Goal: Task Accomplishment & Management: Use online tool/utility

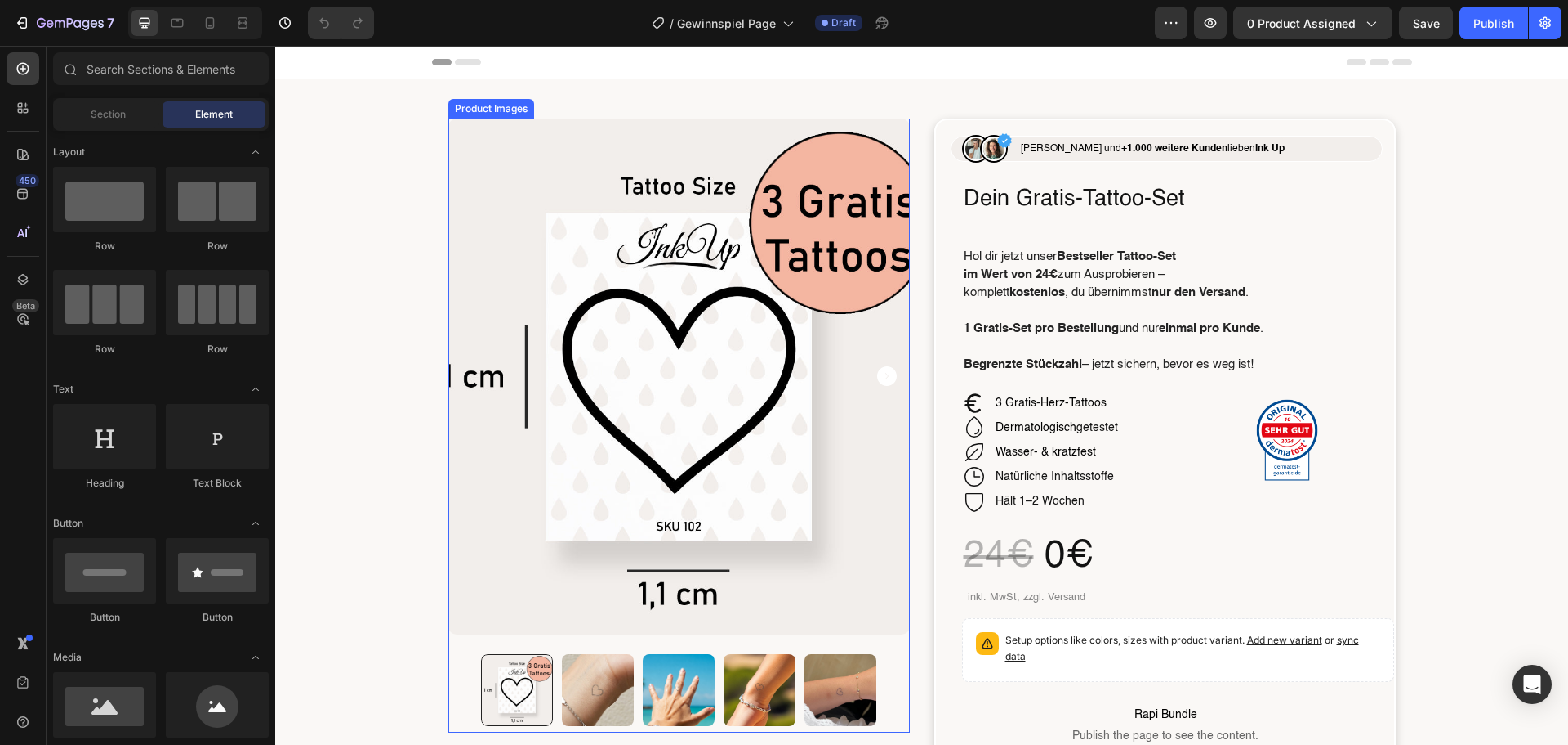
scroll to position [82, 0]
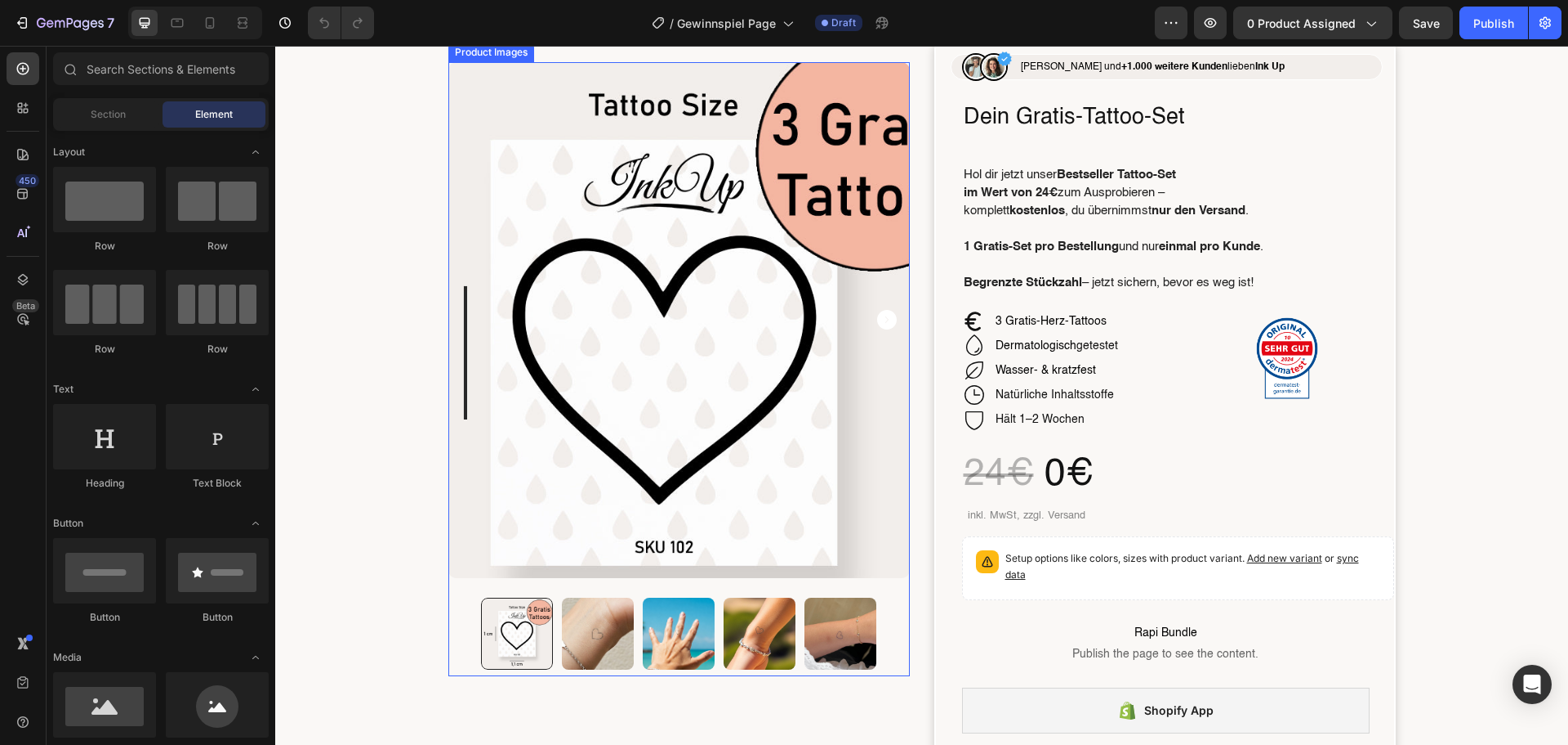
click at [722, 213] on img at bounding box center [679, 319] width 462 height 516
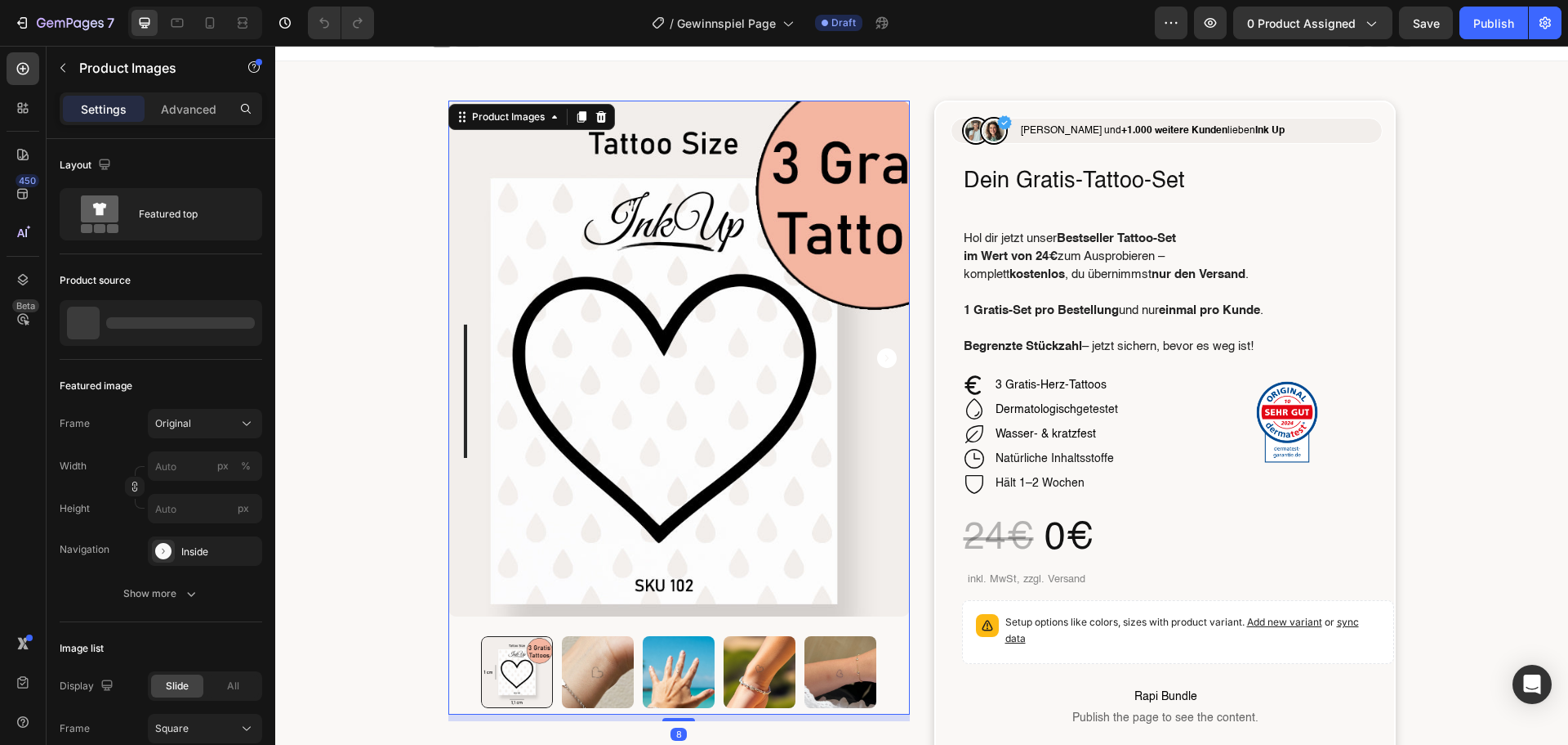
scroll to position [0, 0]
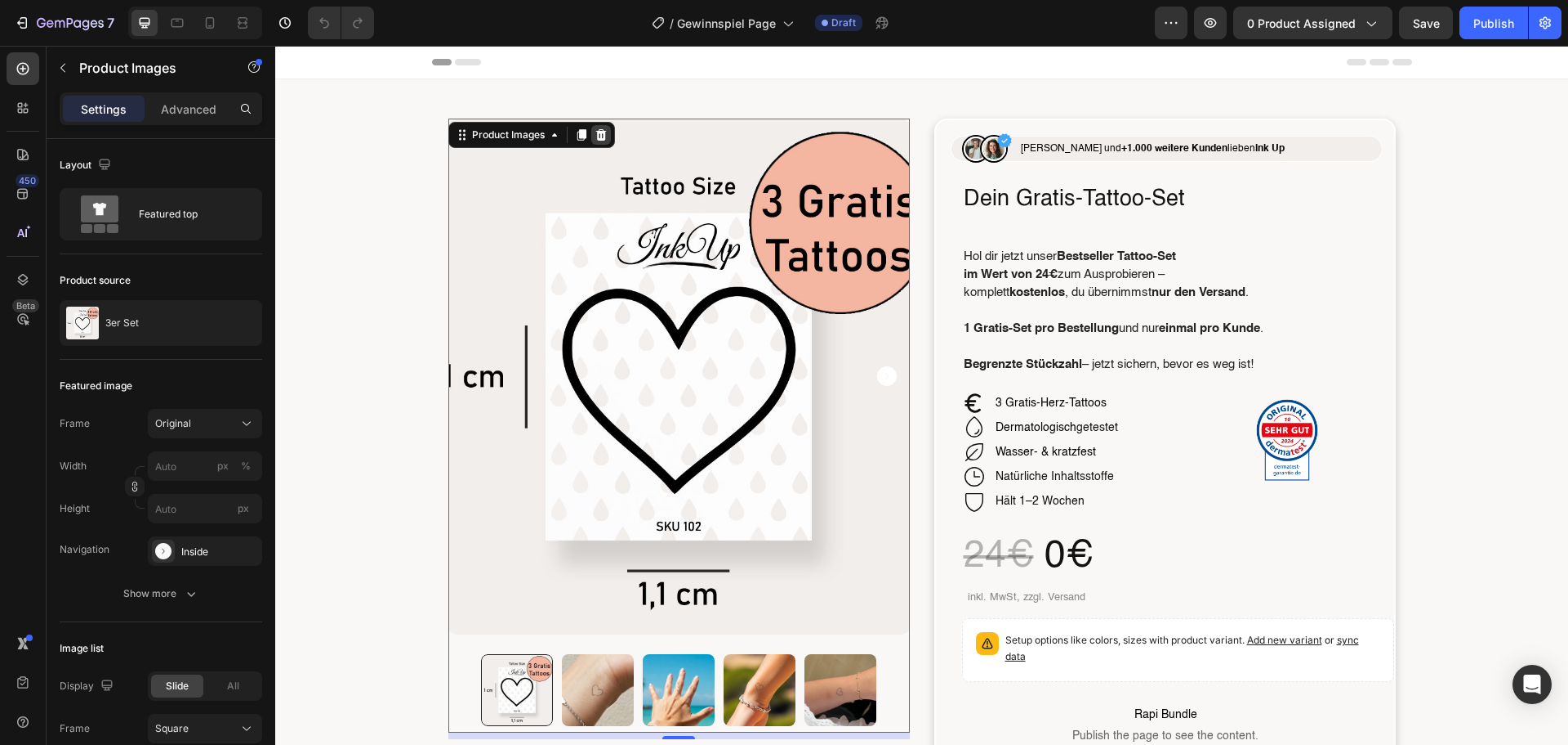
click at [595, 131] on icon at bounding box center [600, 134] width 11 height 11
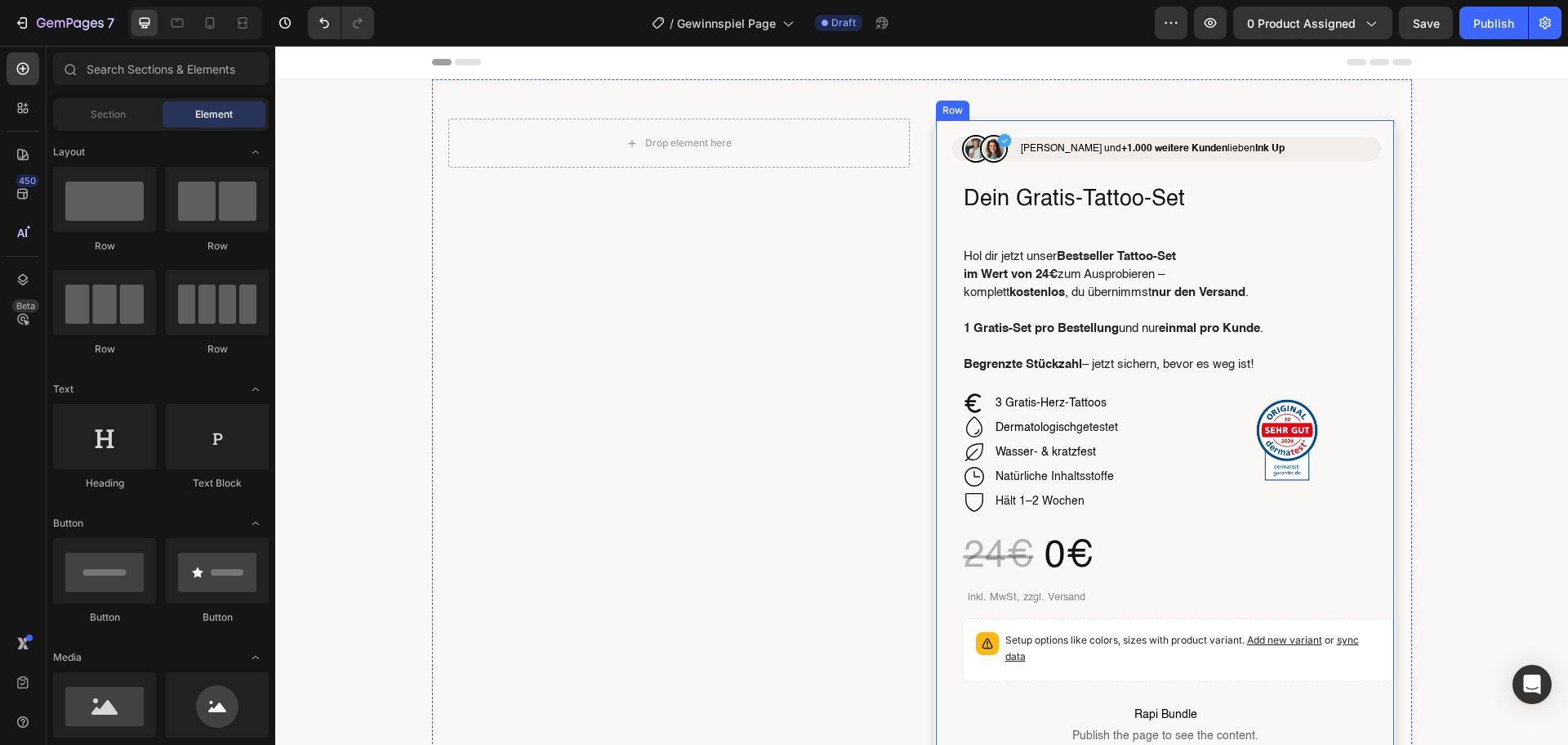
click at [993, 245] on div "Hol dir jetzt unser Bestseller Tattoo-Set im Wert von 24€ zum Ausprobieren – ko…" at bounding box center [1177, 304] width 432 height 142
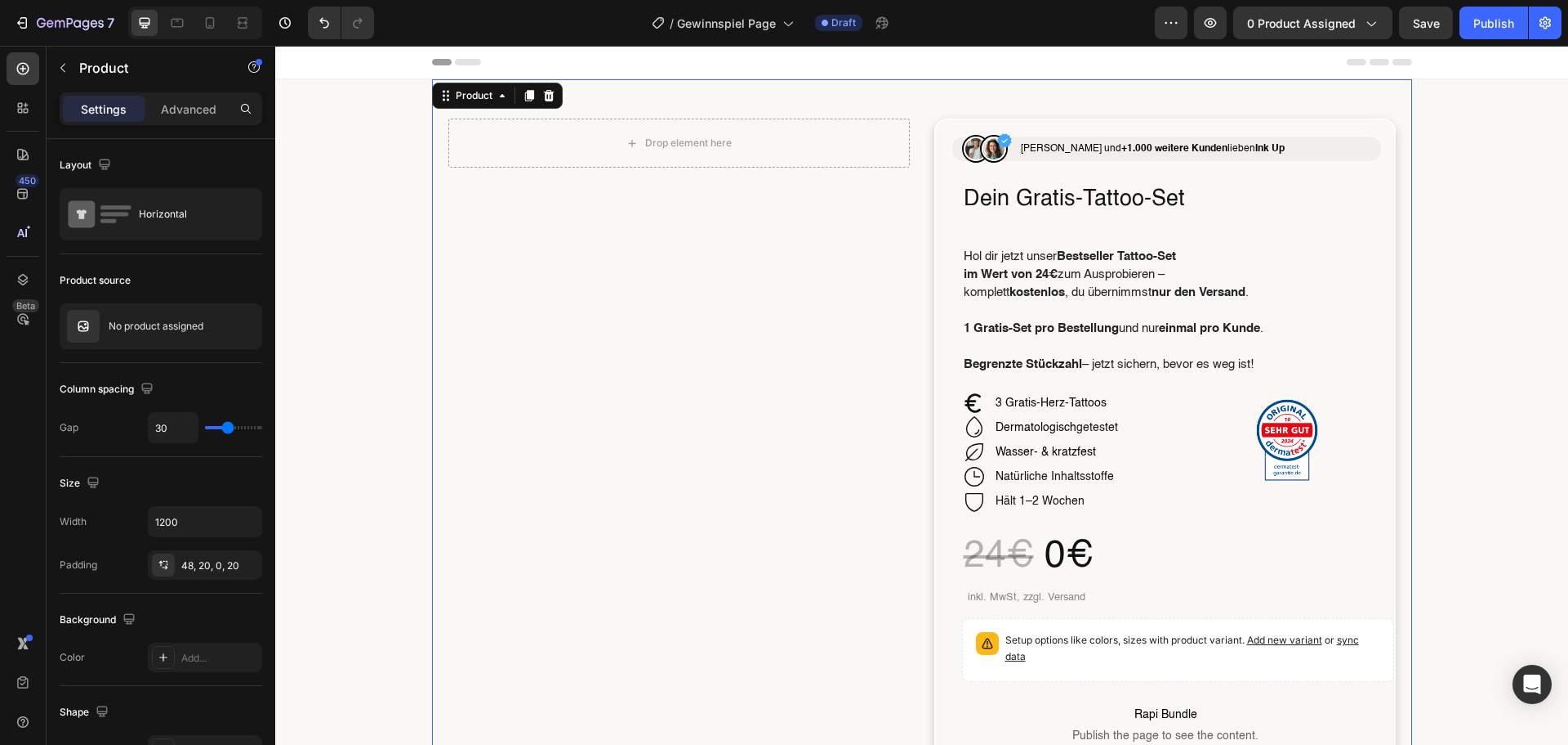
click at [151, 124] on div "Settings Advanced" at bounding box center [160, 109] width 203 height 32
click at [535, 144] on div "Drop element here" at bounding box center [679, 144] width 462 height 49
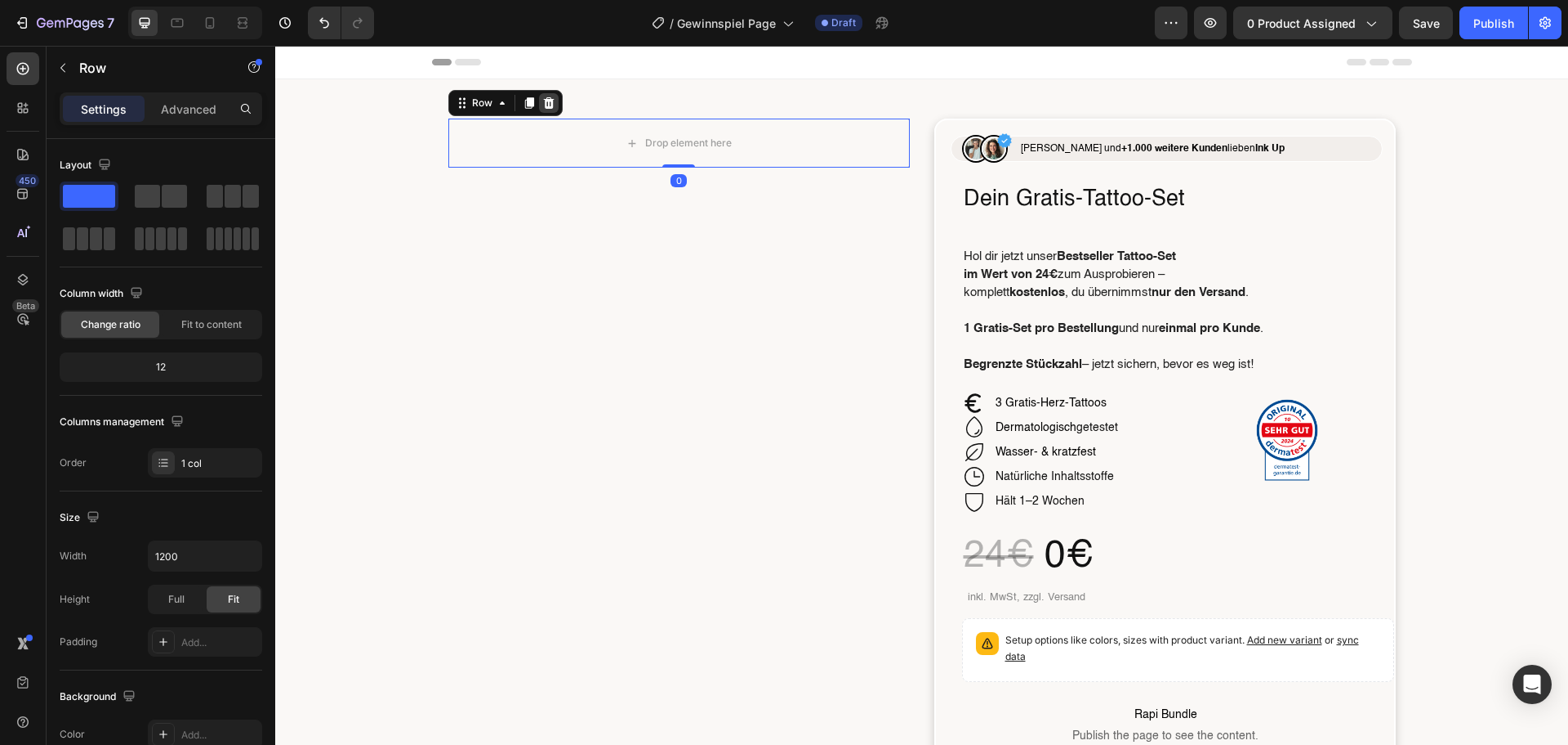
click at [542, 108] on icon at bounding box center [548, 103] width 13 height 13
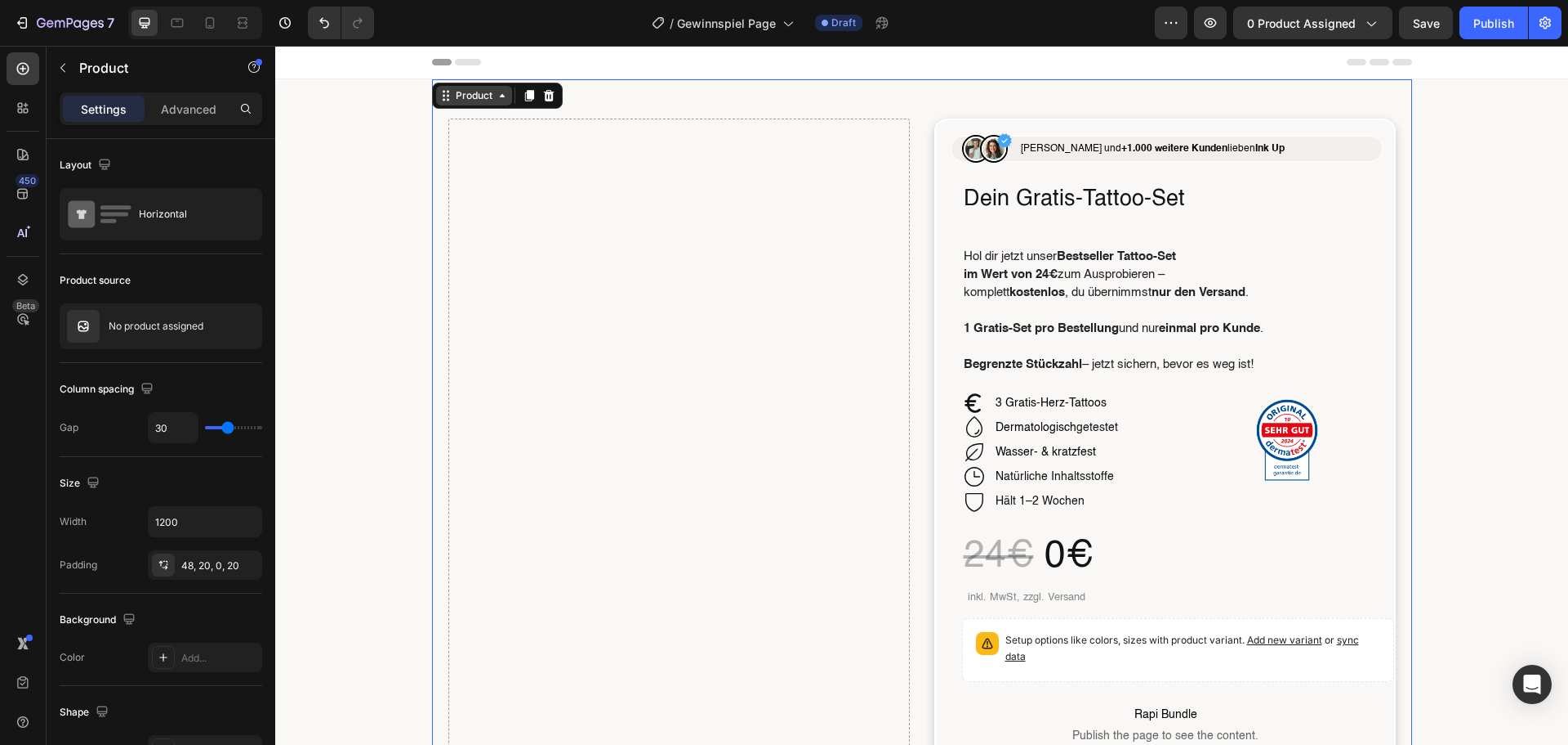
click at [480, 93] on div "Product" at bounding box center [474, 95] width 43 height 14
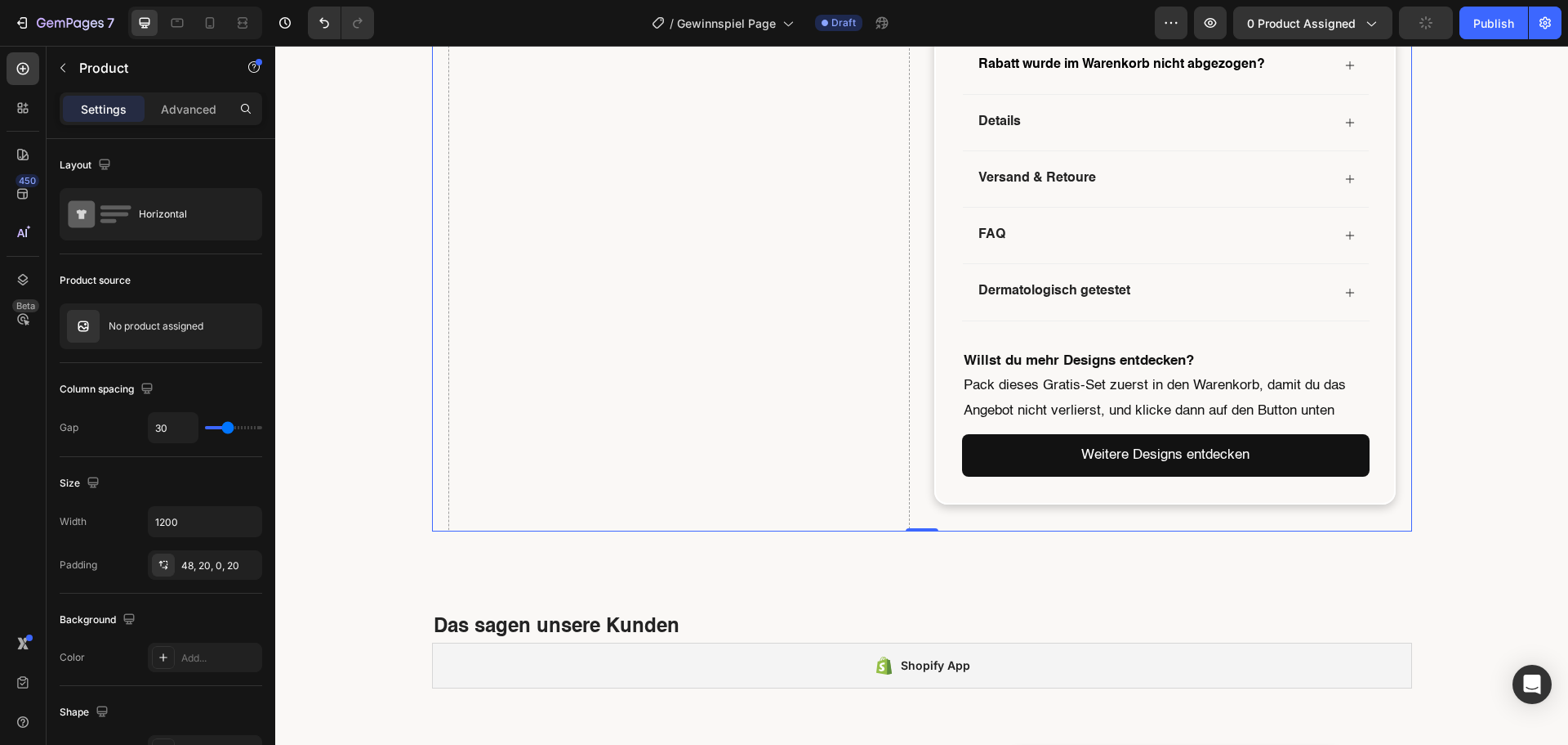
scroll to position [1390, 0]
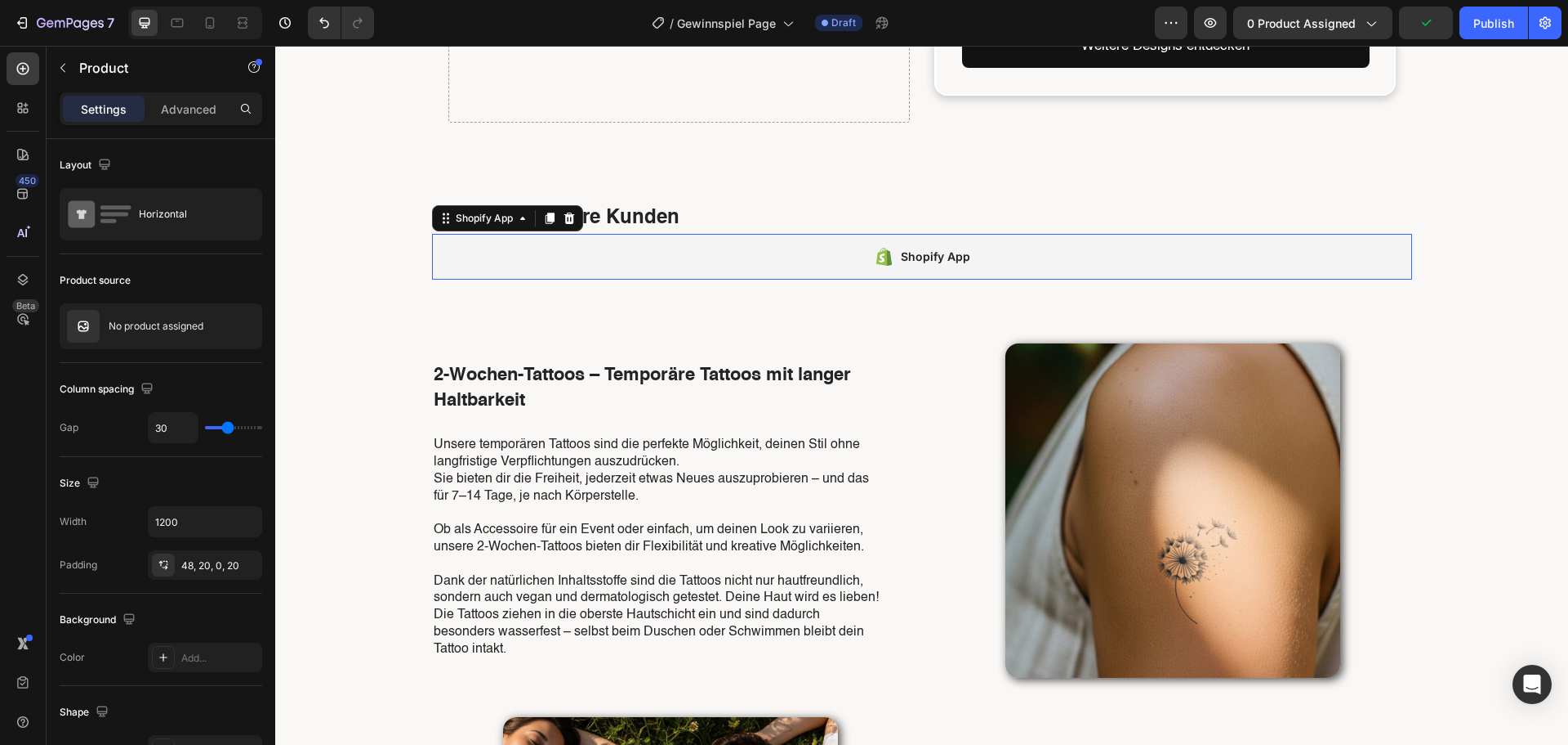
click at [901, 254] on div "Shopify App" at bounding box center [936, 257] width 70 height 20
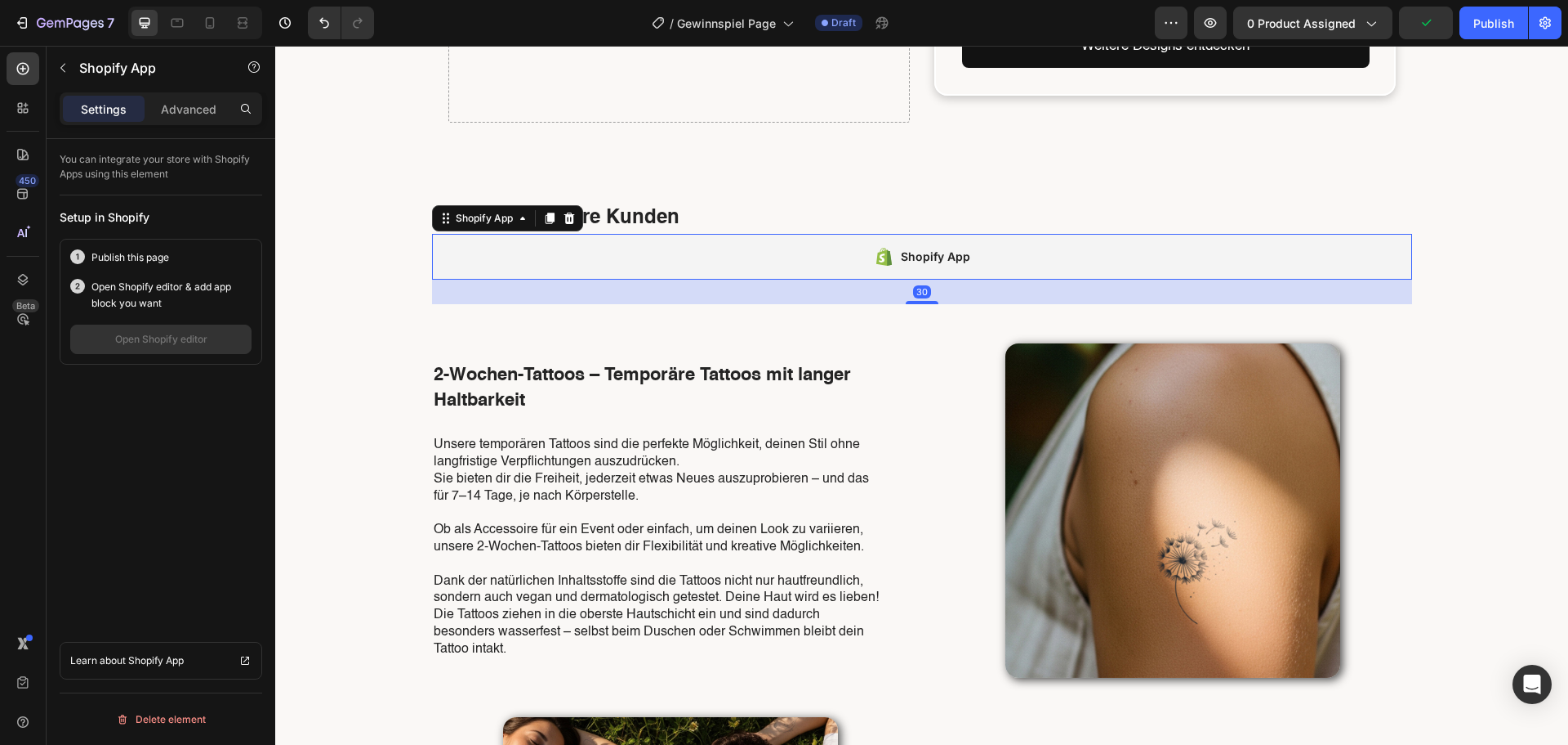
click at [884, 217] on h2 "Das sagen unsere Kunden" at bounding box center [922, 219] width 981 height 29
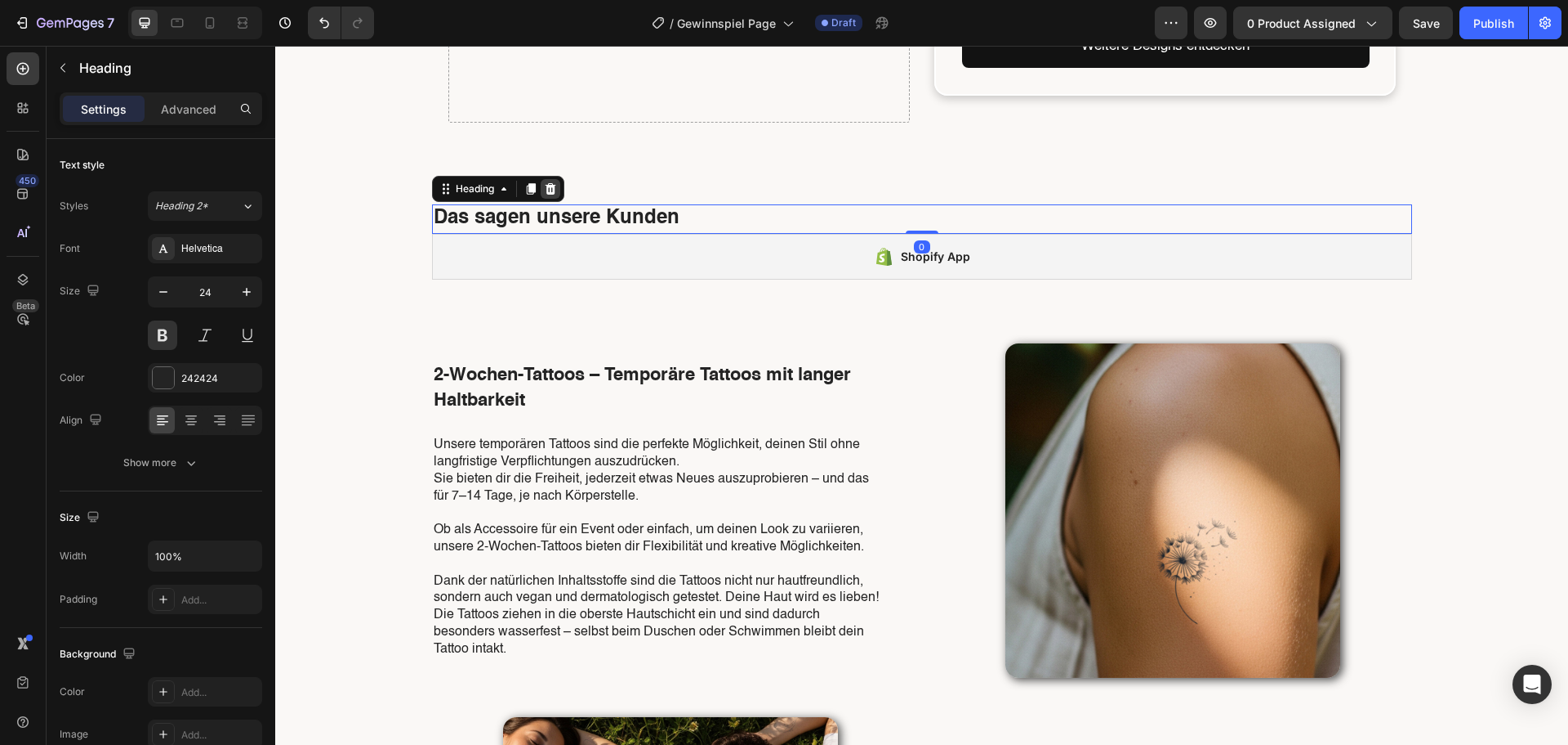
click at [548, 184] on div at bounding box center [550, 189] width 20 height 20
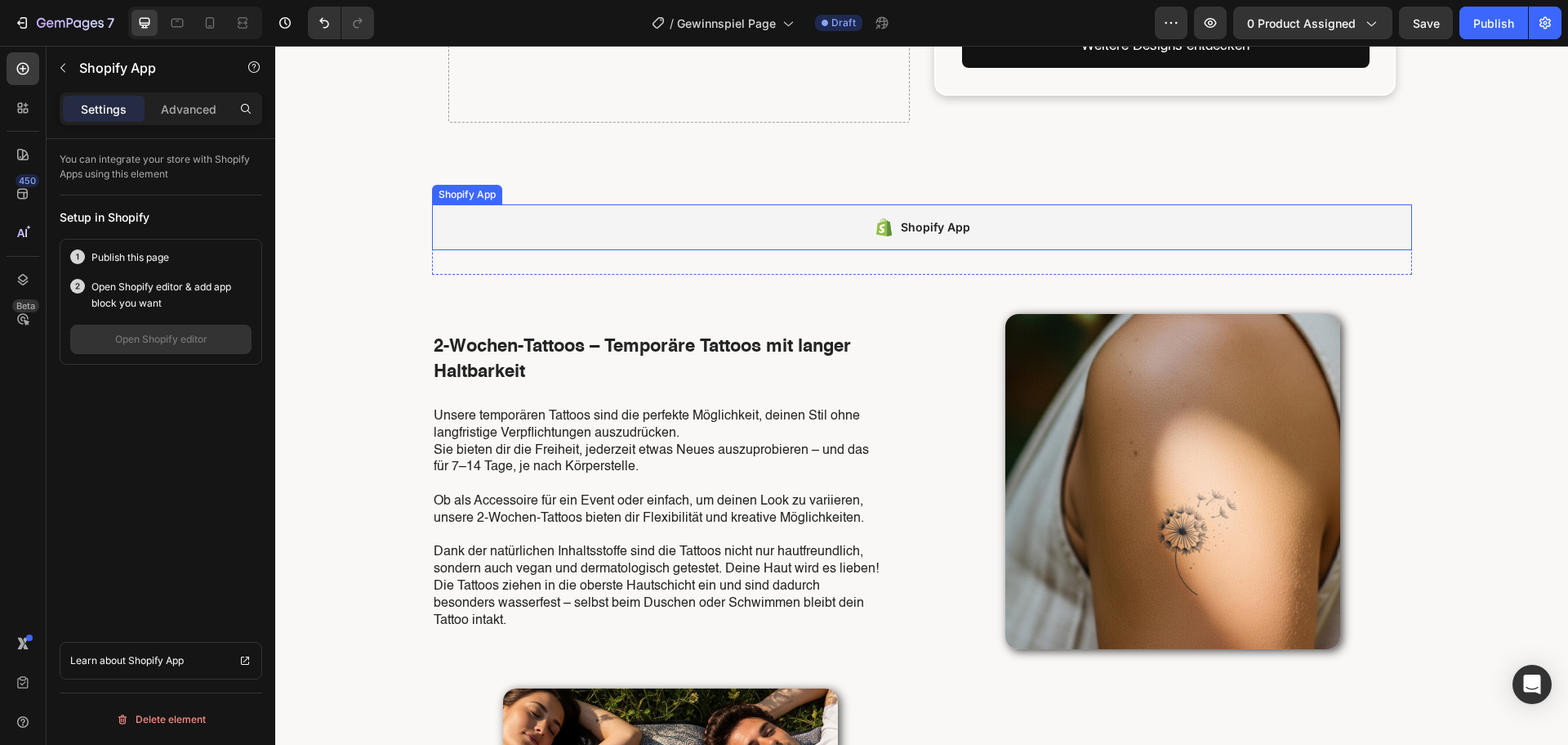
click at [572, 244] on div "Shopify App" at bounding box center [922, 228] width 981 height 46
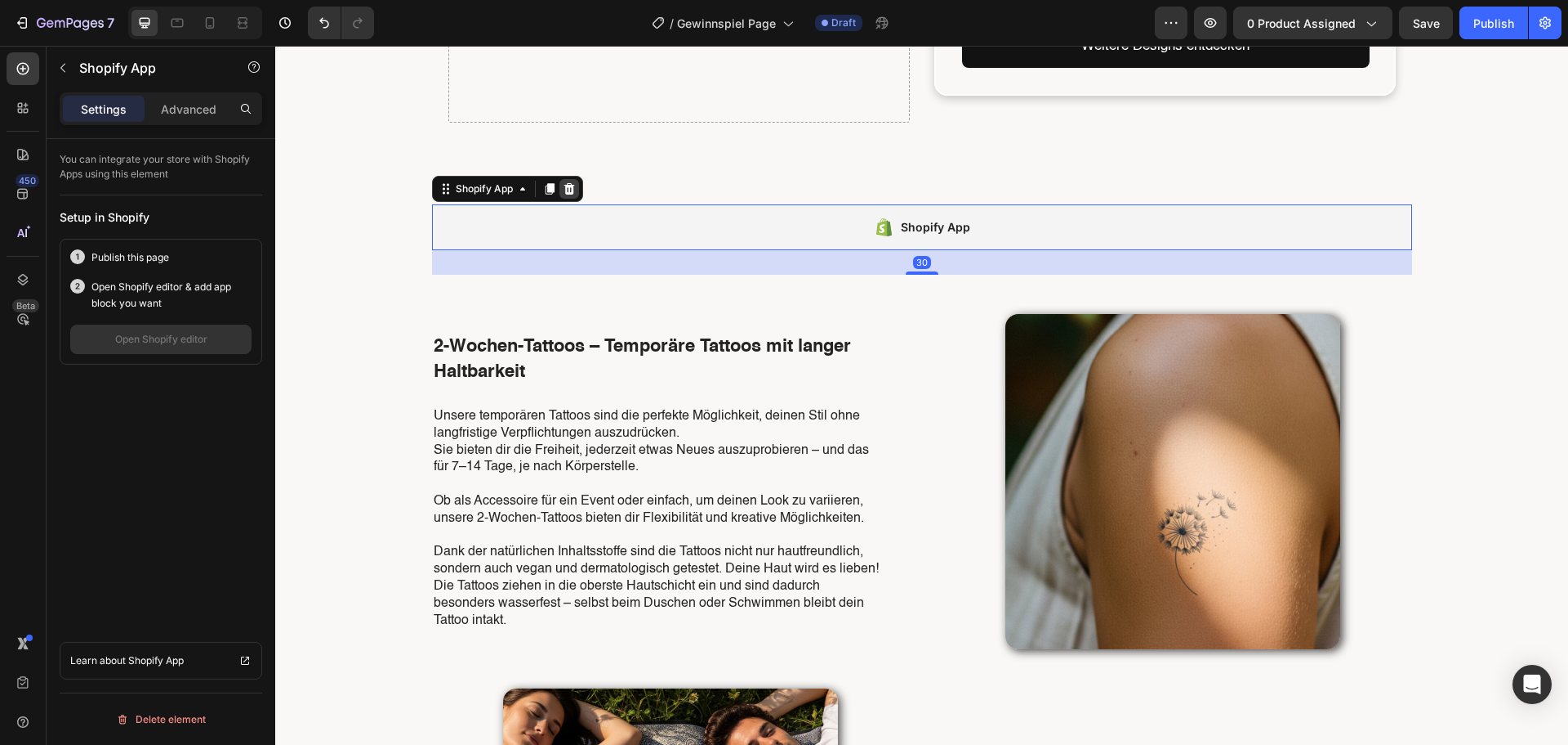
click at [565, 186] on icon at bounding box center [569, 189] width 13 height 13
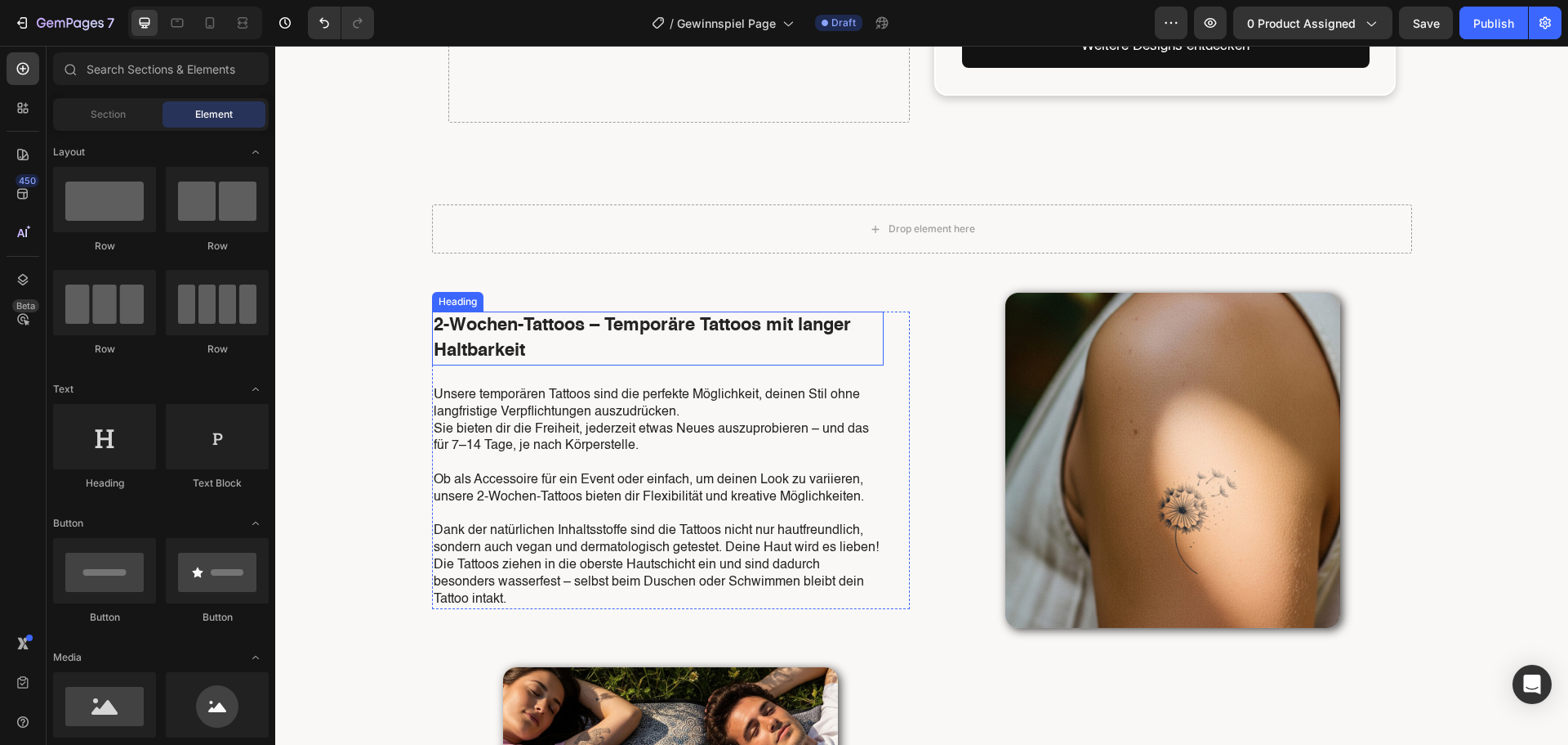
click at [818, 365] on h2 "2-Wochen-Tattoos – Temporäre Tattoos mit langer Haltbarkeit" at bounding box center [658, 339] width 452 height 54
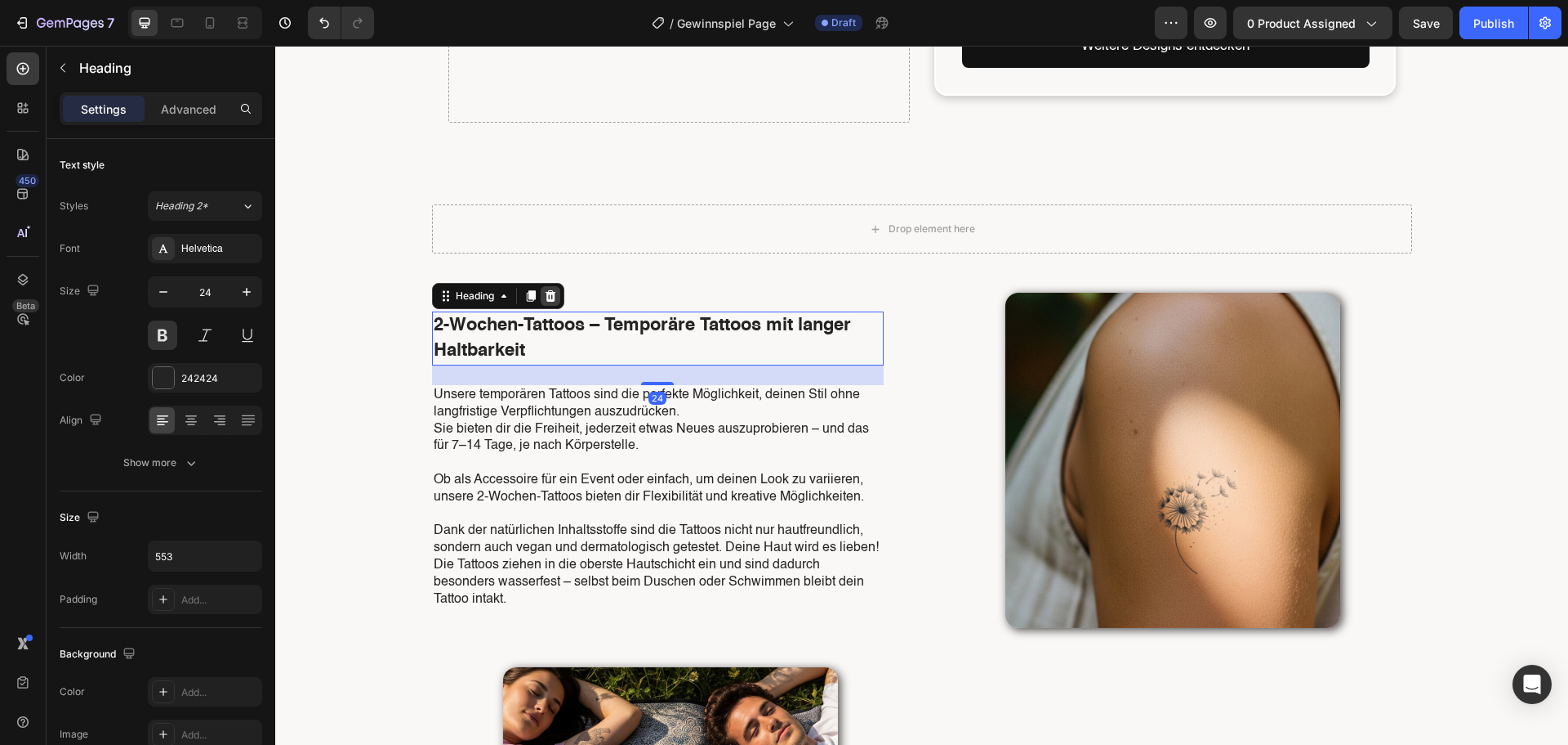
click at [548, 302] on icon at bounding box center [550, 296] width 11 height 11
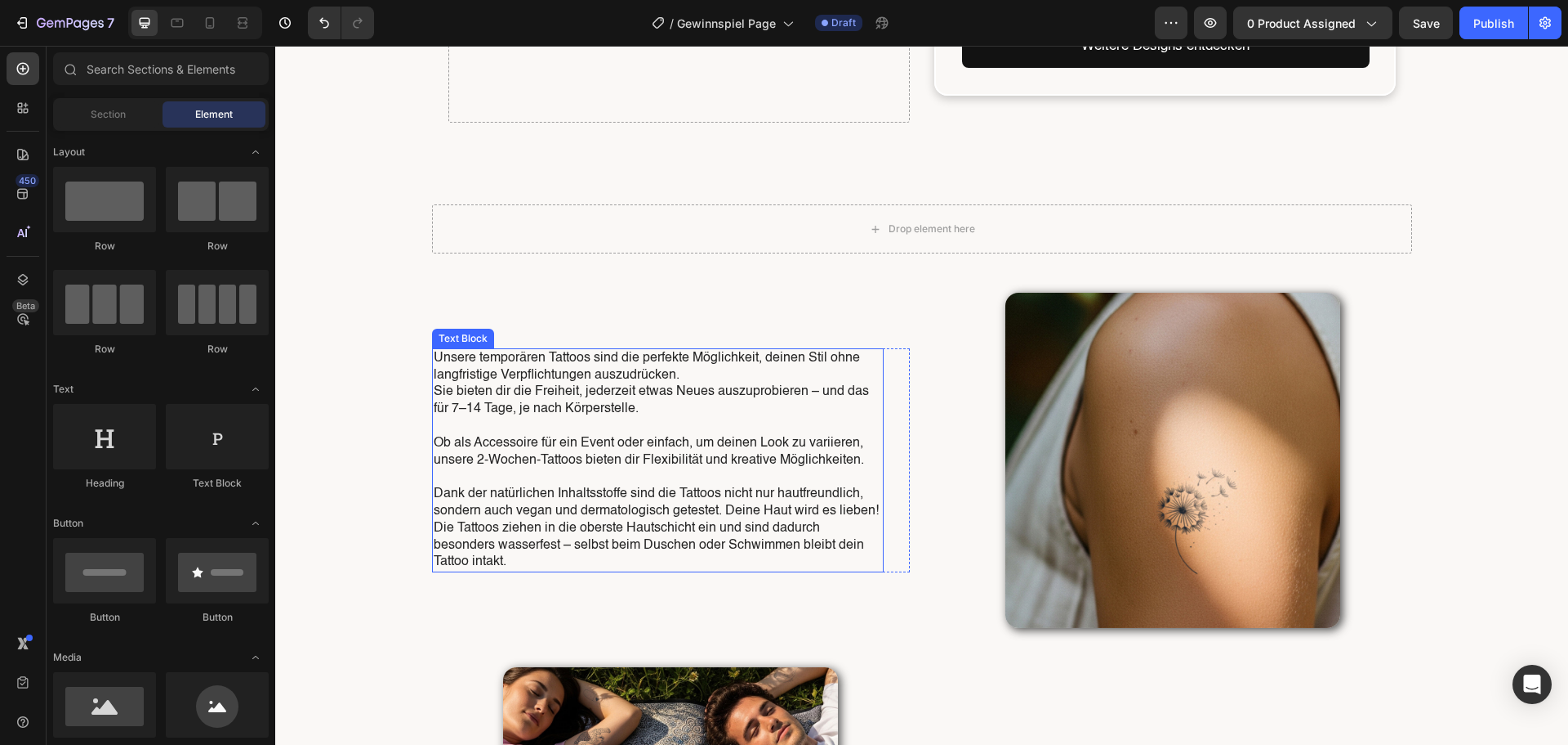
click at [593, 387] on p "Sie bieten dir die Freiheit, jederzeit etwas Neues auszuprobieren – und das für…" at bounding box center [658, 400] width 448 height 34
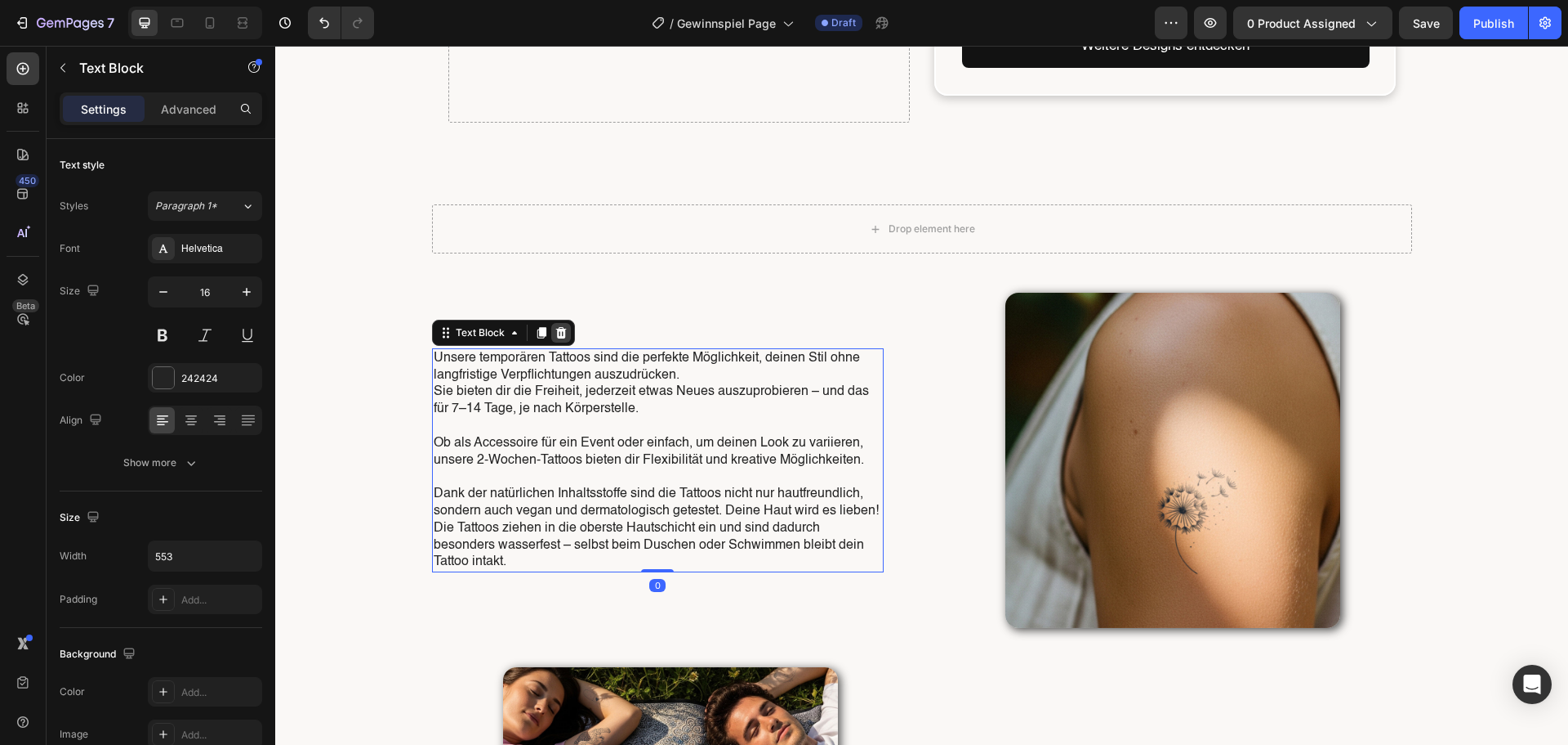
click at [557, 335] on icon at bounding box center [560, 332] width 11 height 11
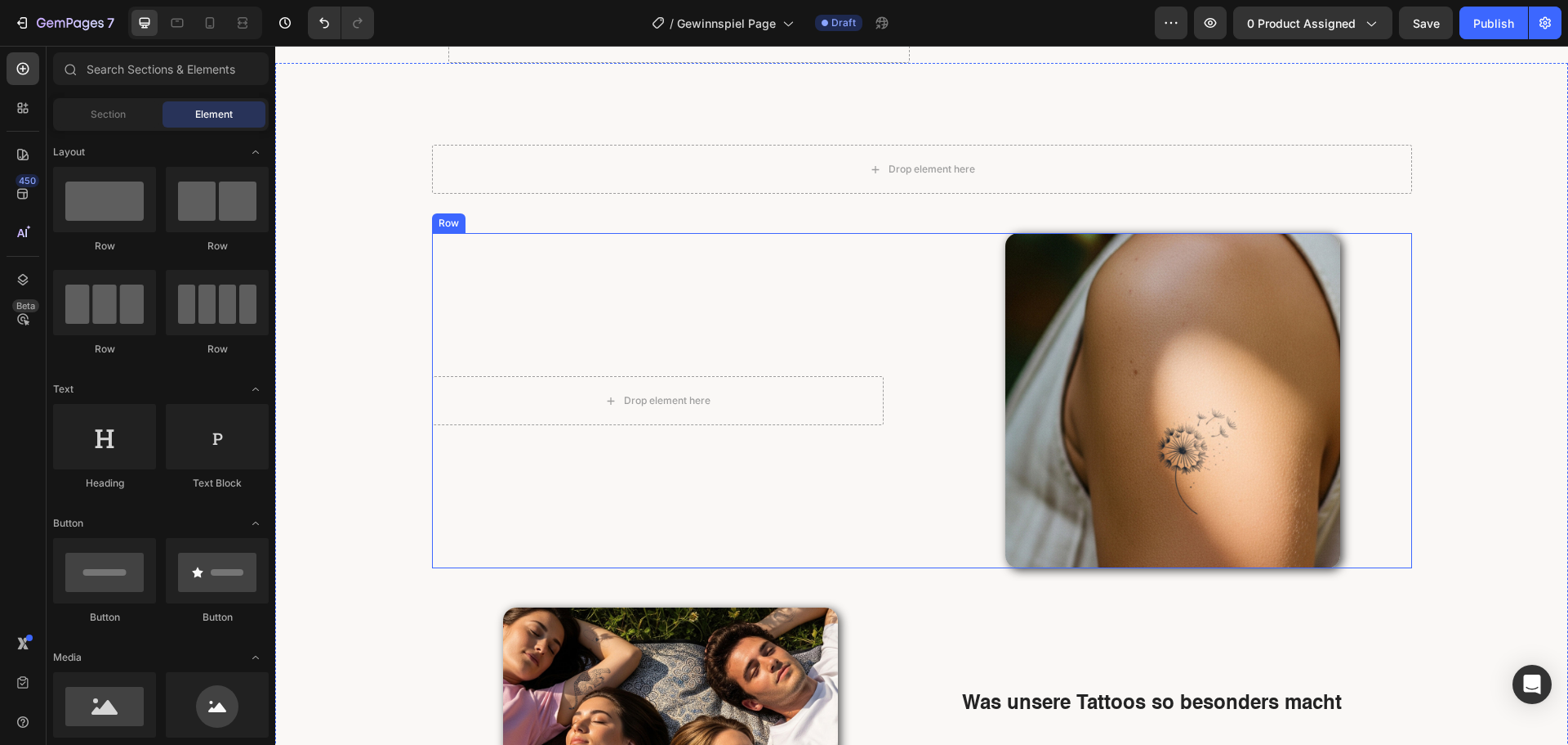
scroll to position [1471, 0]
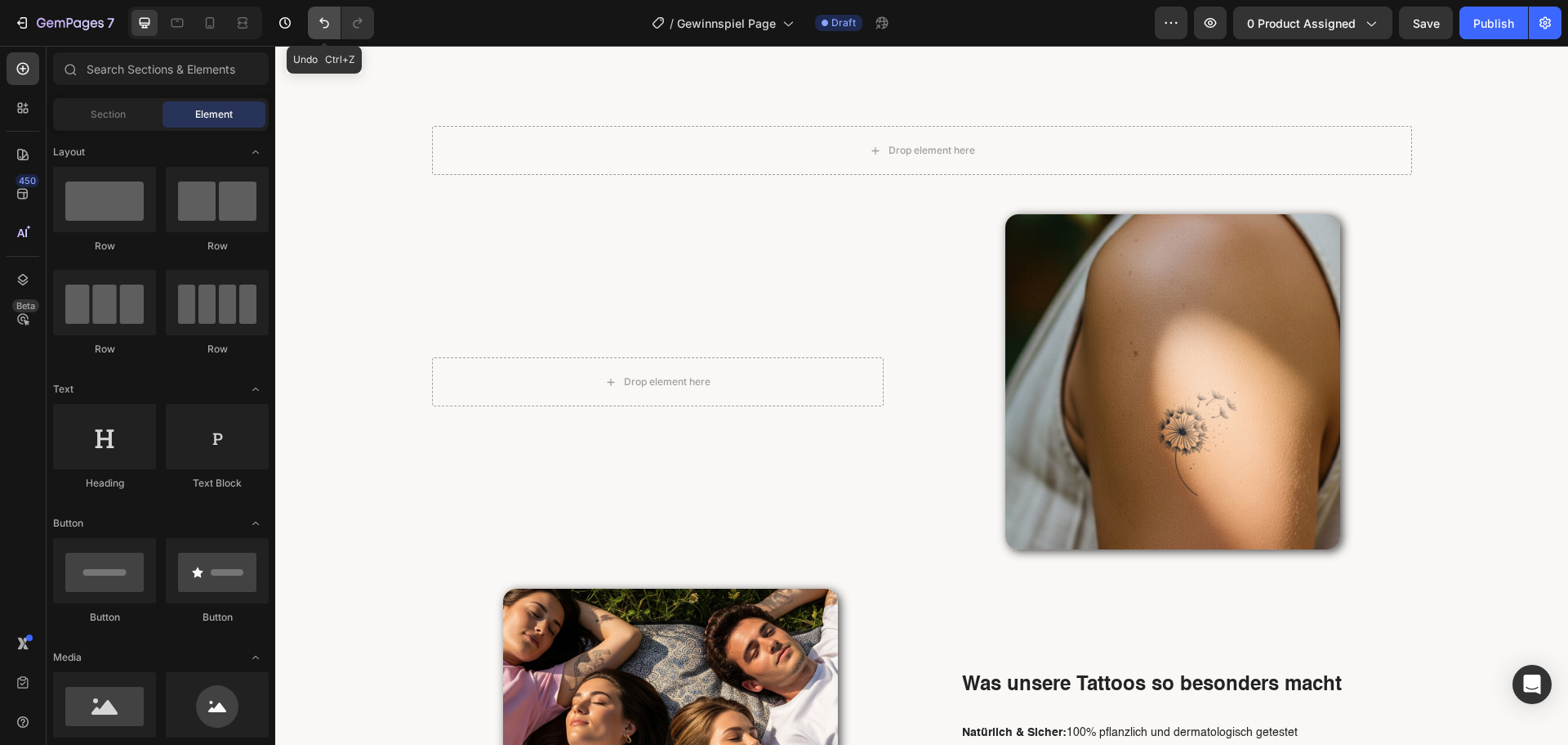
click at [325, 31] on button "Undo/Redo" at bounding box center [324, 23] width 32 height 32
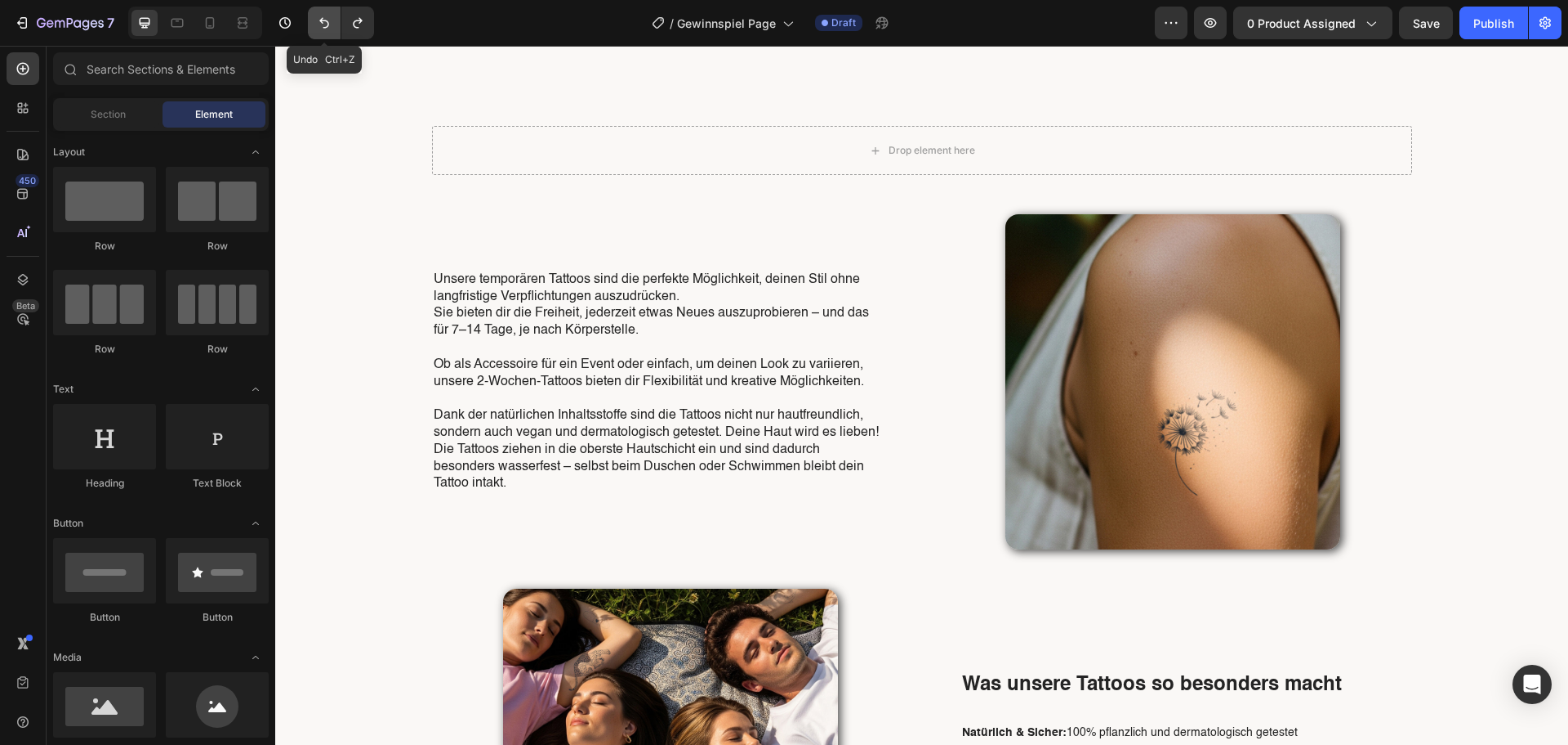
click at [325, 31] on button "Undo/Redo" at bounding box center [324, 23] width 32 height 32
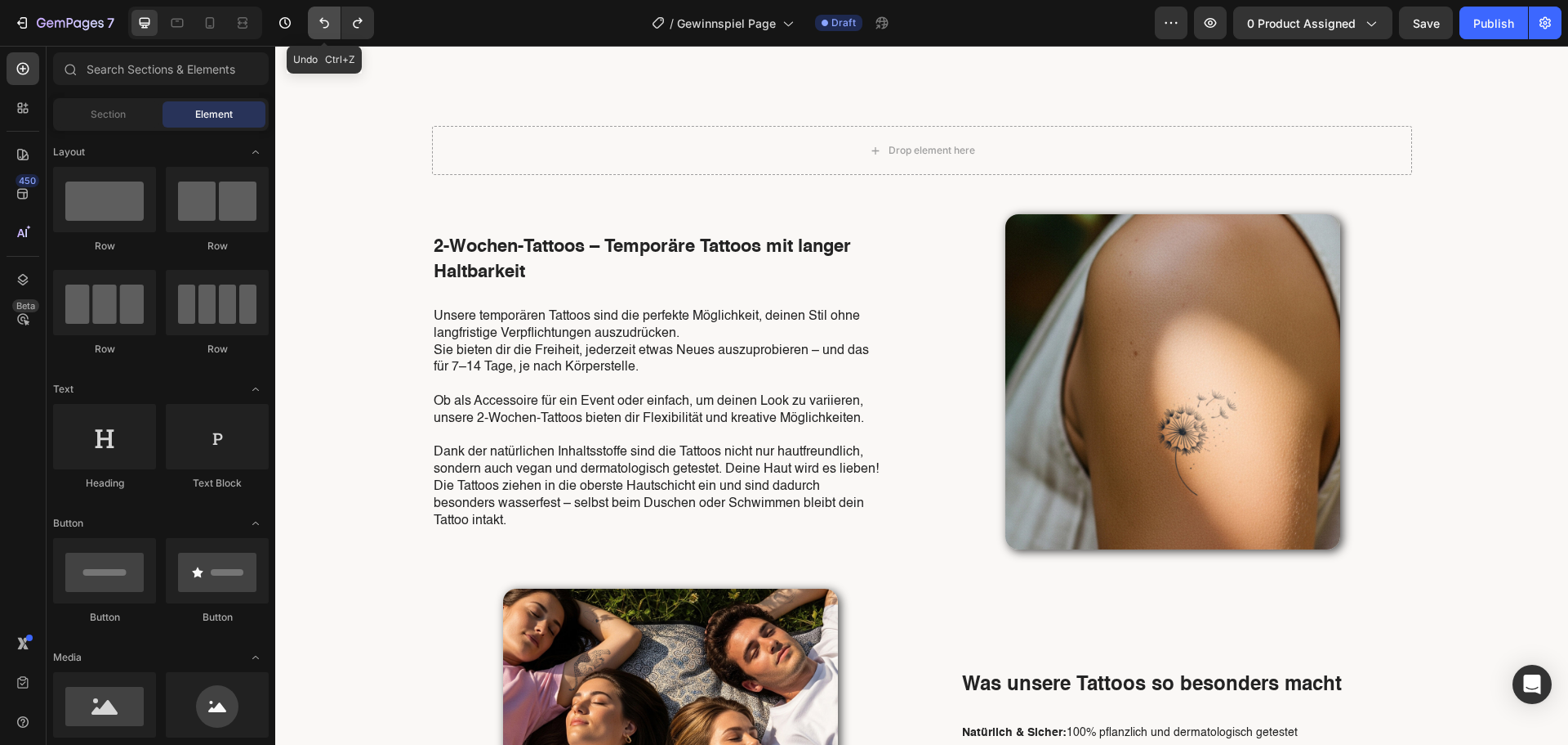
click at [325, 31] on button "Undo/Redo" at bounding box center [324, 23] width 32 height 32
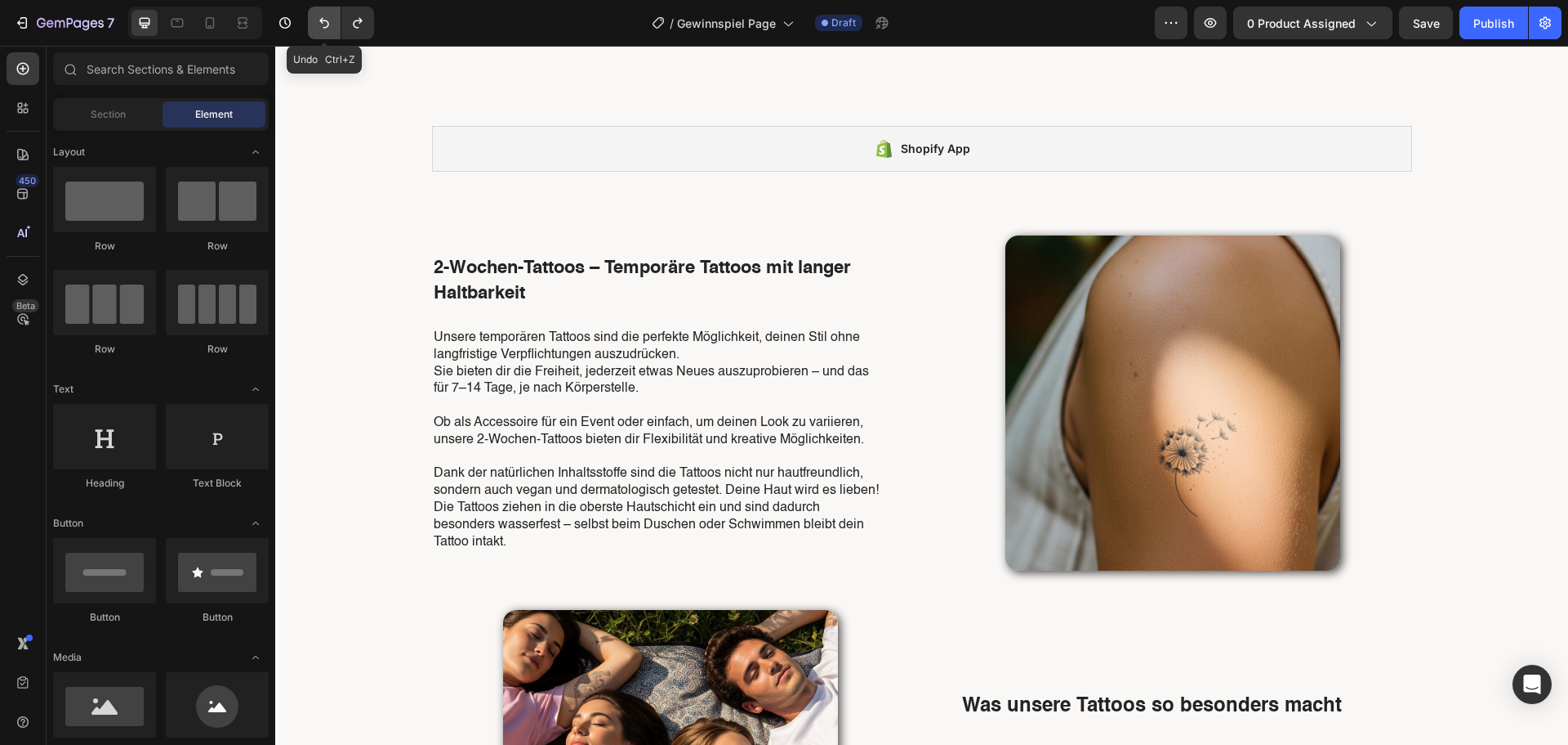
click at [325, 31] on button "Undo/Redo" at bounding box center [324, 23] width 32 height 32
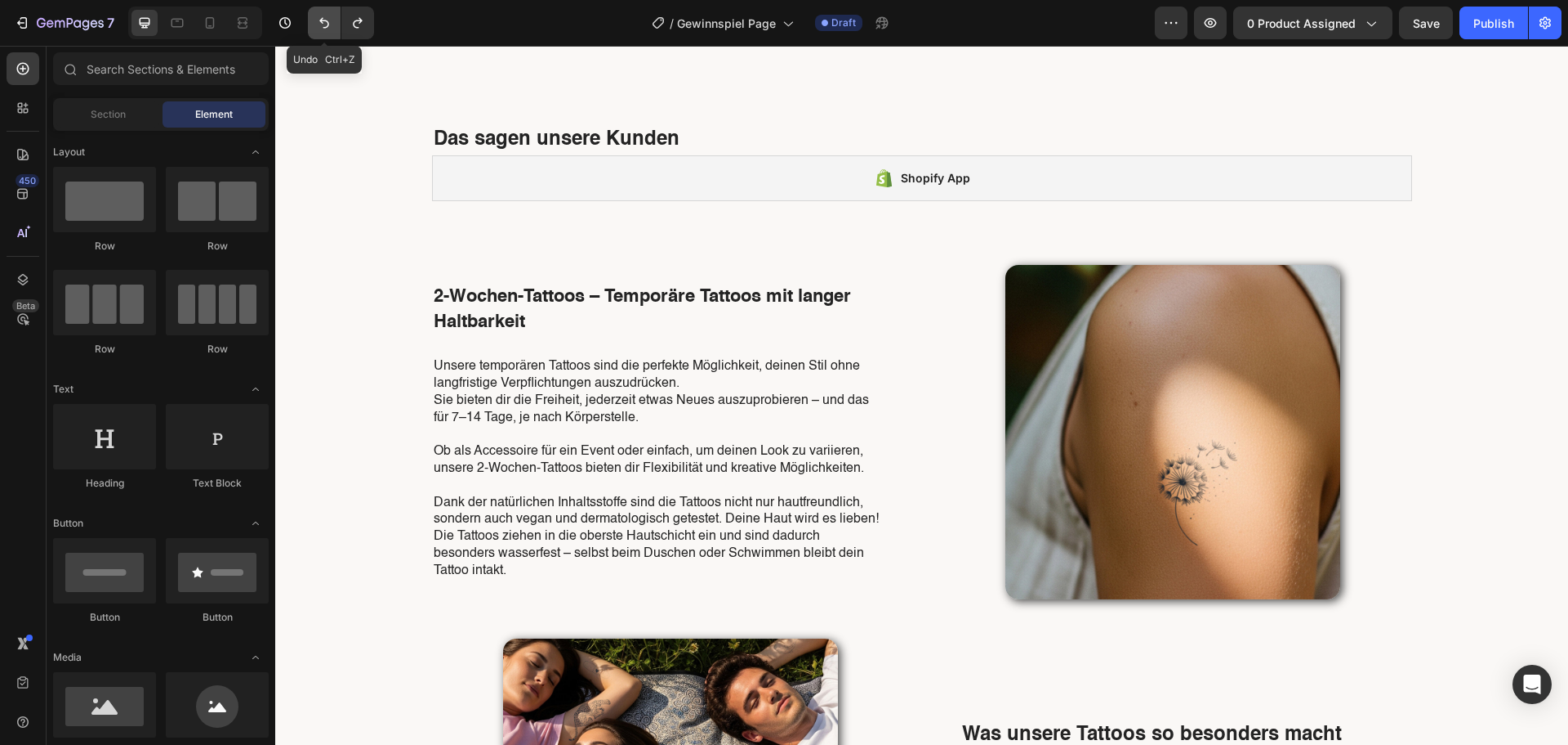
click at [325, 31] on button "Undo/Redo" at bounding box center [324, 23] width 32 height 32
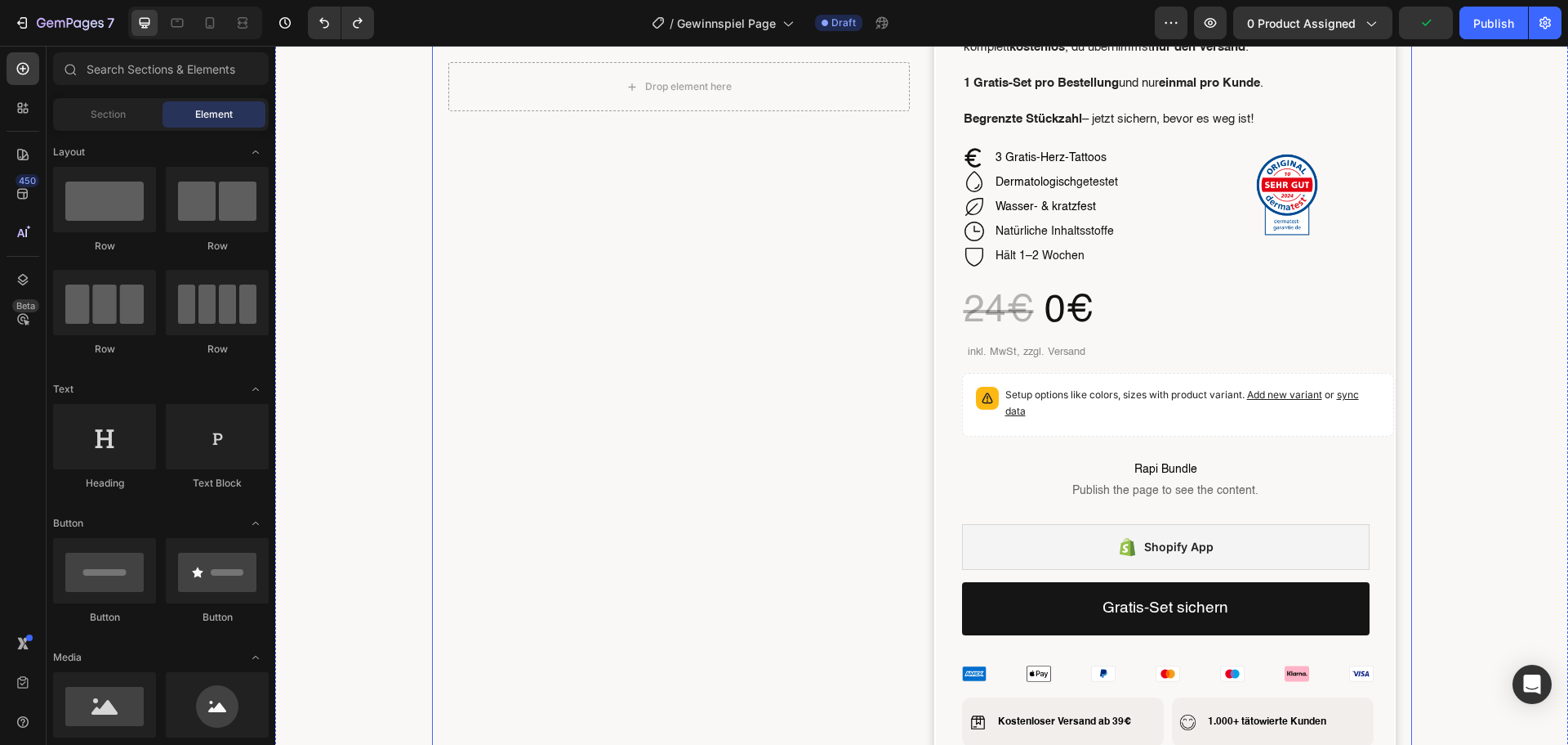
scroll to position [0, 0]
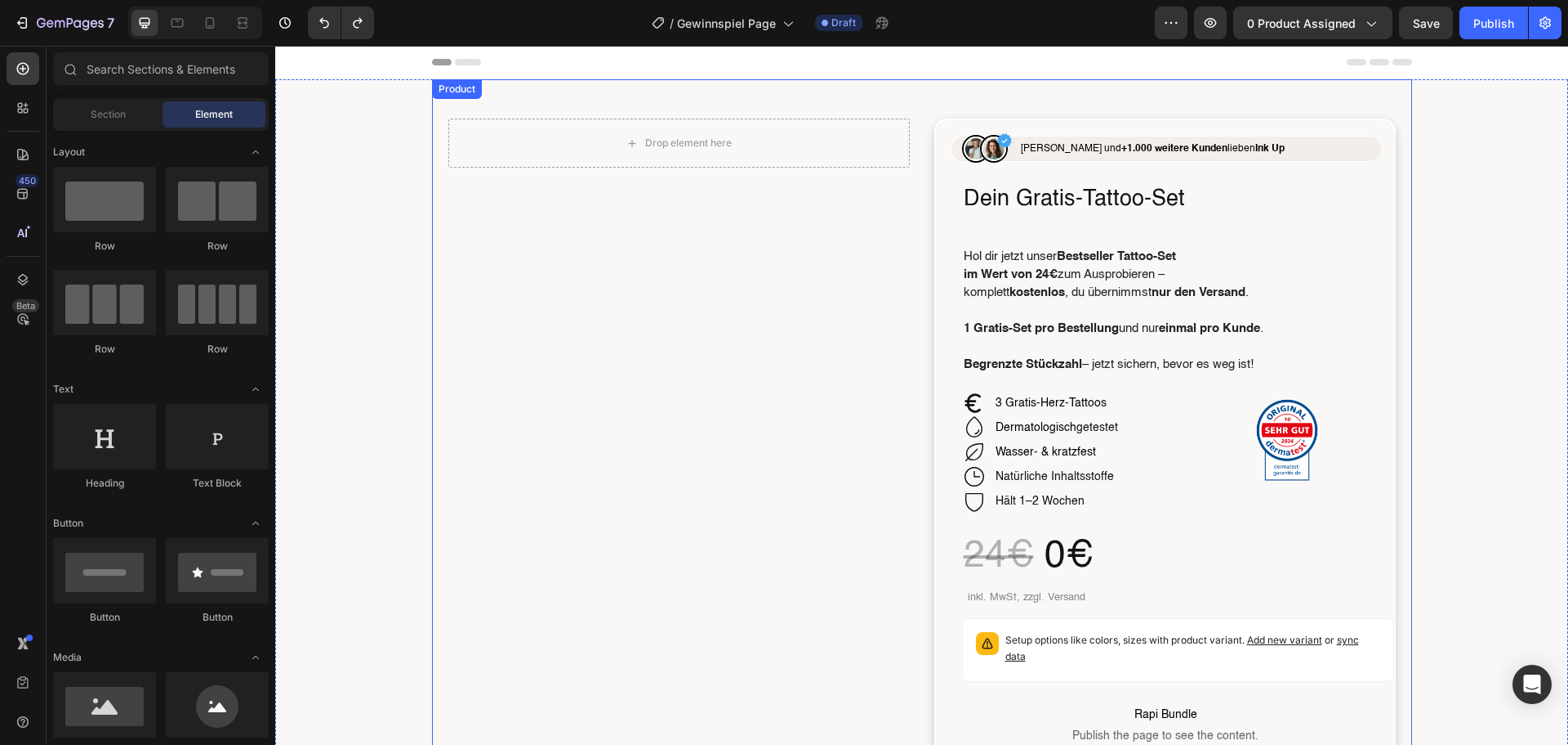
click at [685, 119] on div "Drop element here" at bounding box center [679, 144] width 462 height 49
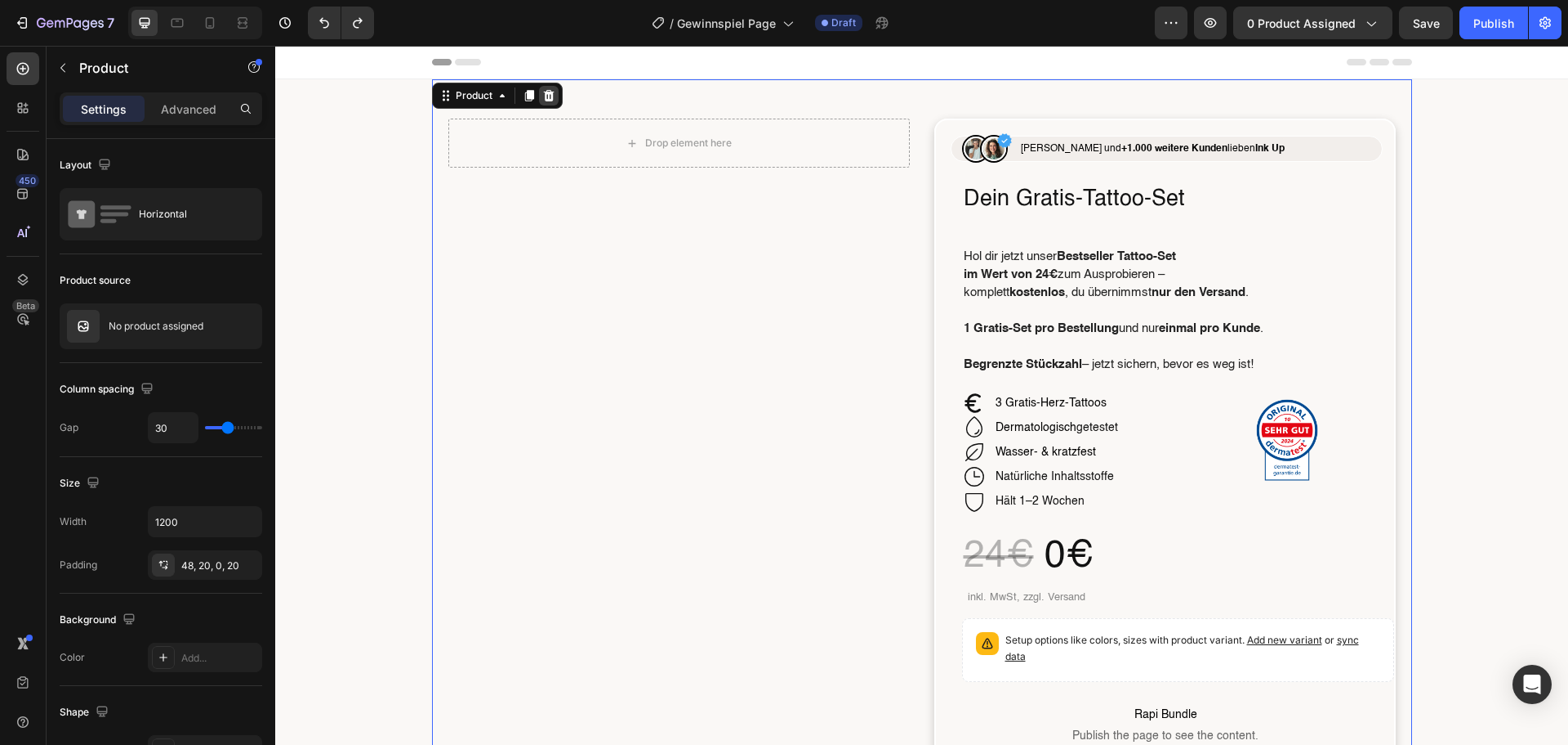
click at [541, 87] on div at bounding box center [548, 95] width 20 height 20
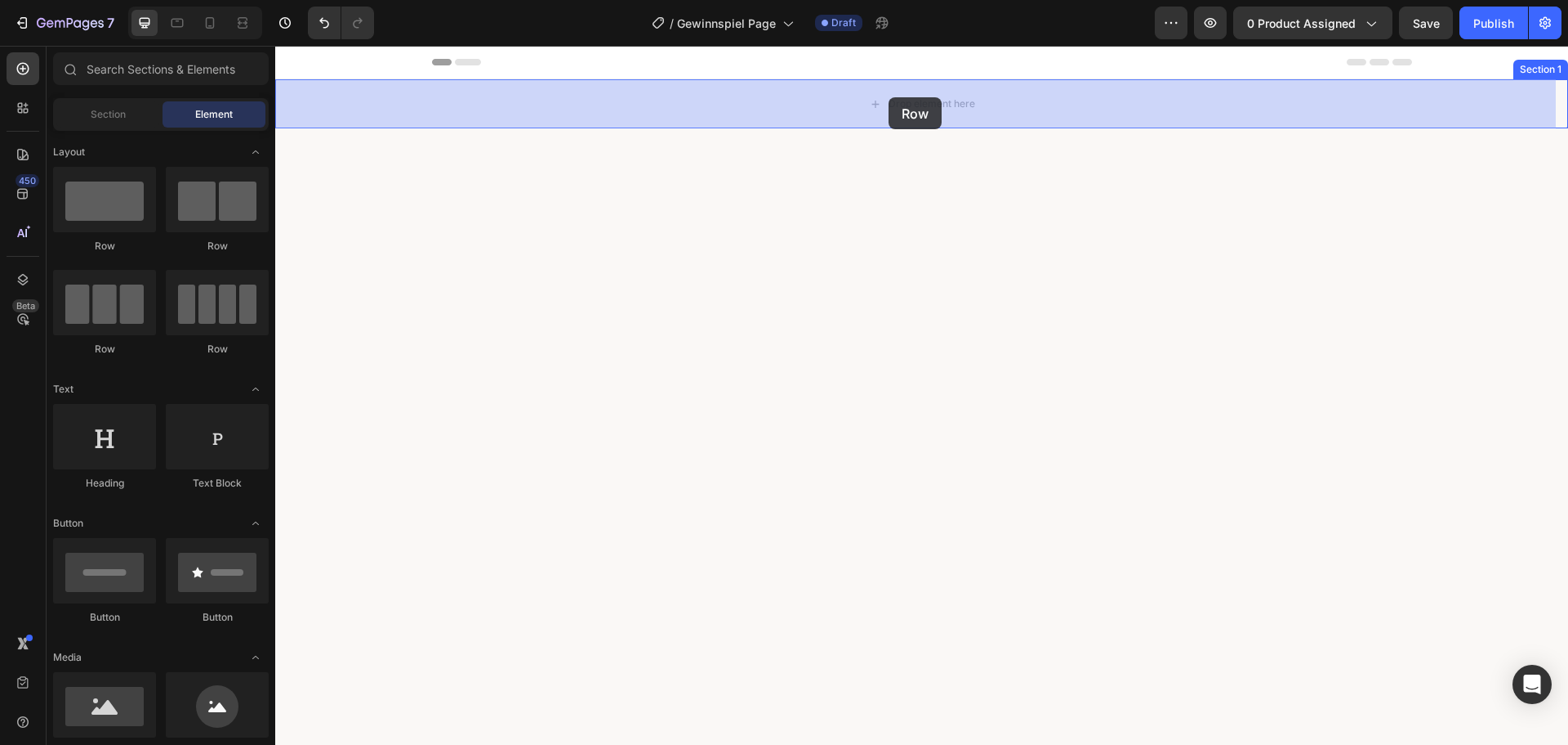
drag, startPoint x: 409, startPoint y: 231, endPoint x: 889, endPoint y: 97, distance: 498.4
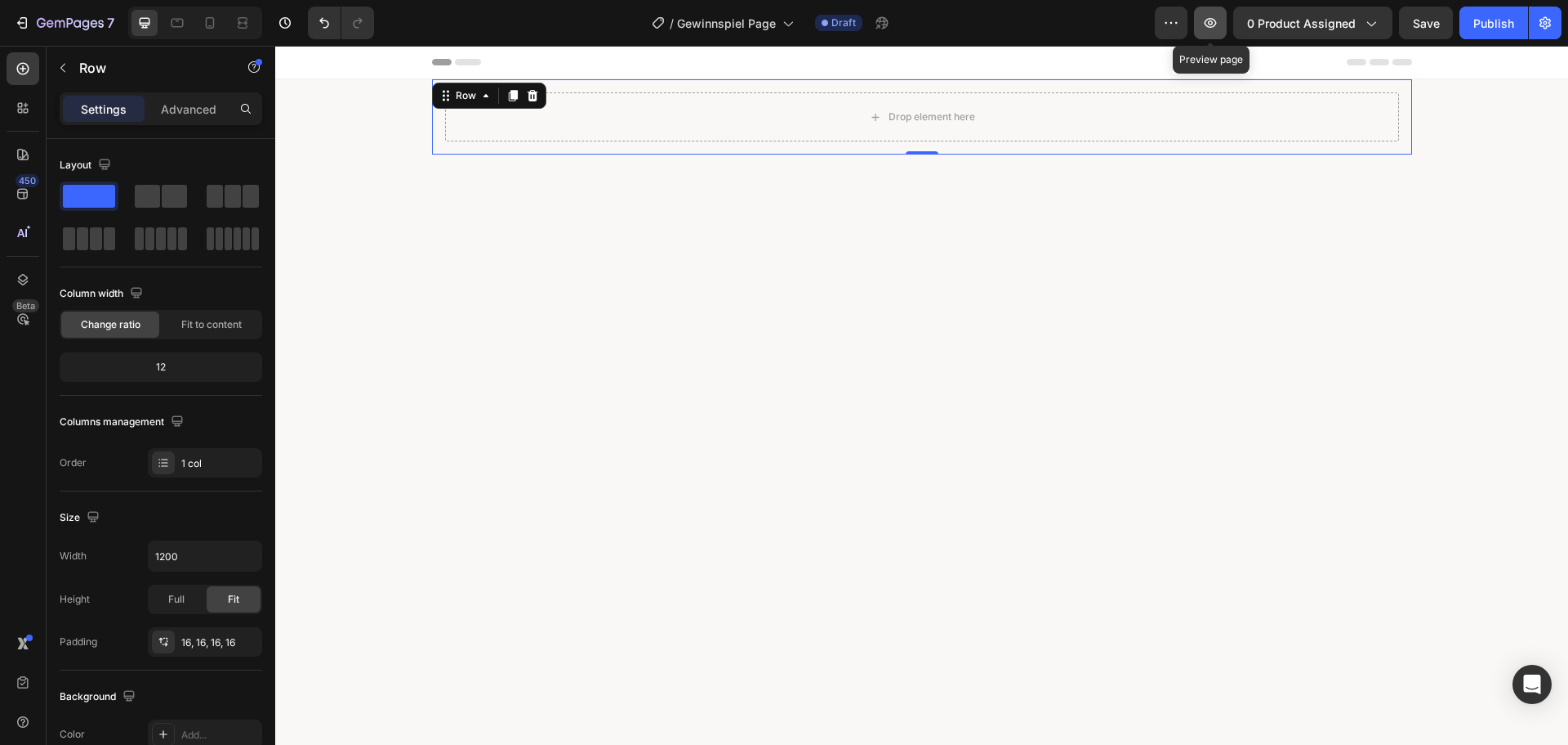
click at [1214, 22] on icon "button" at bounding box center [1211, 23] width 12 height 10
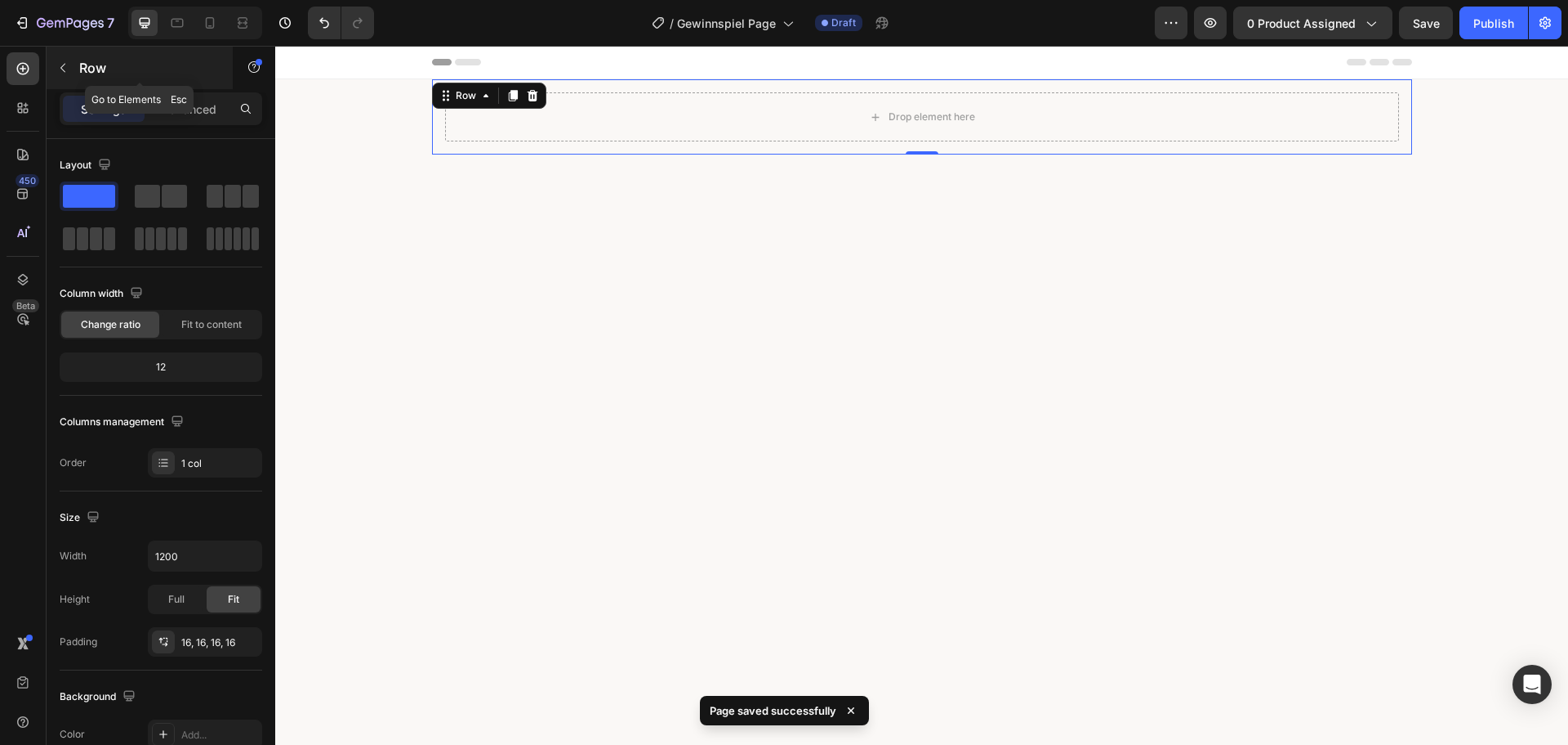
click at [65, 74] on icon "button" at bounding box center [62, 67] width 13 height 13
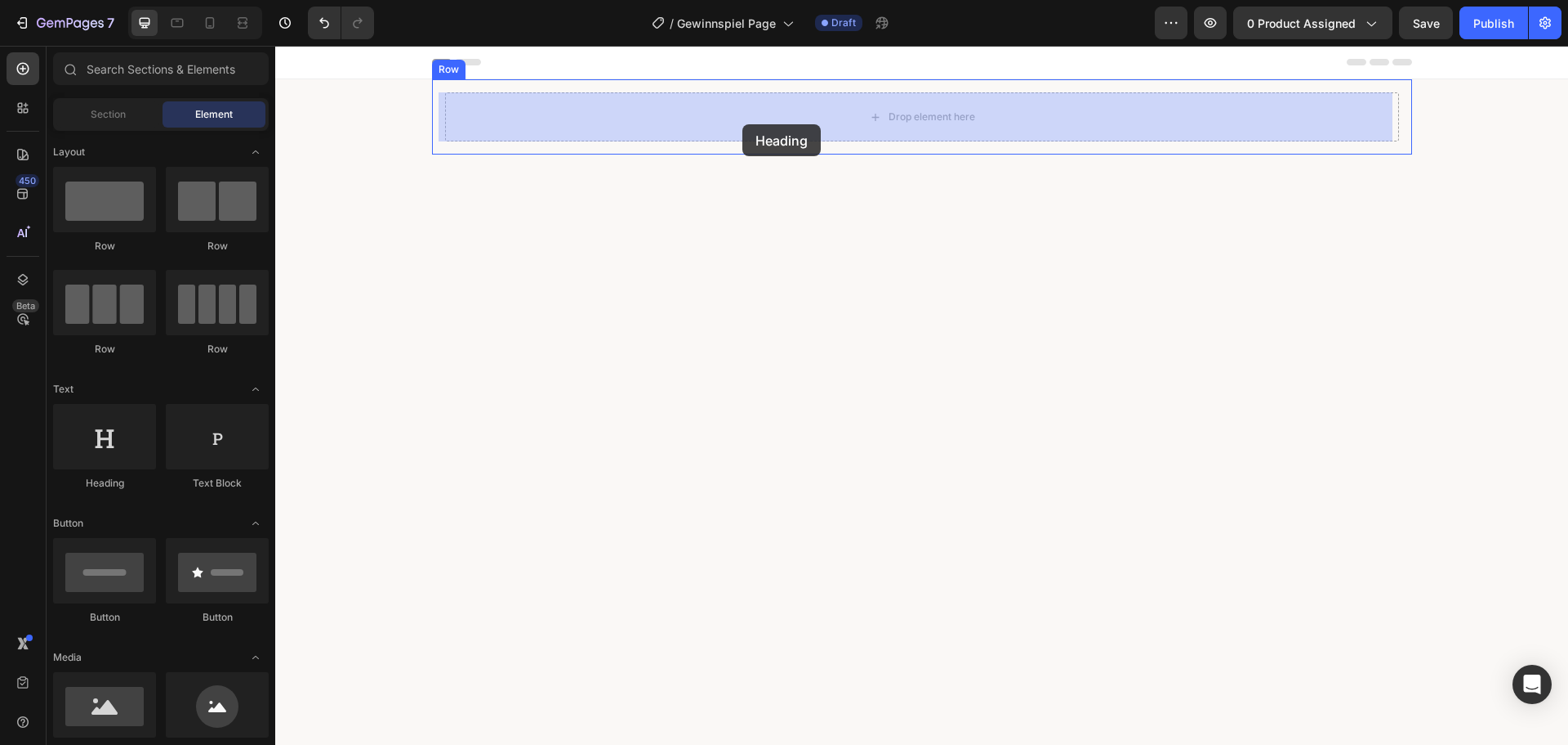
drag, startPoint x: 407, startPoint y: 477, endPoint x: 743, endPoint y: 124, distance: 487.3
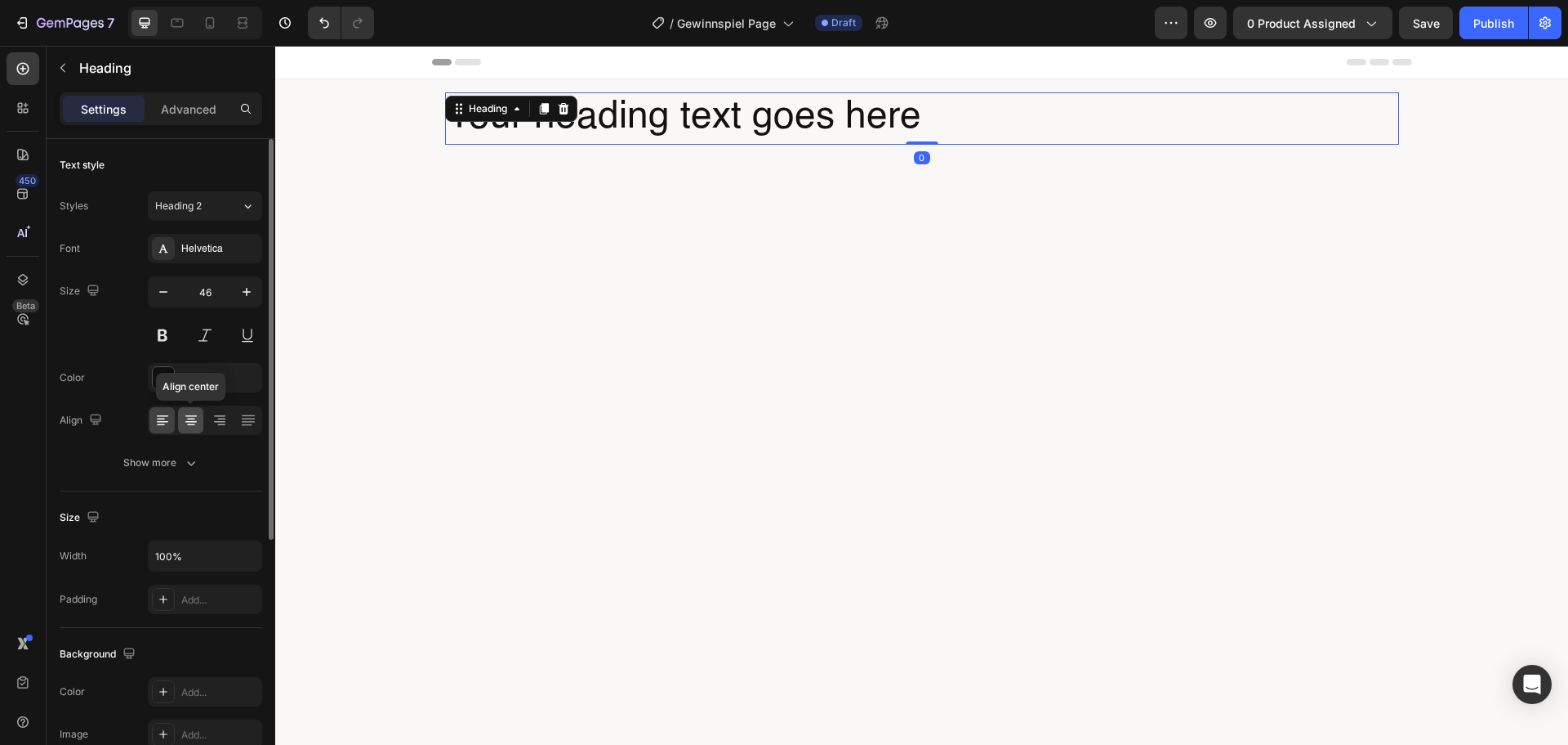
click at [187, 408] on div at bounding box center [191, 420] width 25 height 26
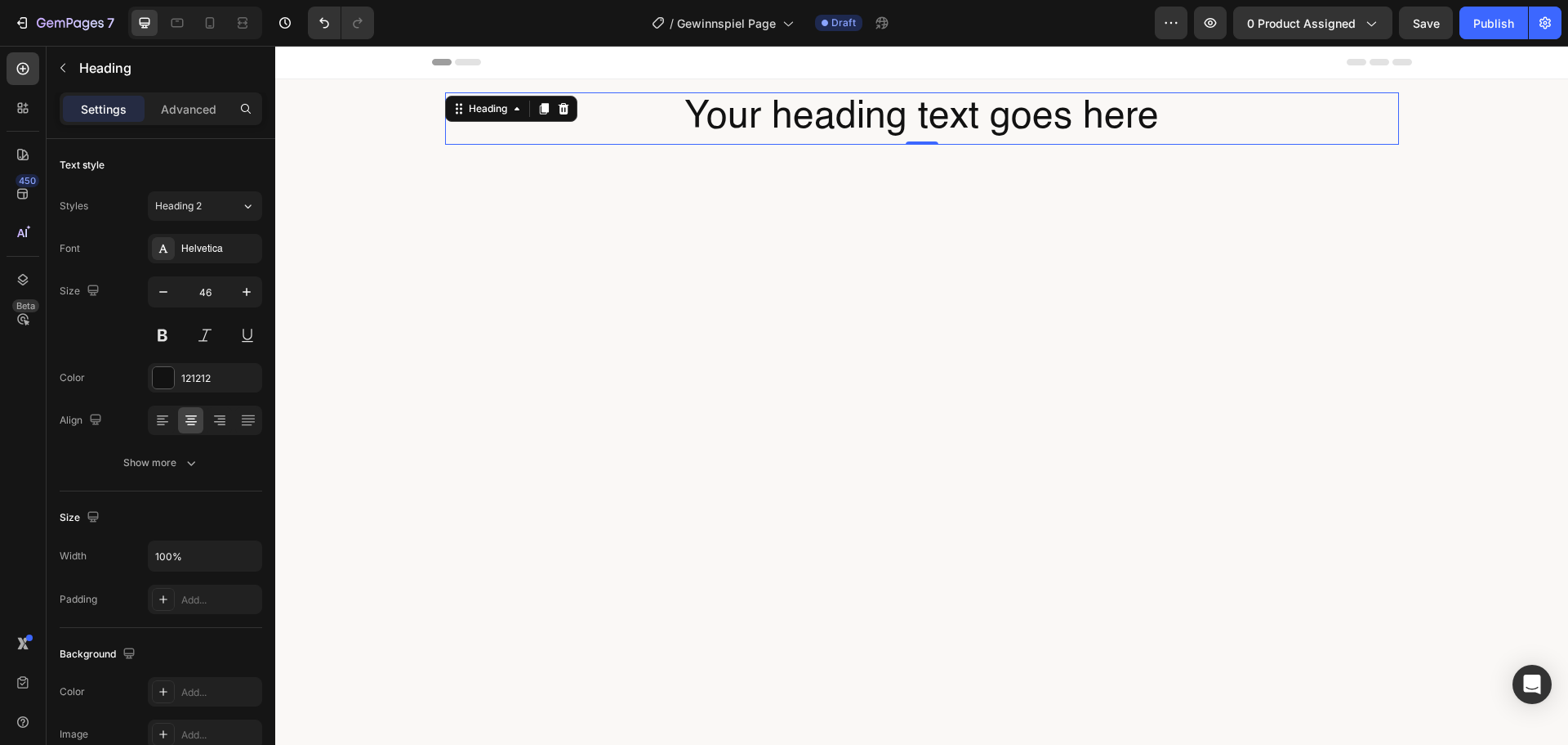
click at [912, 123] on h2 "Your heading text goes here" at bounding box center [922, 119] width 954 height 53
click at [912, 123] on p "Your heading text goes here" at bounding box center [922, 119] width 951 height 49
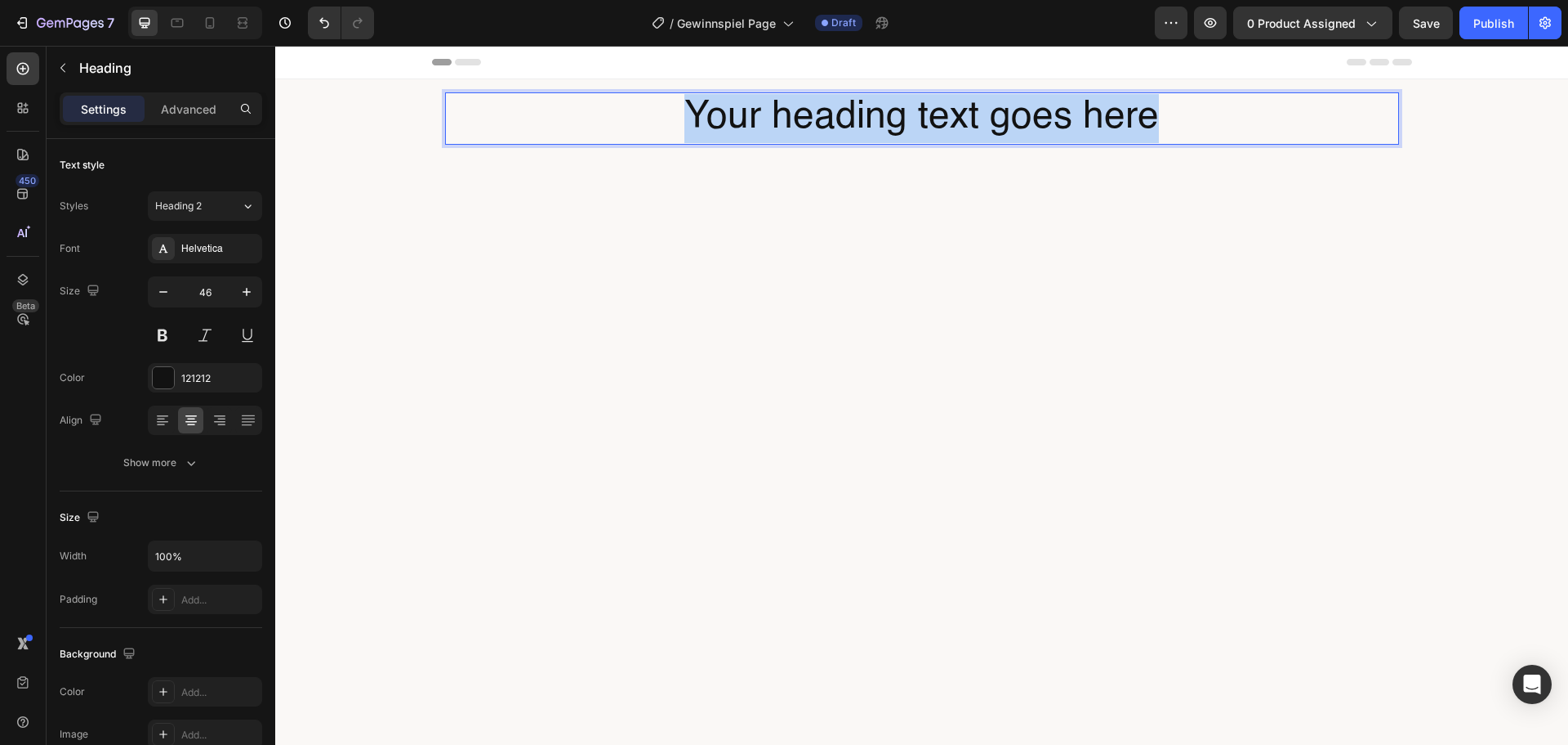
click at [912, 123] on p "Your heading text goes here" at bounding box center [922, 119] width 951 height 49
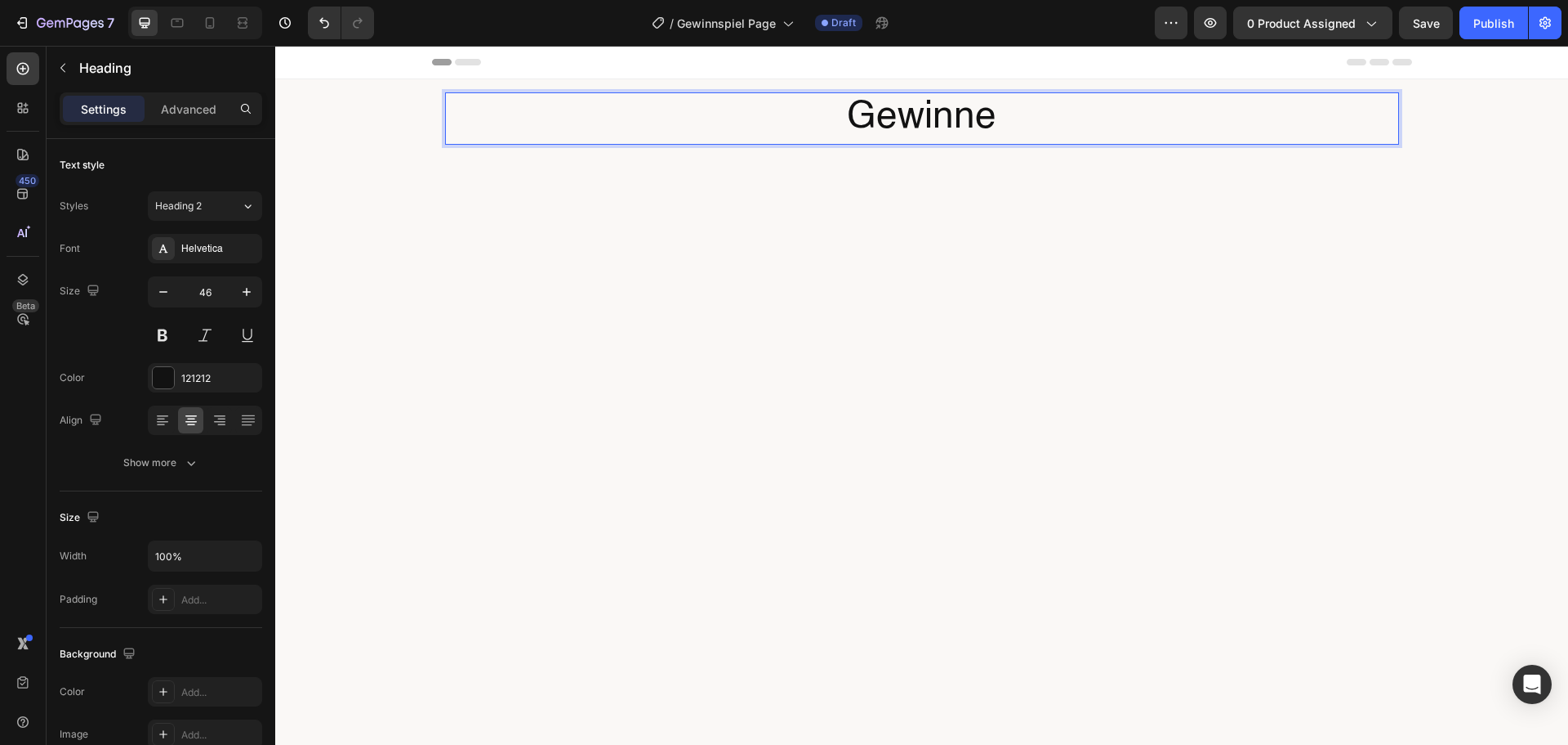
click at [981, 131] on p "Gewinne" at bounding box center [922, 119] width 951 height 49
click at [979, 130] on p "Gewinne" at bounding box center [922, 119] width 951 height 49
click at [963, 128] on p "Gewinne" at bounding box center [922, 119] width 951 height 49
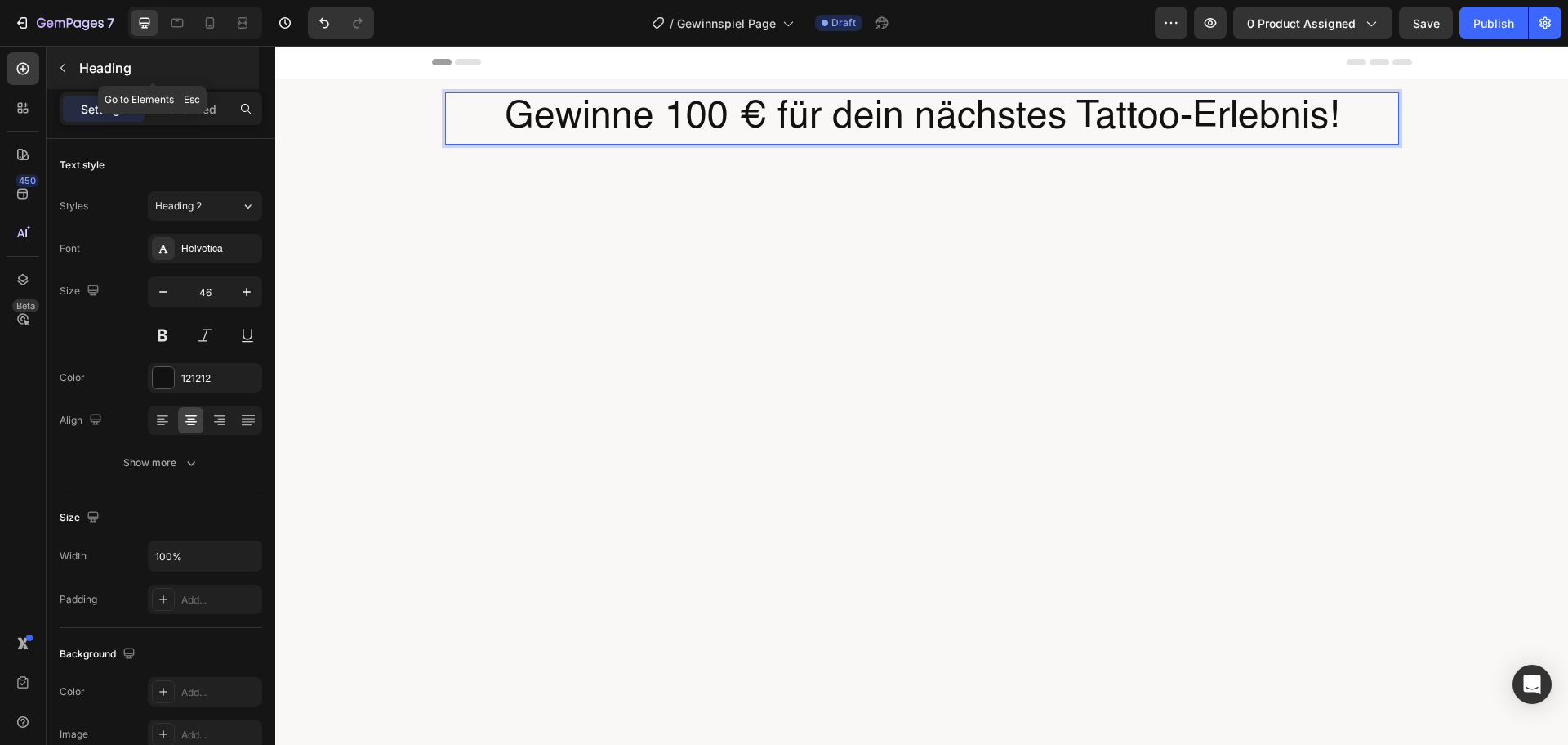
click at [62, 73] on icon "button" at bounding box center [62, 67] width 13 height 13
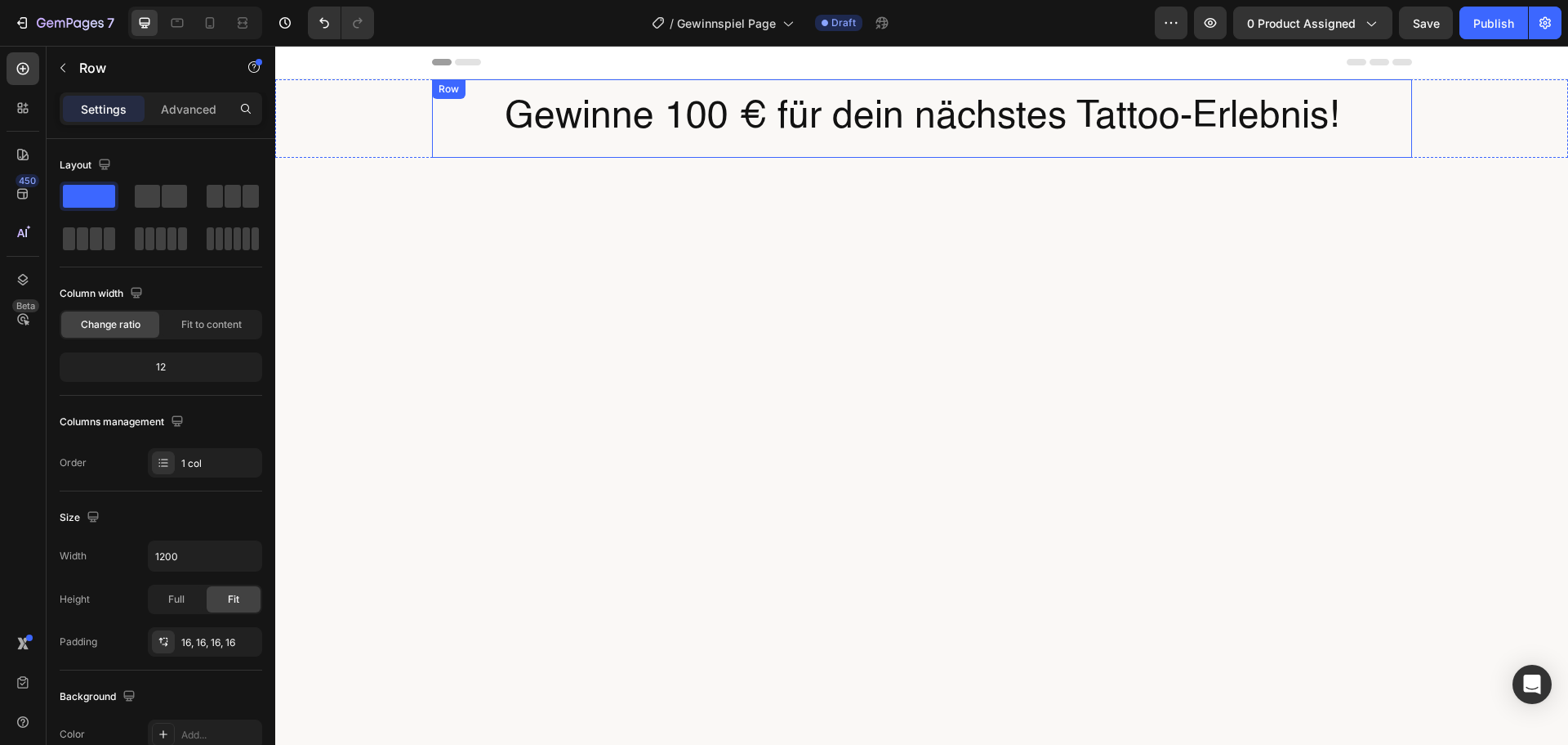
click at [587, 148] on div "Gewinne 100 € für dein nächstes Tattoo-Erlebnis! Heading Row" at bounding box center [922, 118] width 981 height 78
click at [80, 60] on p "Row" at bounding box center [149, 67] width 139 height 20
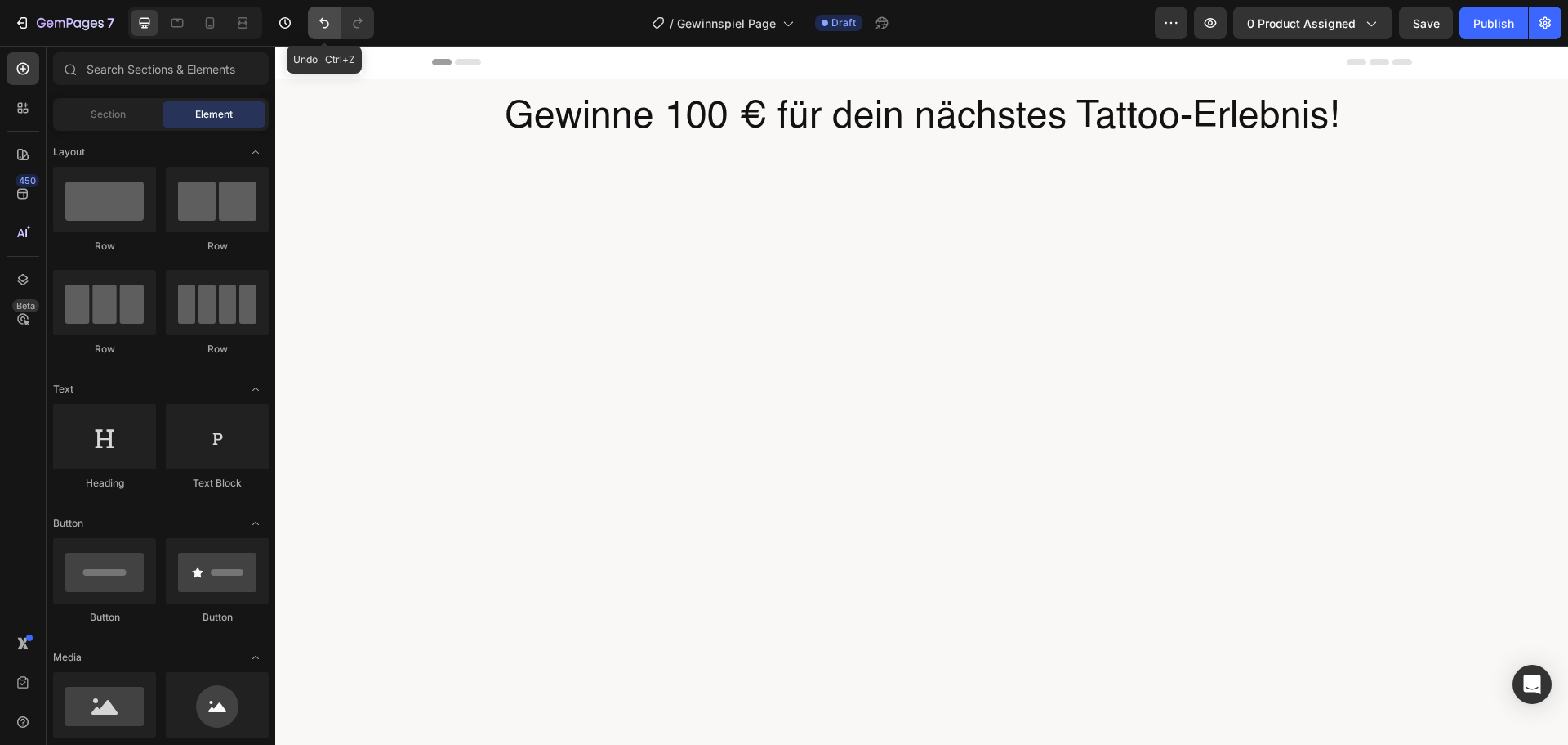
click at [328, 21] on icon "Undo/Redo" at bounding box center [324, 23] width 10 height 11
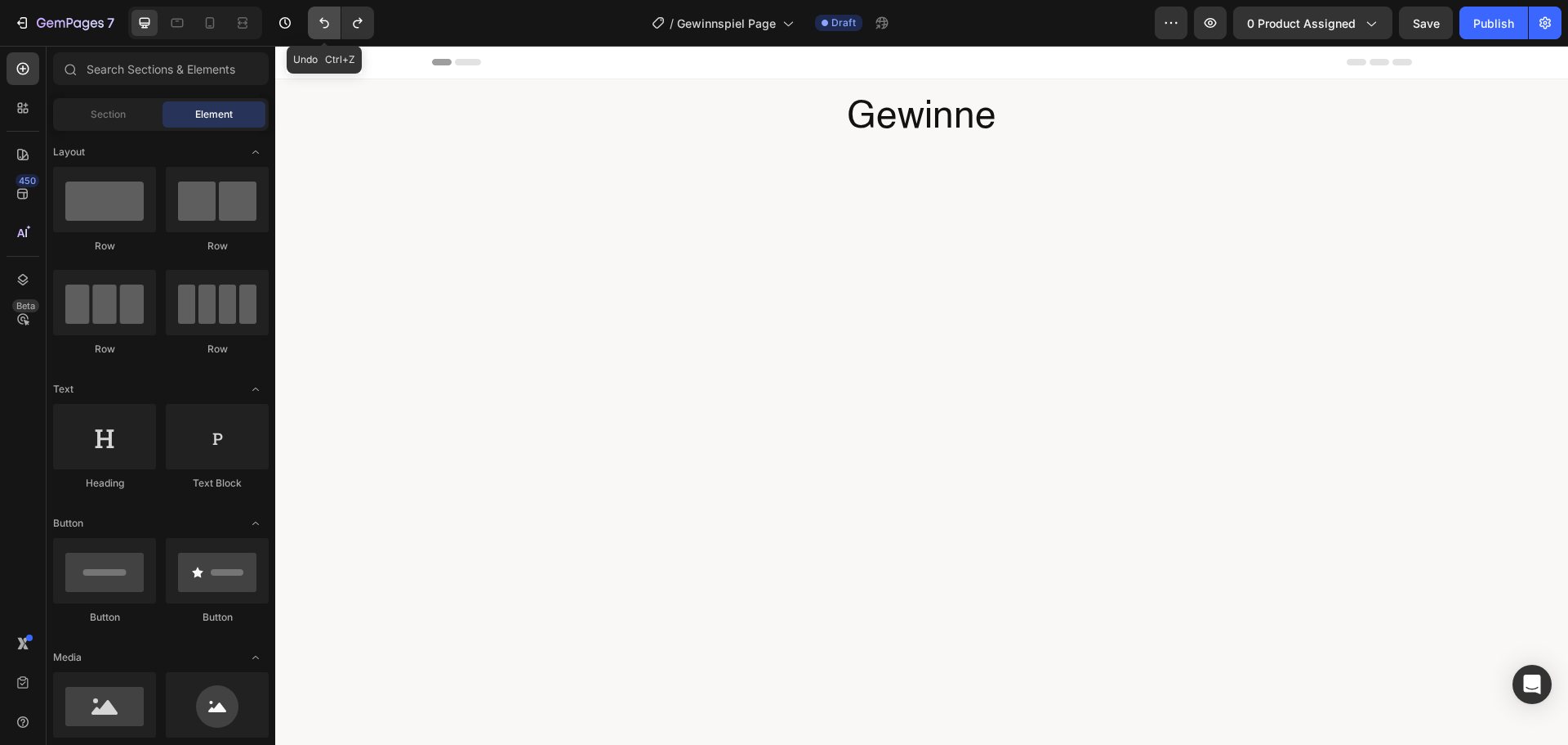
click at [328, 21] on icon "Undo/Redo" at bounding box center [324, 23] width 10 height 11
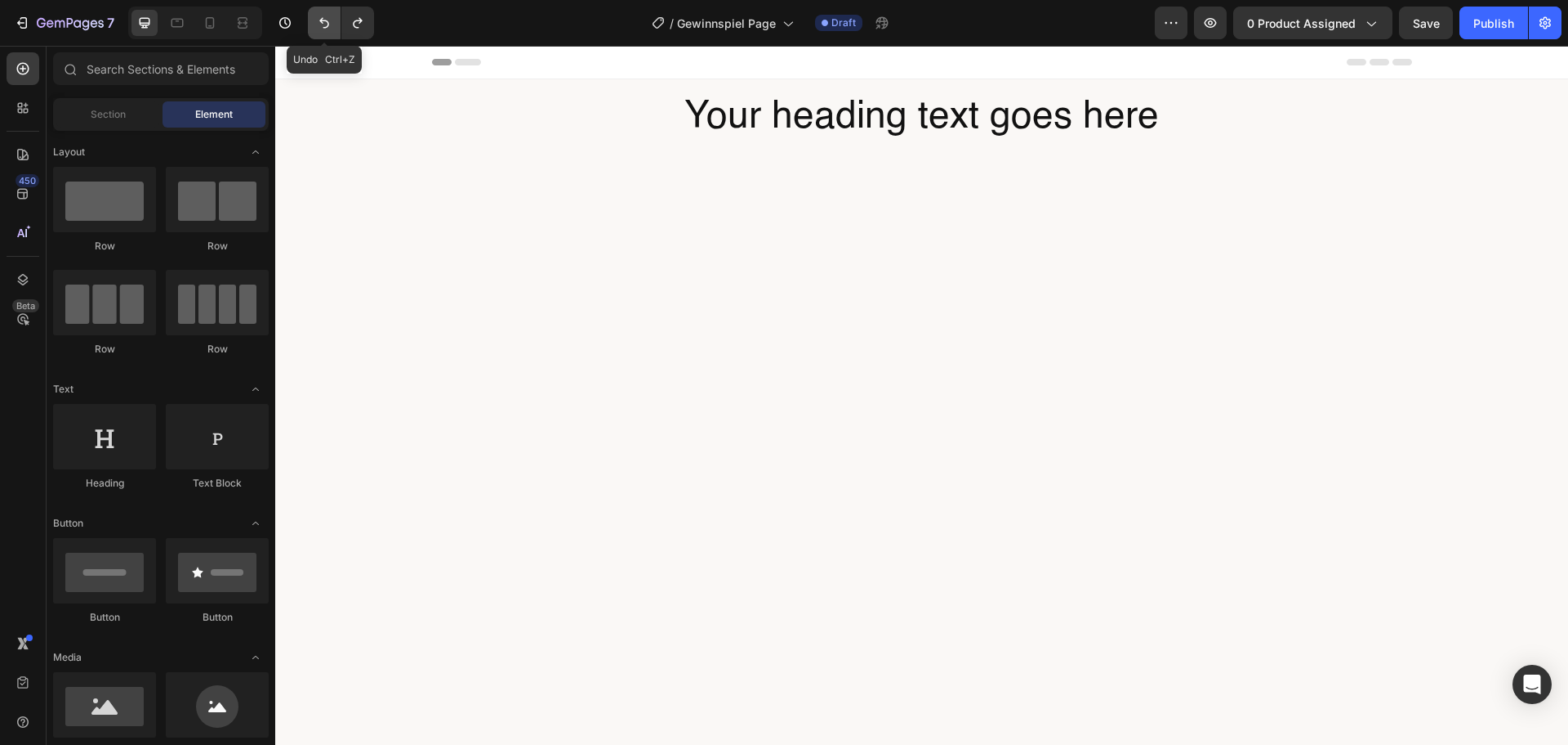
click at [328, 21] on icon "Undo/Redo" at bounding box center [324, 23] width 10 height 11
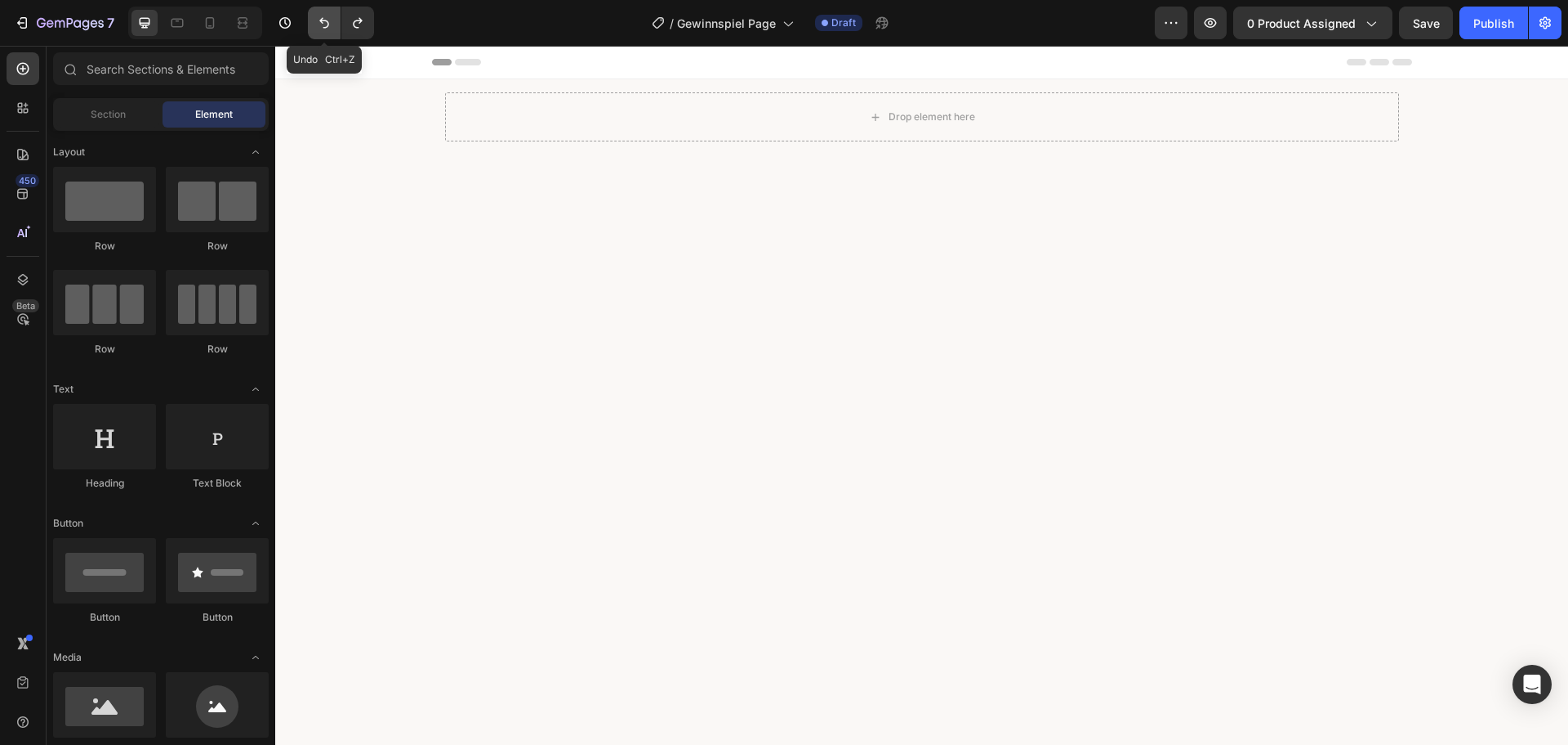
click at [328, 21] on icon "Undo/Redo" at bounding box center [324, 23] width 10 height 11
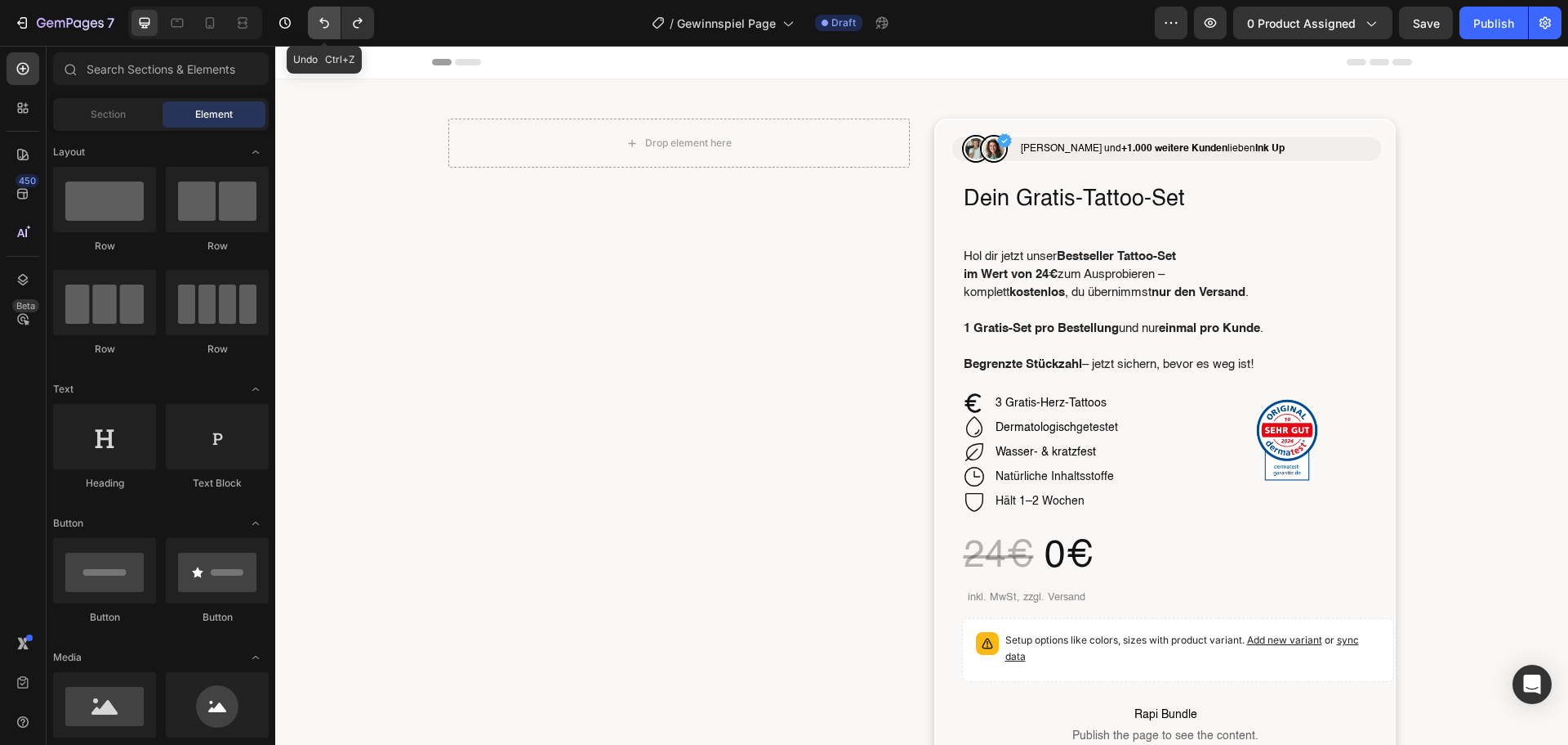
click at [328, 21] on icon "Undo/Redo" at bounding box center [324, 23] width 10 height 11
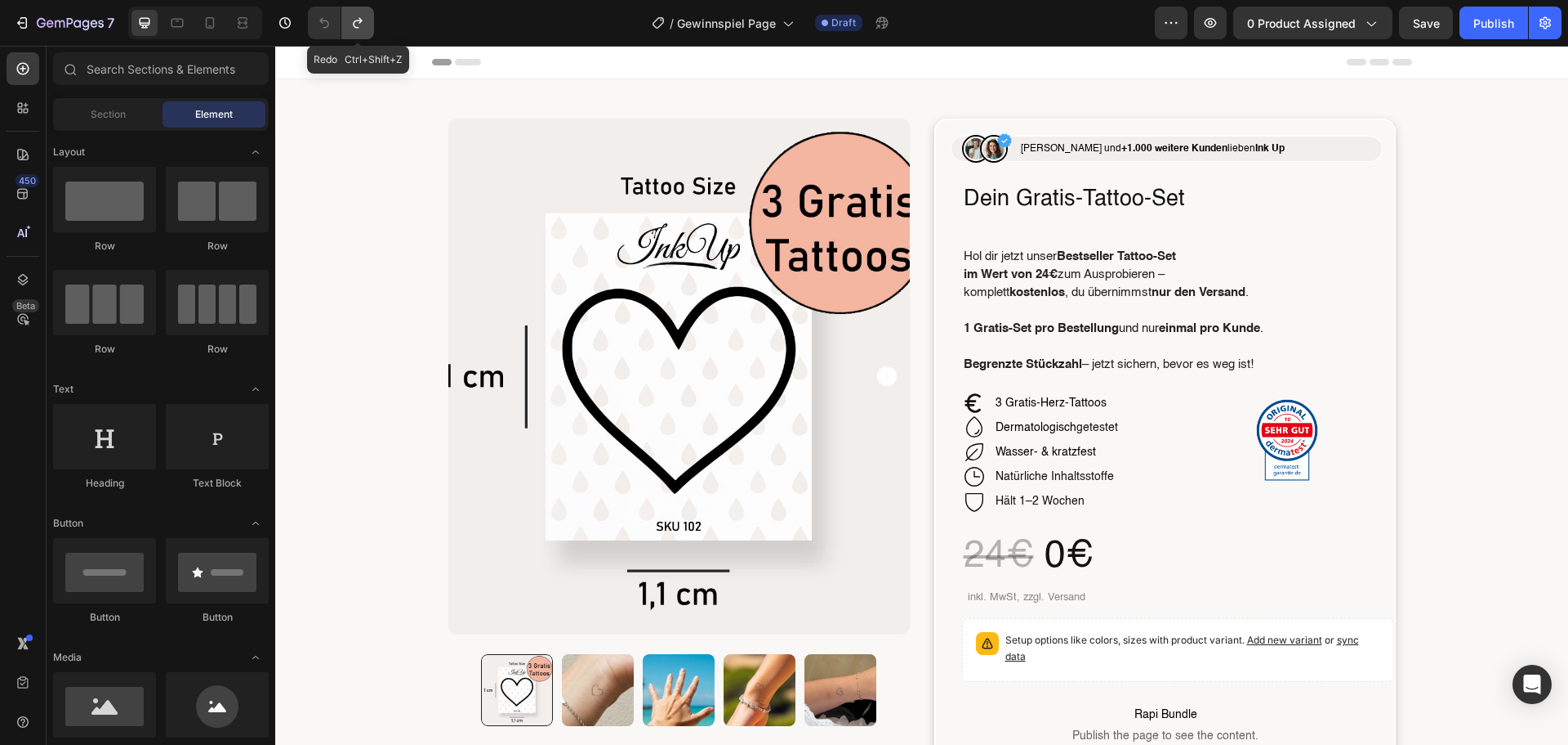
click at [353, 30] on icon "Undo/Redo" at bounding box center [357, 22] width 16 height 16
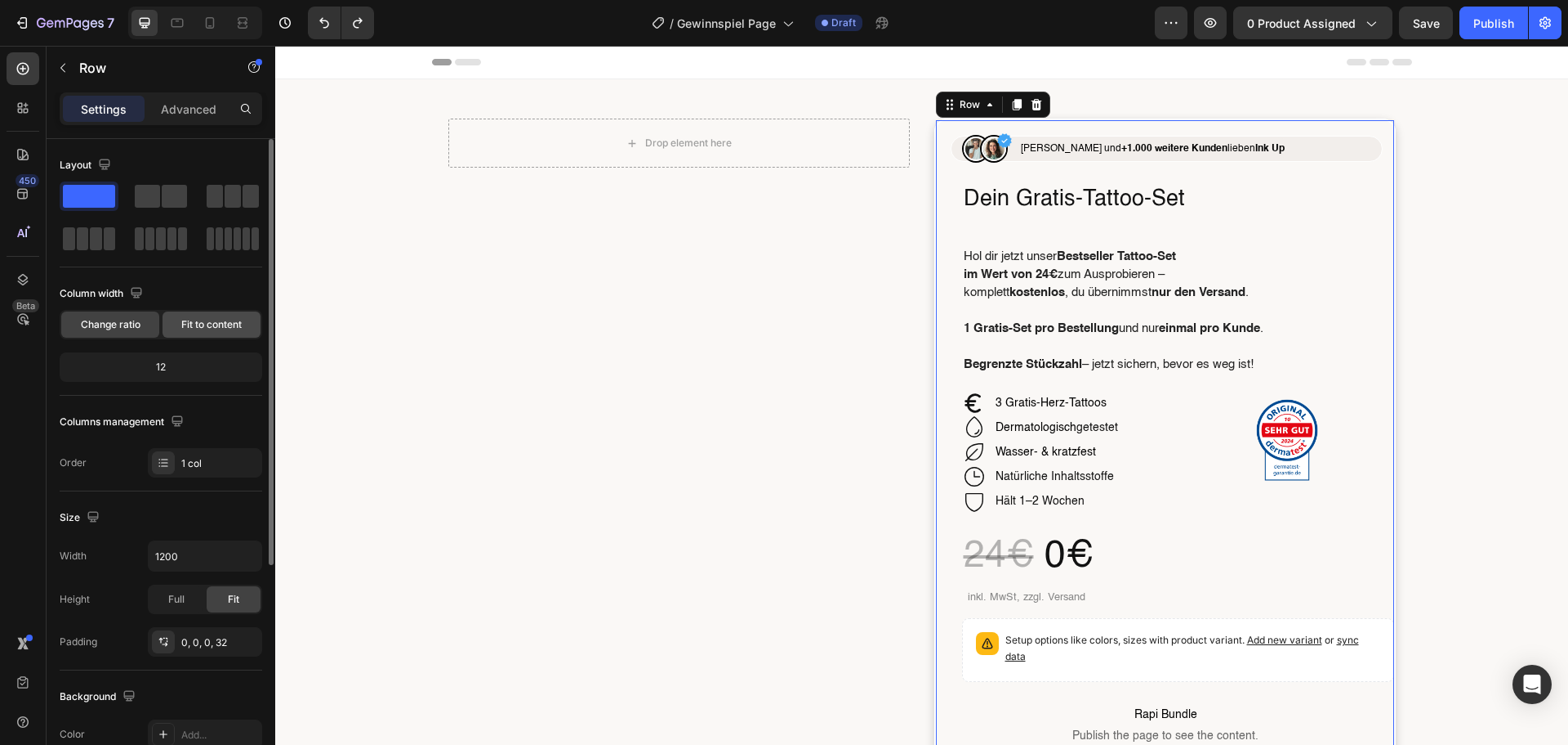
click at [194, 335] on div "Fit to content" at bounding box center [211, 325] width 98 height 26
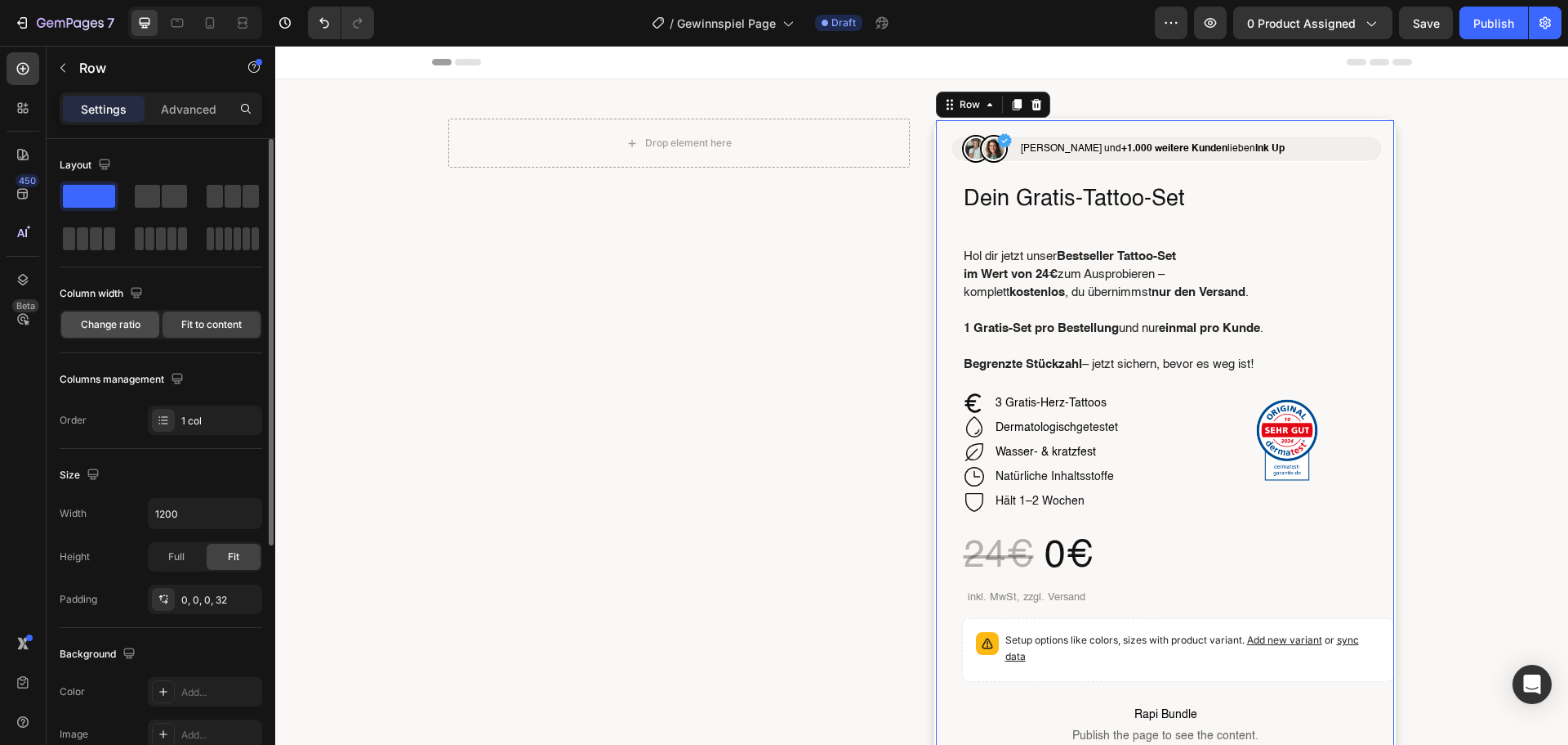
click at [134, 331] on span "Change ratio" at bounding box center [110, 324] width 59 height 14
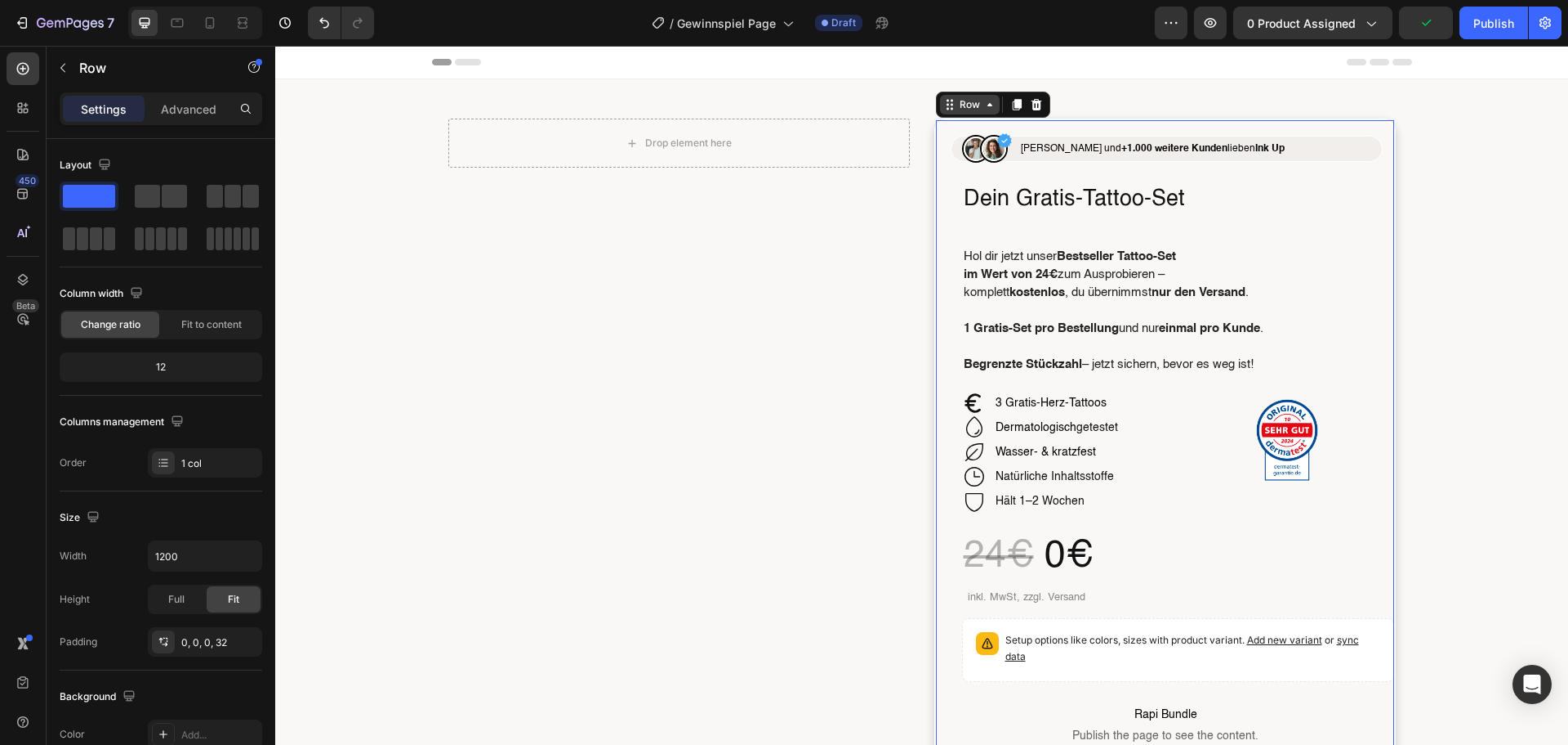
click at [983, 107] on icon at bounding box center [989, 104] width 13 height 13
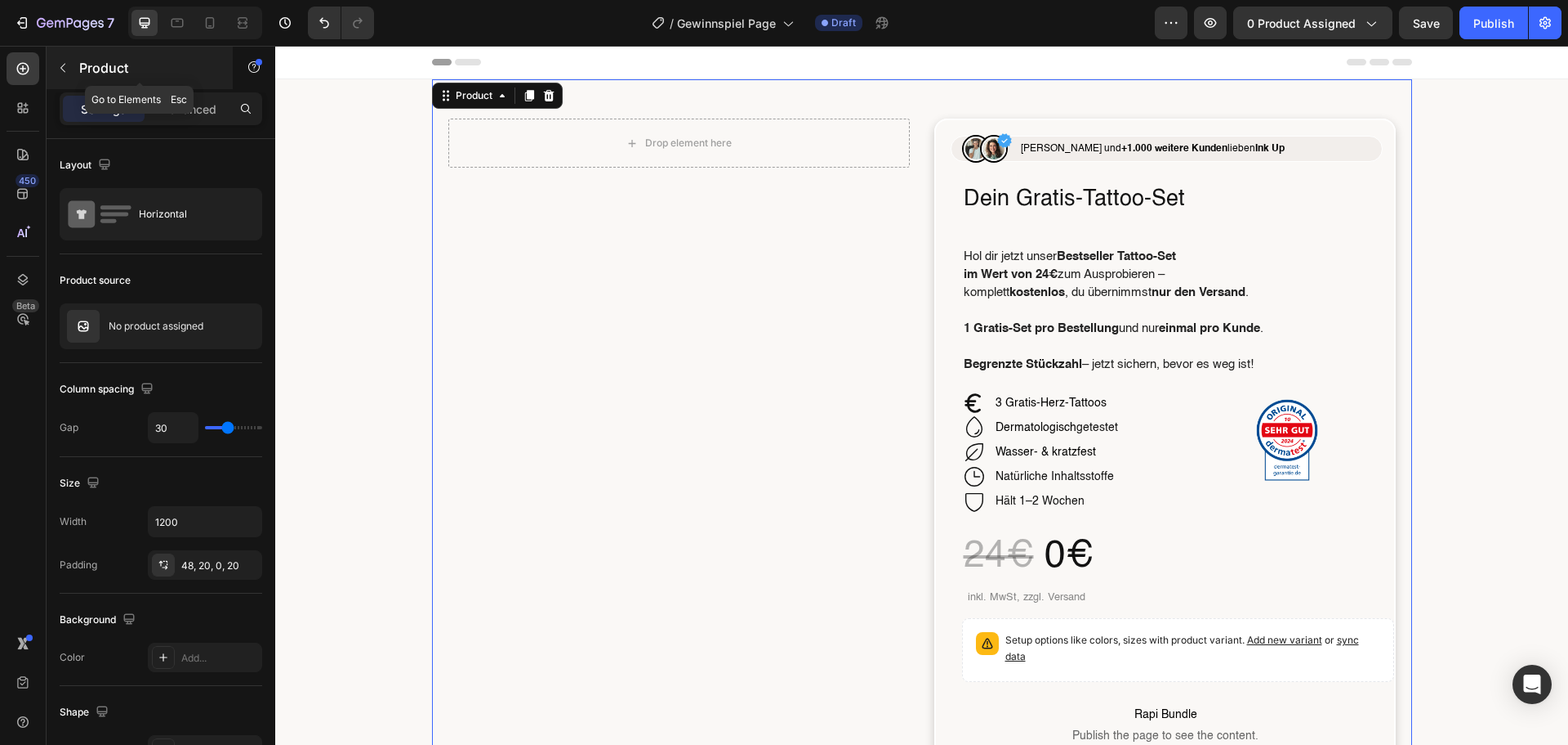
click at [60, 77] on button "button" at bounding box center [63, 67] width 26 height 26
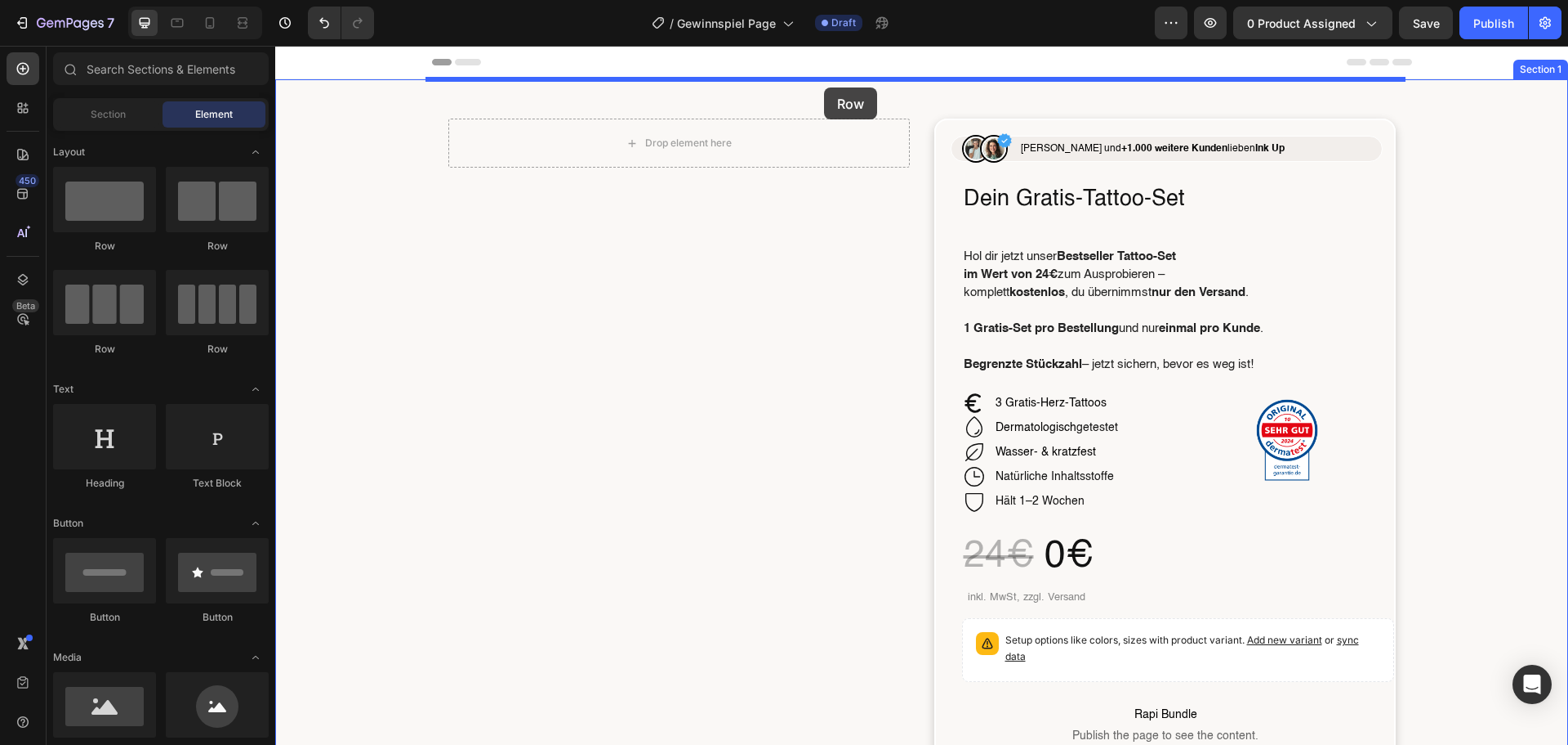
drag, startPoint x: 376, startPoint y: 235, endPoint x: 824, endPoint y: 87, distance: 471.8
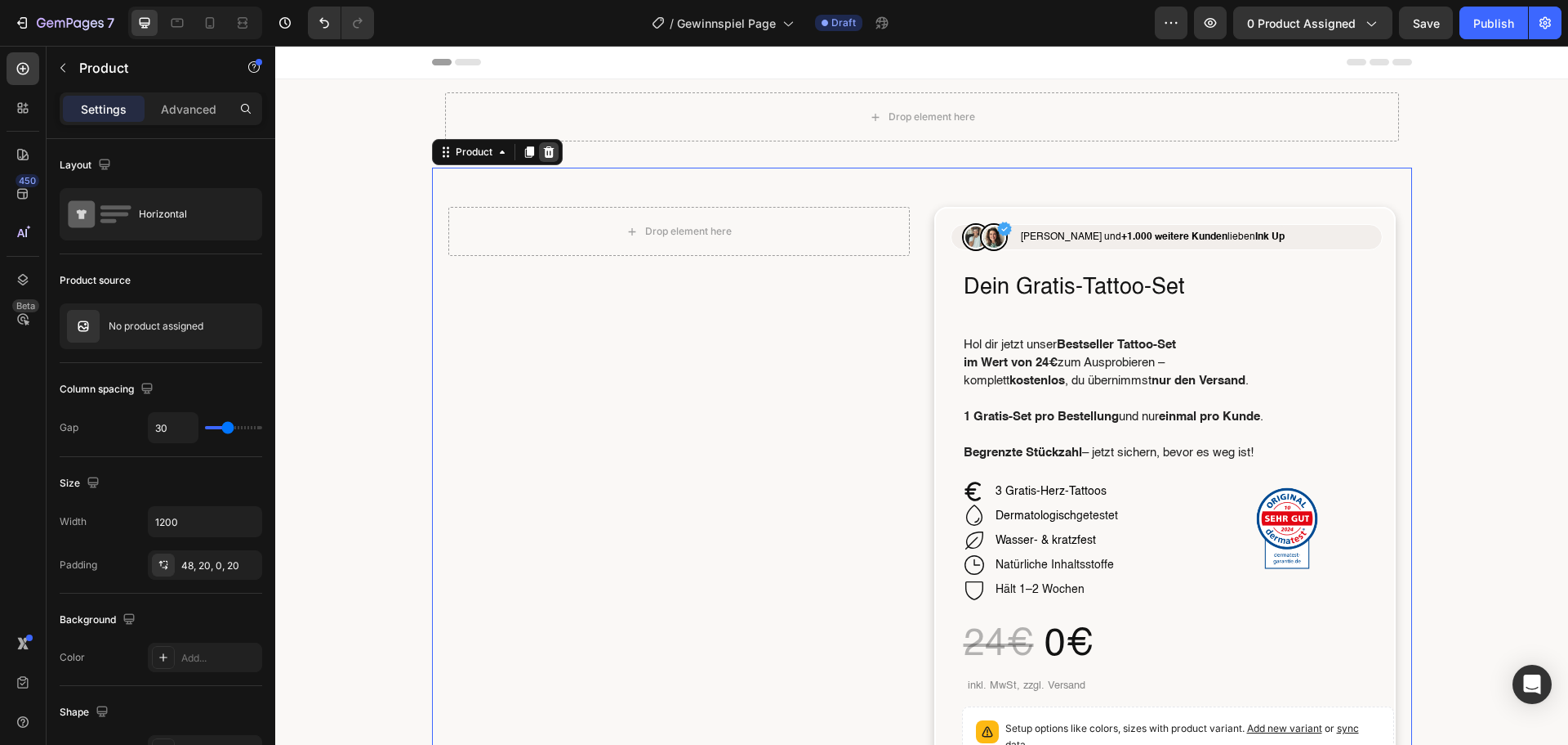
click at [543, 157] on icon at bounding box center [548, 151] width 11 height 11
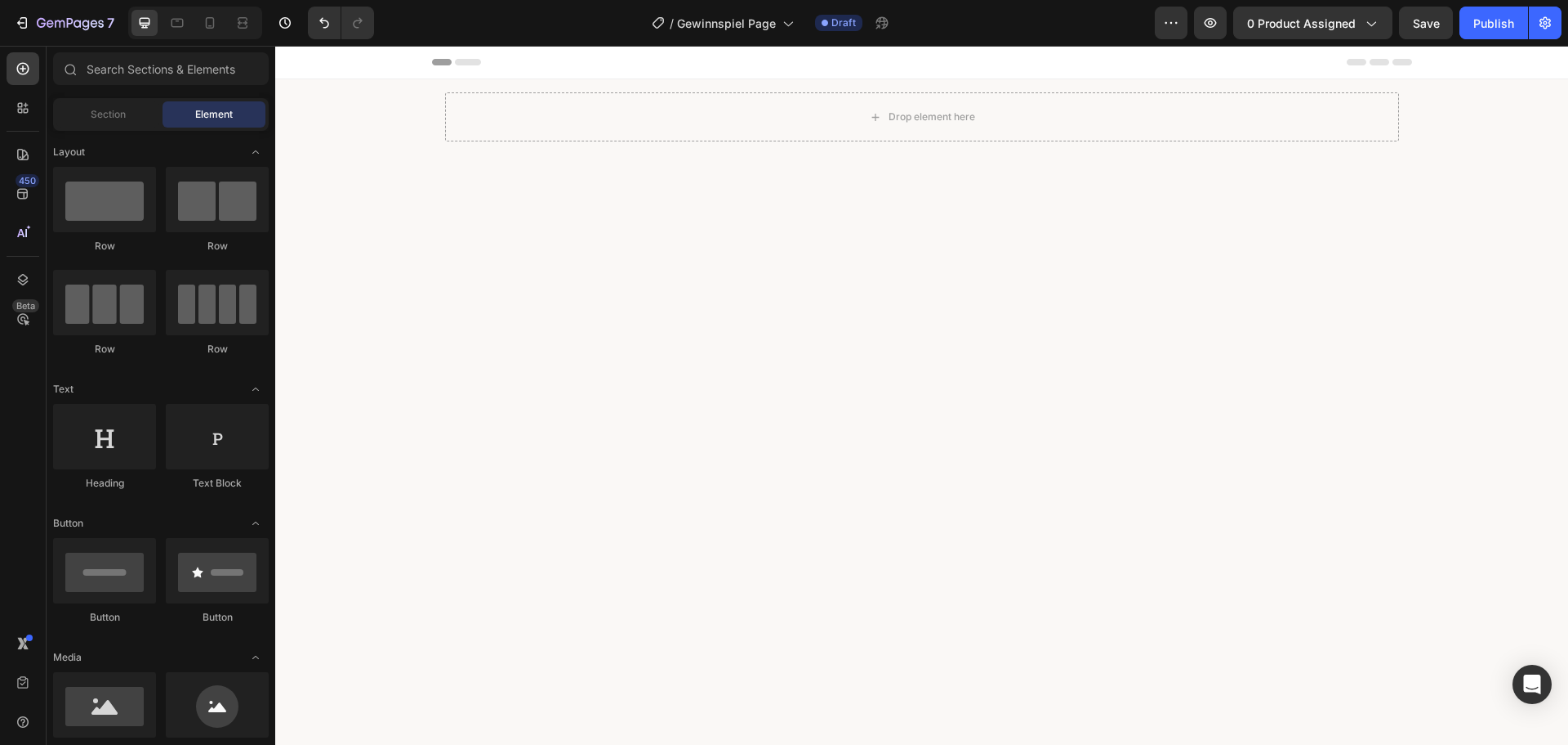
click at [575, 131] on div "Drop element here" at bounding box center [922, 117] width 954 height 49
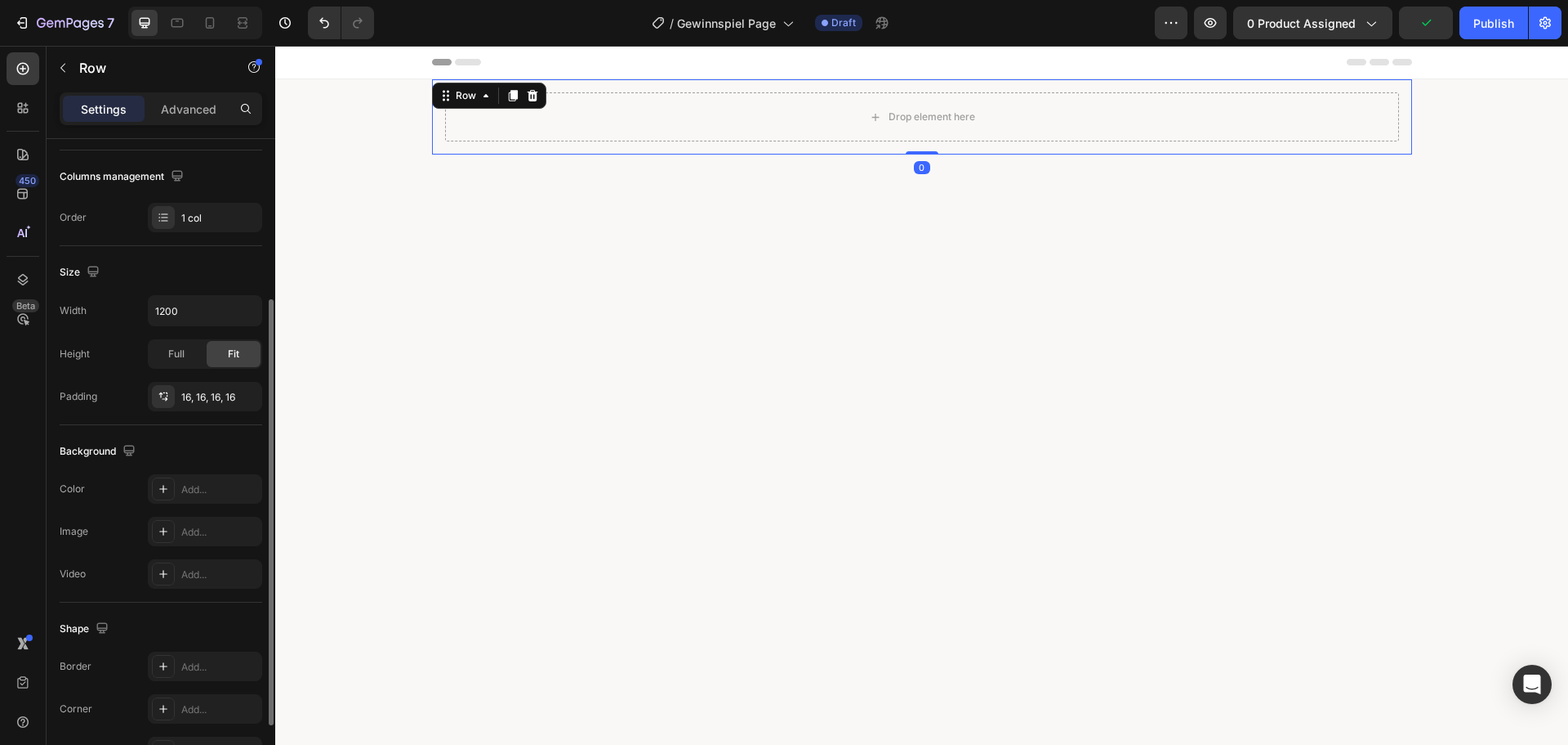
scroll to position [345, 0]
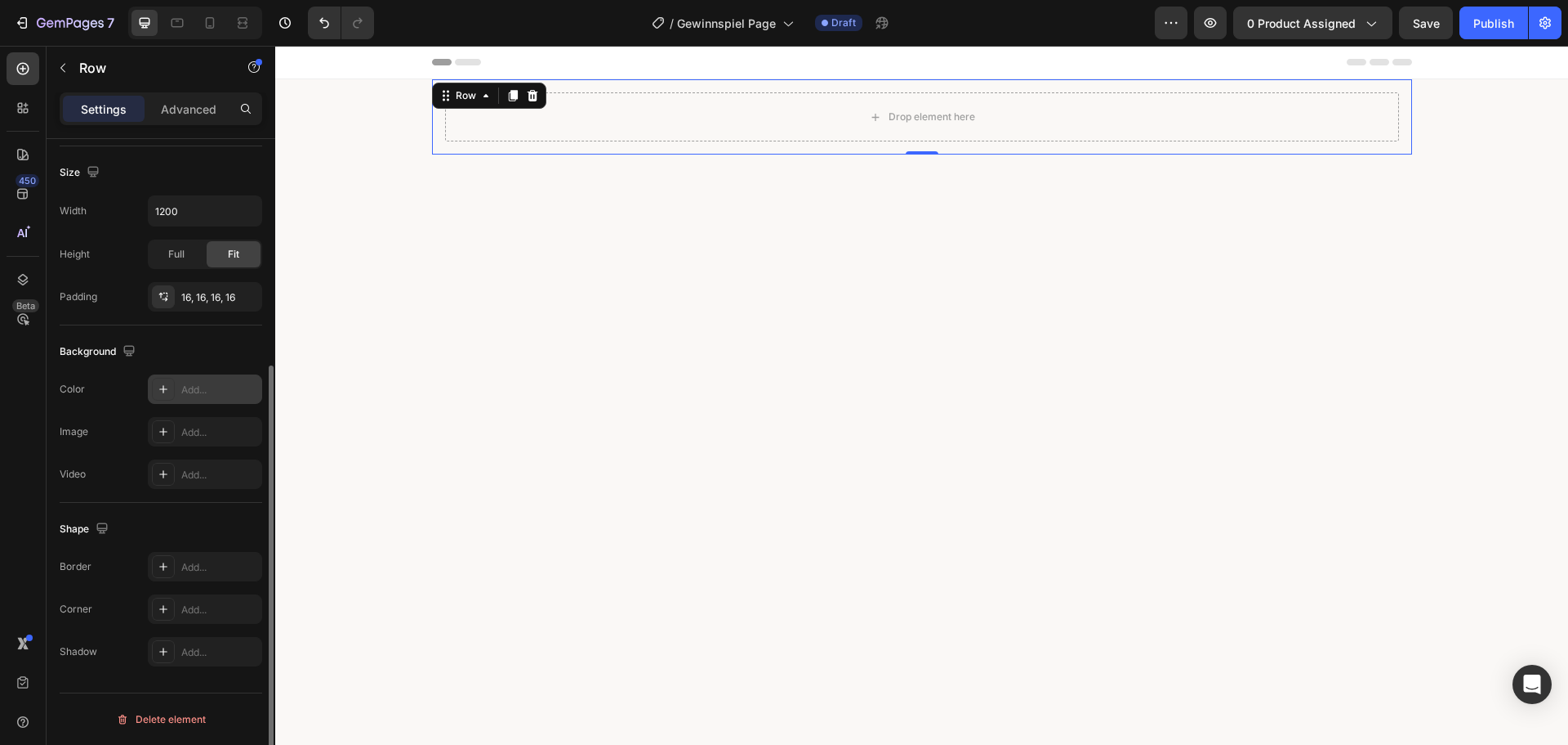
click at [171, 382] on div at bounding box center [163, 389] width 23 height 23
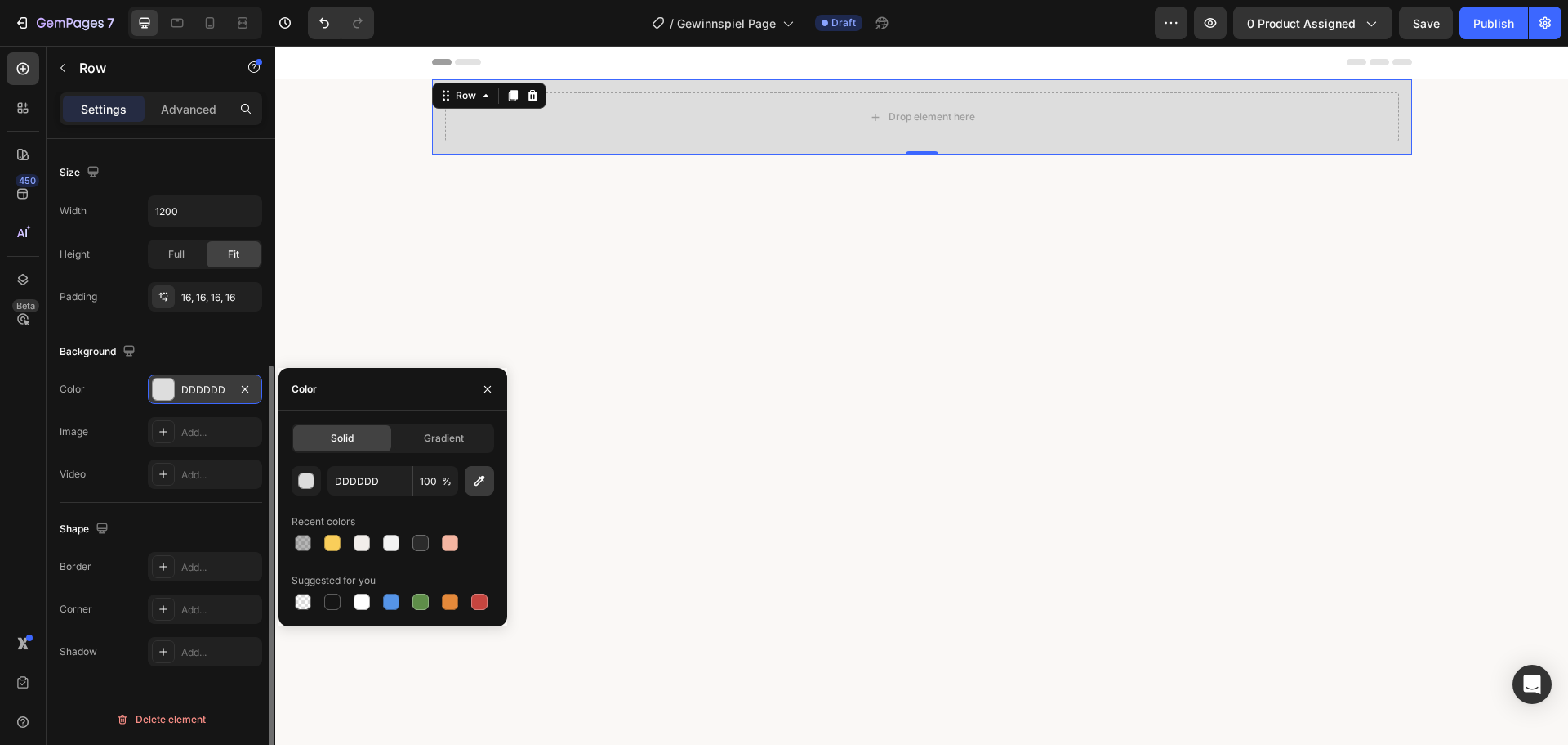
click at [471, 474] on button "button" at bounding box center [479, 480] width 30 height 30
type input "FAF8F6"
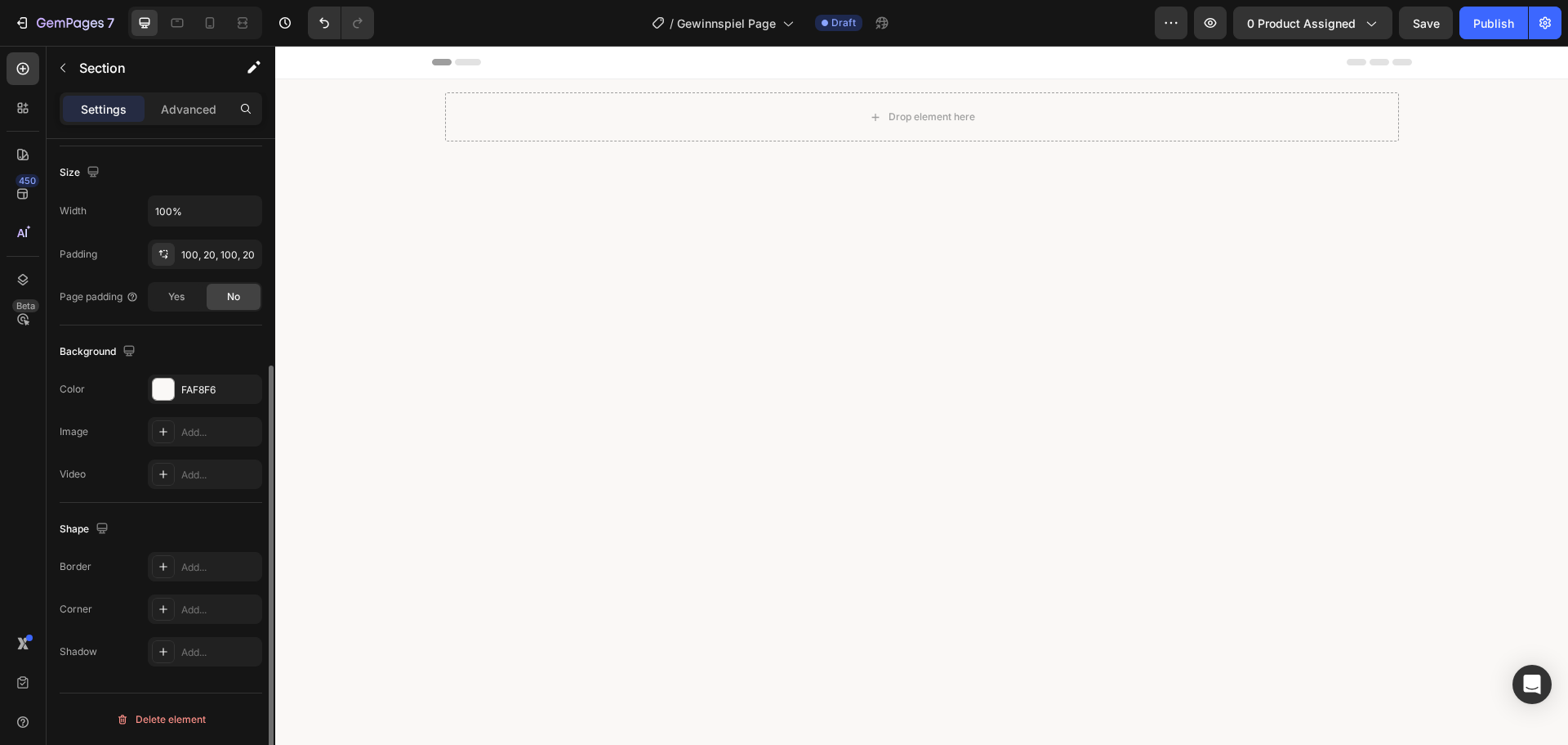
scroll to position [0, 0]
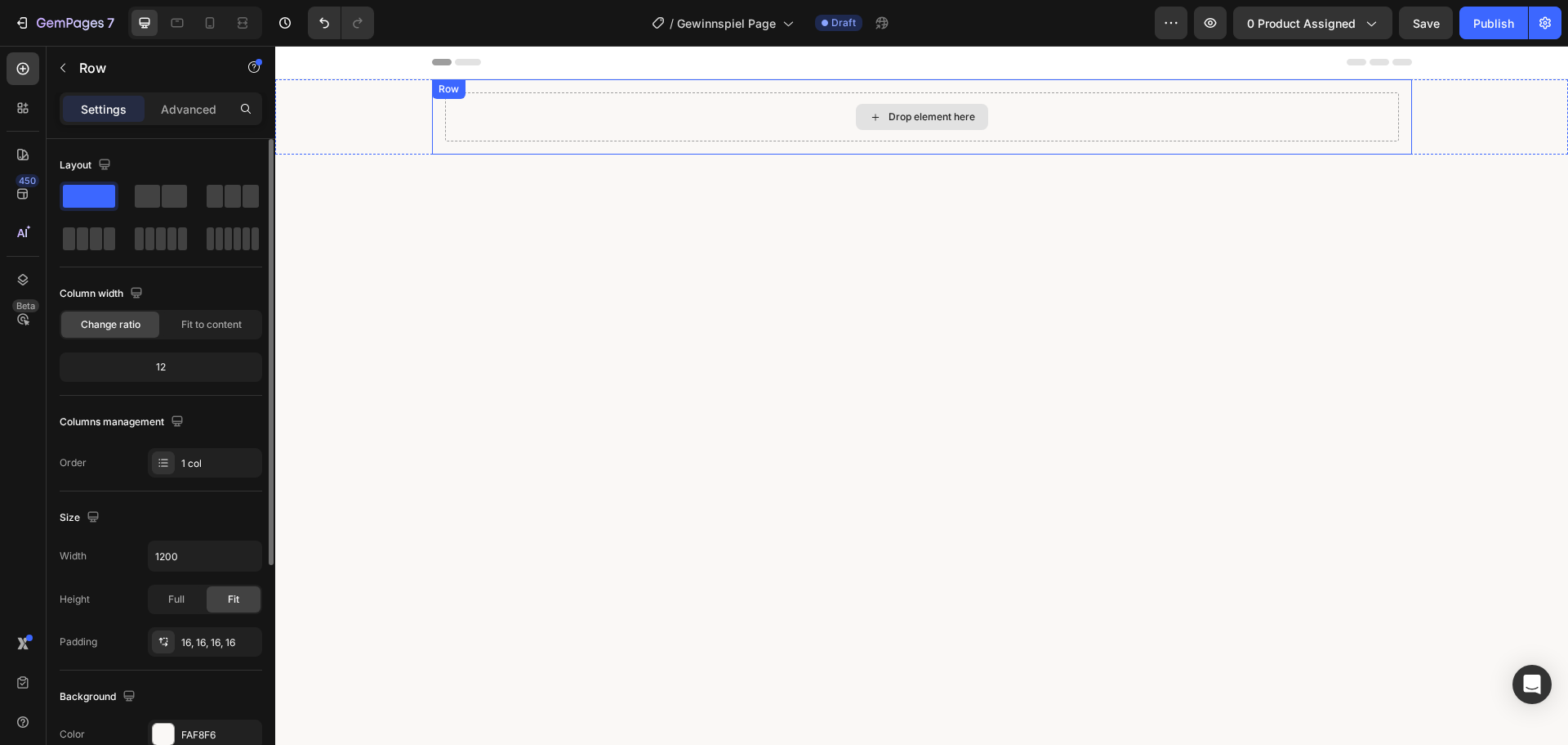
click at [503, 110] on div "Drop element here" at bounding box center [922, 117] width 954 height 49
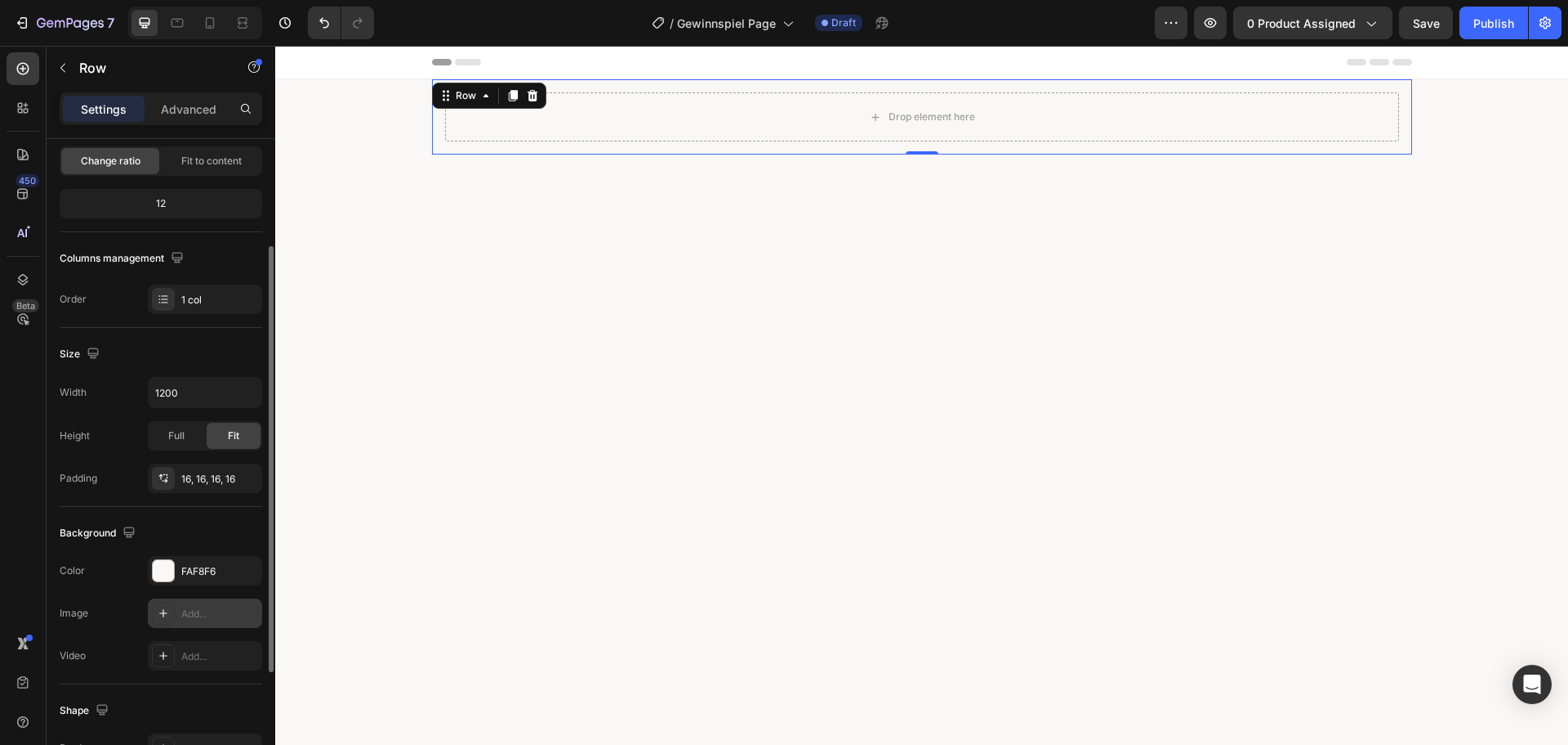
scroll to position [327, 0]
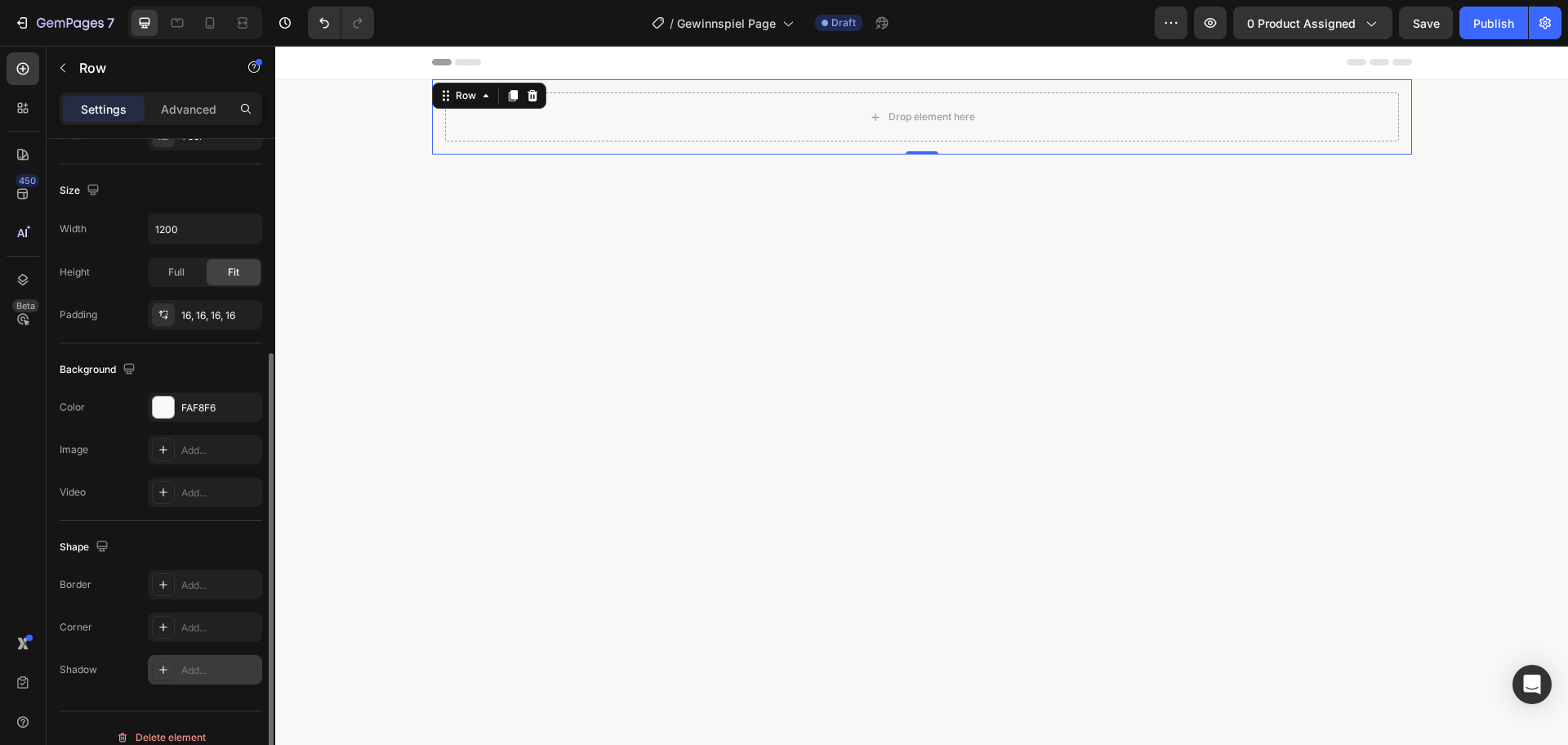
click at [162, 673] on icon at bounding box center [163, 669] width 13 height 13
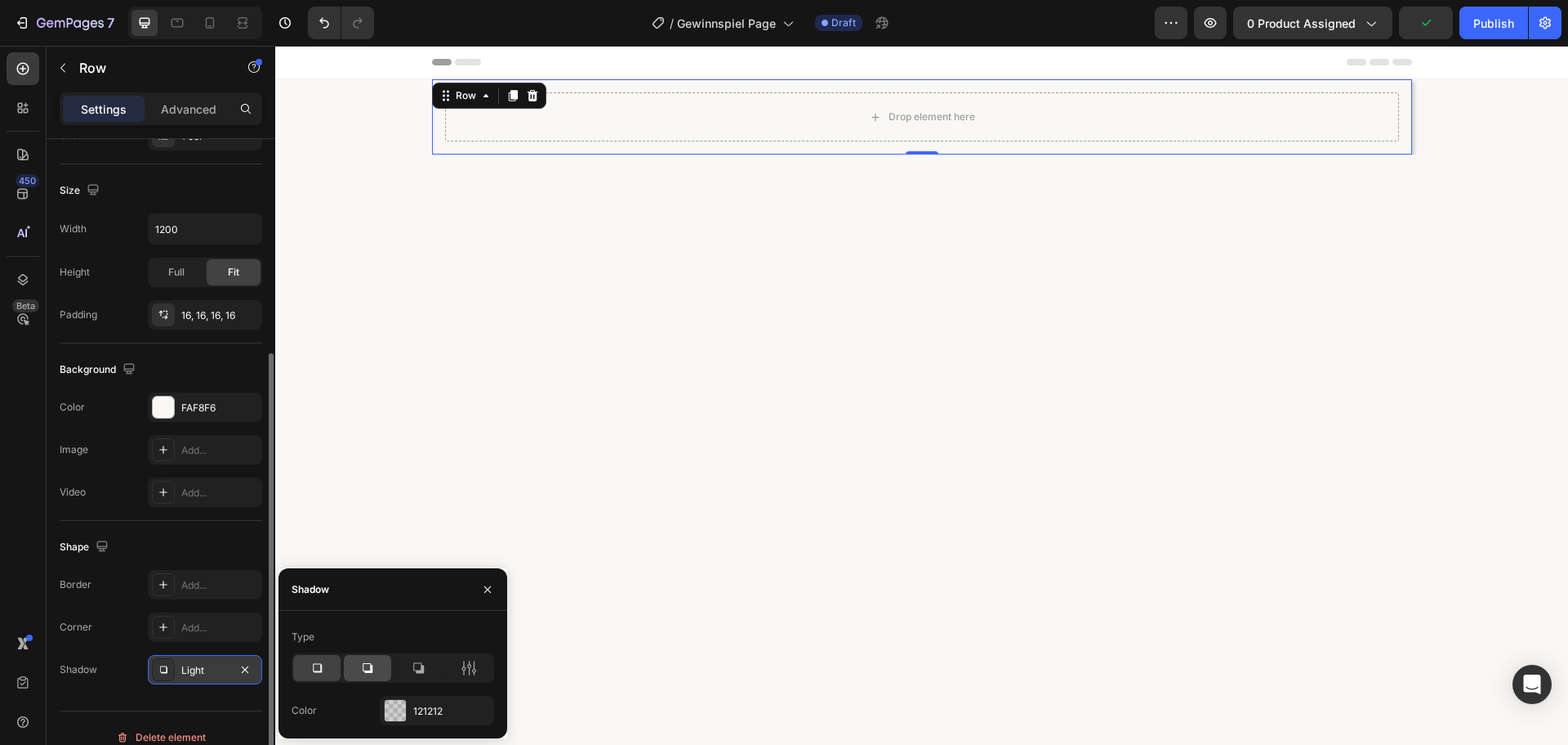
click at [354, 669] on div at bounding box center [368, 668] width 48 height 26
click at [322, 674] on icon at bounding box center [317, 667] width 16 height 16
click at [413, 664] on icon at bounding box center [418, 667] width 16 height 16
click at [376, 672] on div at bounding box center [368, 668] width 48 height 26
click at [469, 669] on icon at bounding box center [469, 667] width 4 height 14
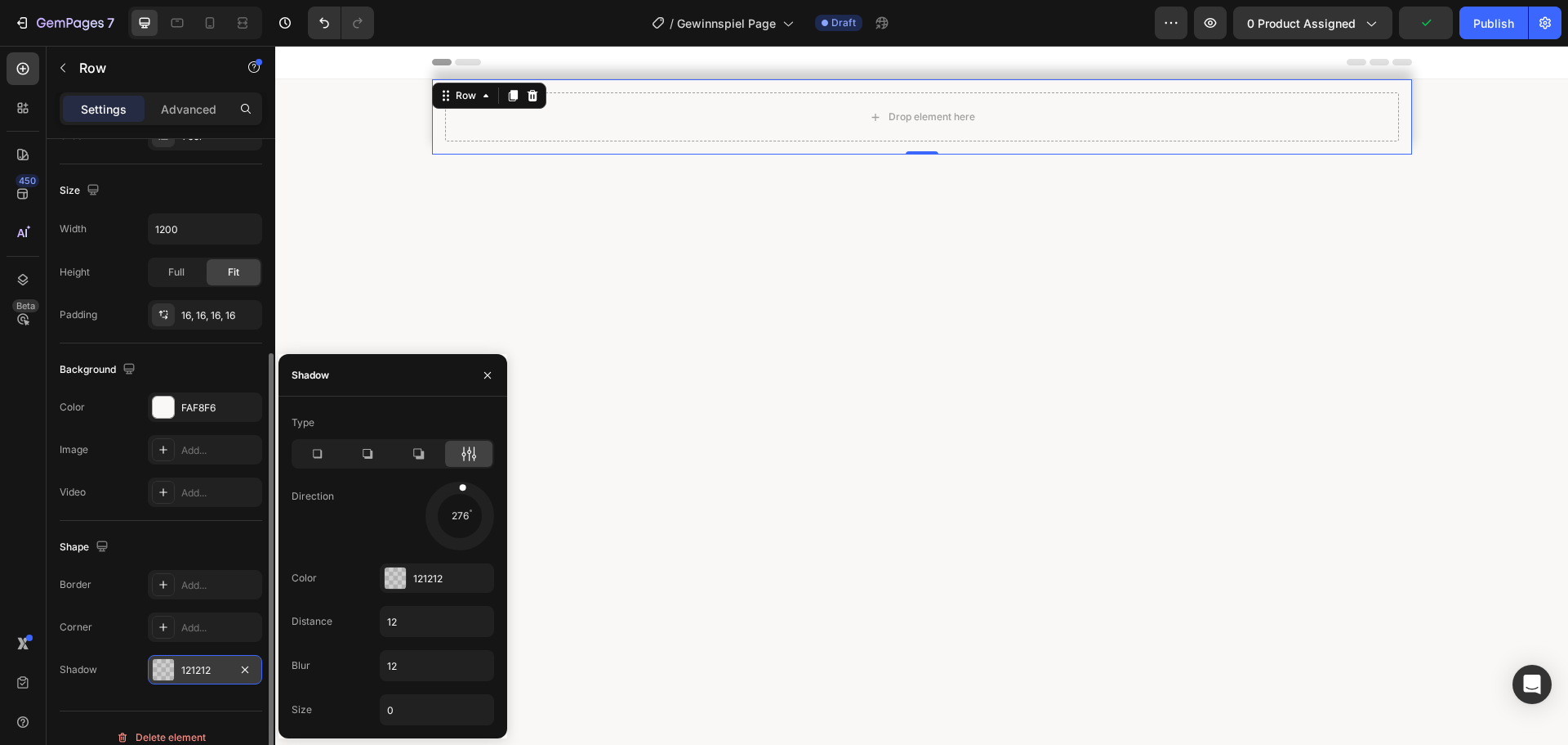
drag, startPoint x: 472, startPoint y: 538, endPoint x: 463, endPoint y: 470, distance: 68.6
click at [463, 470] on div "Type Direction 276 Color 121212 Distance 12 Blur 12 Size 0" at bounding box center [392, 567] width 228 height 315
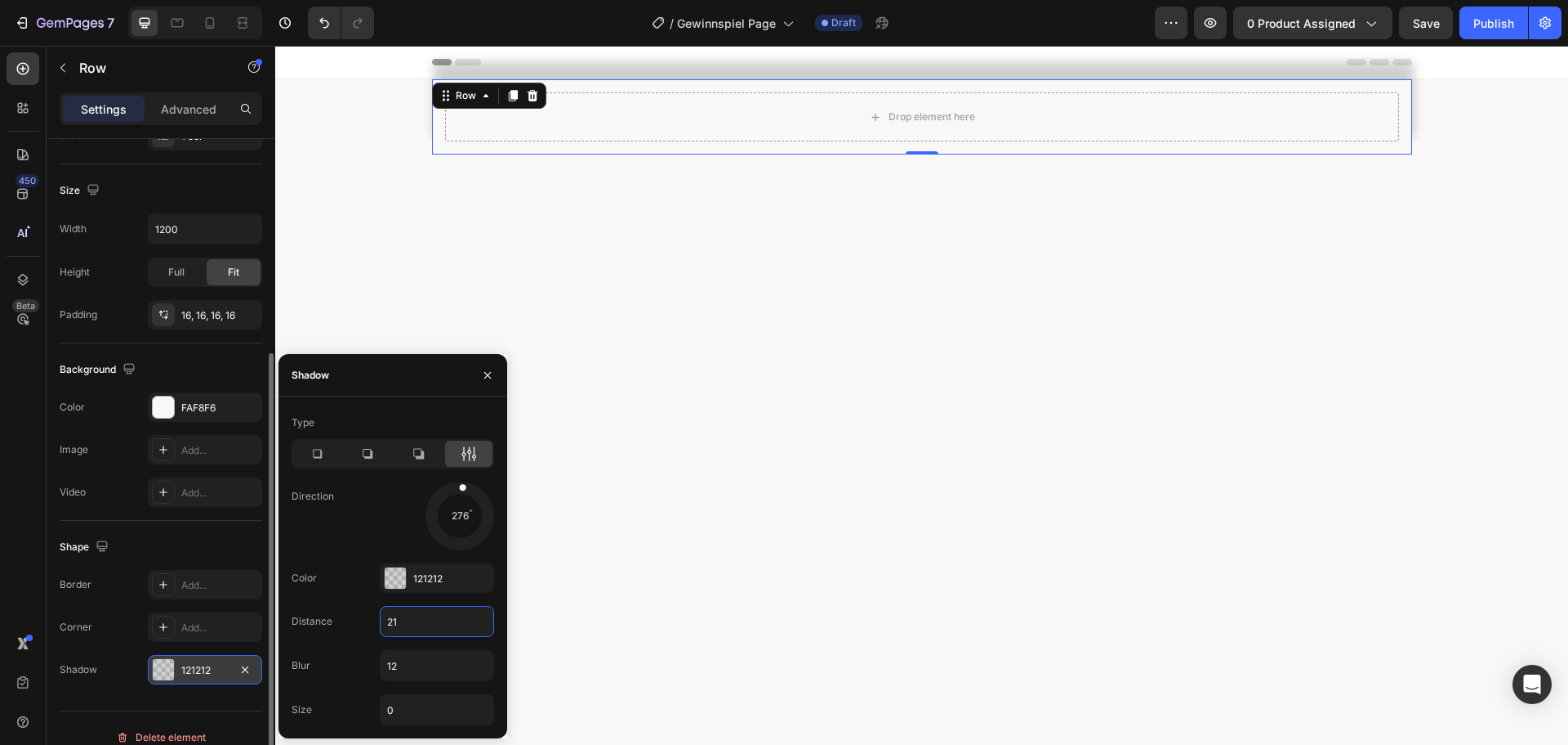
type input "2"
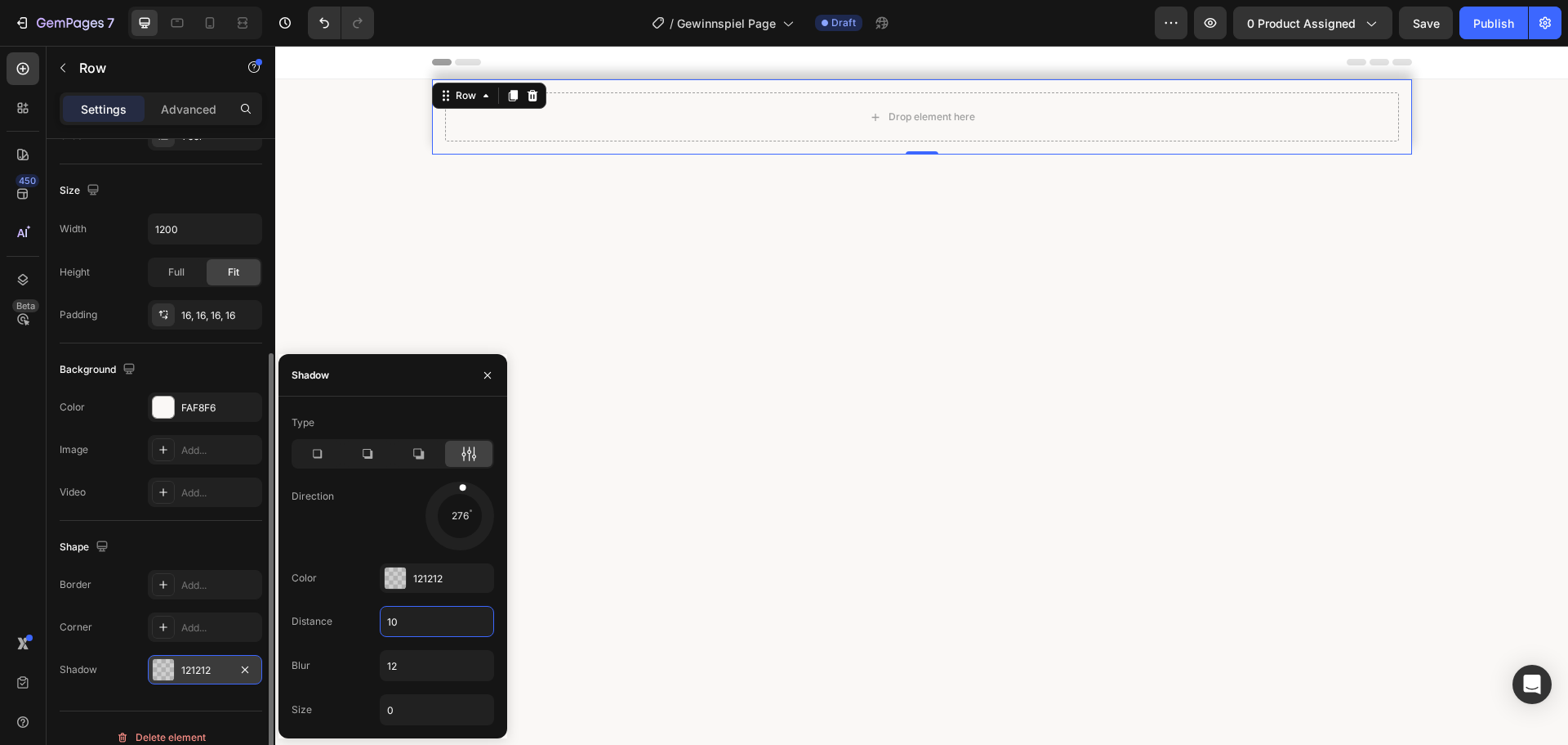
type input "10"
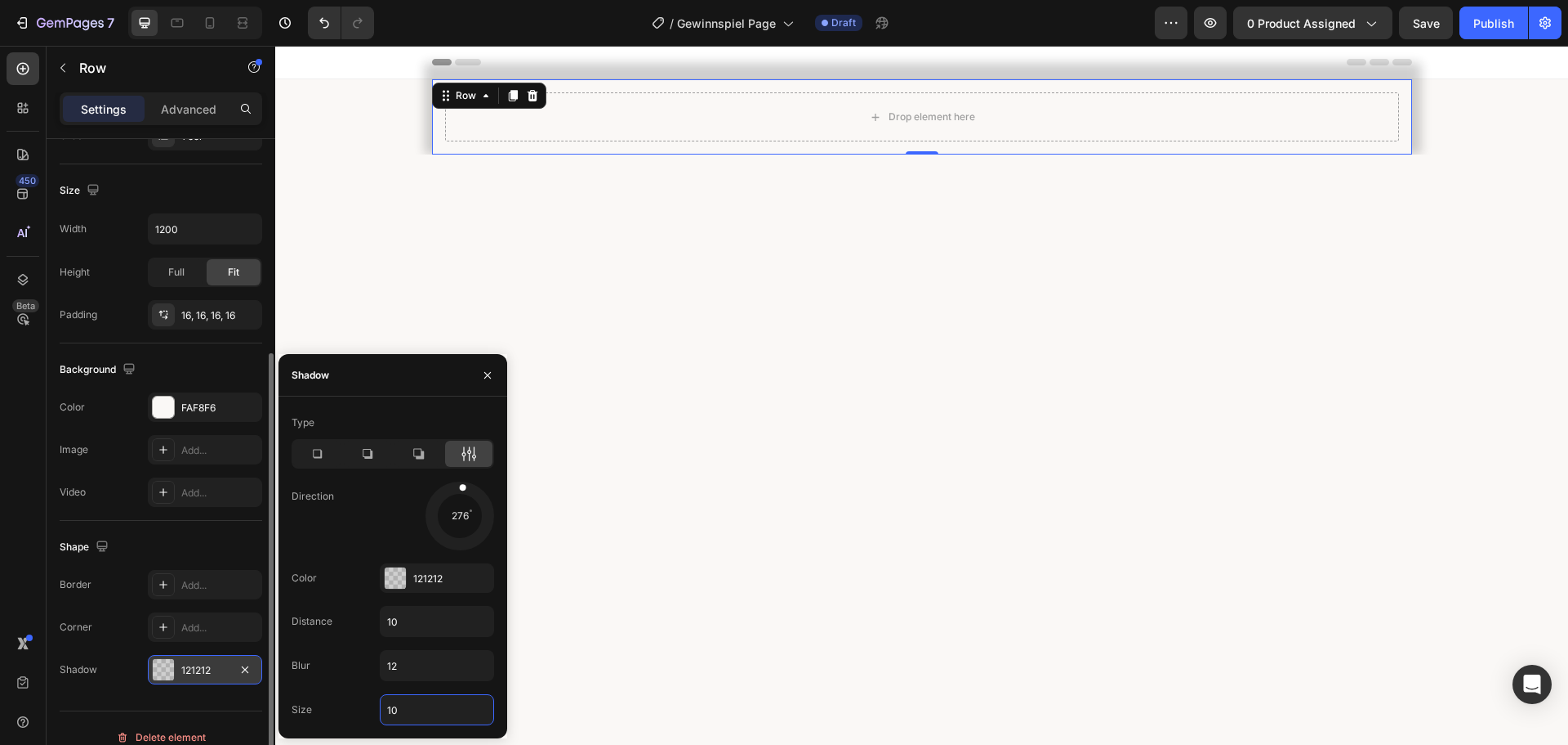
type input "1"
type input "5"
click at [455, 516] on div at bounding box center [459, 516] width 73 height 73
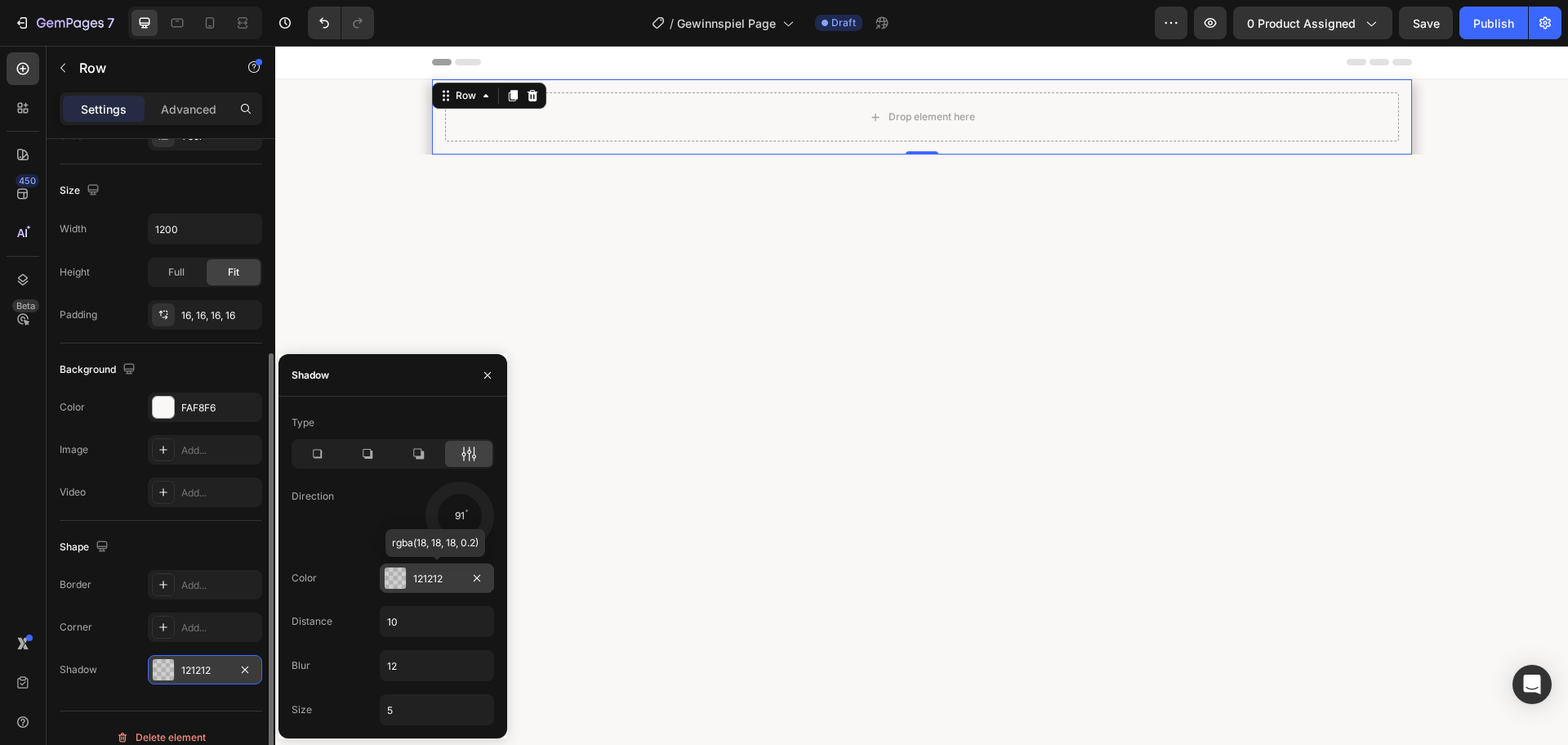
drag, startPoint x: 461, startPoint y: 515, endPoint x: 456, endPoint y: 566, distance: 51.2
click at [456, 566] on div "Type Direction 91 Color 121212 rgba(18, 18, 18, 0.2) Distance 10 Blur 12 Size 5" at bounding box center [392, 567] width 228 height 315
drag, startPoint x: 457, startPoint y: 518, endPoint x: 456, endPoint y: 661, distance: 143.0
click at [456, 661] on div "Type Direction 90 Color 121212 Distance 10 Blur 12 Size 5" at bounding box center [392, 567] width 228 height 315
type input "50"
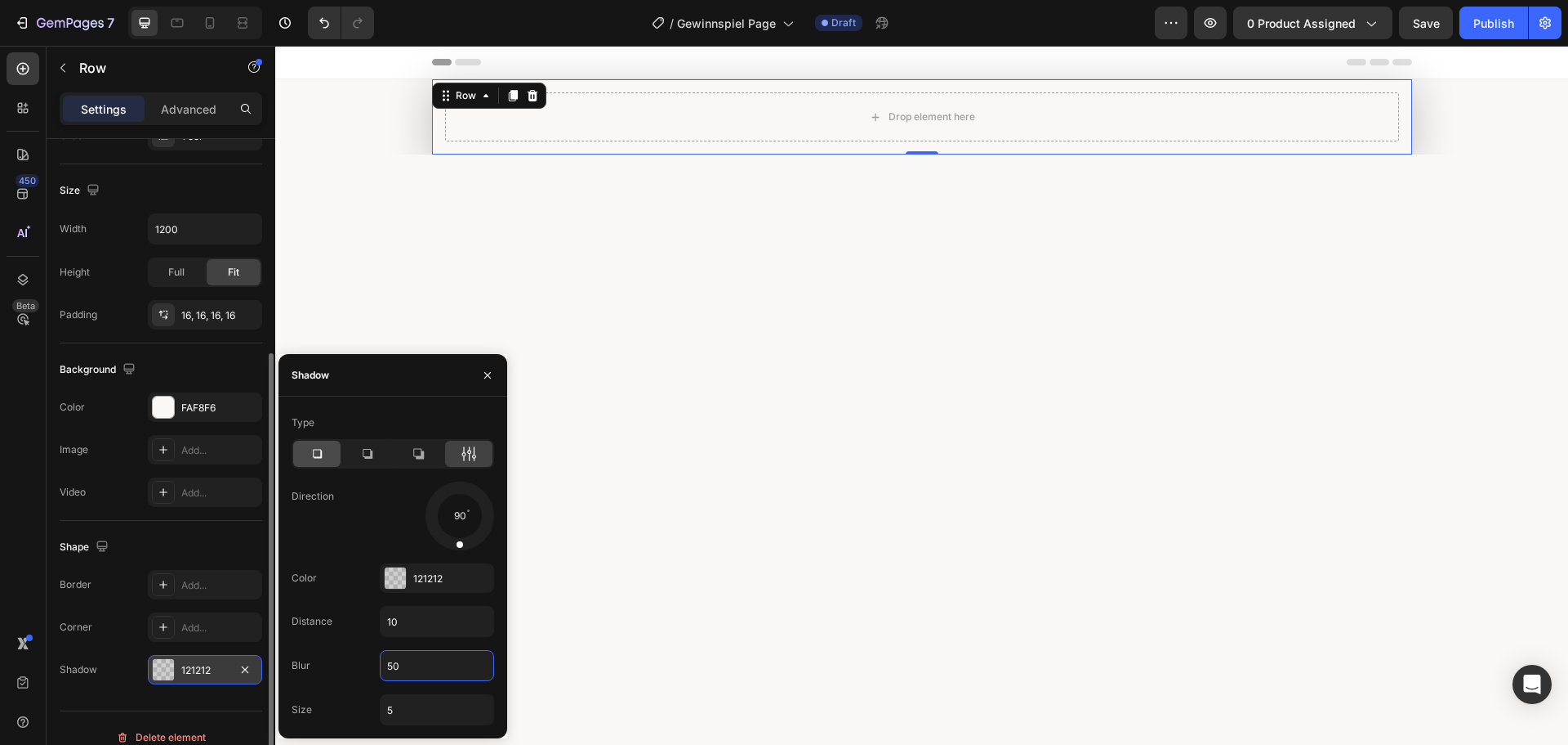
click at [313, 460] on icon at bounding box center [317, 453] width 16 height 16
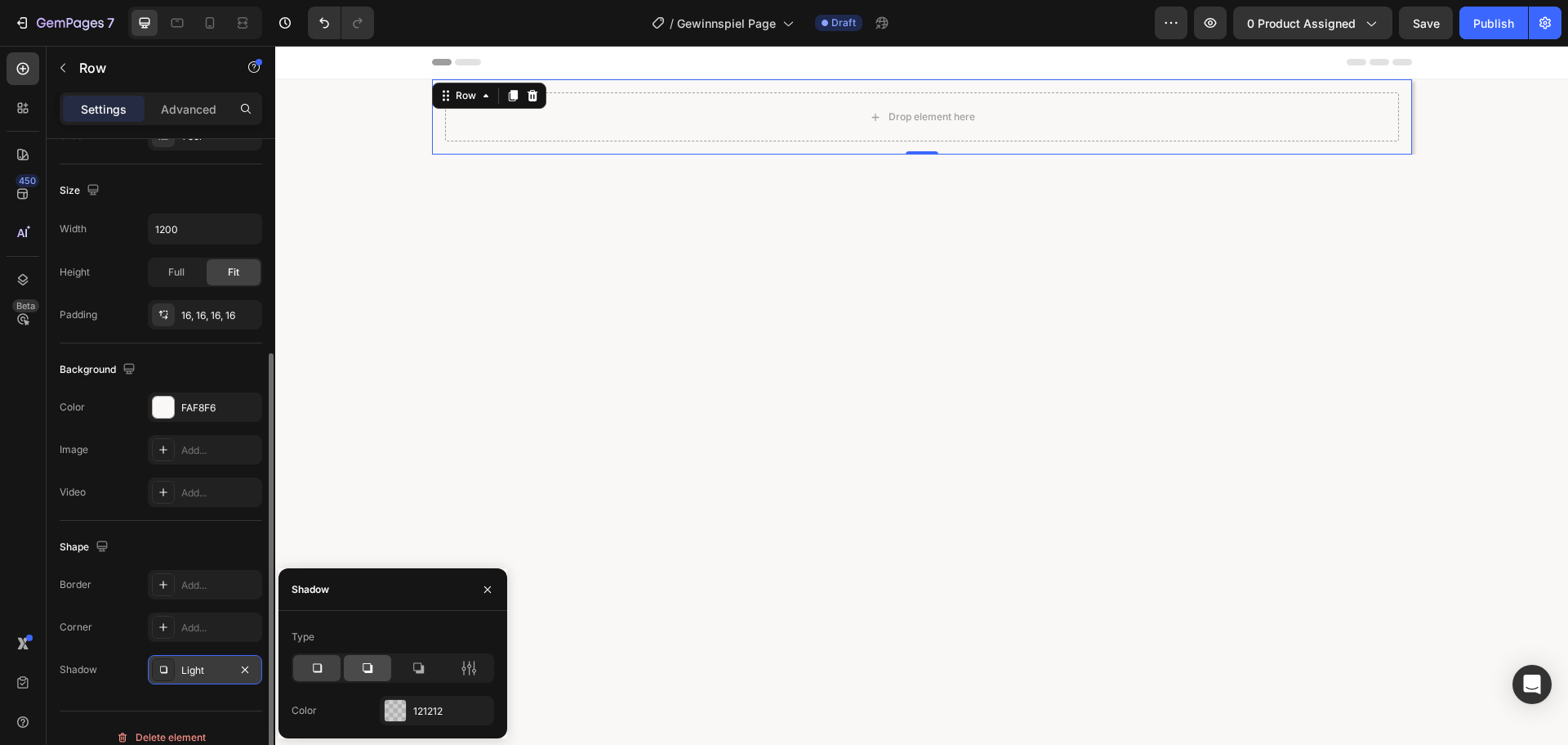
click at [357, 665] on div at bounding box center [368, 668] width 48 height 26
click at [415, 661] on icon at bounding box center [418, 667] width 16 height 16
click at [313, 661] on icon at bounding box center [317, 667] width 16 height 16
click at [473, 662] on icon at bounding box center [469, 667] width 16 height 16
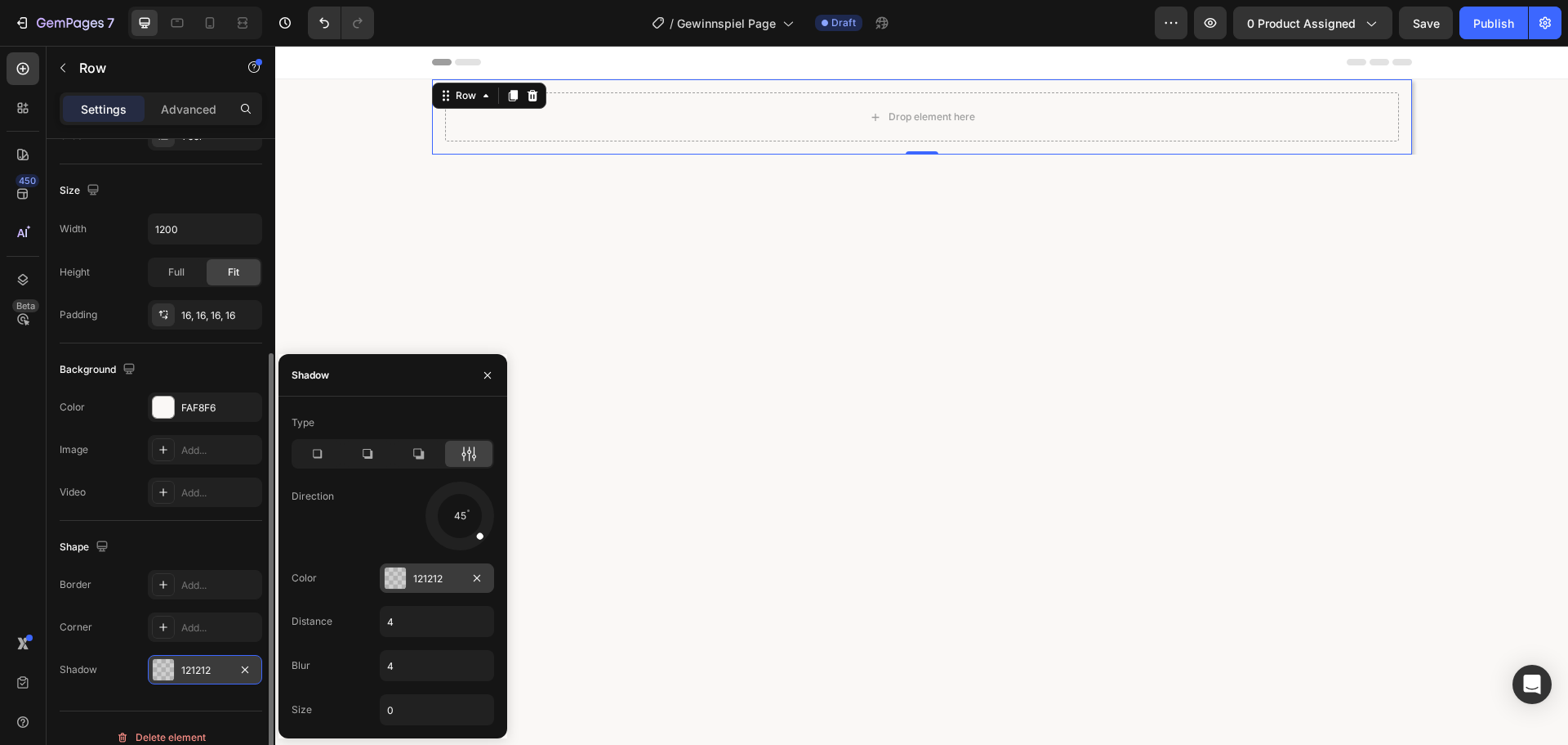
click at [393, 578] on div at bounding box center [395, 578] width 21 height 21
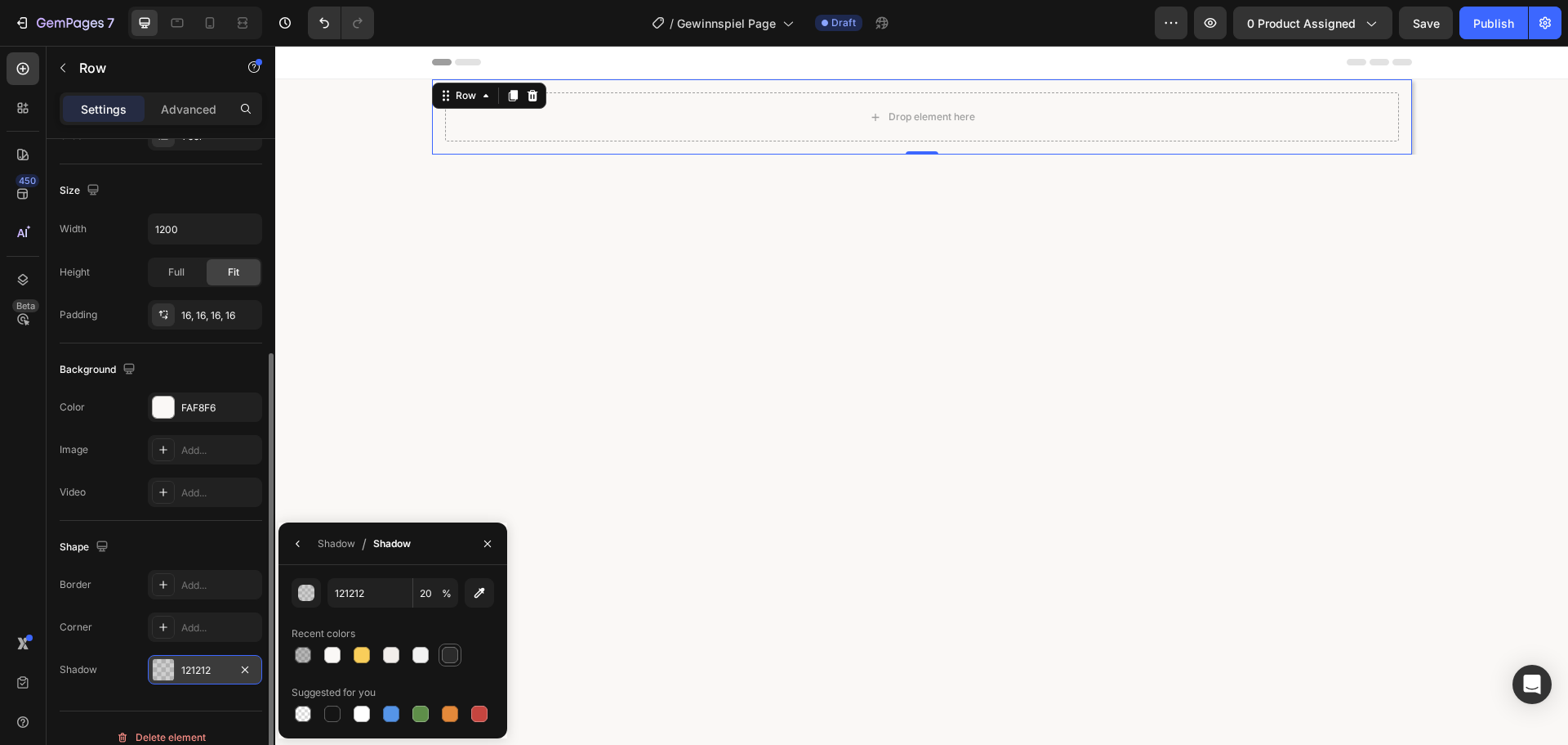
click at [448, 656] on div at bounding box center [450, 654] width 16 height 16
type input "2B2B2B"
type input "100"
click at [443, 592] on span "%" at bounding box center [447, 593] width 10 height 14
click at [322, 11] on button "Undo/Redo" at bounding box center [324, 23] width 32 height 32
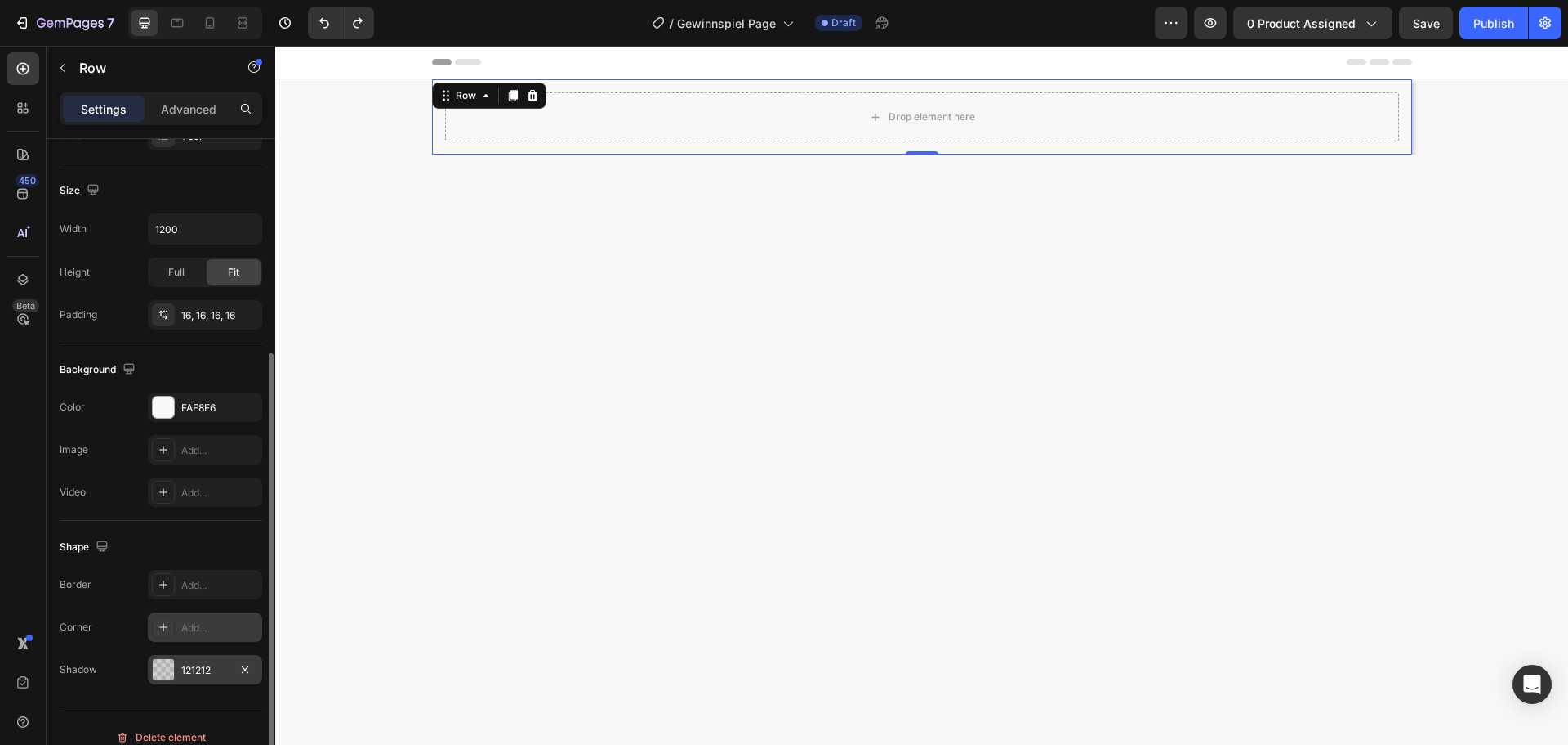
click at [155, 618] on div at bounding box center [163, 626] width 23 height 23
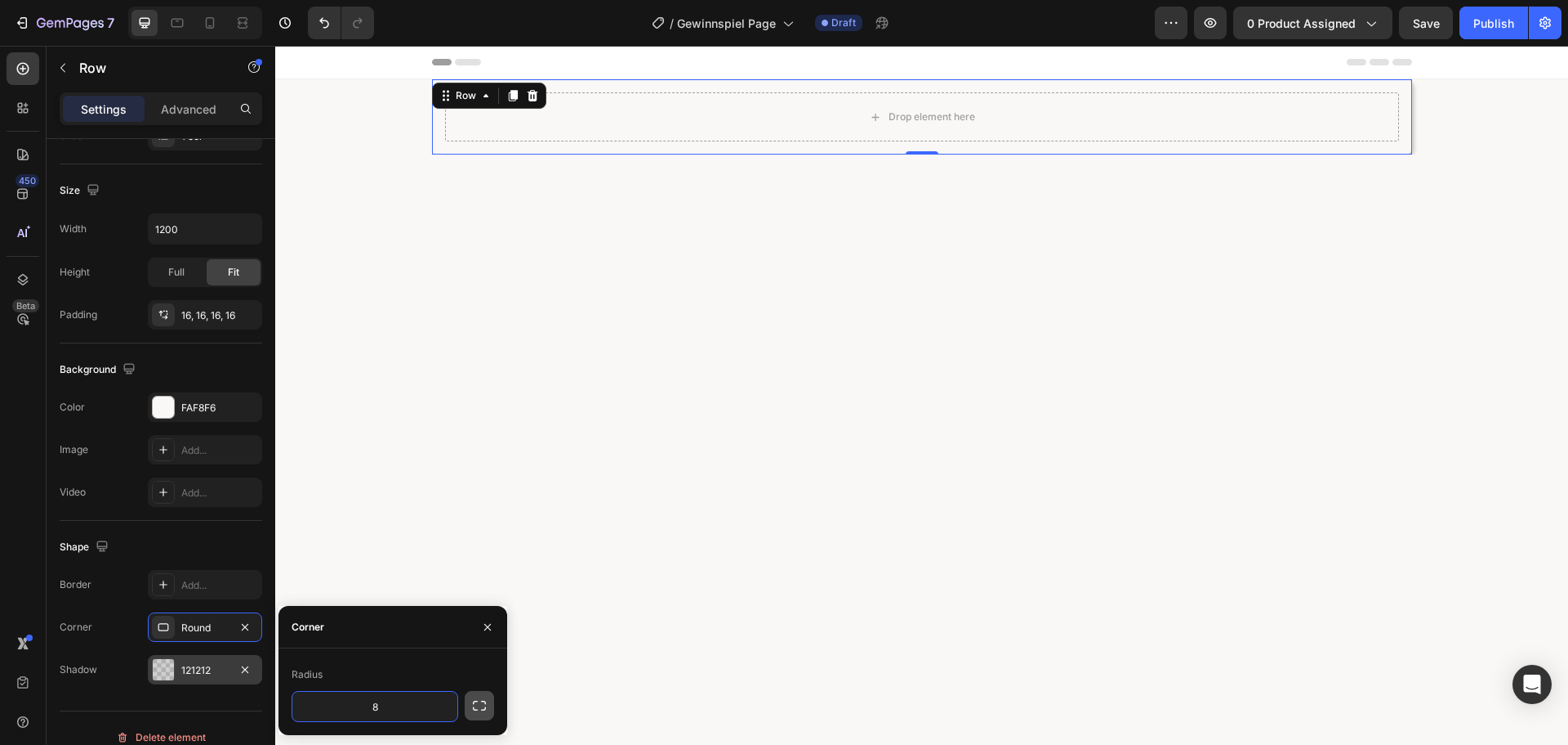
click at [476, 708] on icon "button" at bounding box center [479, 705] width 16 height 16
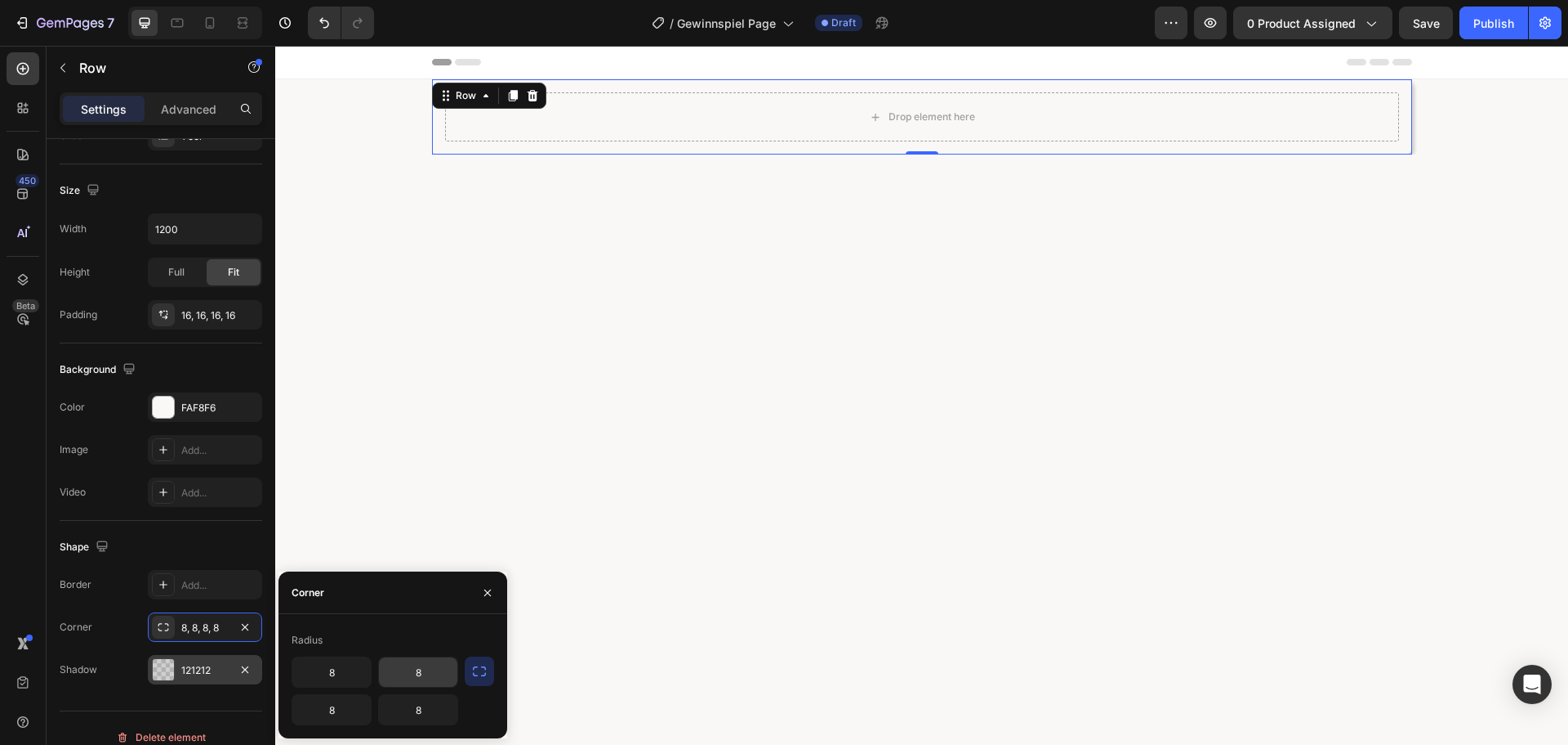
click at [417, 674] on input "8" at bounding box center [418, 672] width 78 height 30
click at [354, 679] on input "8" at bounding box center [331, 672] width 78 height 30
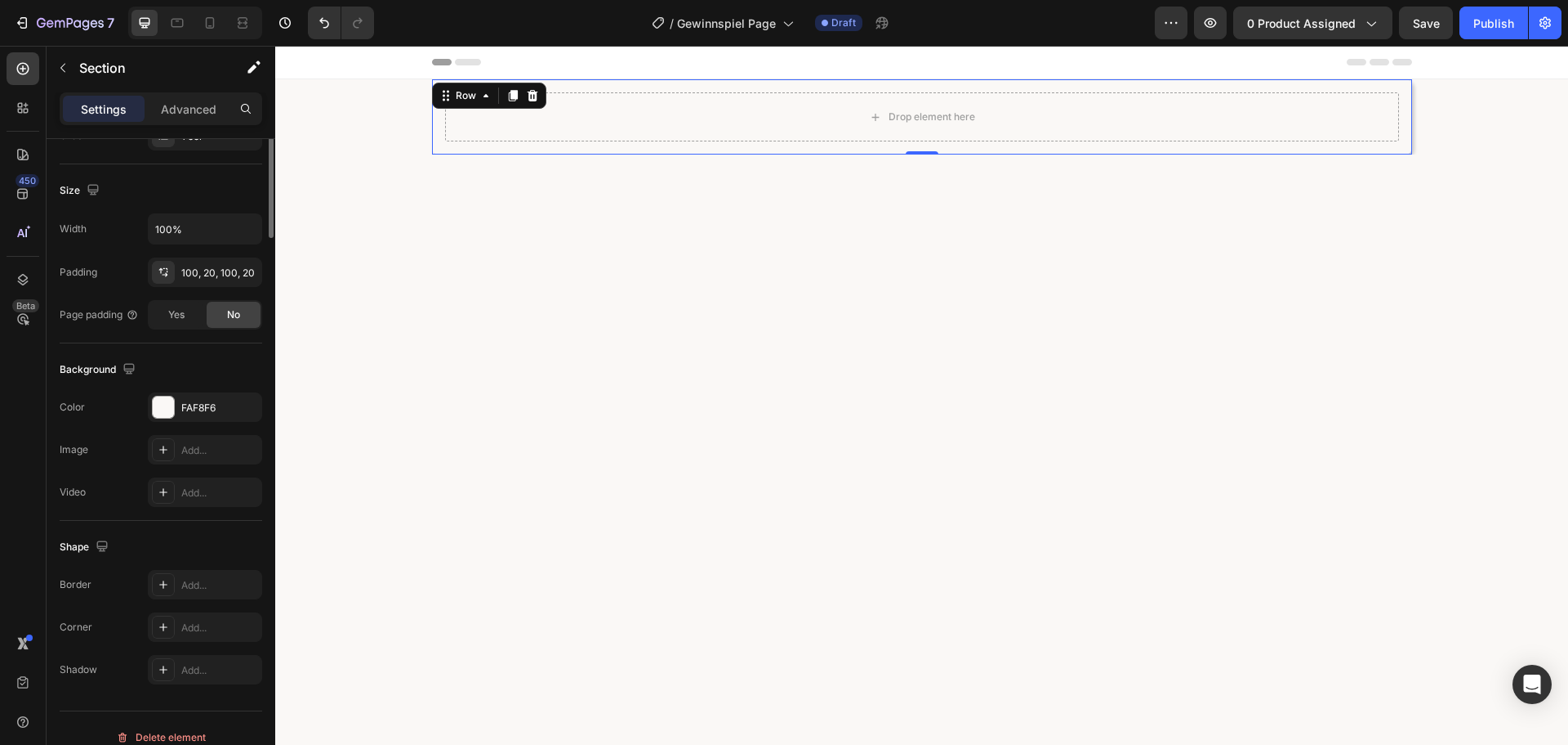
scroll to position [0, 0]
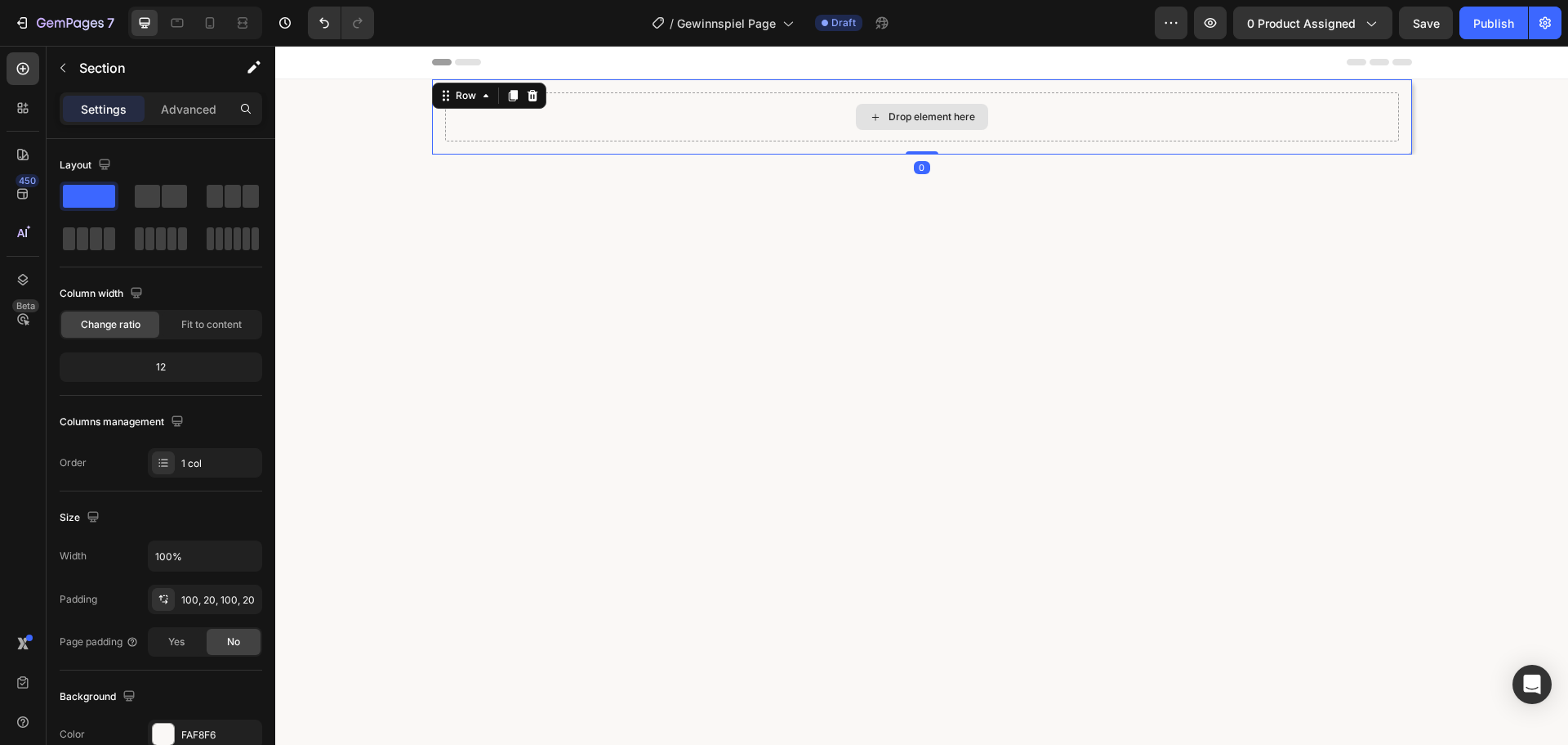
click at [554, 117] on div "Drop element here" at bounding box center [922, 117] width 954 height 49
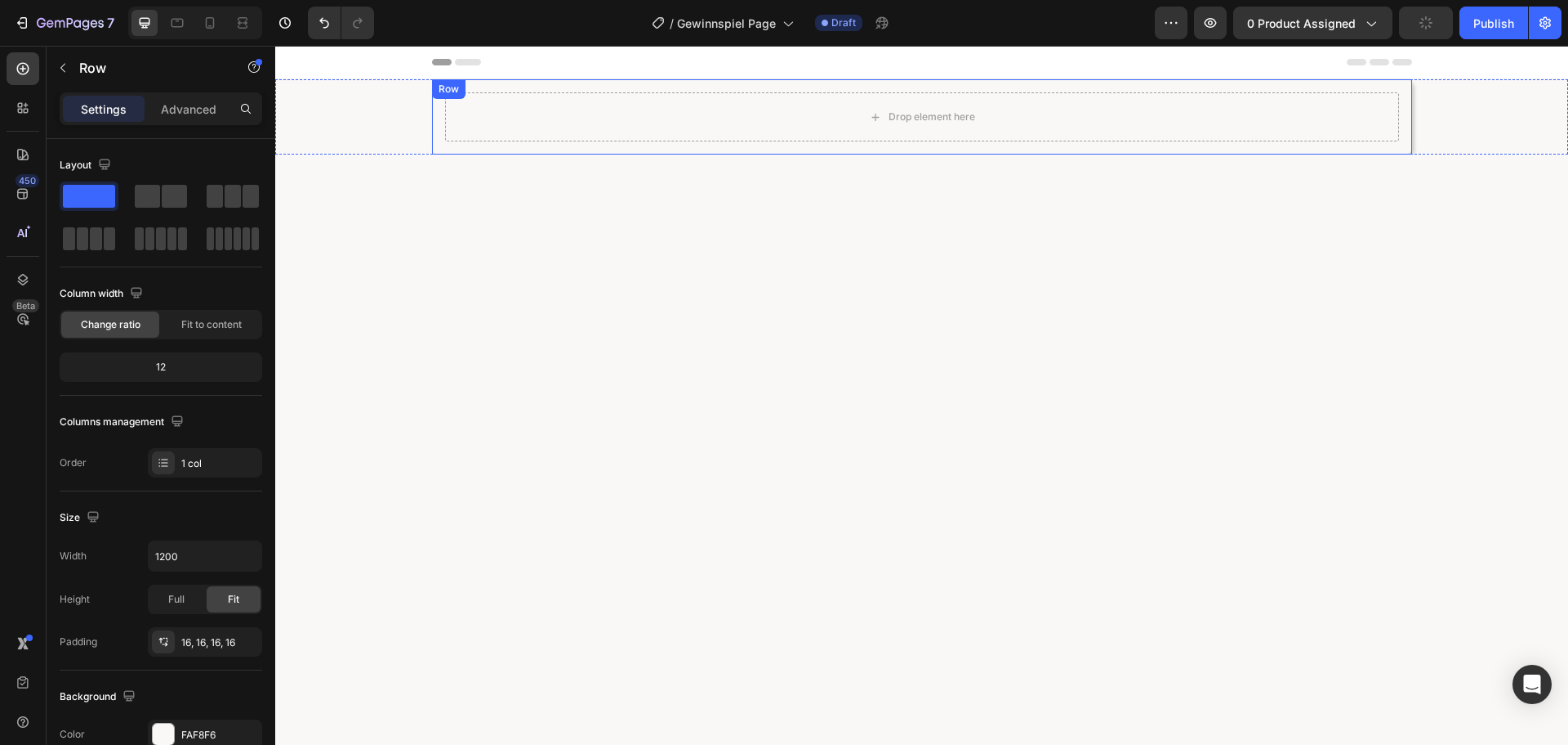
click at [534, 146] on div "Drop element here Row" at bounding box center [922, 116] width 981 height 76
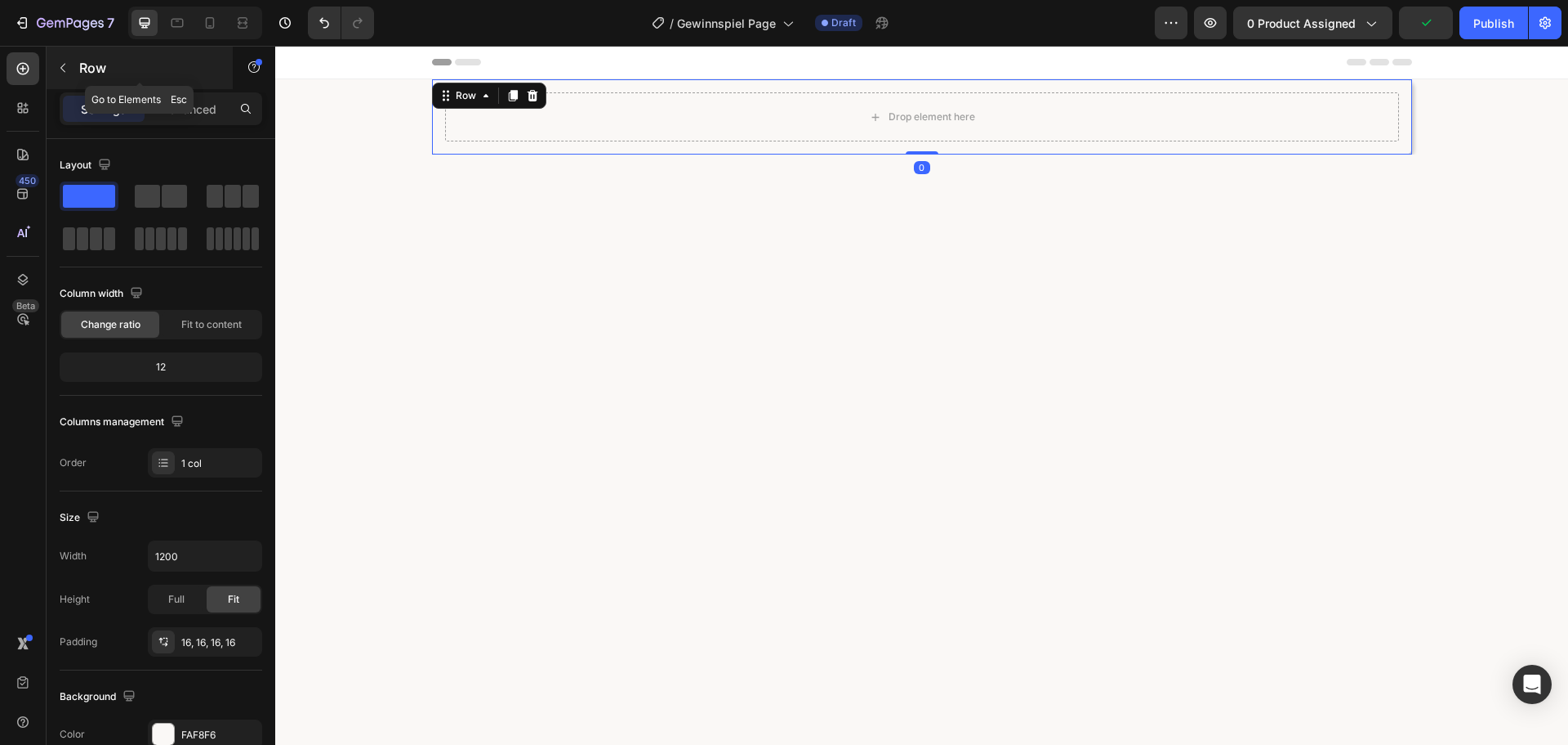
click at [53, 64] on button "button" at bounding box center [63, 67] width 26 height 26
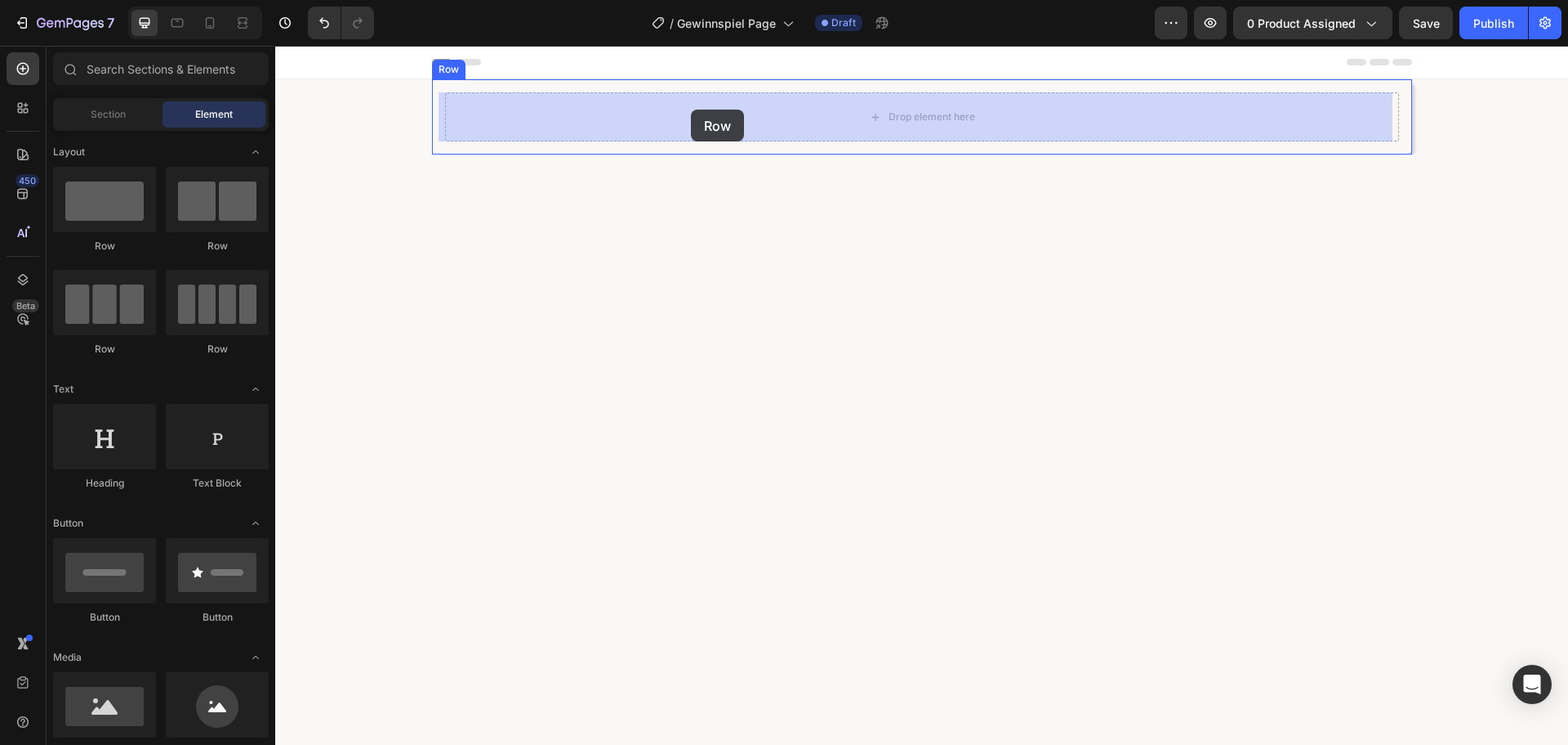
drag, startPoint x: 391, startPoint y: 276, endPoint x: 674, endPoint y: 138, distance: 314.9
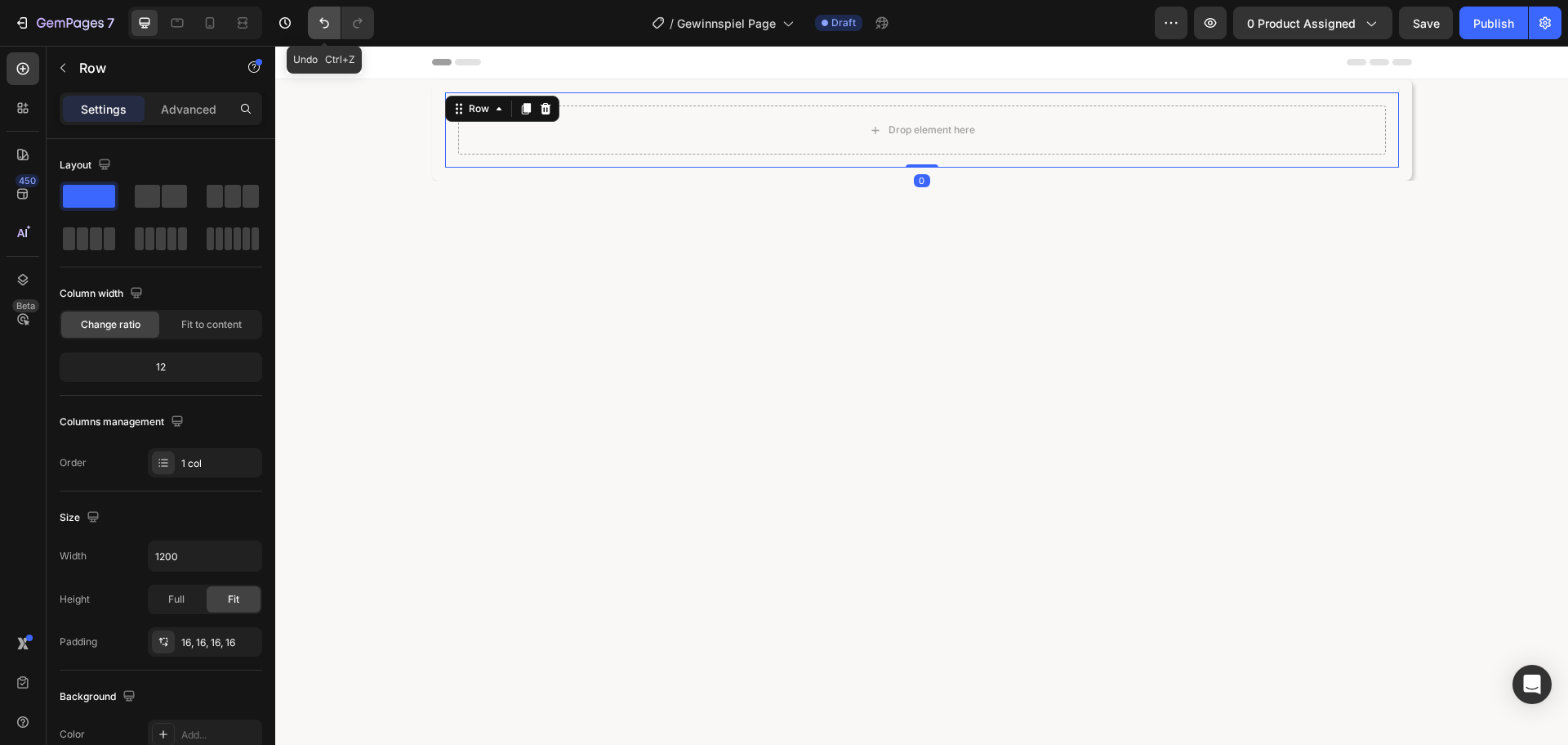
click at [312, 14] on button "Undo/Redo" at bounding box center [324, 23] width 32 height 32
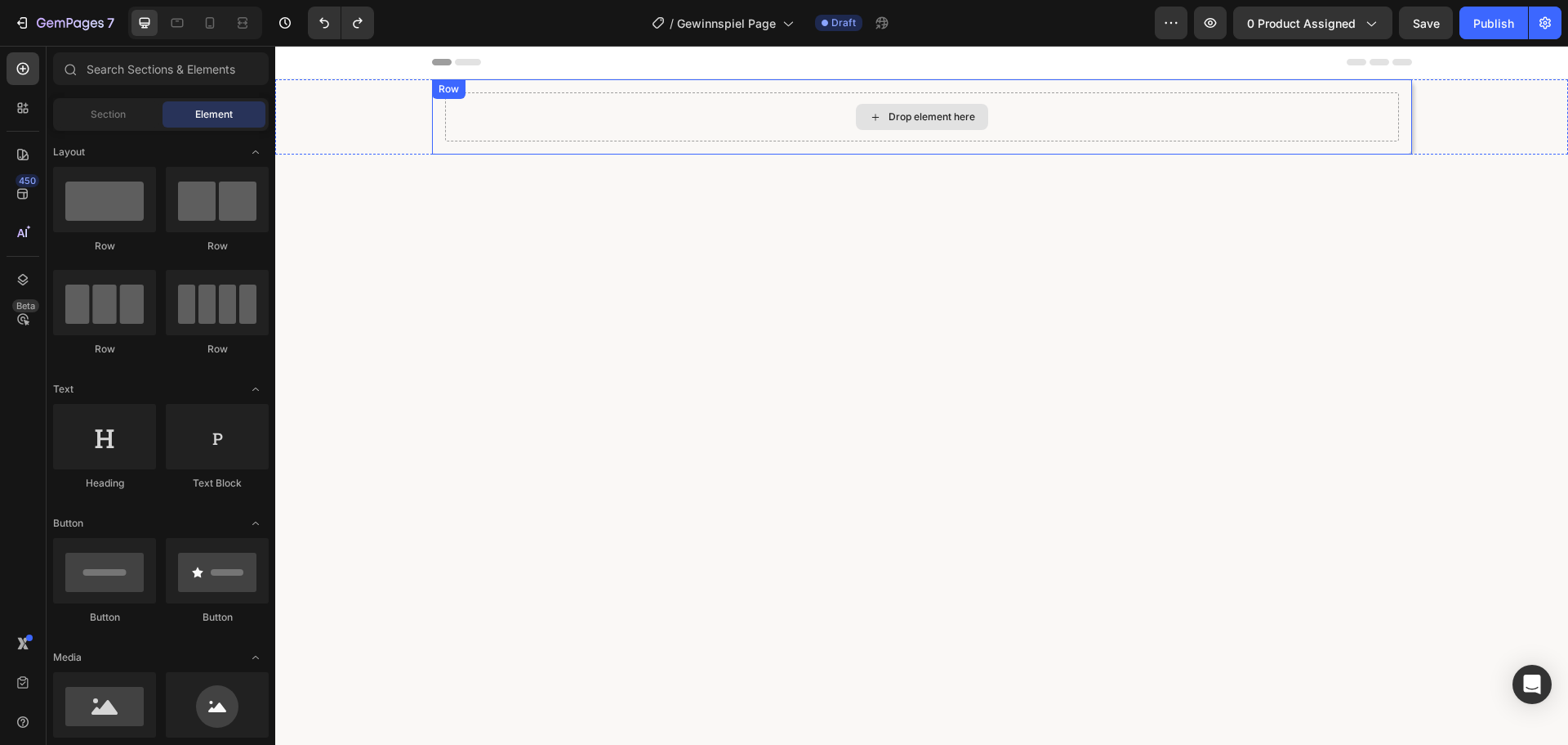
click at [440, 104] on div "Drop element here Row" at bounding box center [922, 116] width 981 height 76
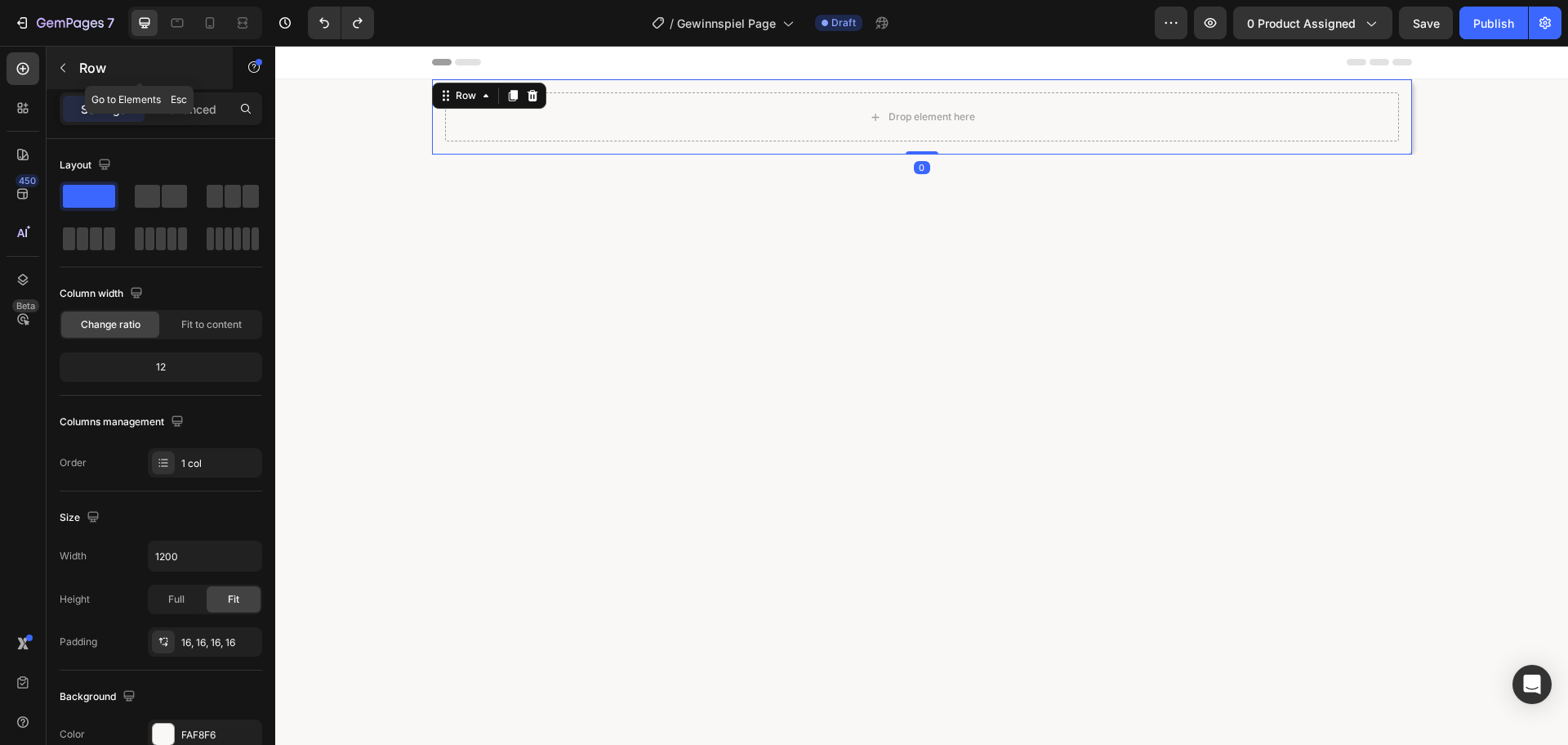
click at [78, 60] on div "Row" at bounding box center [139, 68] width 186 height 42
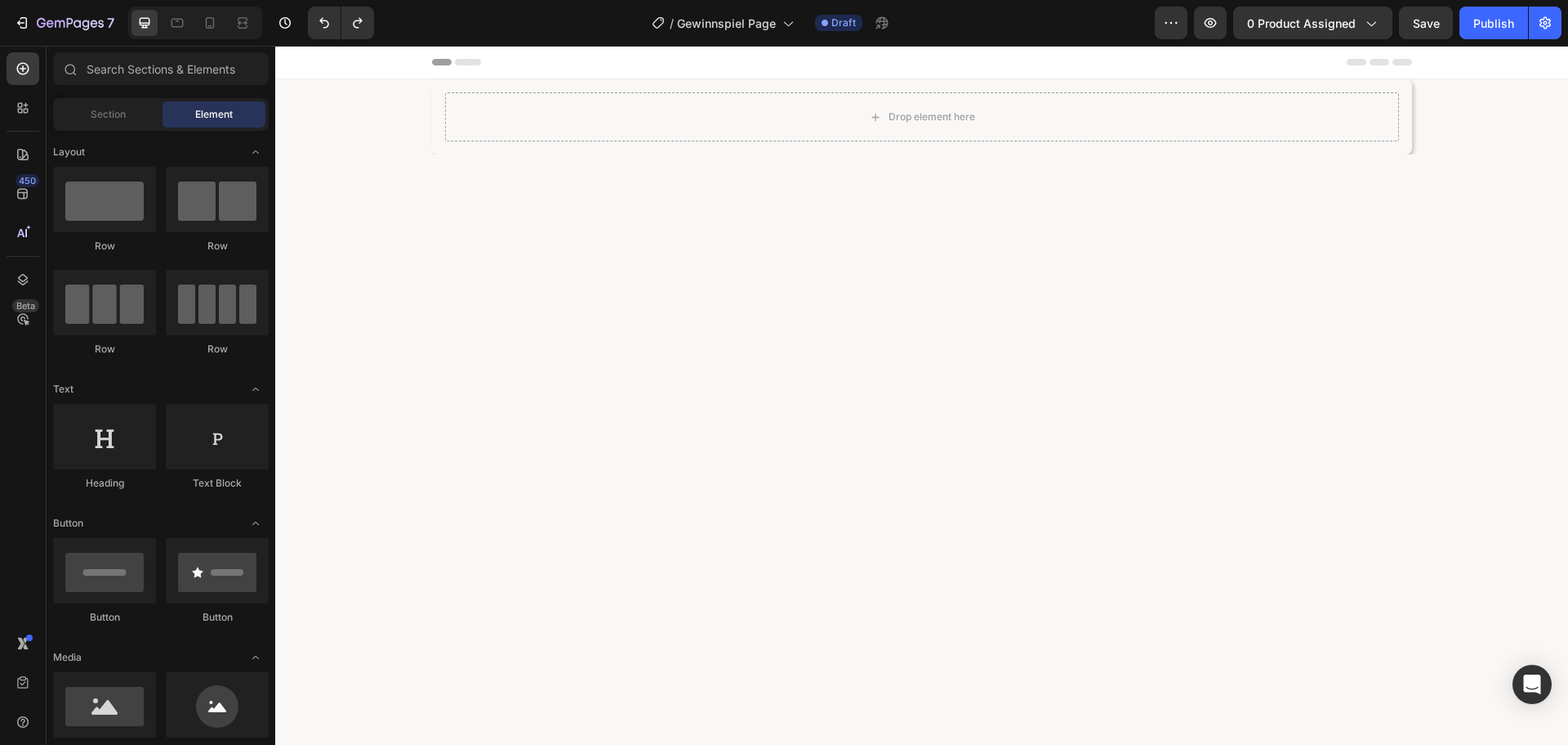
click at [728, 140] on div "Drop element here" at bounding box center [922, 117] width 954 height 49
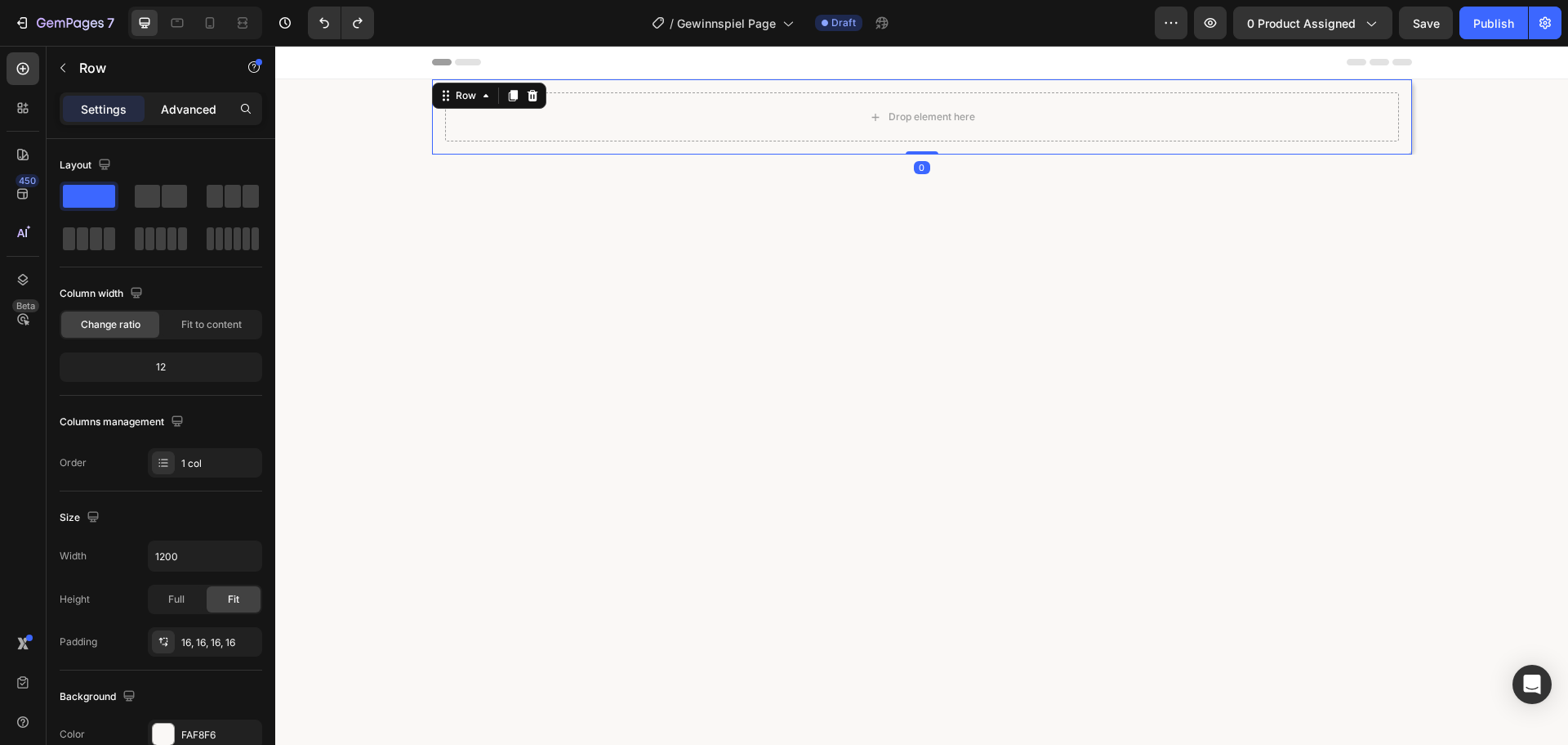
click at [189, 111] on p "Advanced" at bounding box center [188, 109] width 55 height 17
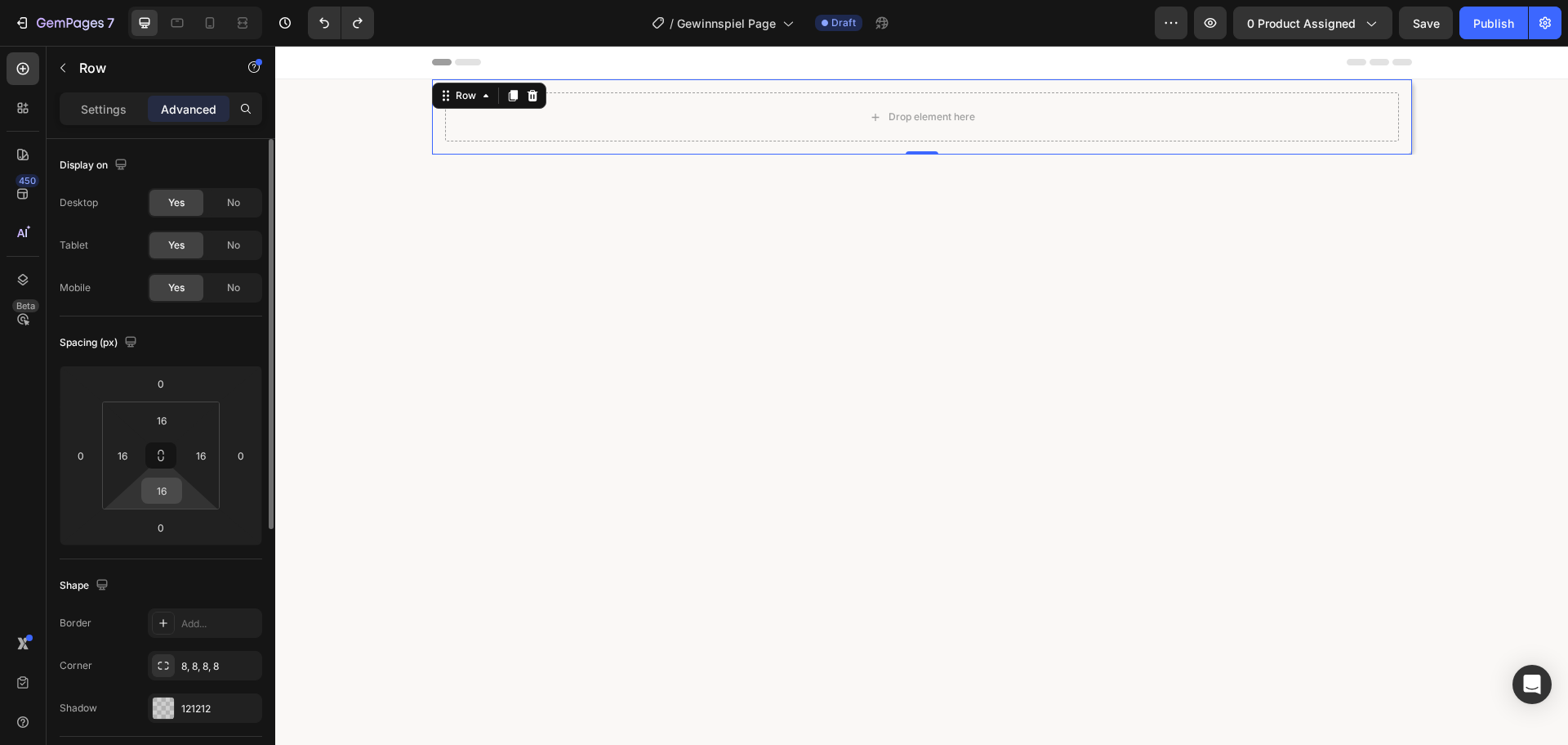
click at [169, 487] on input "16" at bounding box center [161, 490] width 32 height 25
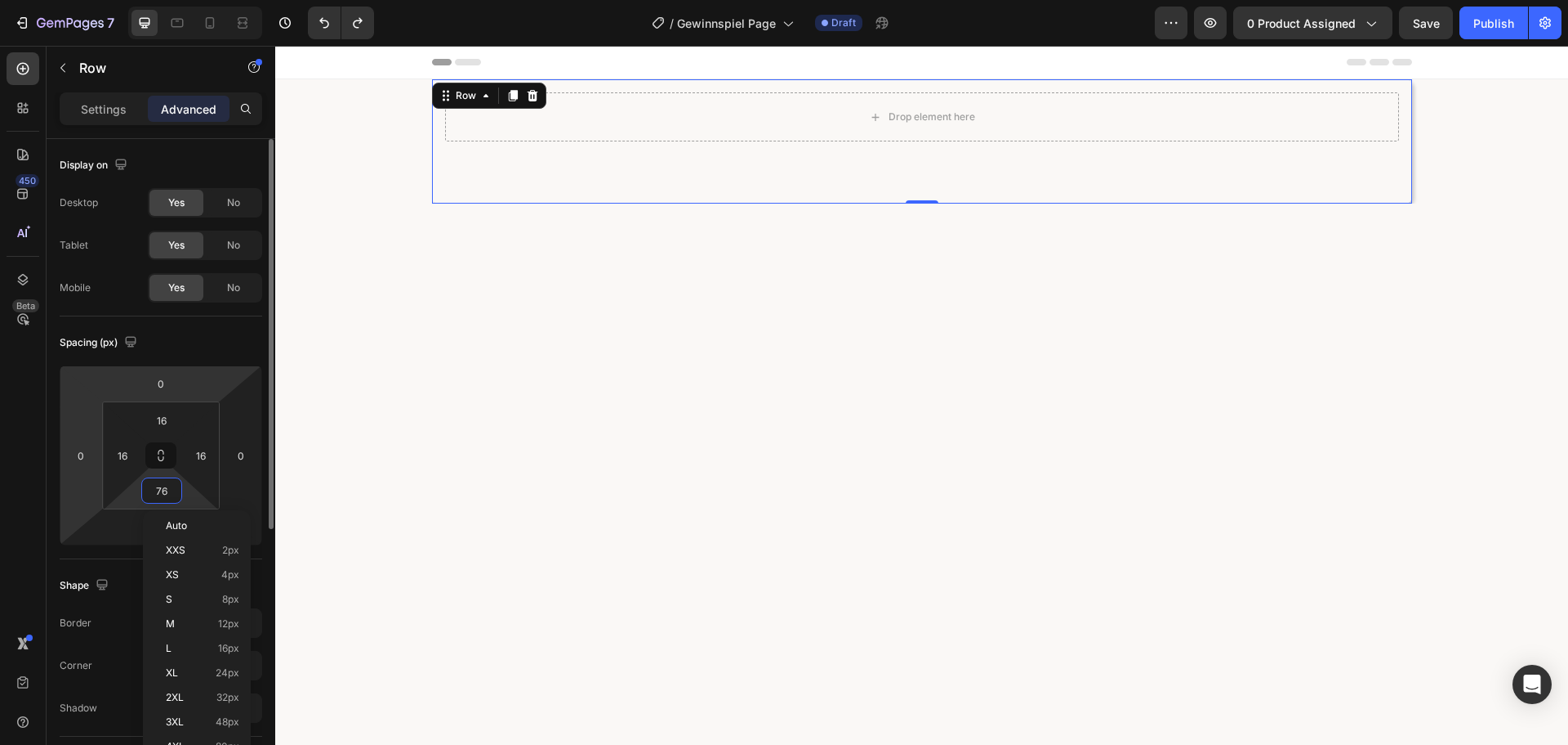
type input "77"
click at [218, 341] on div "Spacing (px)" at bounding box center [160, 342] width 203 height 26
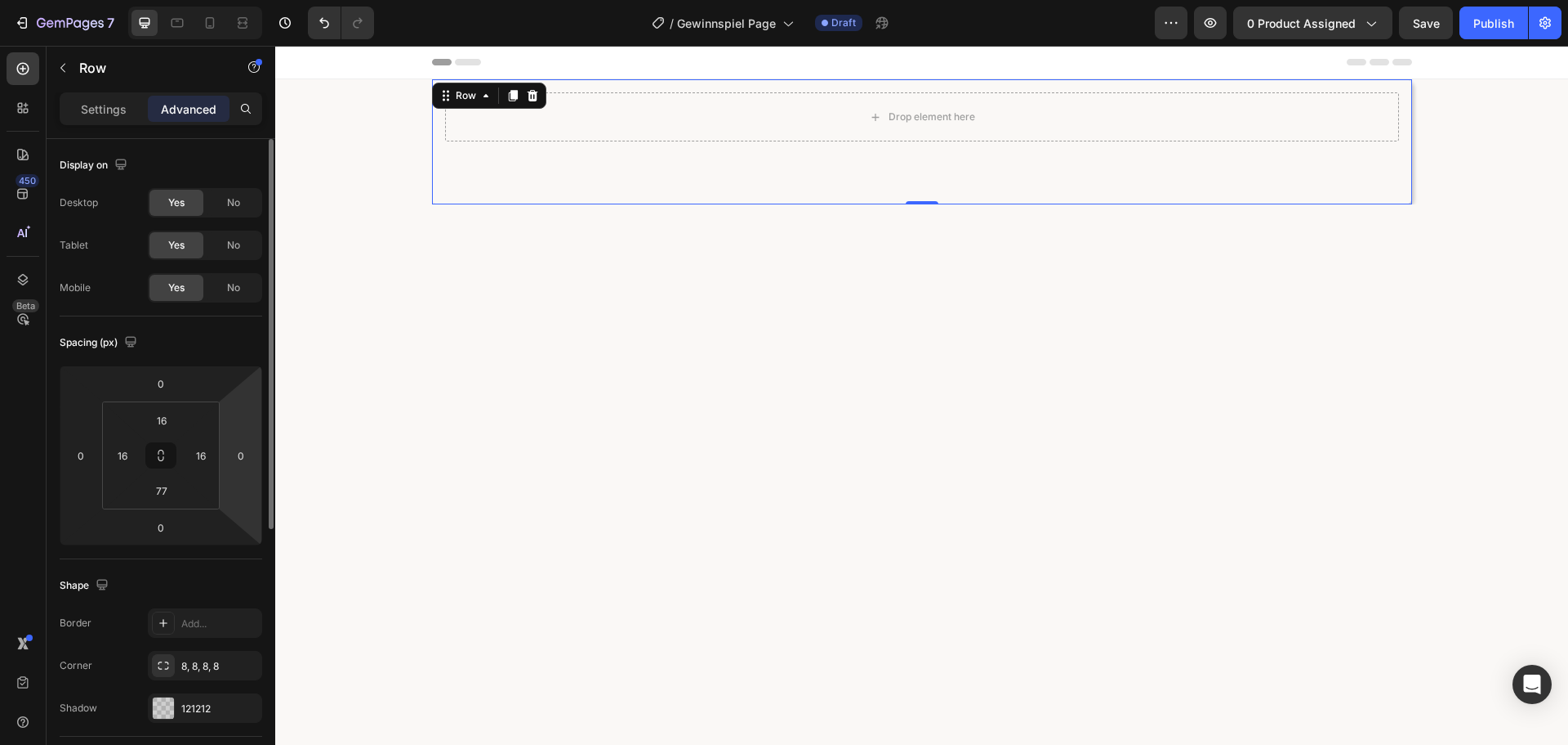
scroll to position [82, 0]
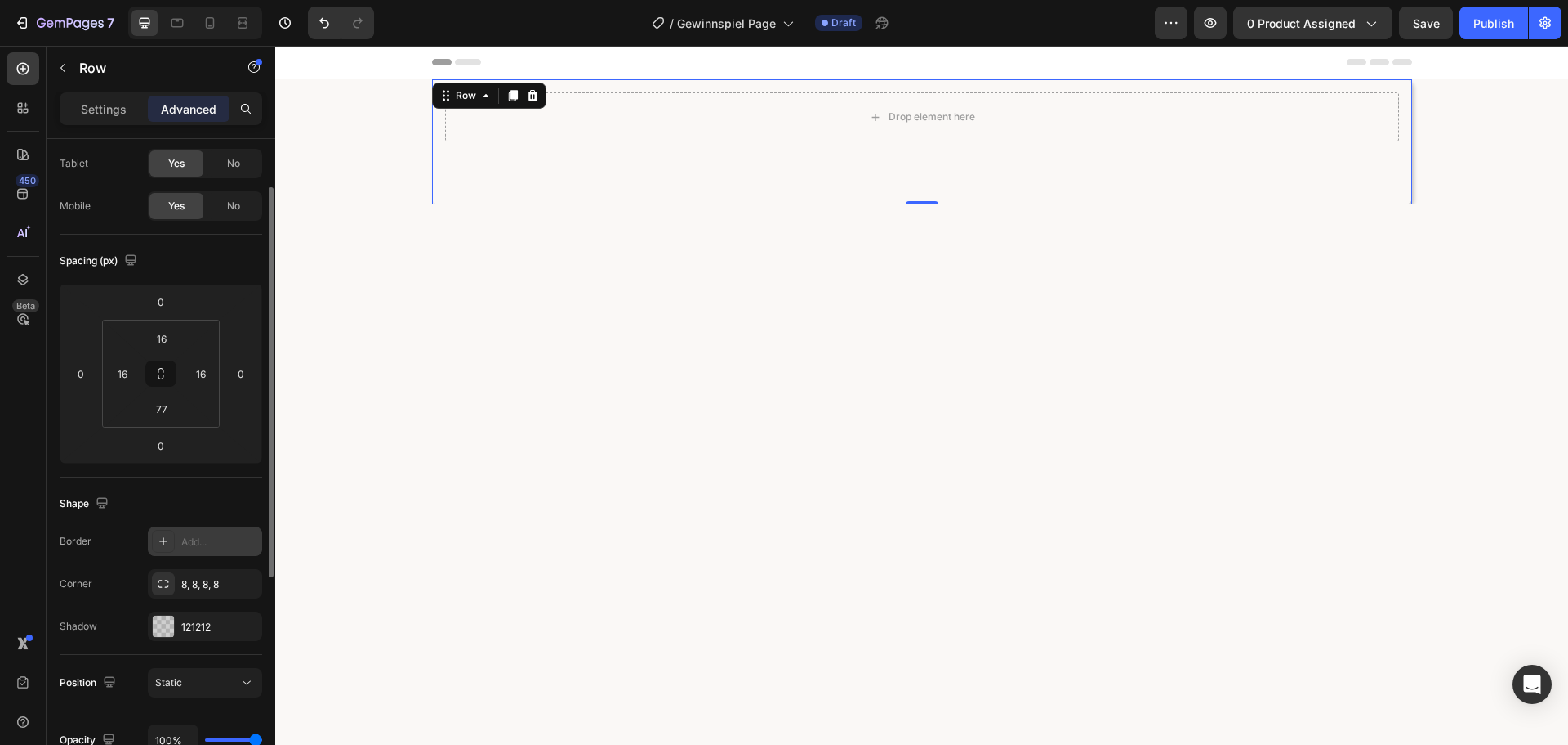
click at [207, 544] on div "Add..." at bounding box center [220, 541] width 76 height 14
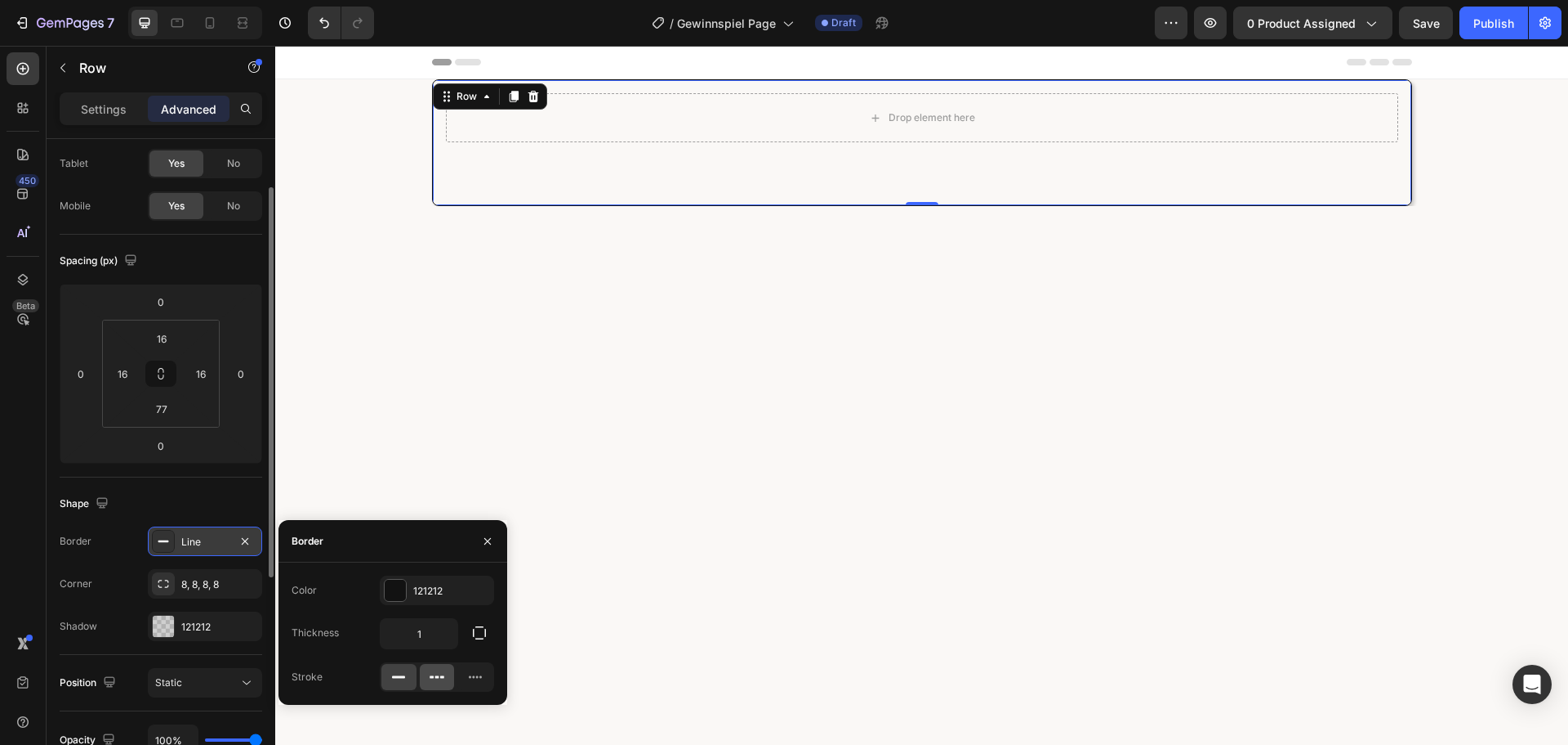
click at [430, 680] on icon at bounding box center [436, 676] width 16 height 16
click at [413, 675] on div at bounding box center [398, 676] width 35 height 26
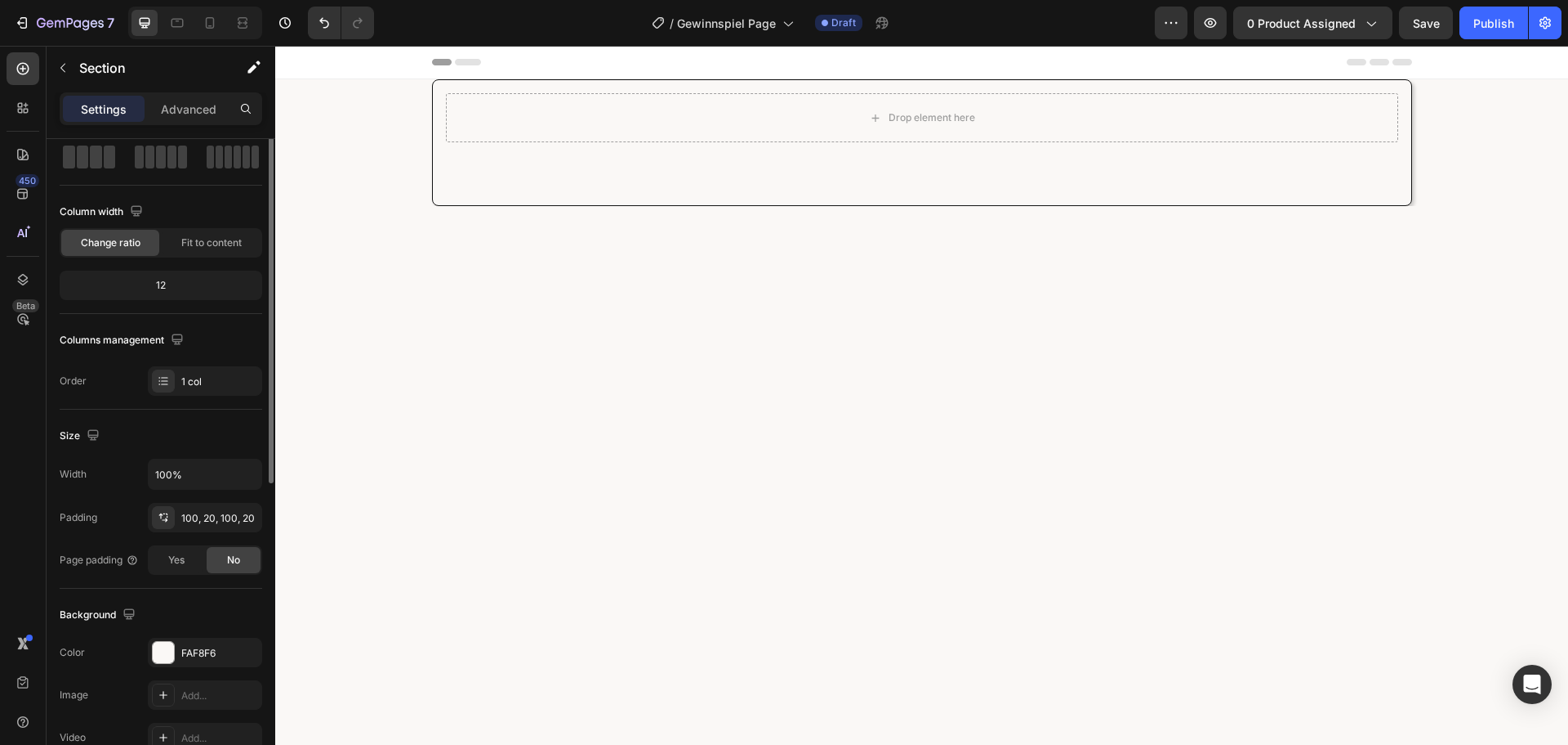
scroll to position [0, 0]
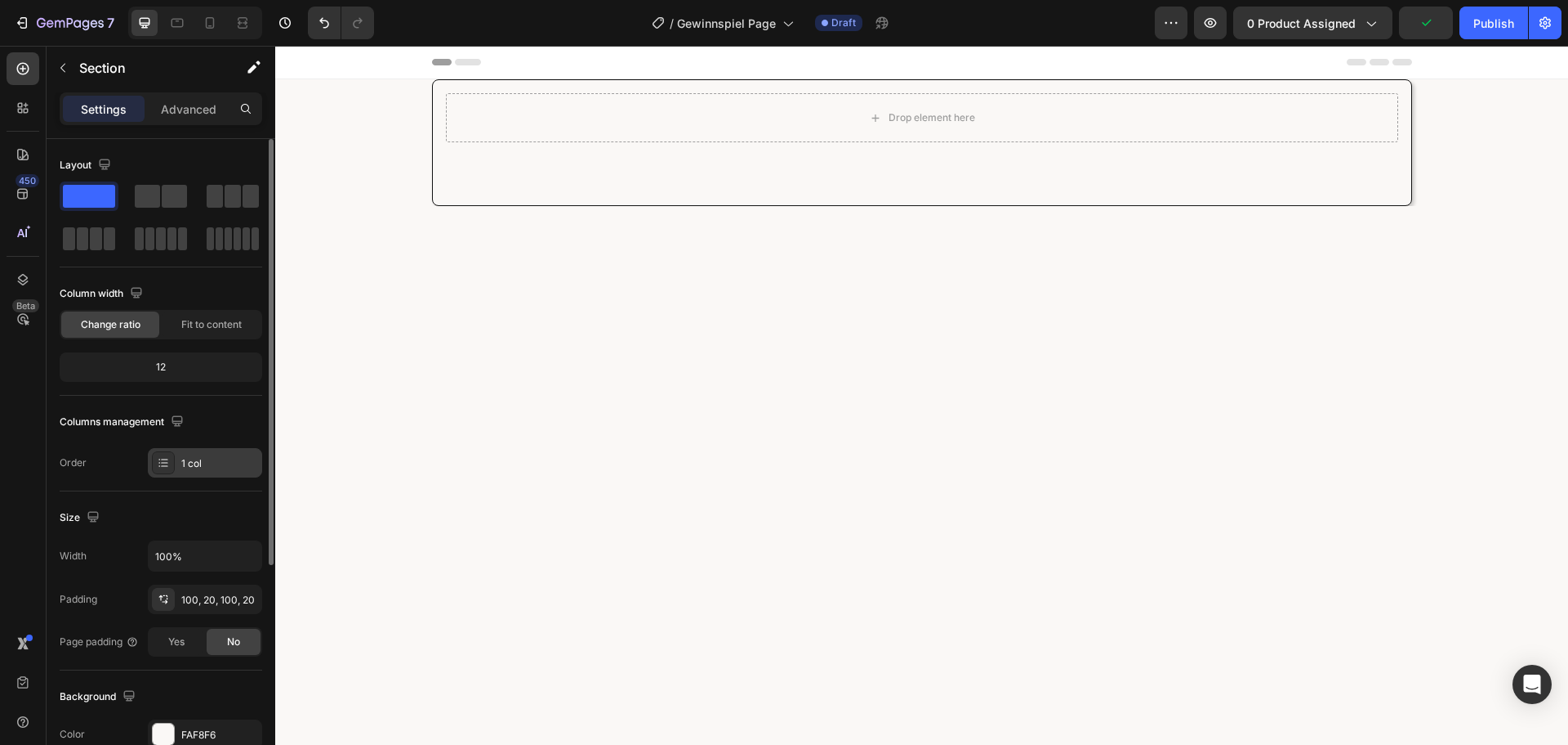
click at [189, 469] on div "1 col" at bounding box center [220, 463] width 76 height 14
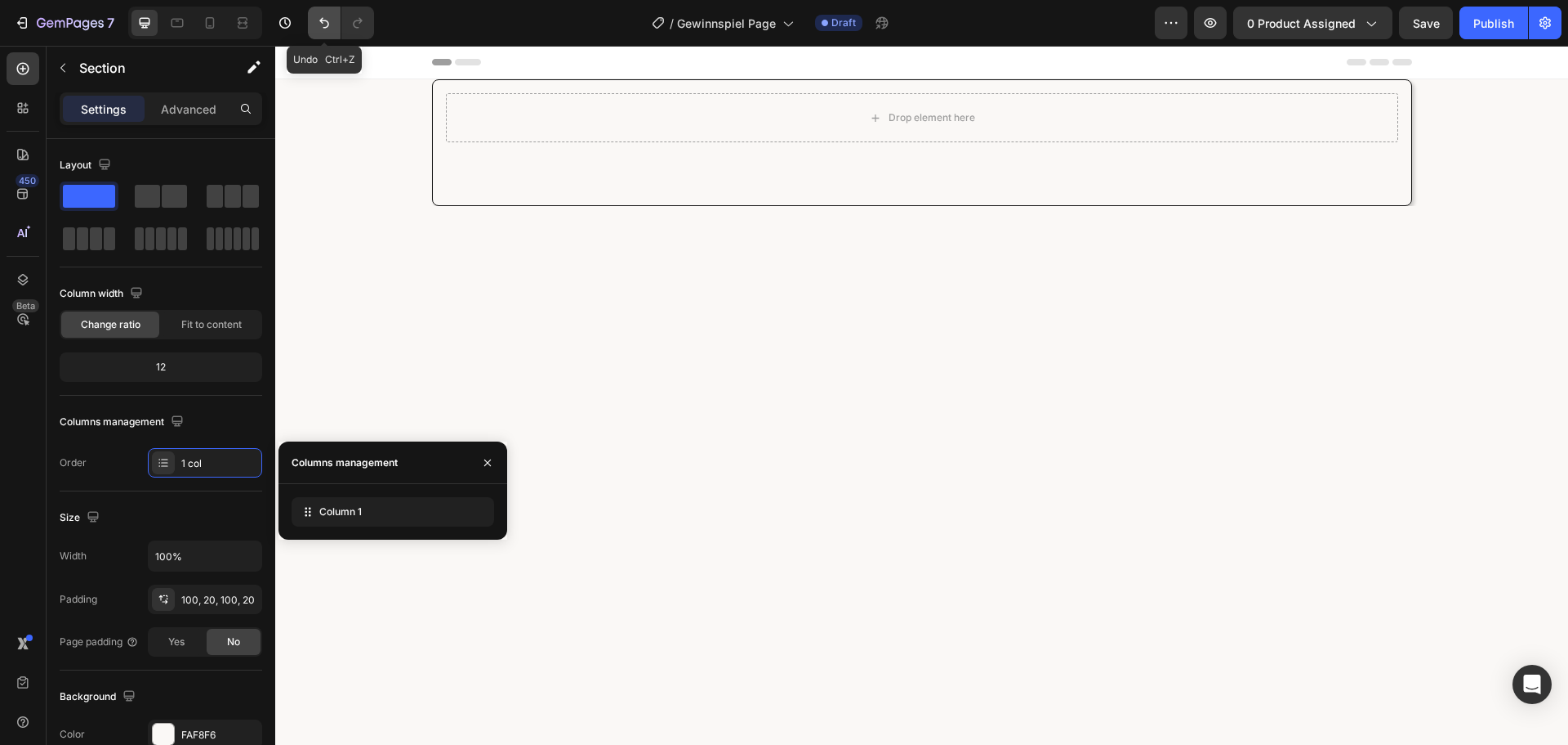
click at [324, 15] on icon "Undo/Redo" at bounding box center [323, 22] width 16 height 16
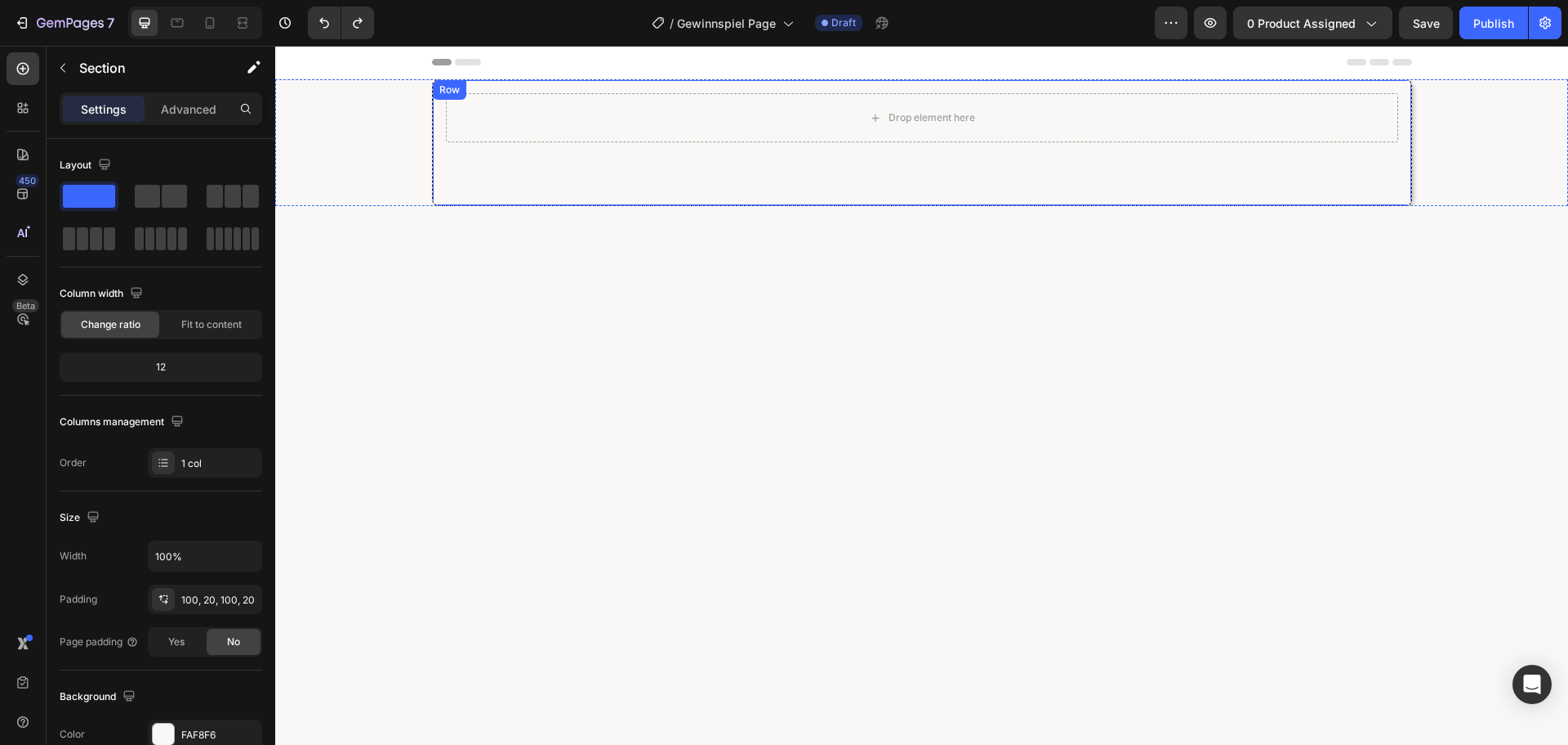
click at [511, 150] on div "Drop element here Row" at bounding box center [922, 142] width 981 height 127
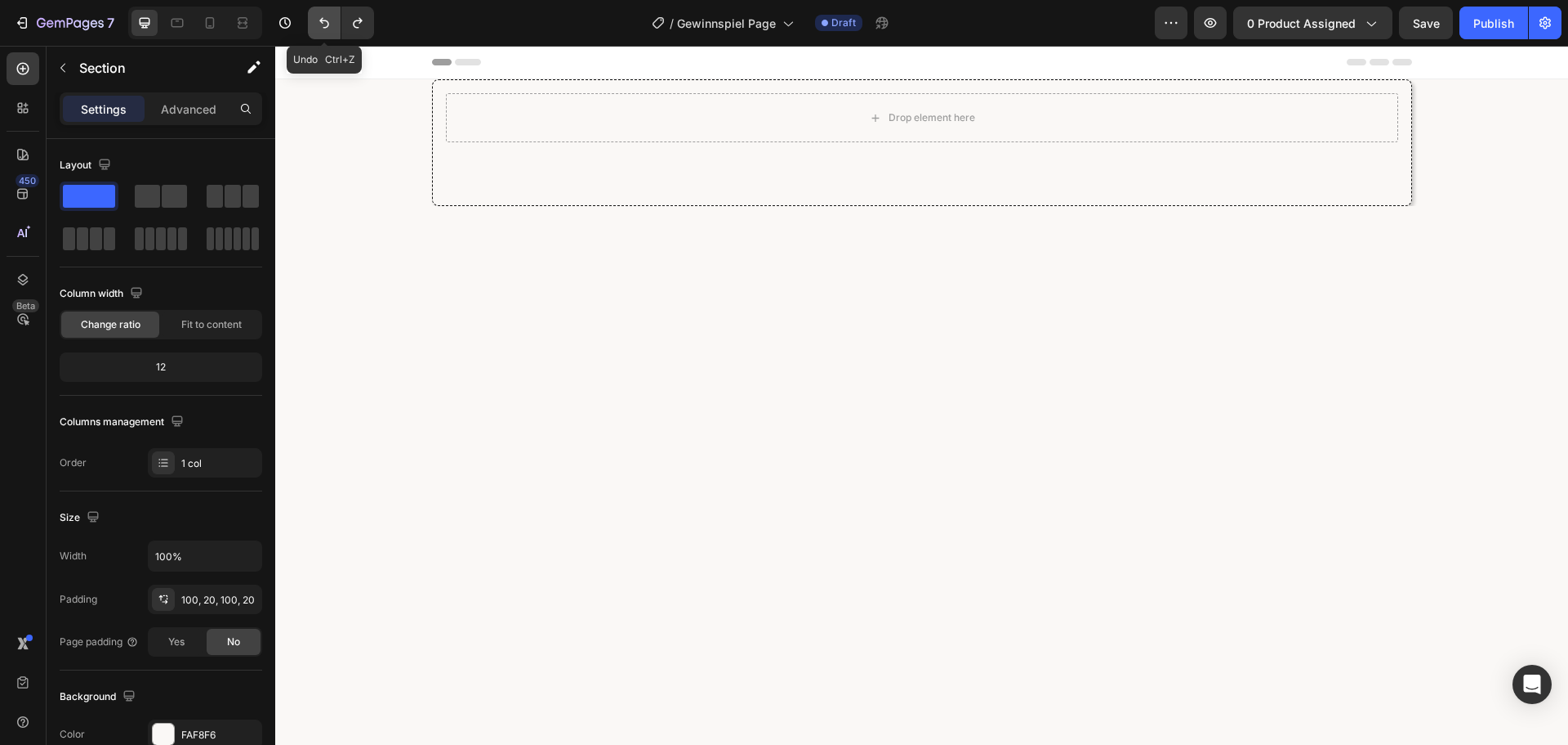
click at [337, 29] on button "Undo/Redo" at bounding box center [324, 23] width 32 height 32
click at [497, 151] on div "Drop element here Row" at bounding box center [922, 141] width 981 height 125
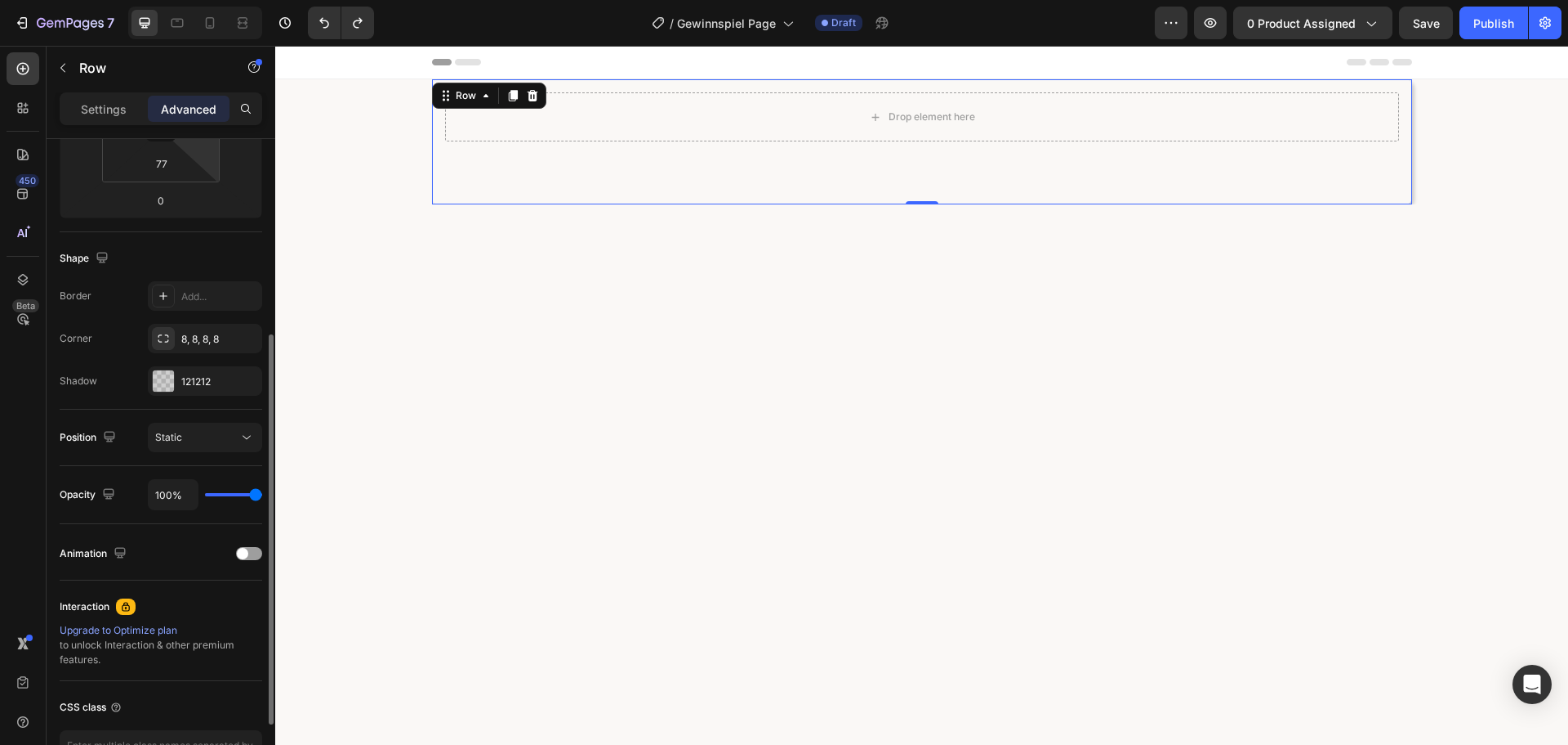
scroll to position [409, 0]
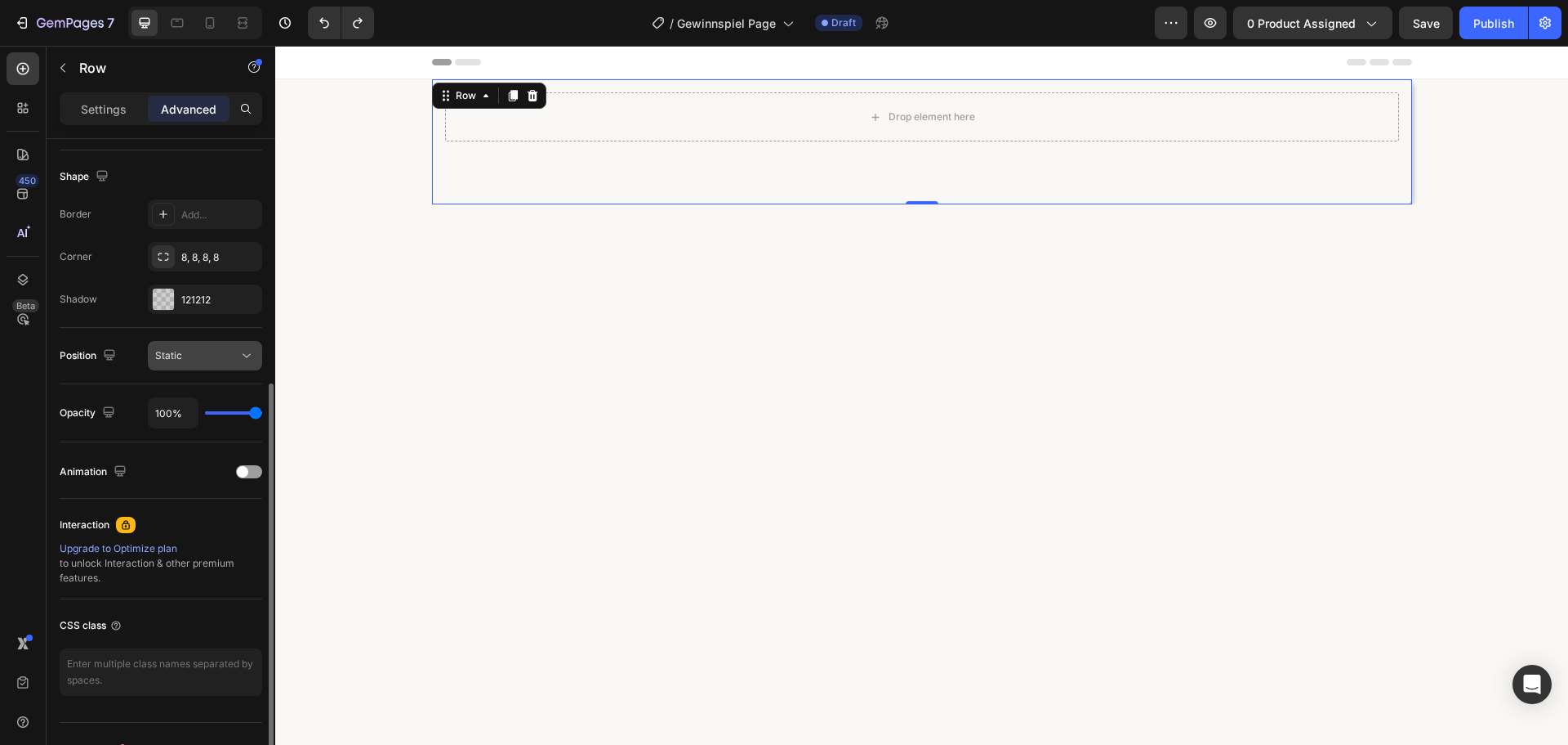
click at [207, 358] on div "Static" at bounding box center [197, 355] width 83 height 14
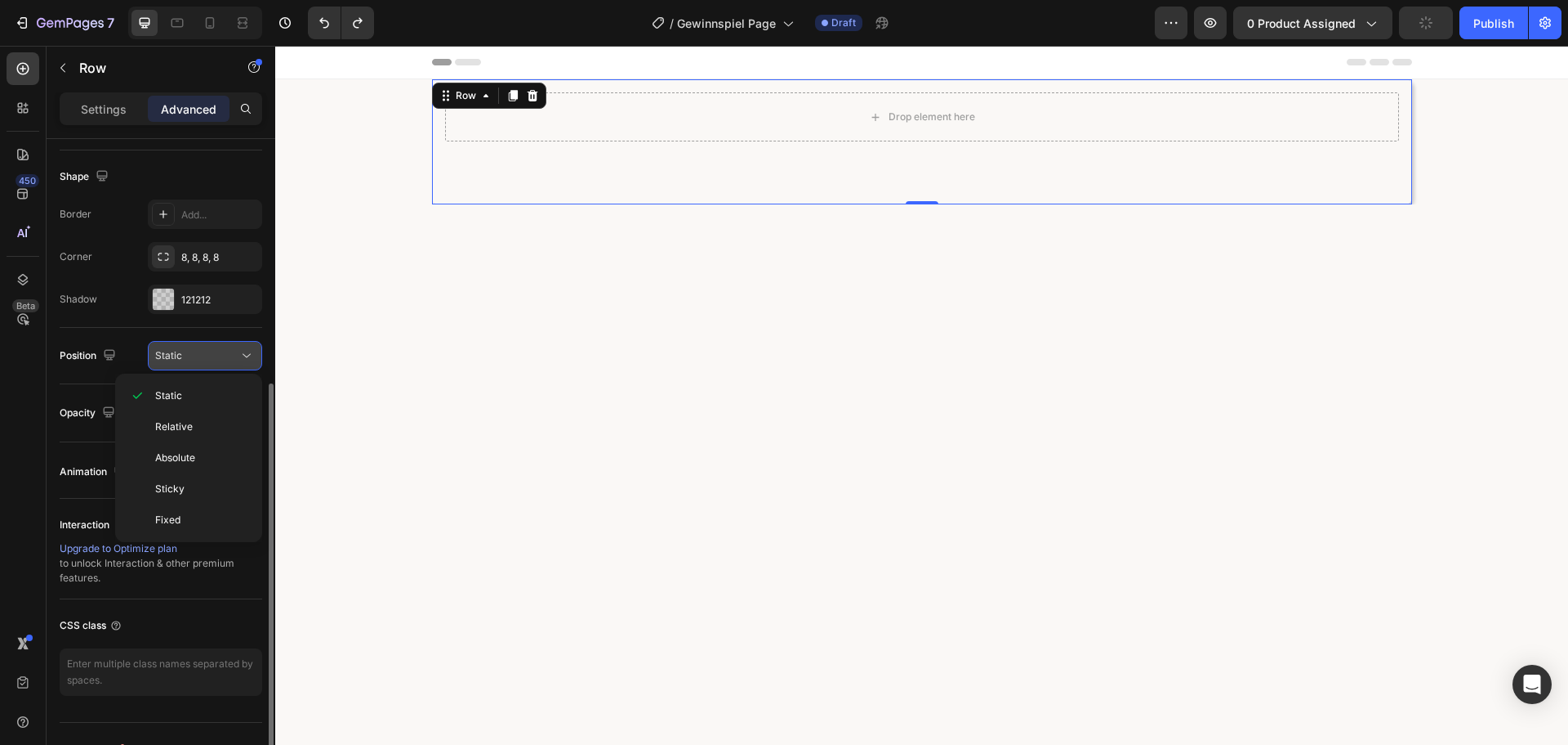
click at [207, 358] on div "Static" at bounding box center [197, 355] width 83 height 14
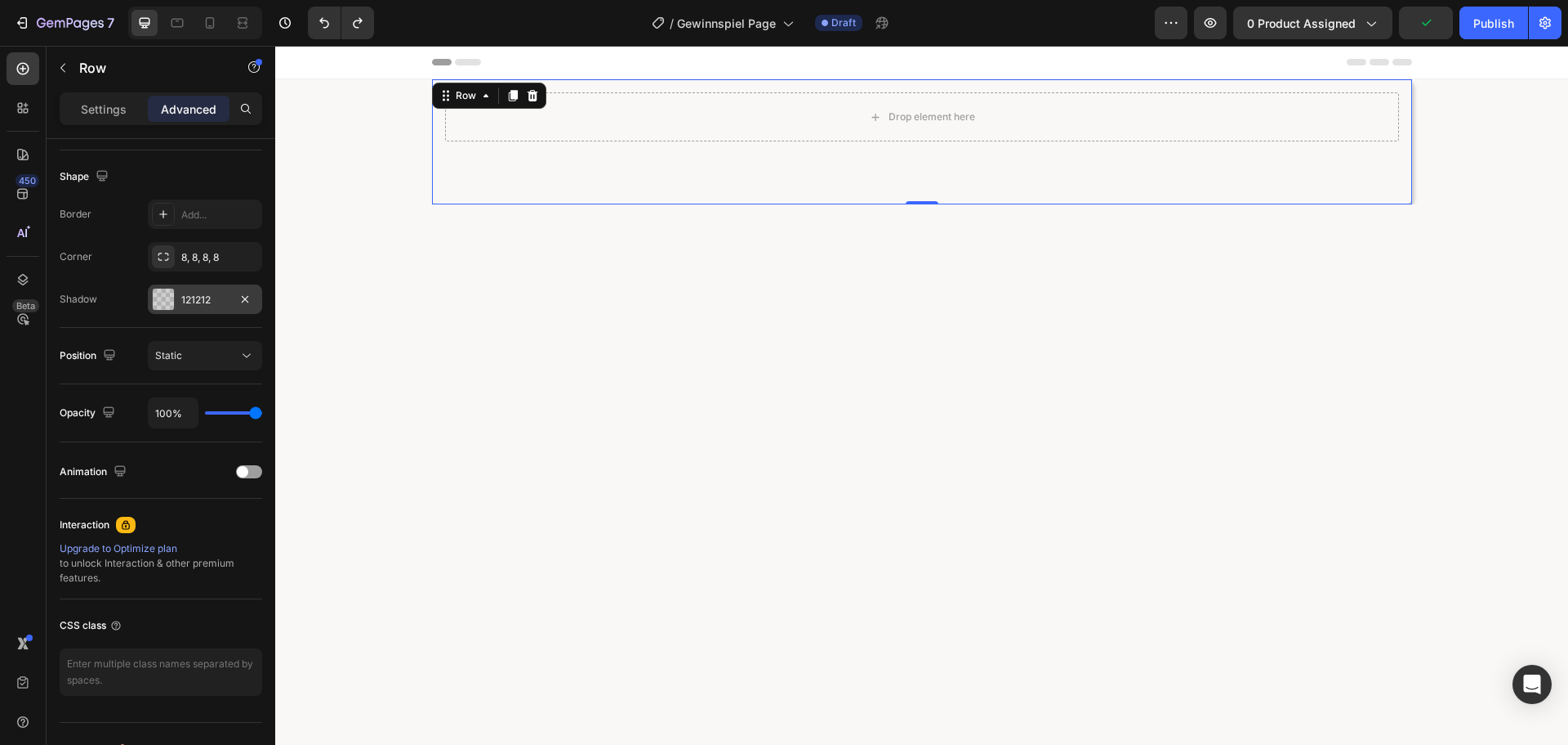
click at [228, 308] on div "121212" at bounding box center [205, 299] width 115 height 30
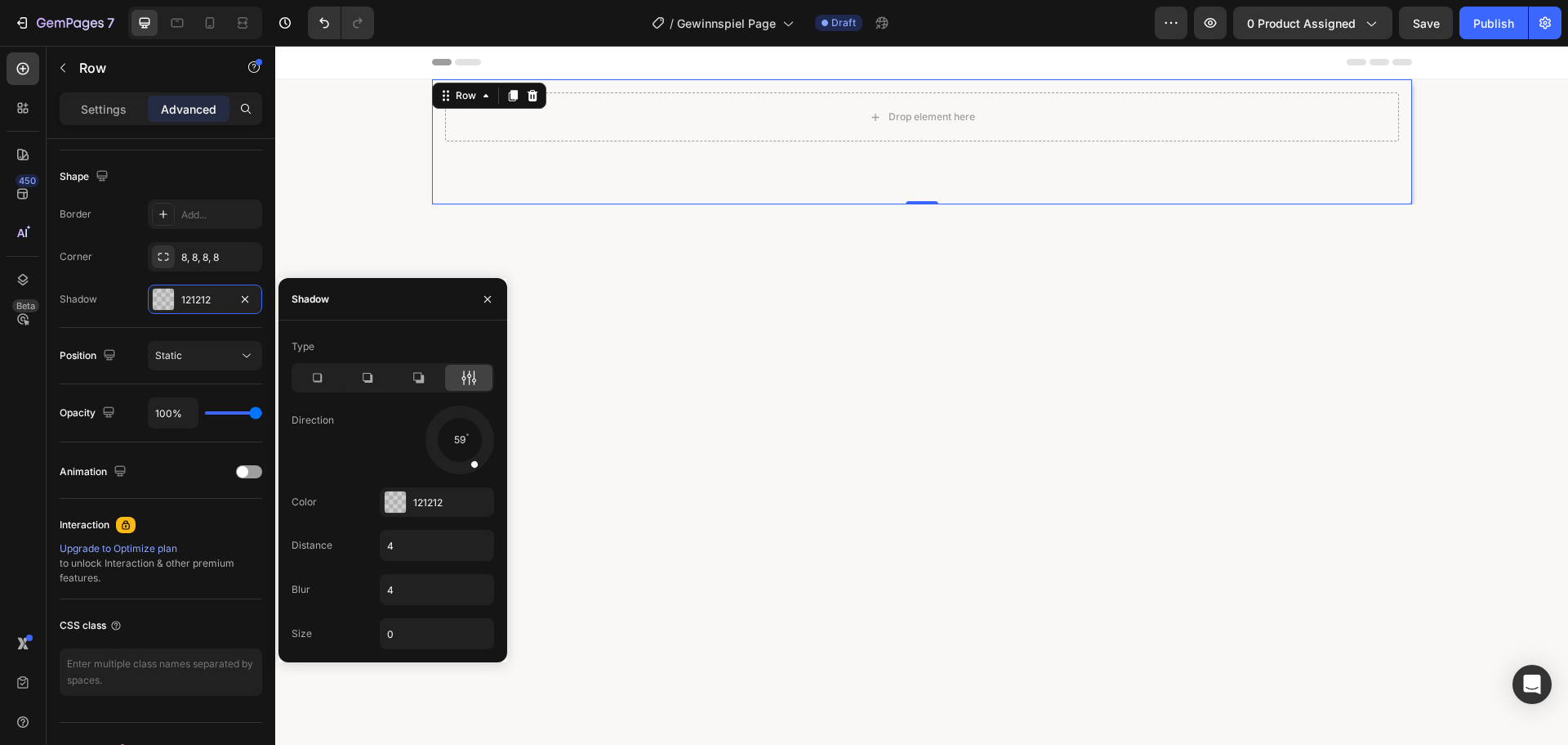
click at [458, 439] on div at bounding box center [460, 440] width 5 height 5
drag, startPoint x: 458, startPoint y: 439, endPoint x: 457, endPoint y: 449, distance: 10.0
click at [457, 449] on div at bounding box center [459, 439] width 73 height 73
click at [420, 516] on div "121212" at bounding box center [436, 501] width 115 height 30
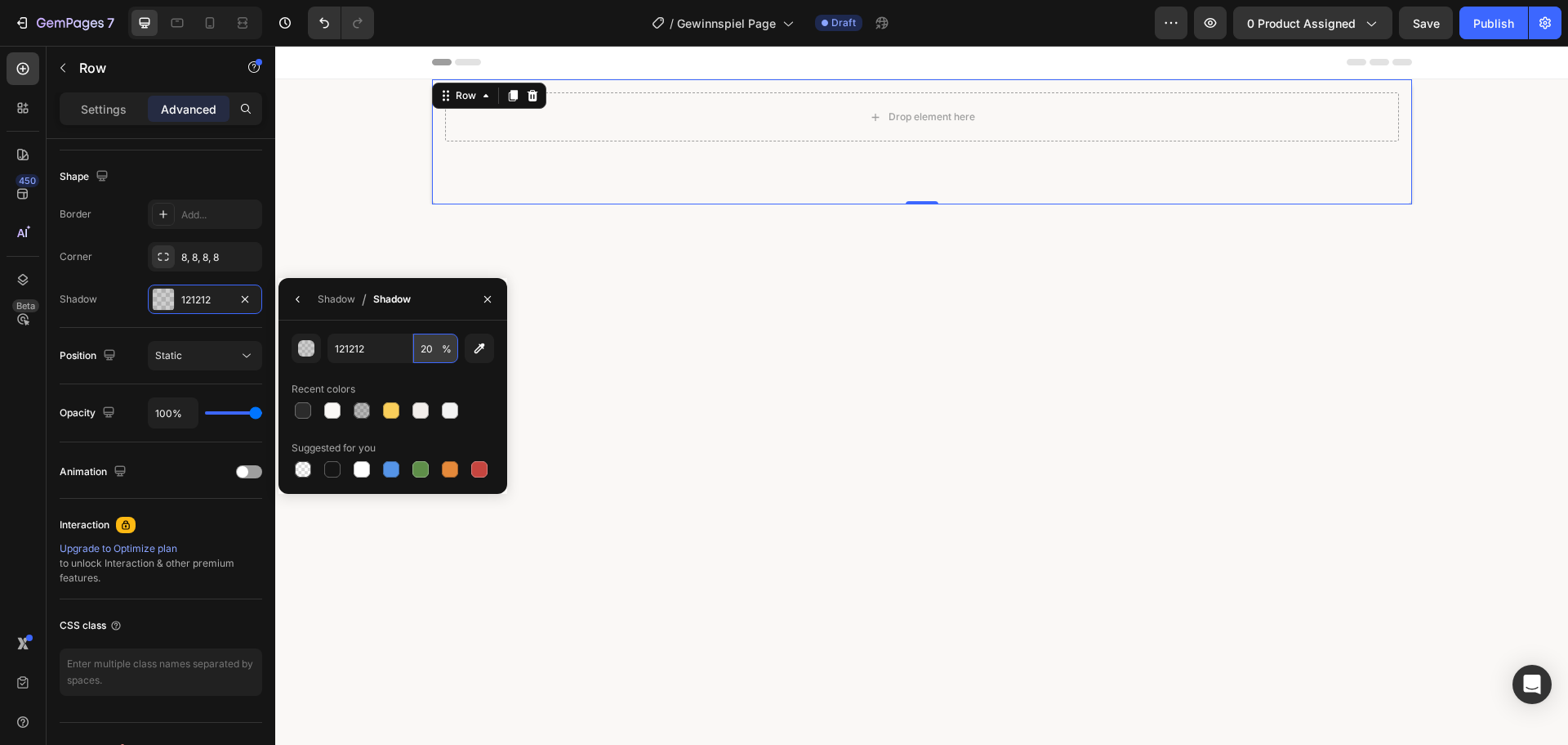
click at [440, 349] on input "20" at bounding box center [436, 348] width 45 height 30
type input "63"
click at [420, 198] on div "Drop element here Row 0" at bounding box center [921, 141] width 1293 height 125
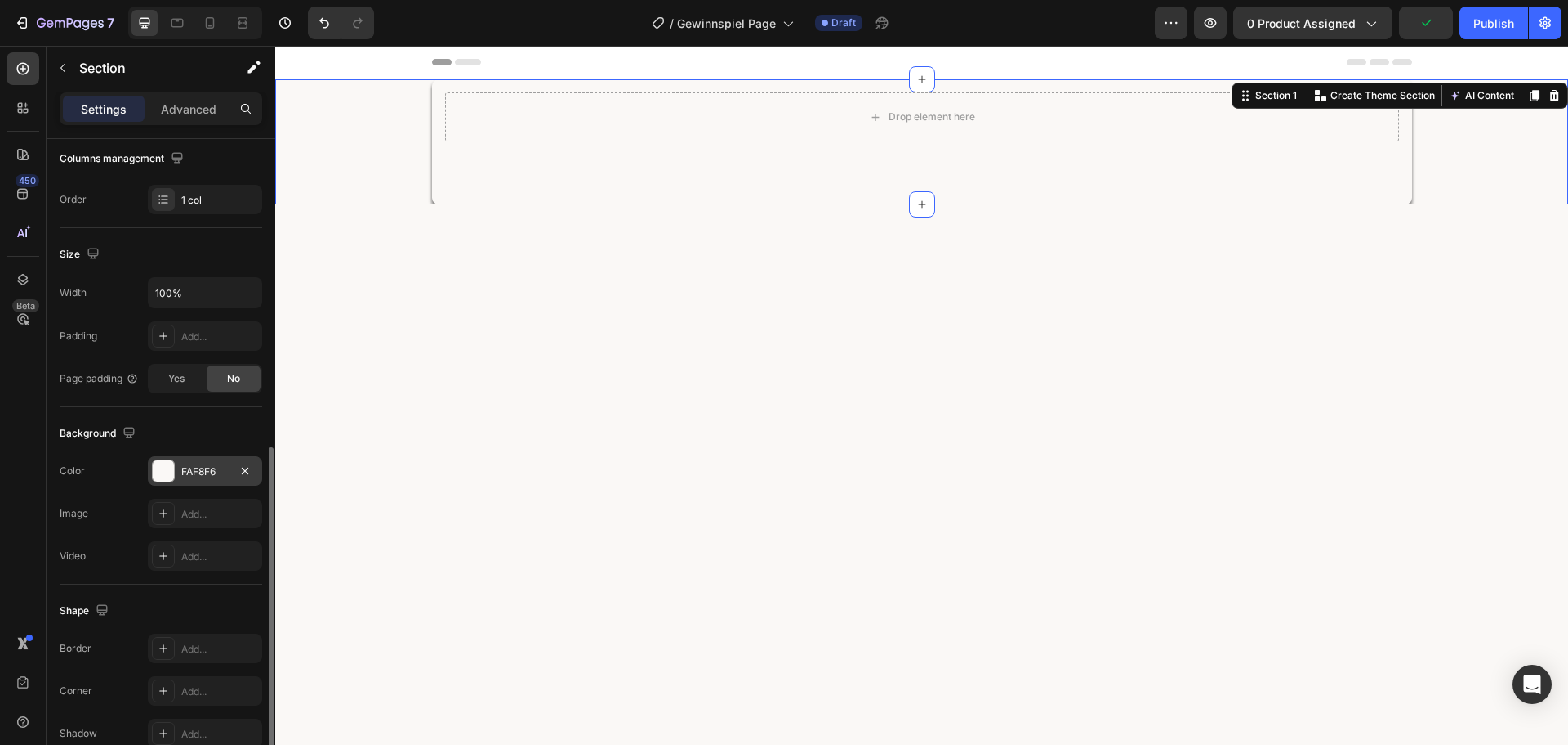
scroll to position [345, 0]
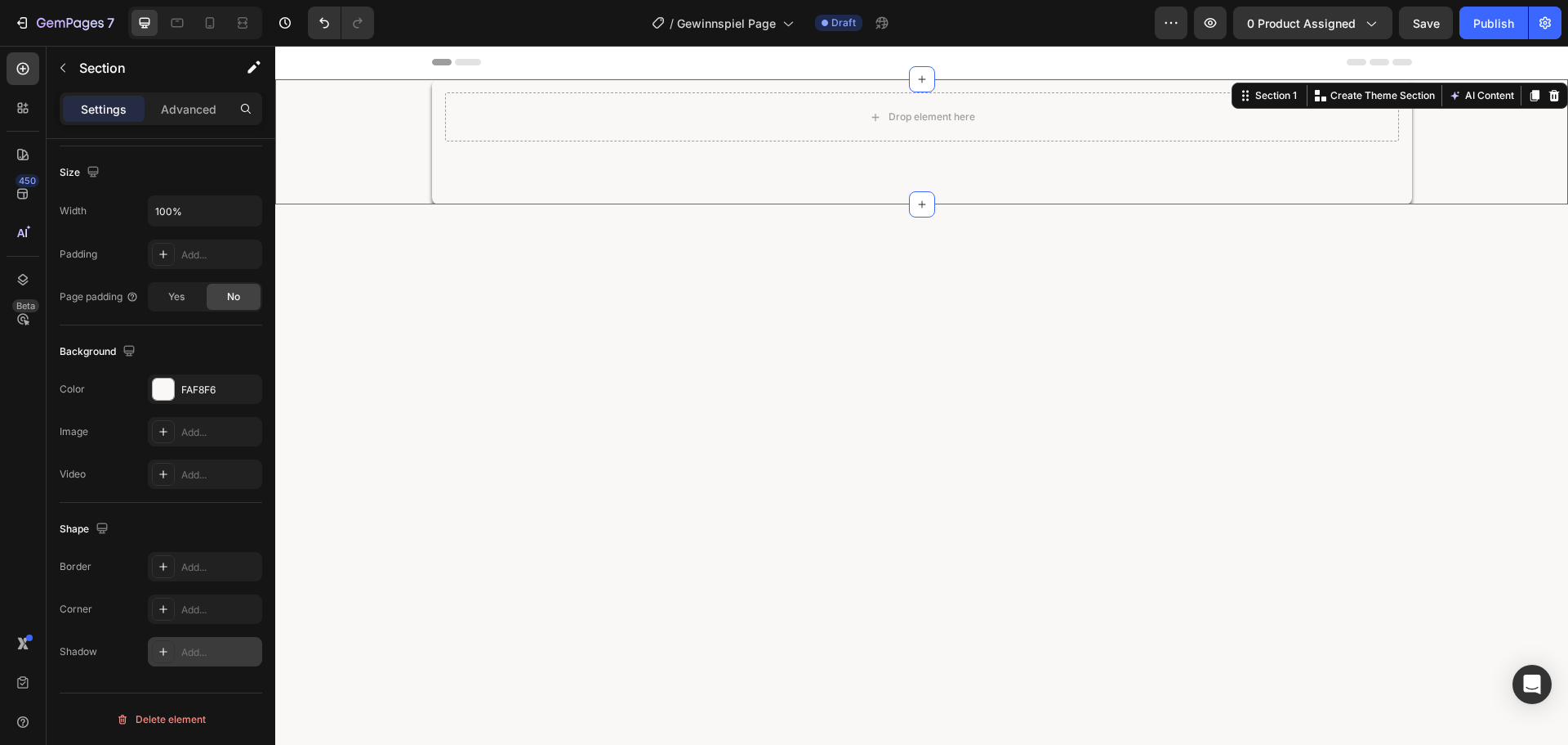
click at [215, 645] on div "Add..." at bounding box center [220, 652] width 76 height 14
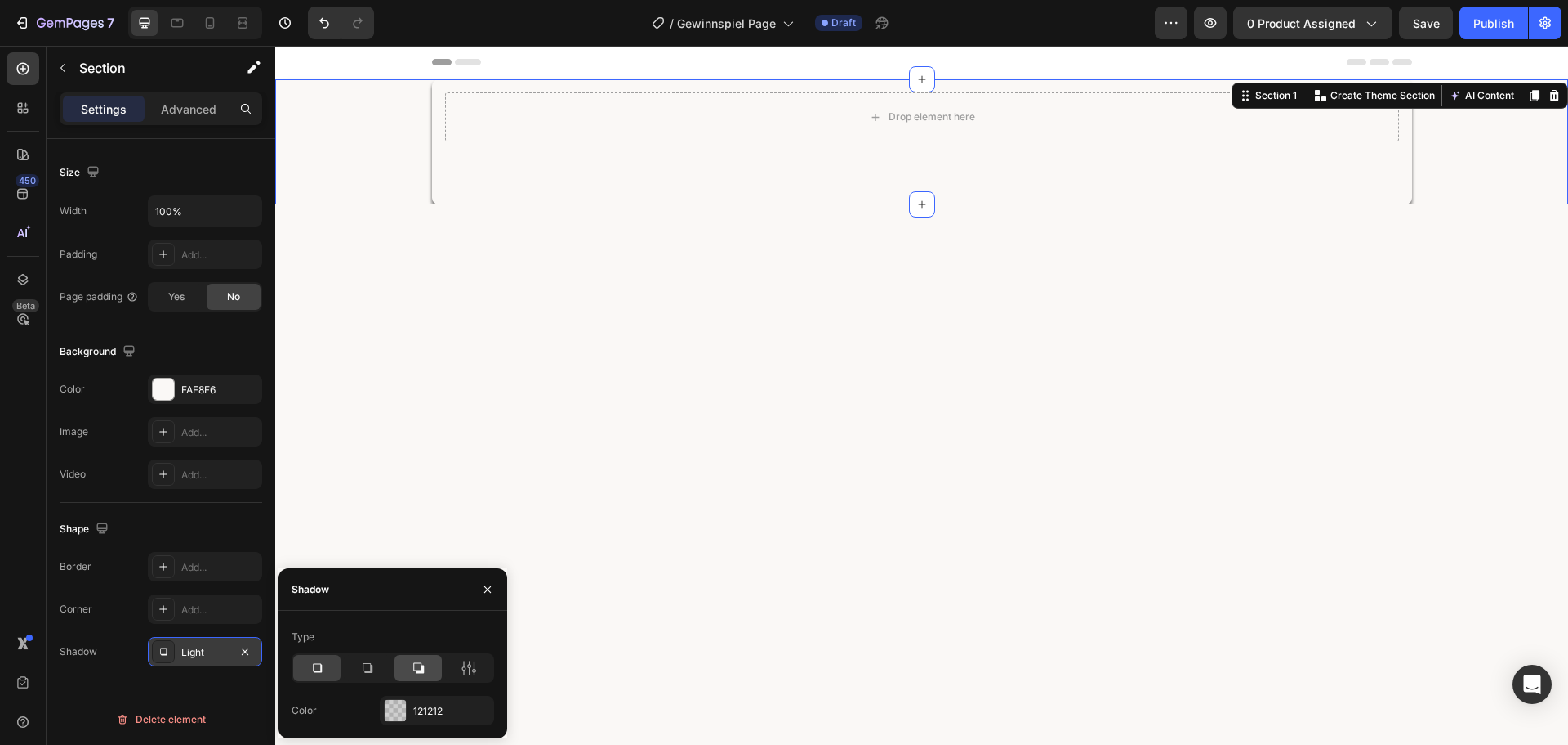
click at [420, 663] on icon at bounding box center [419, 668] width 11 height 11
click at [357, 670] on div at bounding box center [368, 668] width 48 height 26
click at [325, 669] on div at bounding box center [317, 668] width 48 height 26
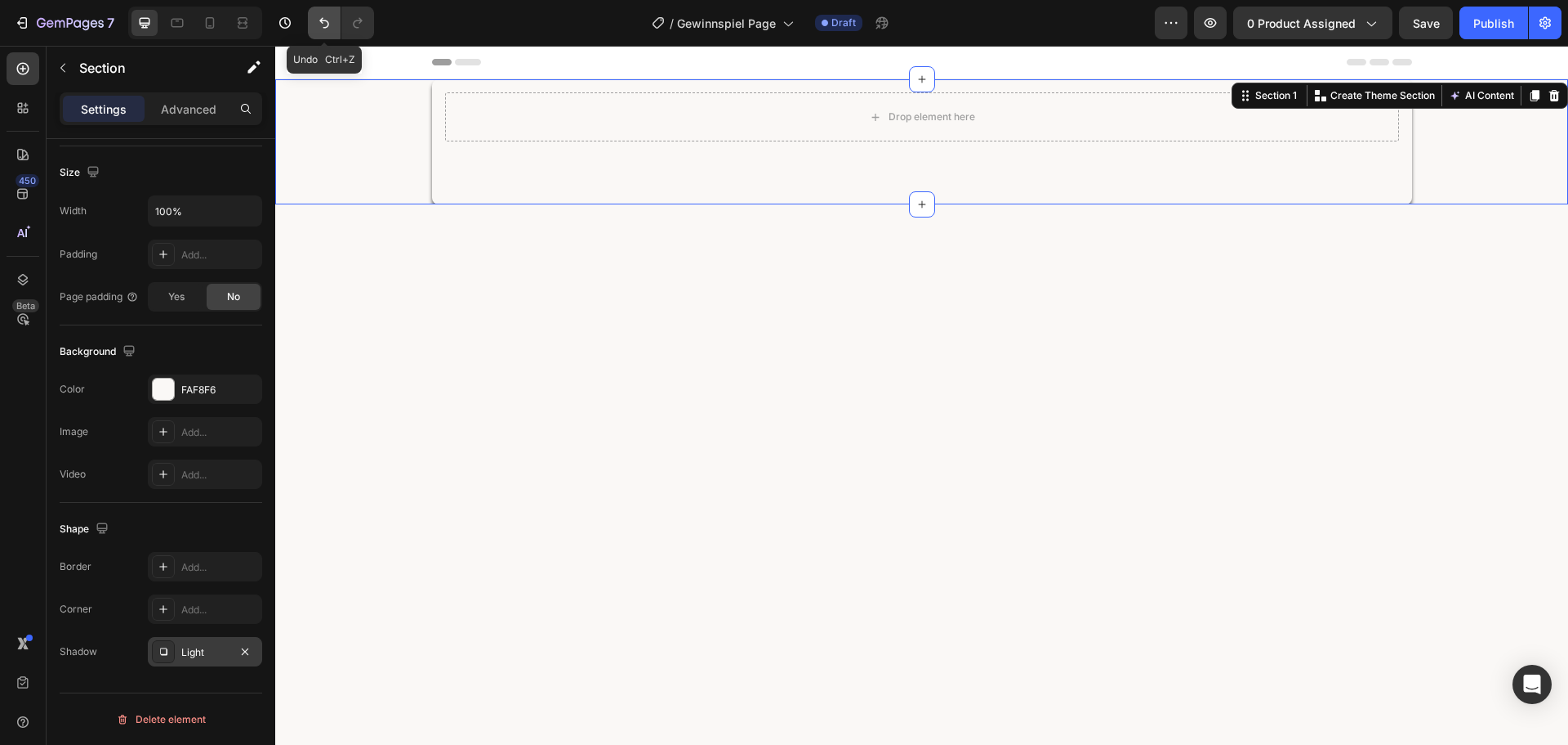
click at [329, 24] on icon "Undo/Redo" at bounding box center [323, 22] width 16 height 16
click at [329, 24] on icon "Undo/Redo" at bounding box center [324, 23] width 10 height 11
click at [692, 162] on div "Drop element here Row" at bounding box center [922, 141] width 981 height 125
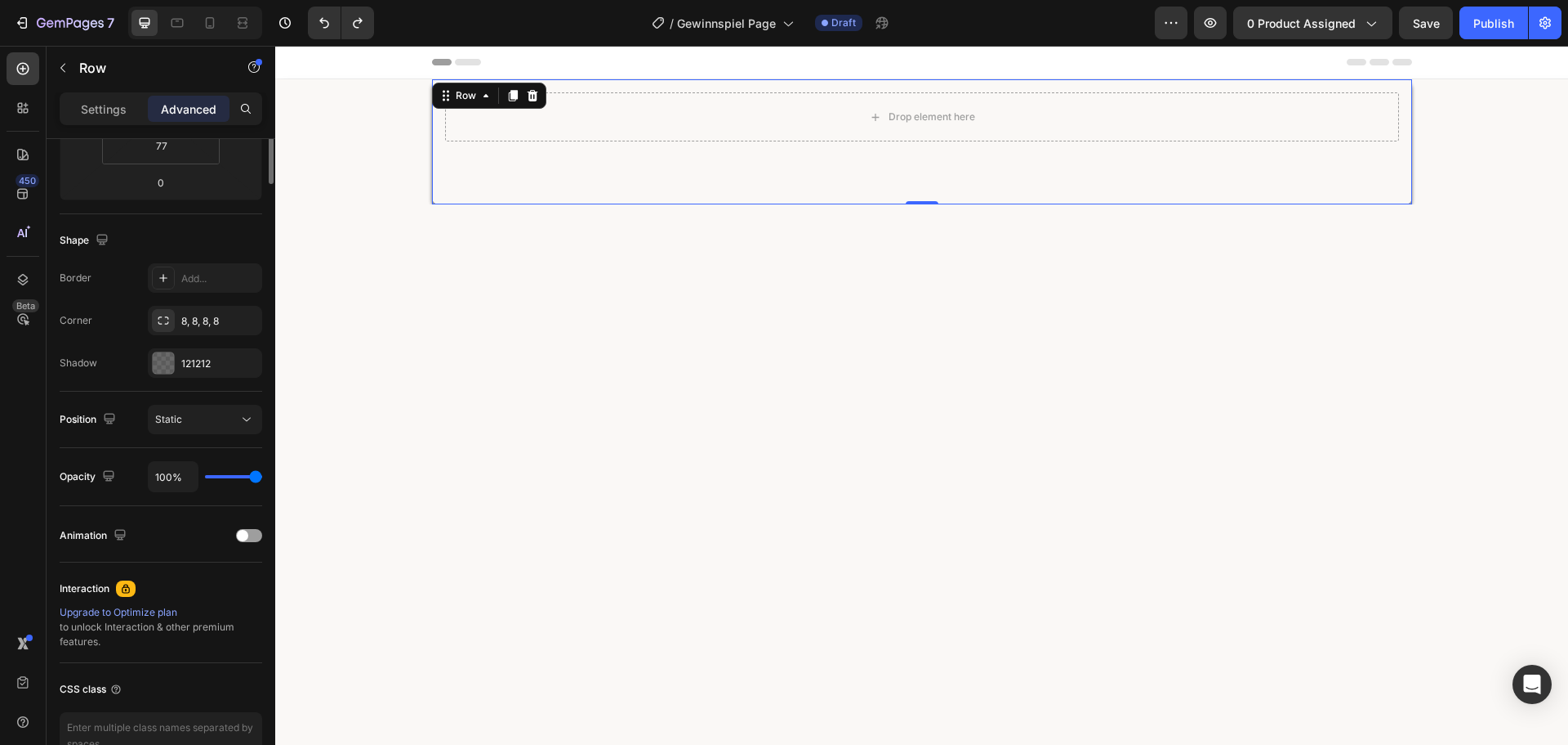
scroll to position [0, 0]
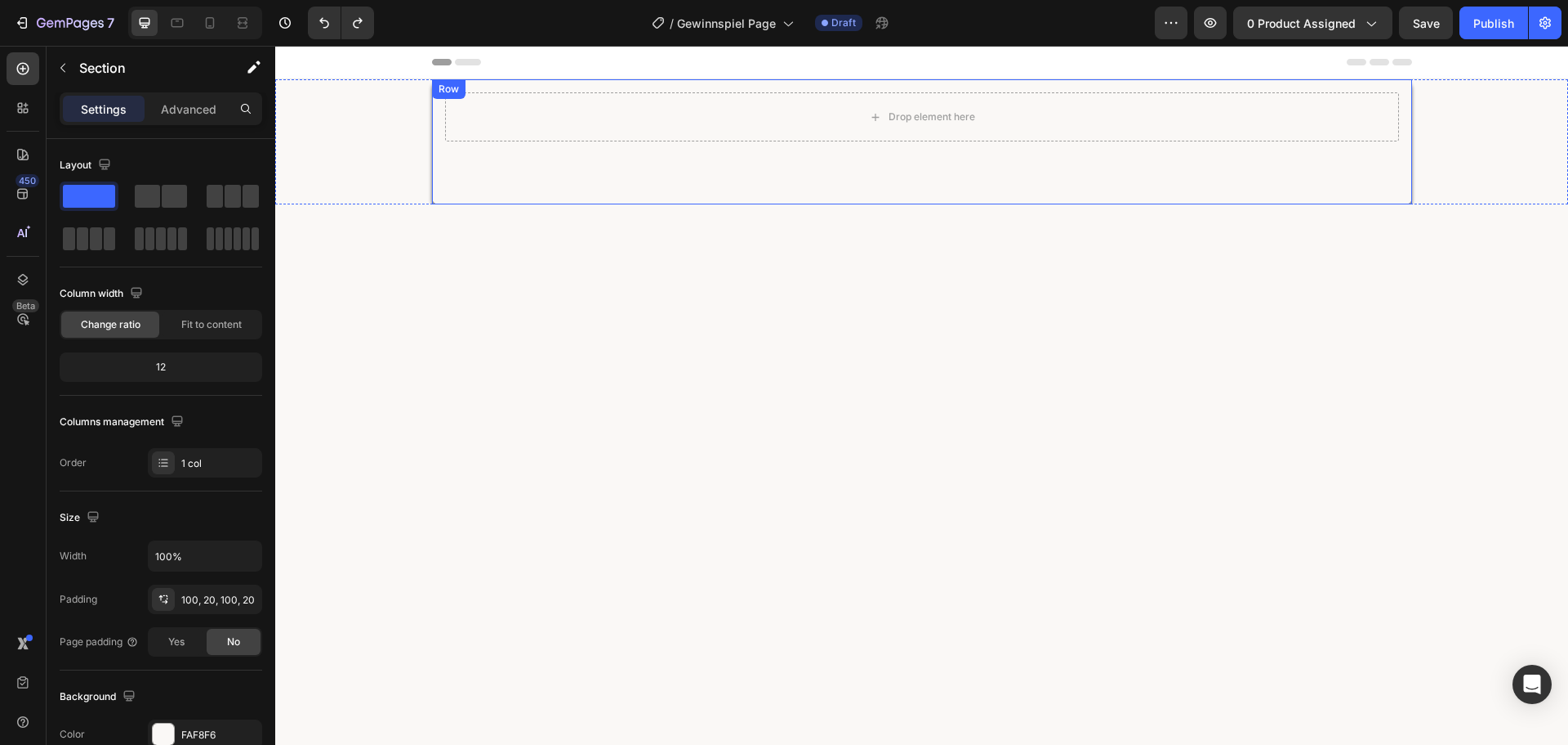
click at [510, 168] on div "Drop element here Row" at bounding box center [922, 141] width 981 height 125
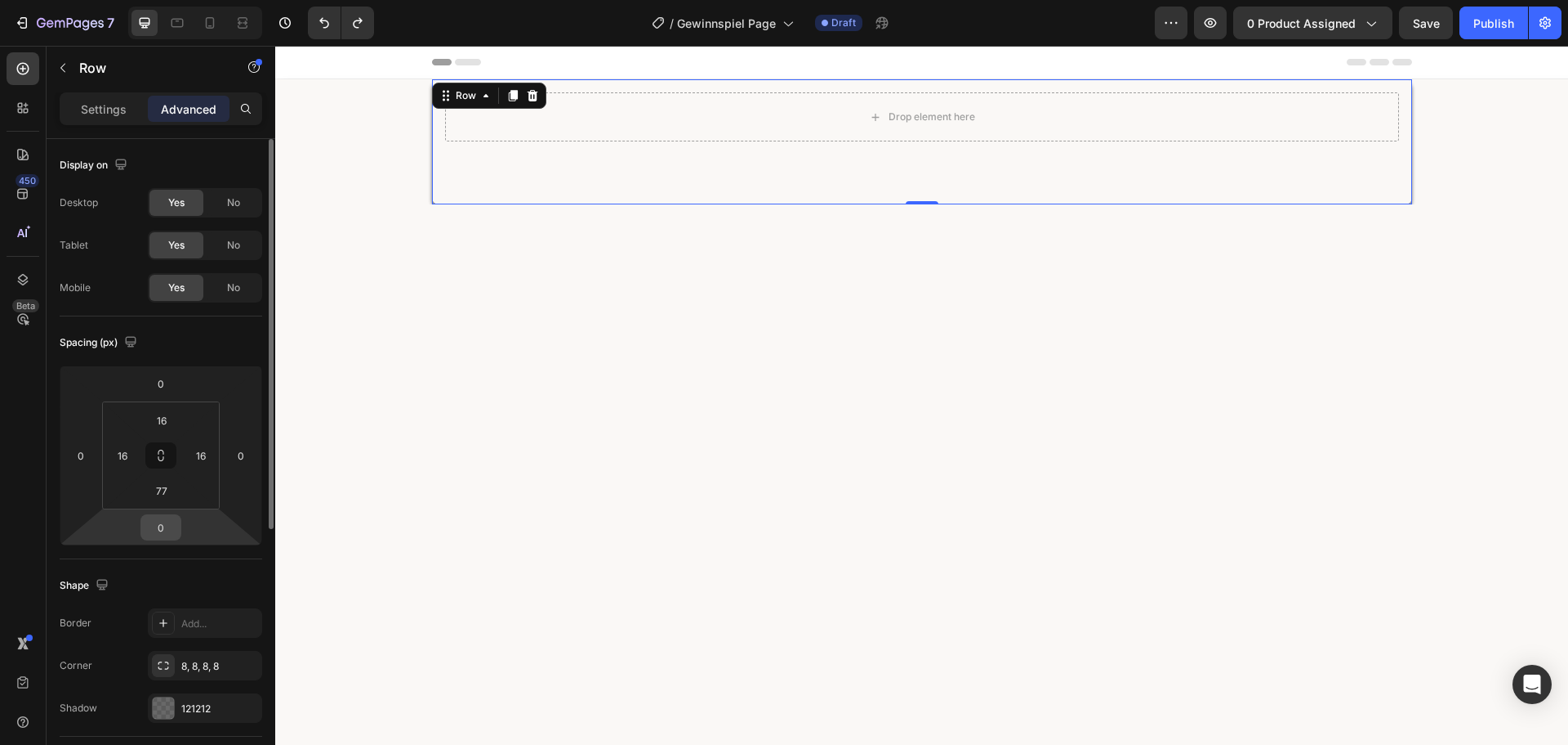
click at [160, 515] on input "0" at bounding box center [160, 527] width 32 height 25
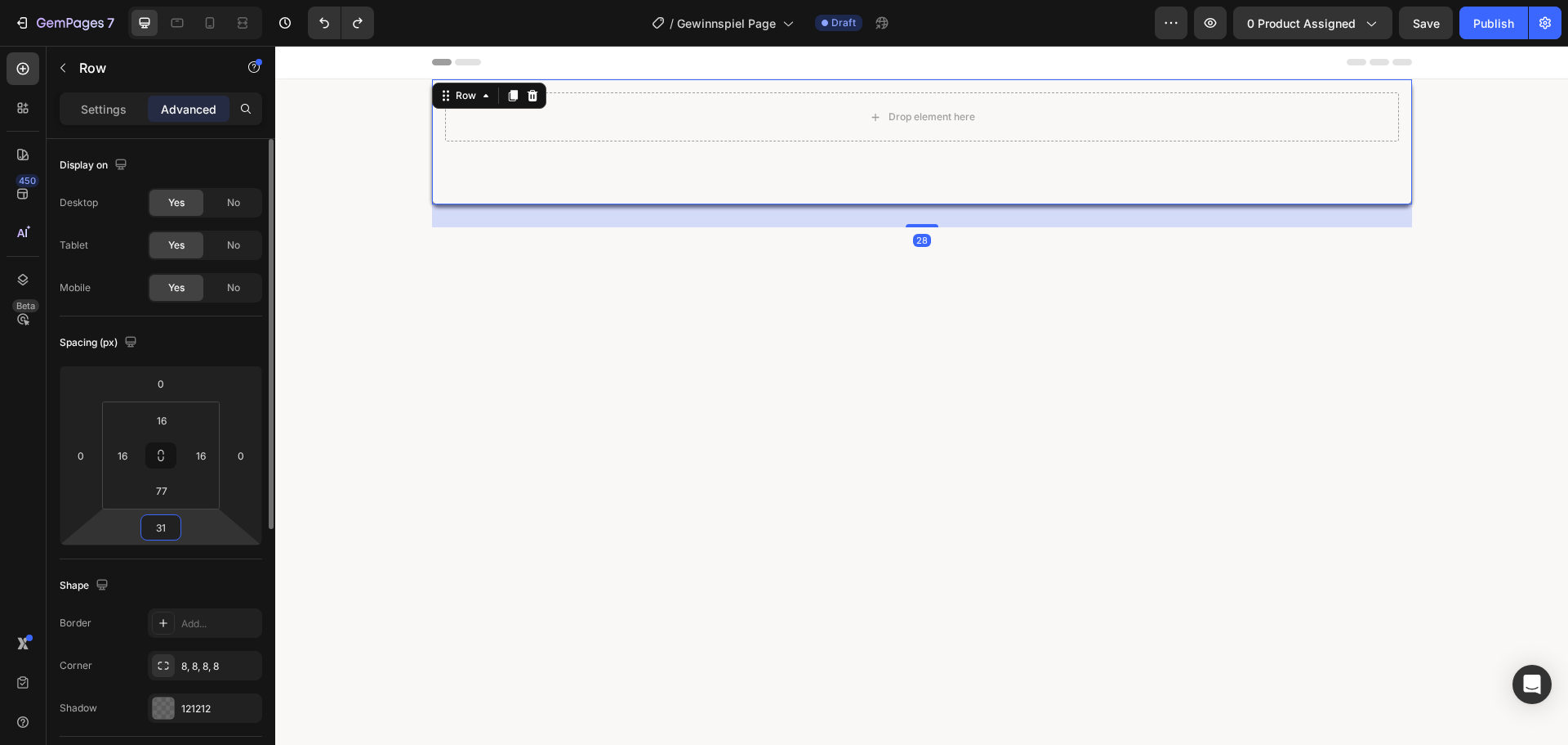
type input "32"
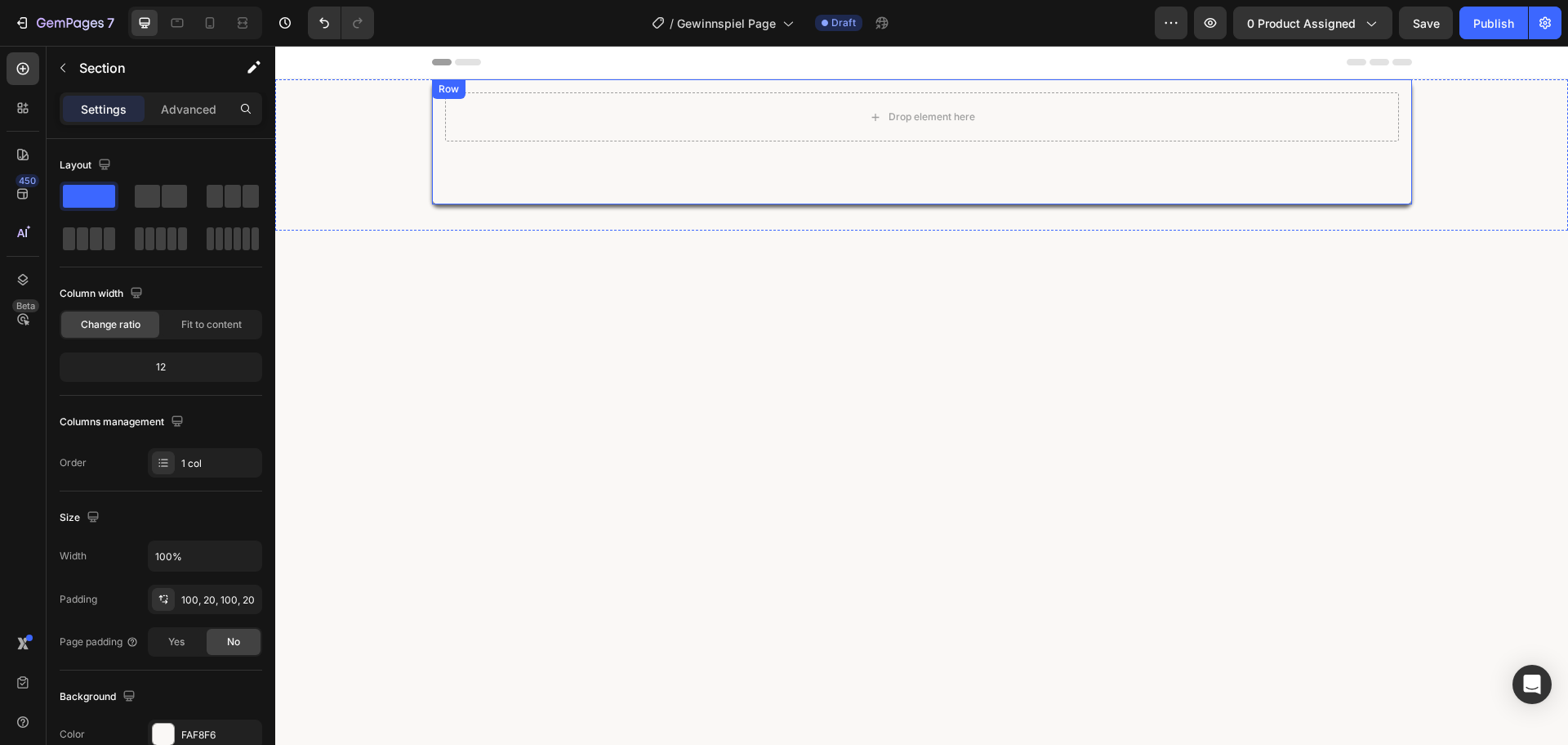
click at [549, 145] on div "Drop element here Row" at bounding box center [922, 141] width 981 height 125
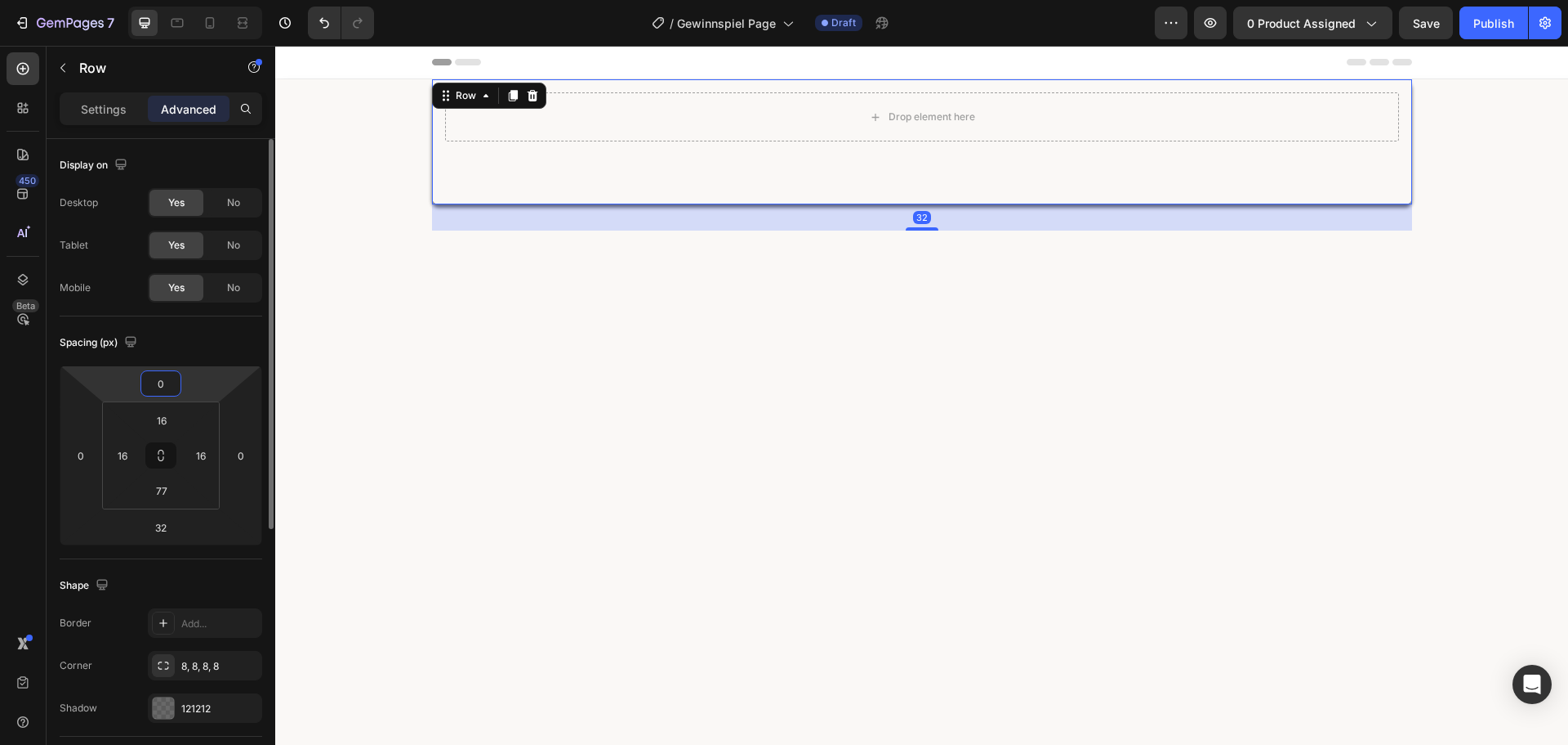
click at [158, 393] on input "0" at bounding box center [160, 383] width 32 height 25
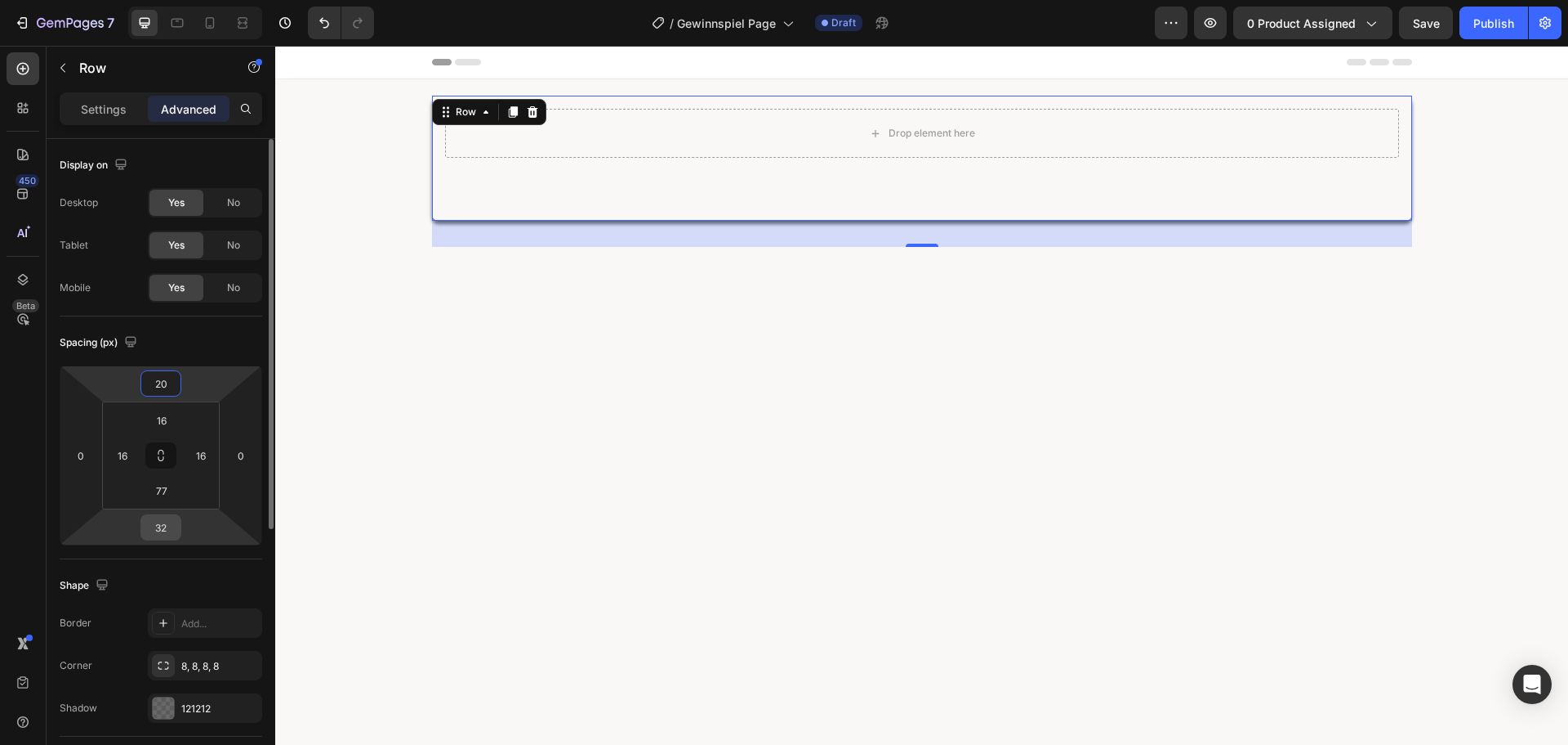
type input "20"
click at [159, 524] on input "32" at bounding box center [160, 527] width 32 height 25
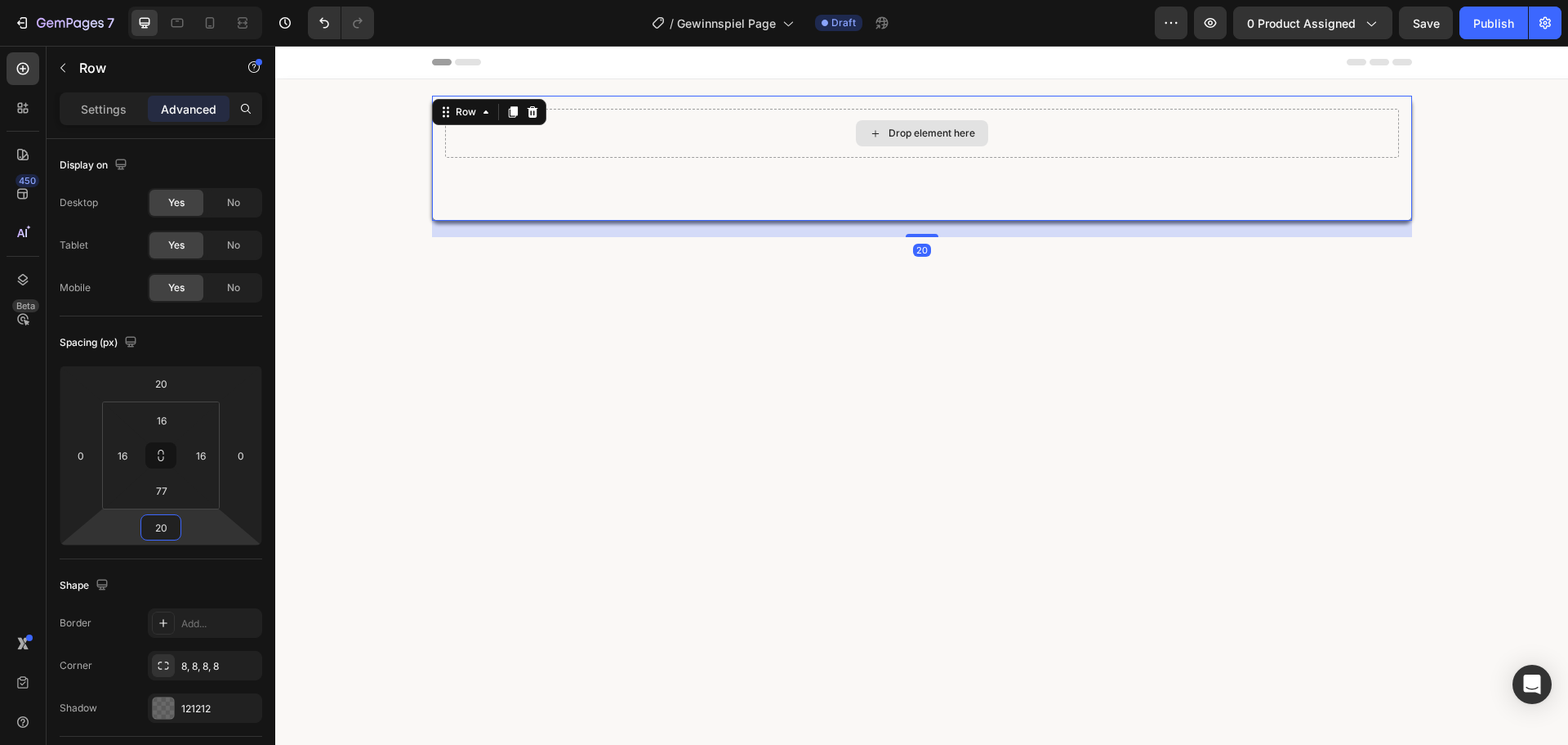
type input "20"
click at [790, 140] on div "Drop element here" at bounding box center [922, 133] width 954 height 49
click at [86, 71] on p "Row" at bounding box center [149, 67] width 139 height 20
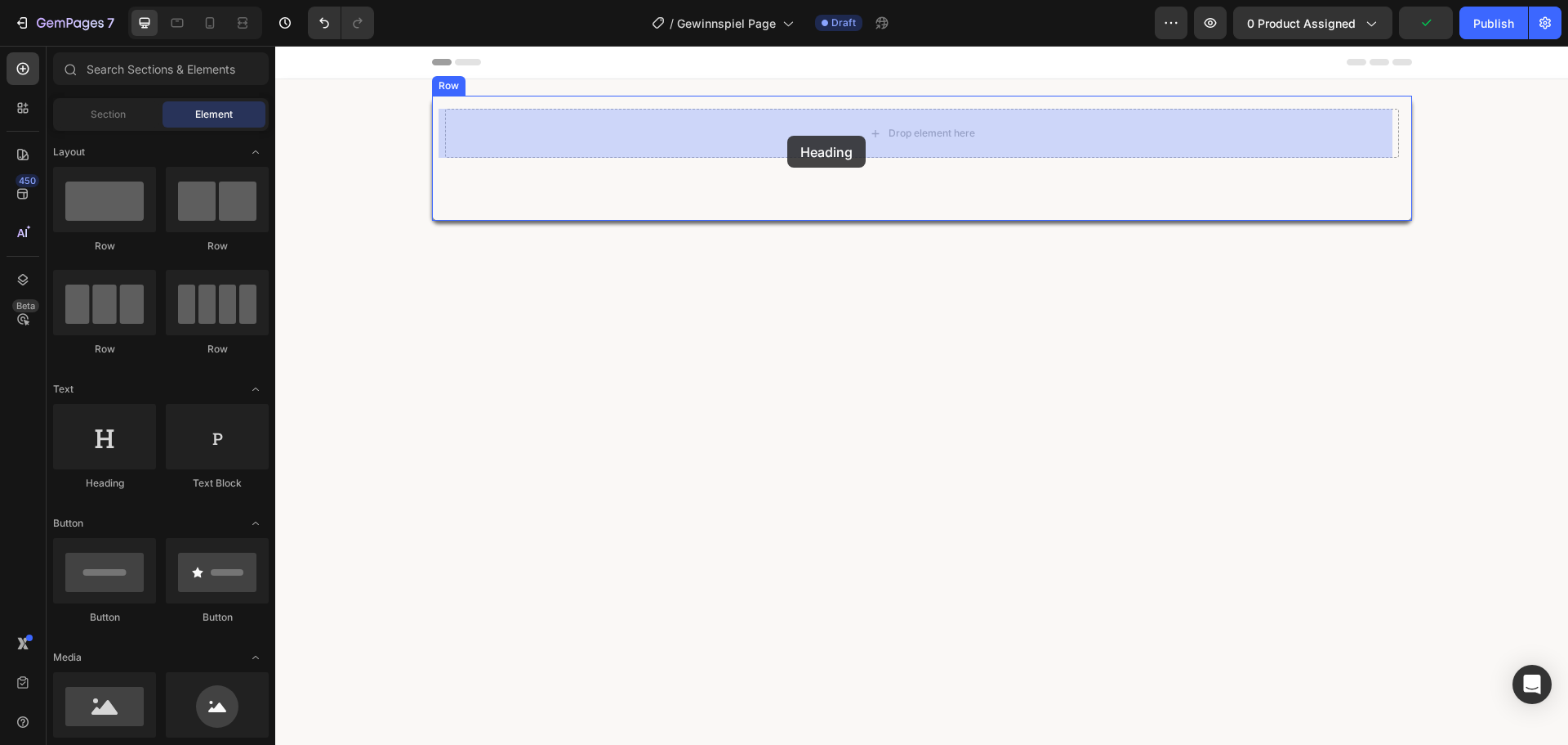
drag, startPoint x: 399, startPoint y: 487, endPoint x: 788, endPoint y: 136, distance: 523.9
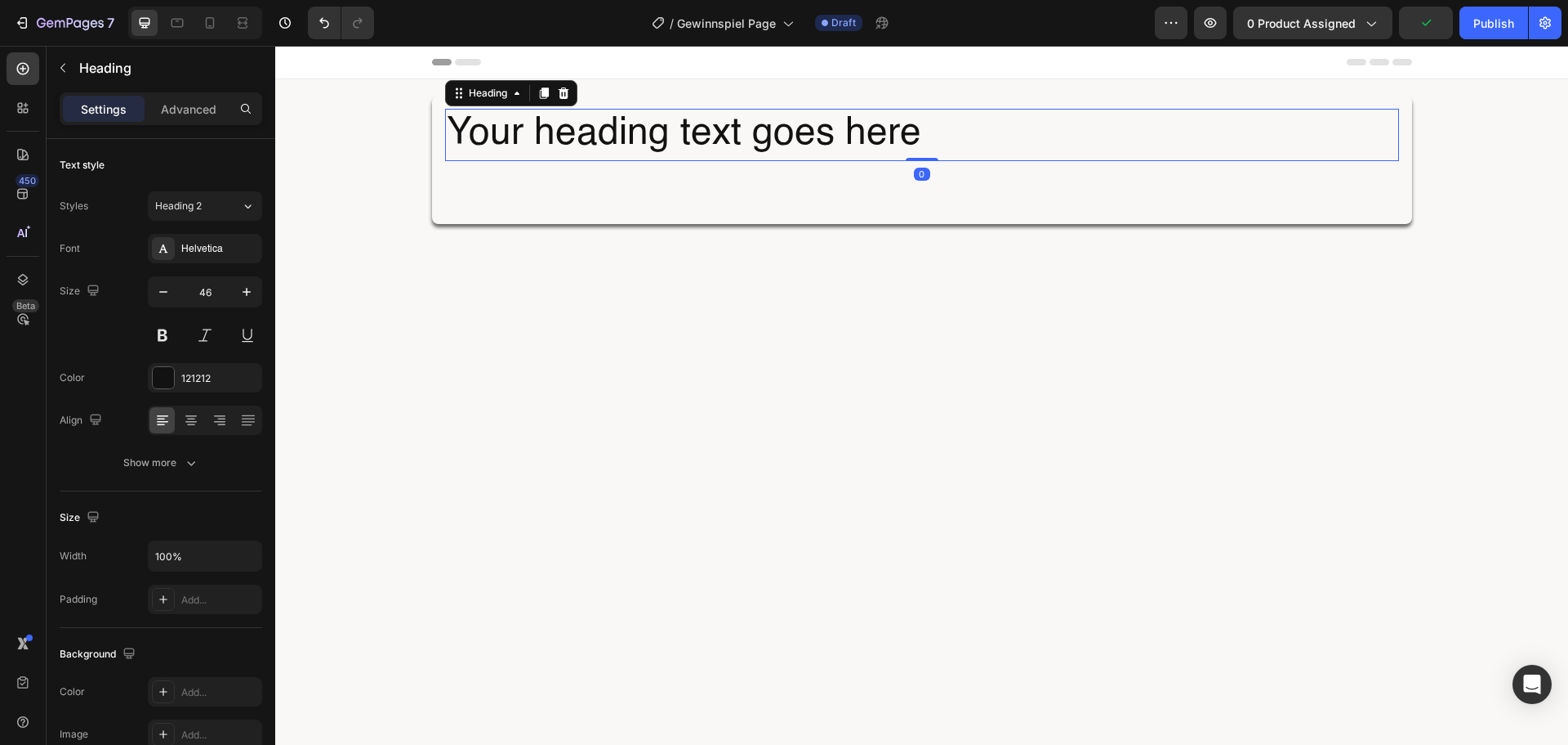
click at [783, 141] on h2 "Your heading text goes here" at bounding box center [922, 135] width 954 height 53
click at [783, 141] on p "Your heading text goes here" at bounding box center [922, 135] width 951 height 49
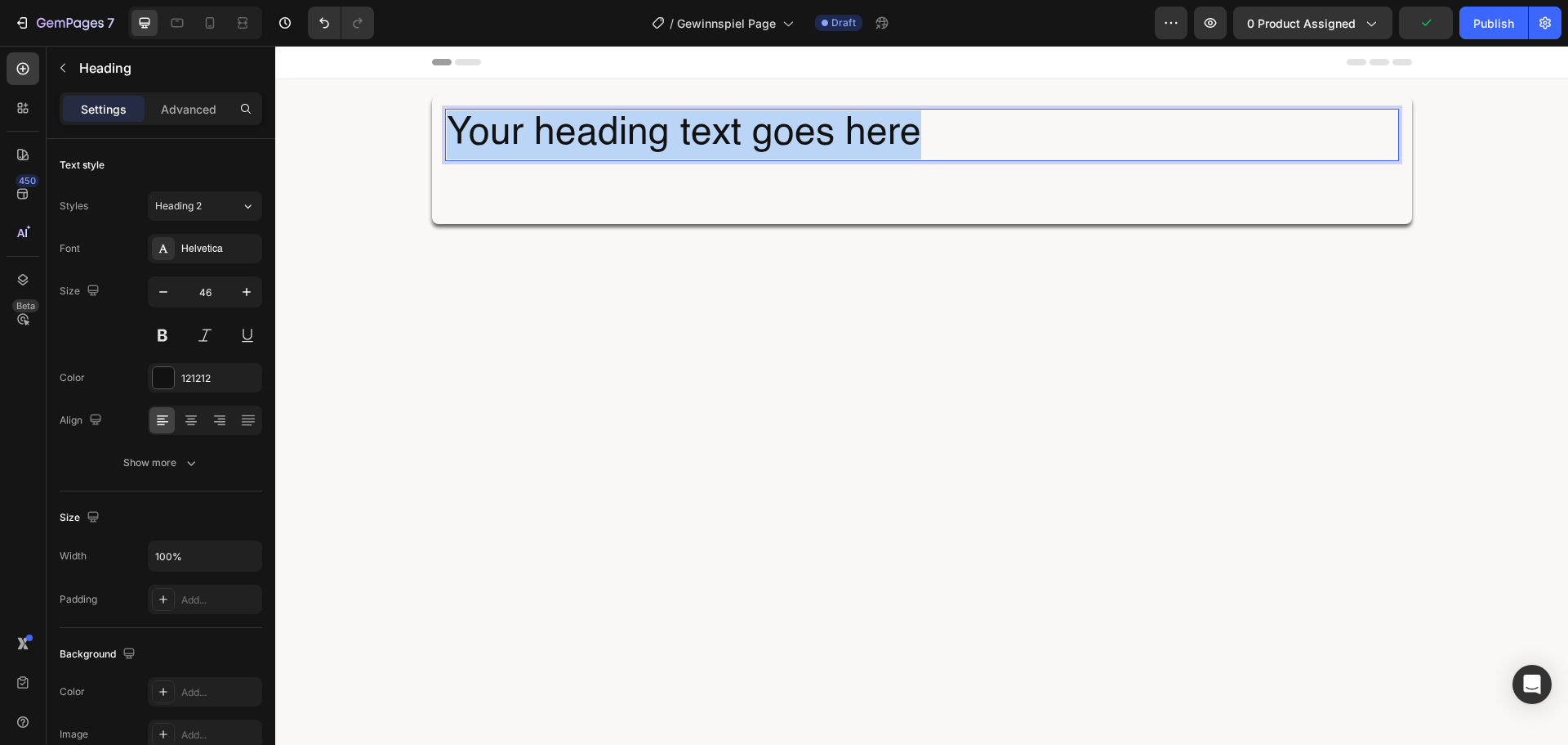
click at [783, 141] on p "Your heading text goes here" at bounding box center [922, 135] width 951 height 49
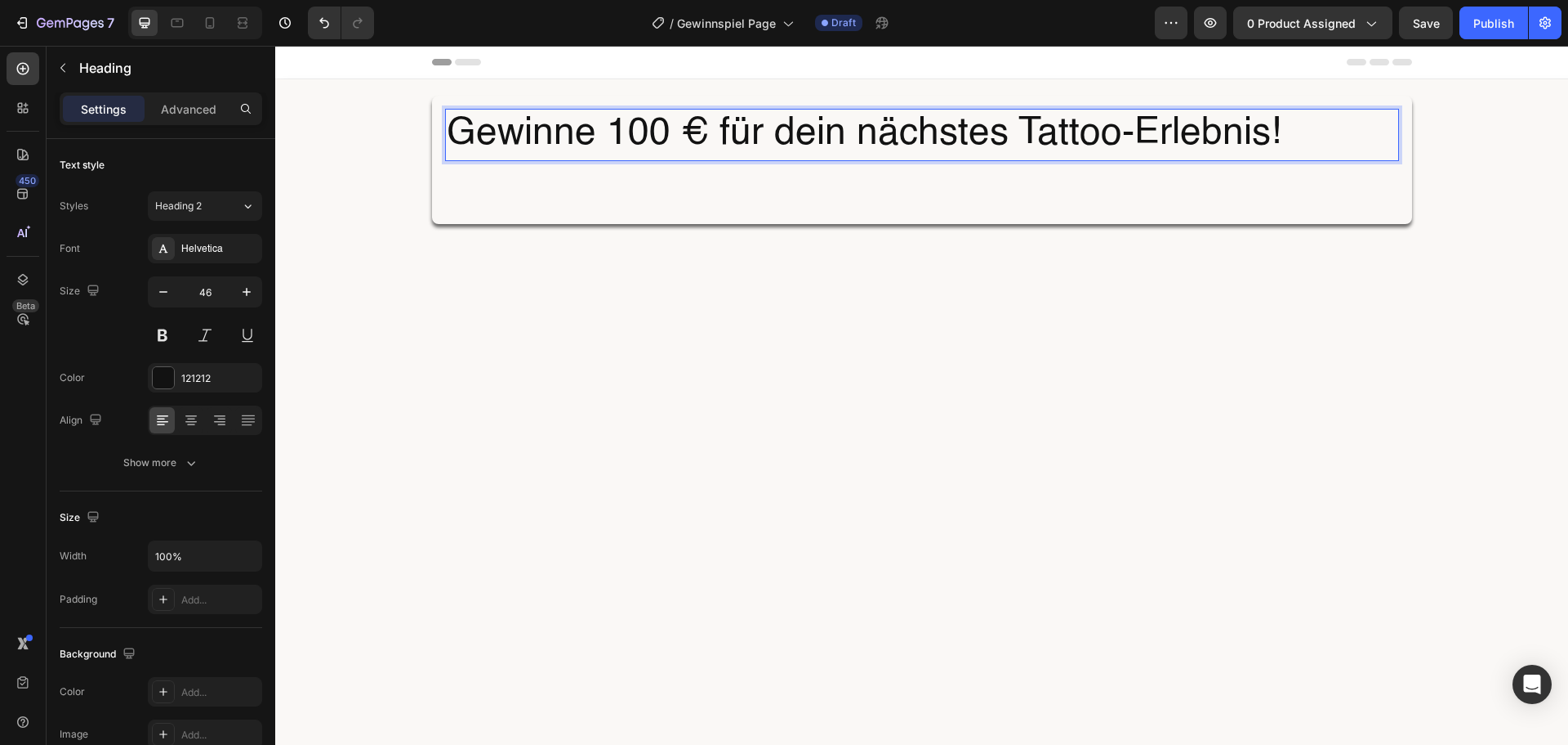
click at [864, 144] on p "Gewinne 100 € für dein nächstes Tattoo-Erlebnis!" at bounding box center [922, 135] width 951 height 49
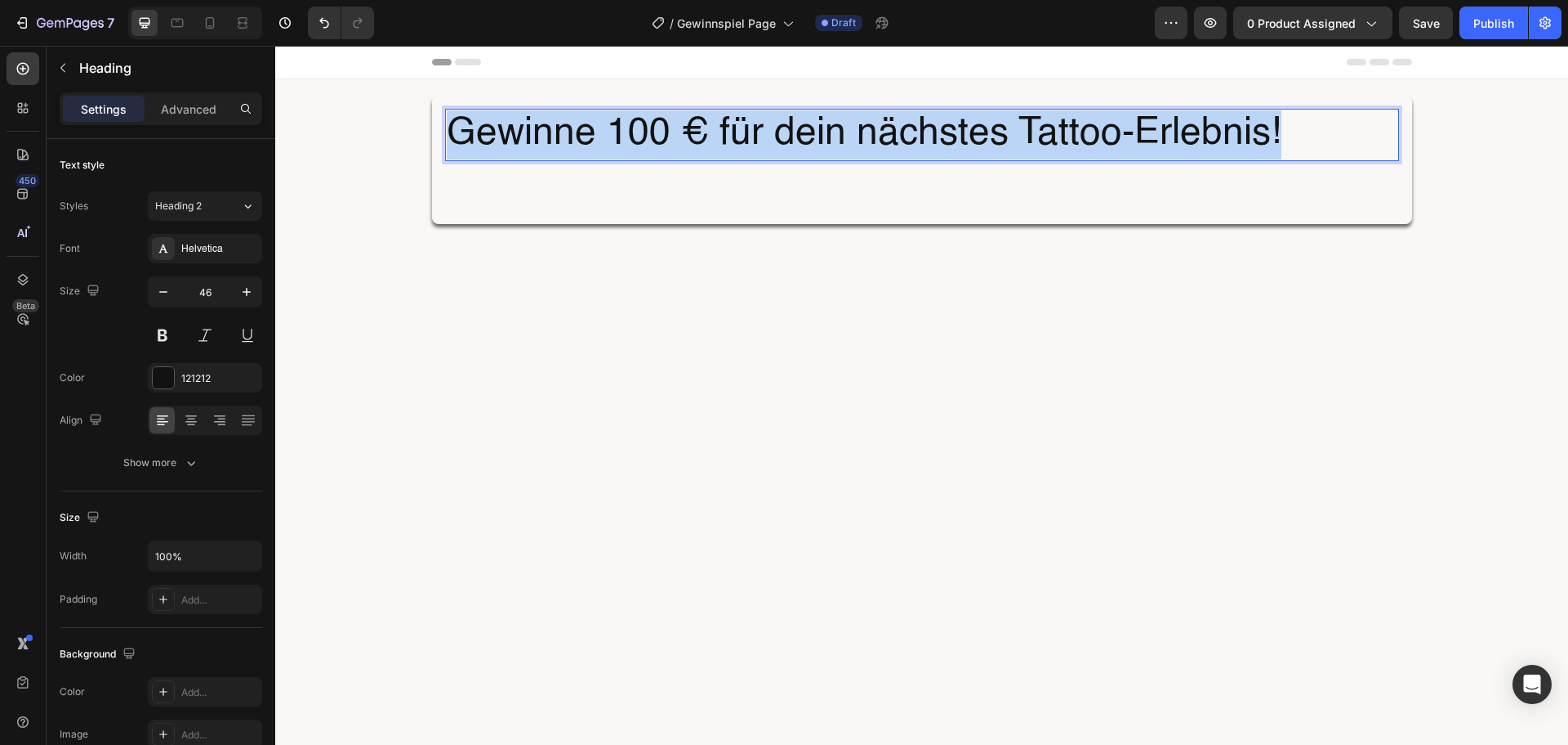
click at [864, 144] on p "Gewinne 100 € für dein nächstes Tattoo-Erlebnis!" at bounding box center [922, 135] width 951 height 49
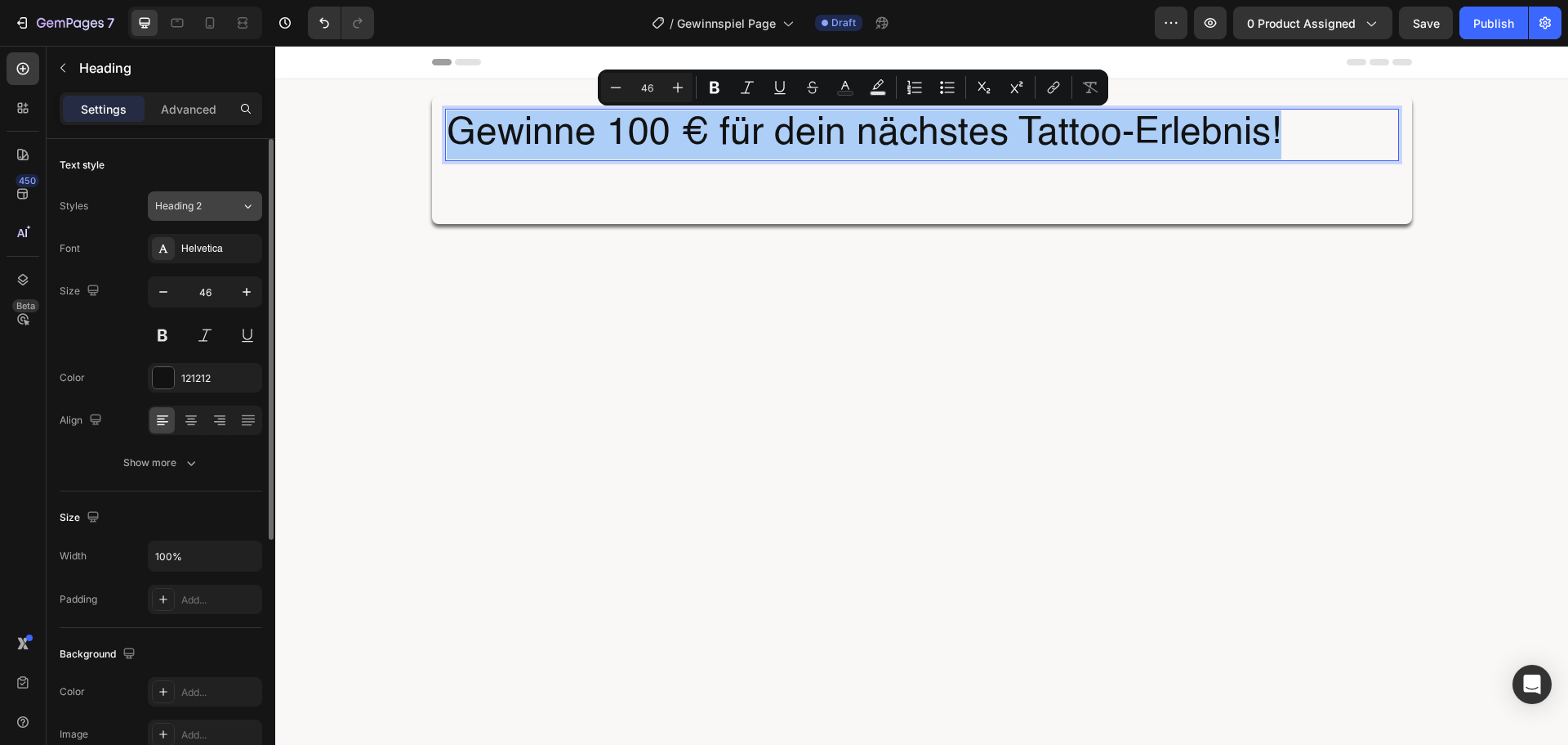
click at [229, 213] on button "Heading 2" at bounding box center [205, 206] width 115 height 30
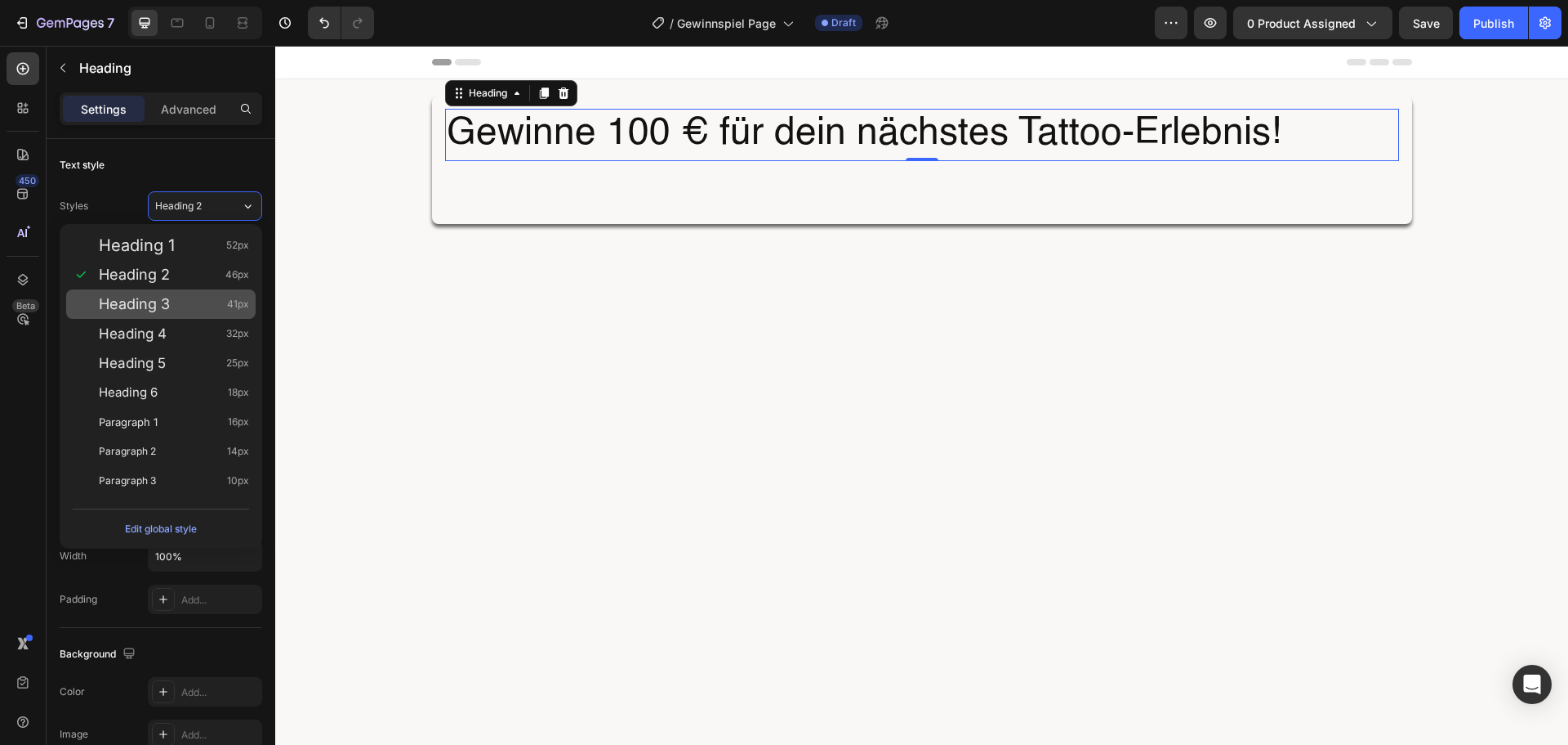
click at [206, 300] on div "Heading 3 41px" at bounding box center [173, 303] width 150 height 16
type input "41"
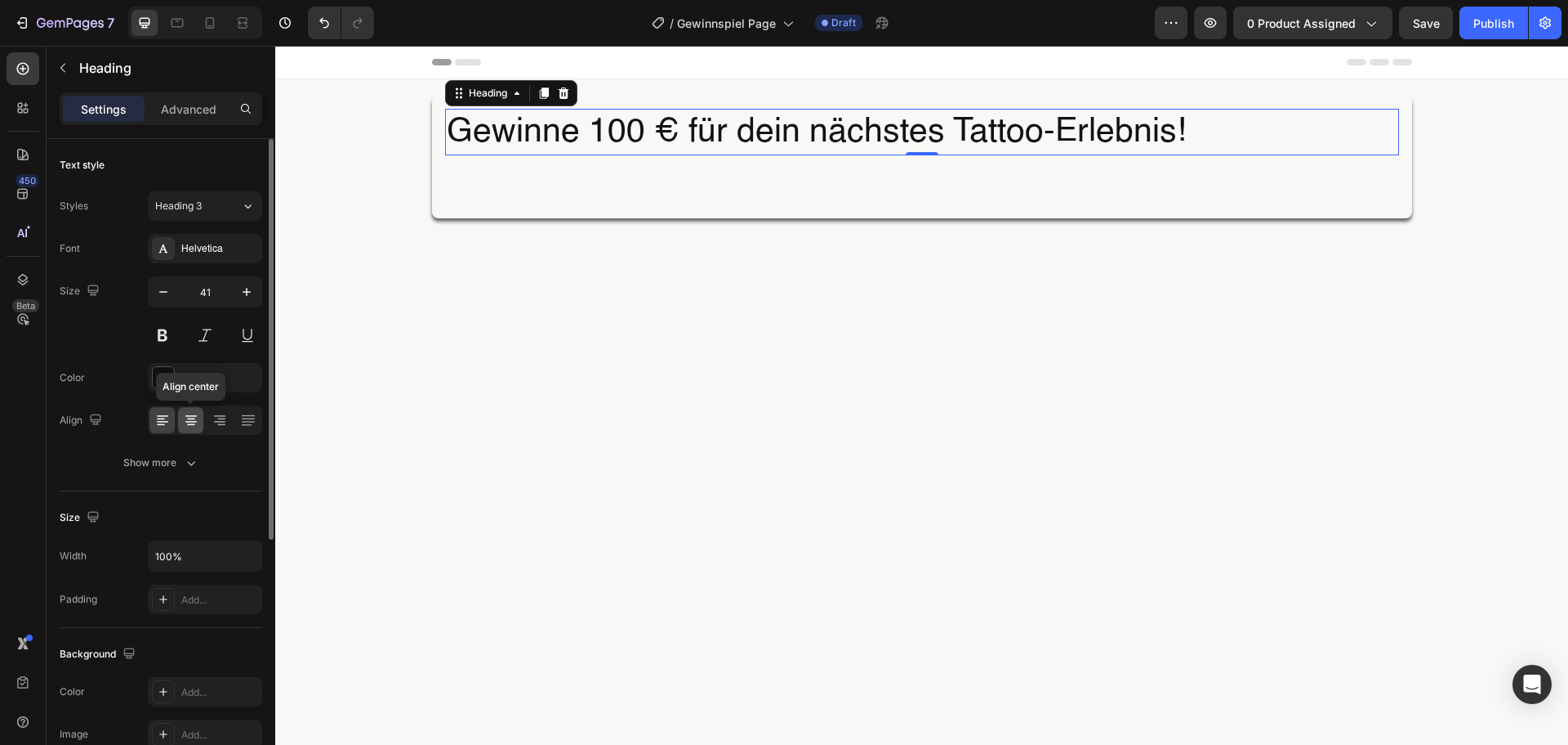
click at [193, 418] on icon at bounding box center [191, 420] width 16 height 16
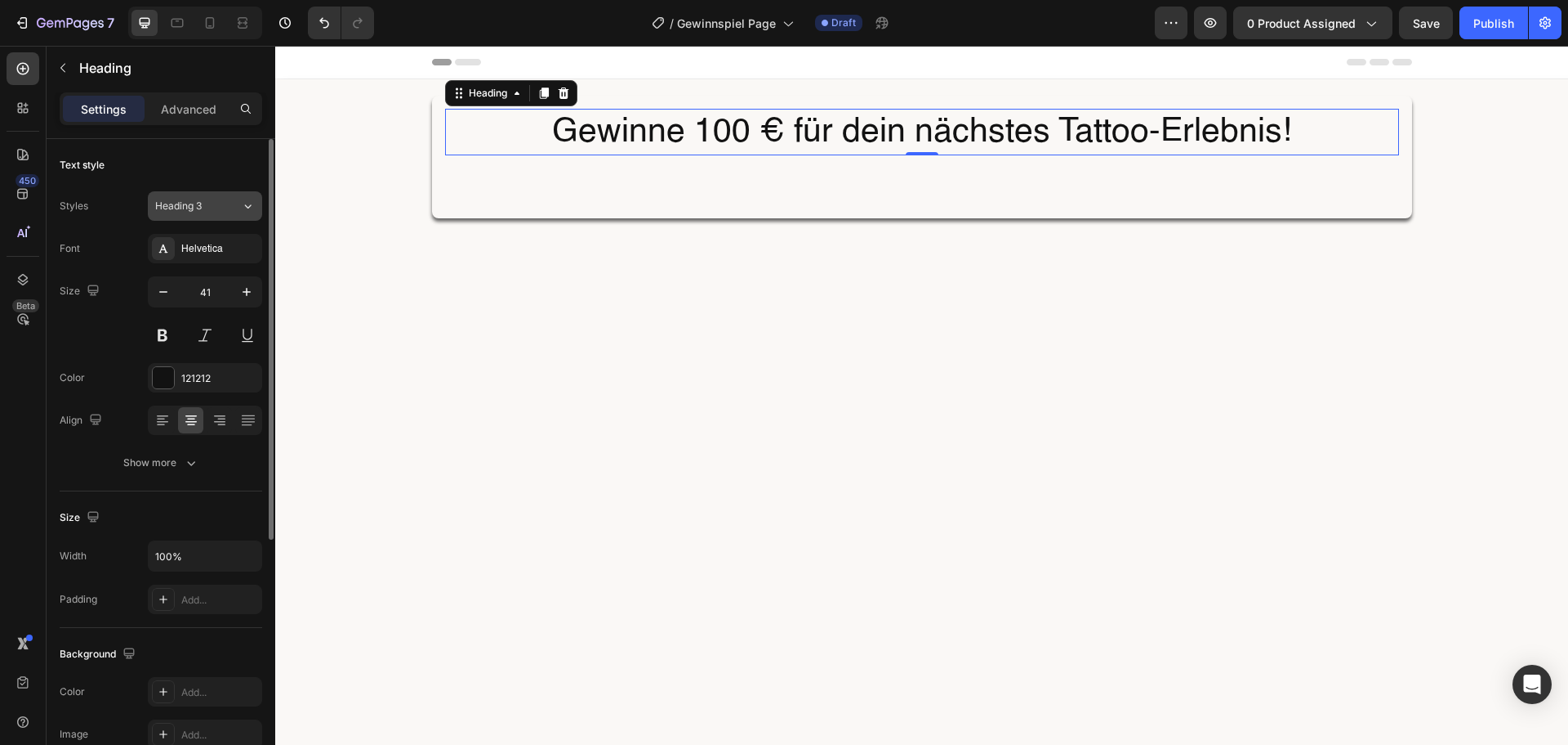
click at [235, 201] on div "Heading 3" at bounding box center [198, 206] width 86 height 14
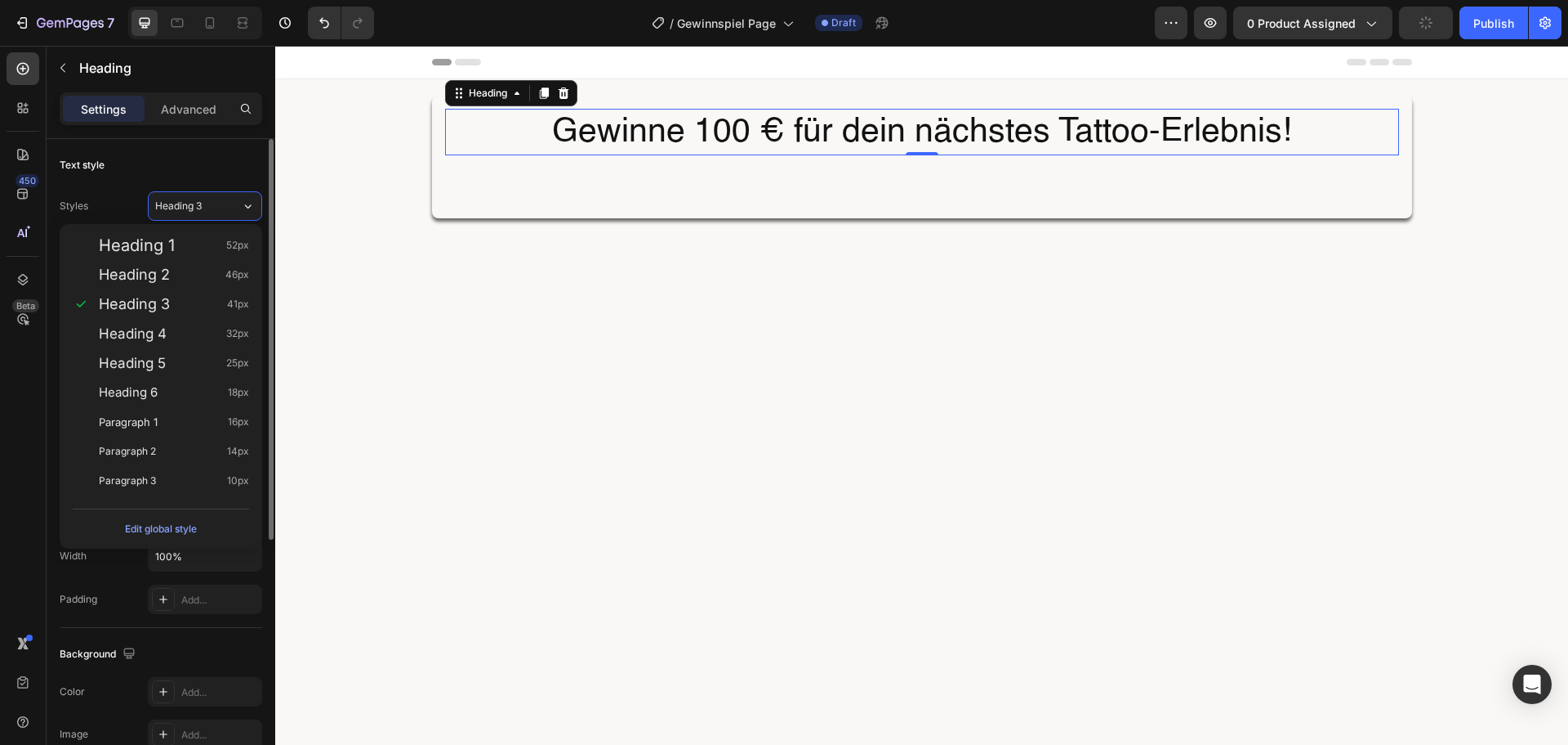
click at [131, 189] on div "Styles Heading 3 Font Helvetica Size 41 Color 121212 Align Show more" at bounding box center [160, 332] width 203 height 290
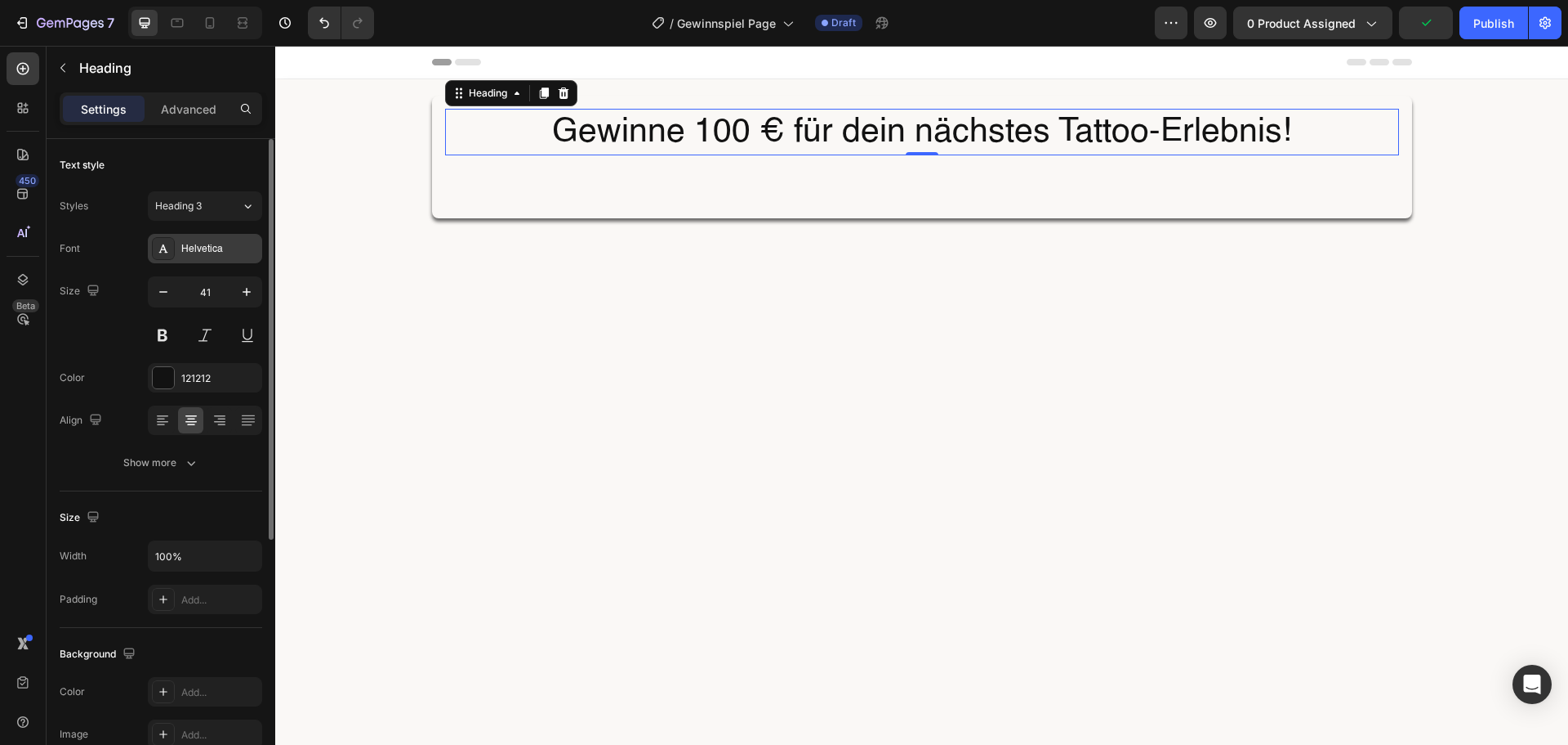
click at [219, 248] on div "Helvetica" at bounding box center [220, 249] width 76 height 14
click at [177, 370] on div "121212" at bounding box center [205, 377] width 115 height 30
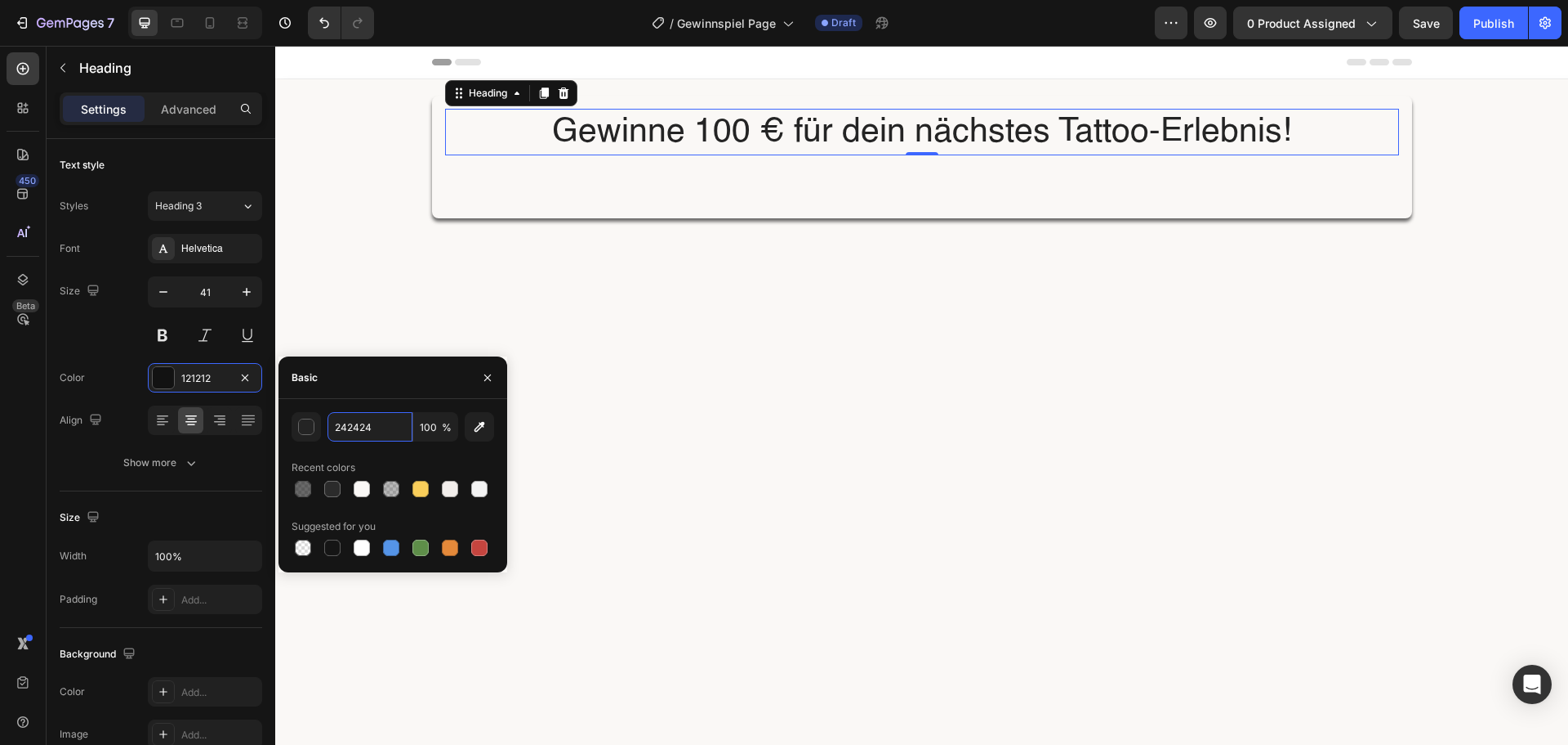
type input "242424"
click at [331, 394] on div "Basic" at bounding box center [392, 377] width 228 height 42
click at [113, 333] on div "Size 41" at bounding box center [160, 313] width 203 height 74
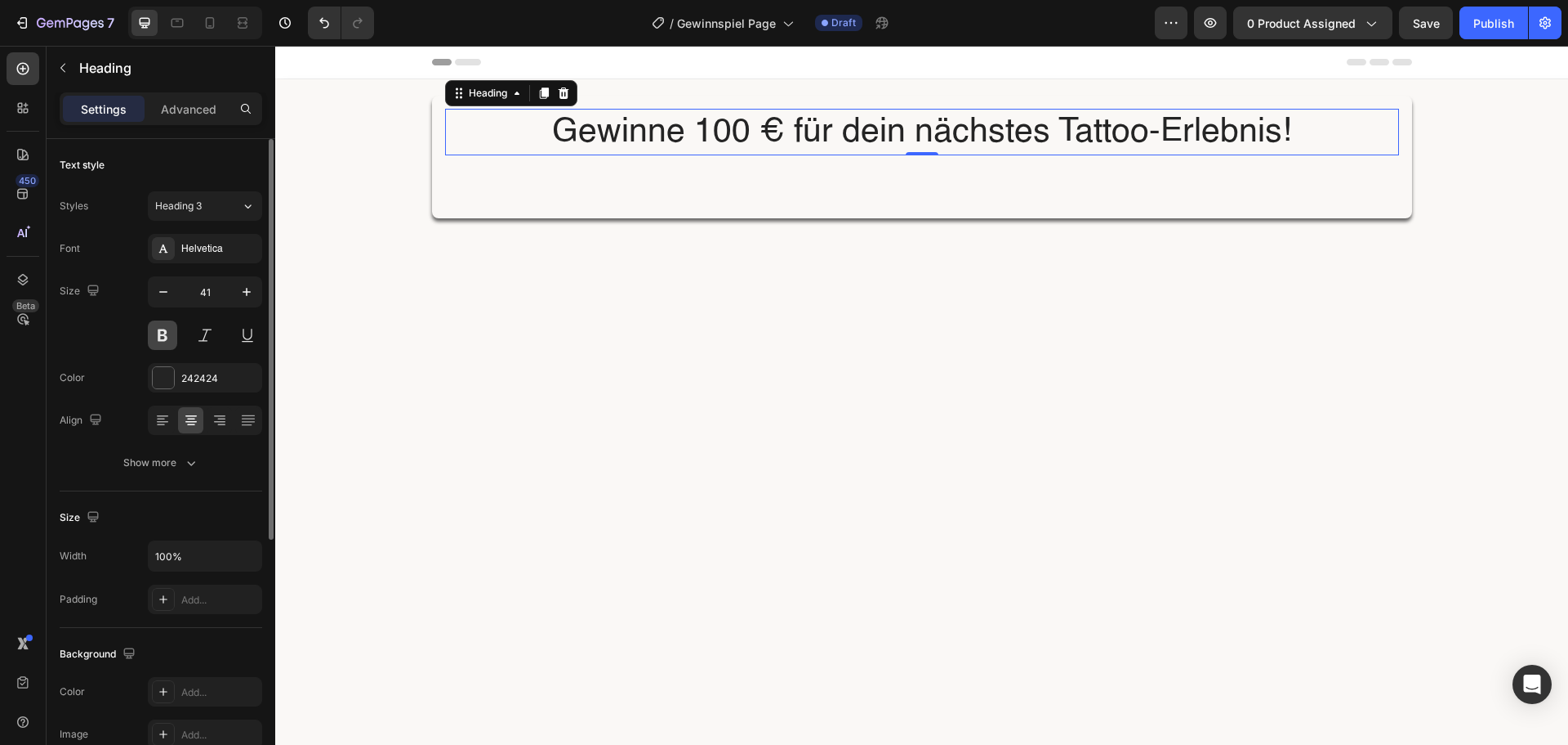
click at [162, 335] on button at bounding box center [162, 335] width 30 height 30
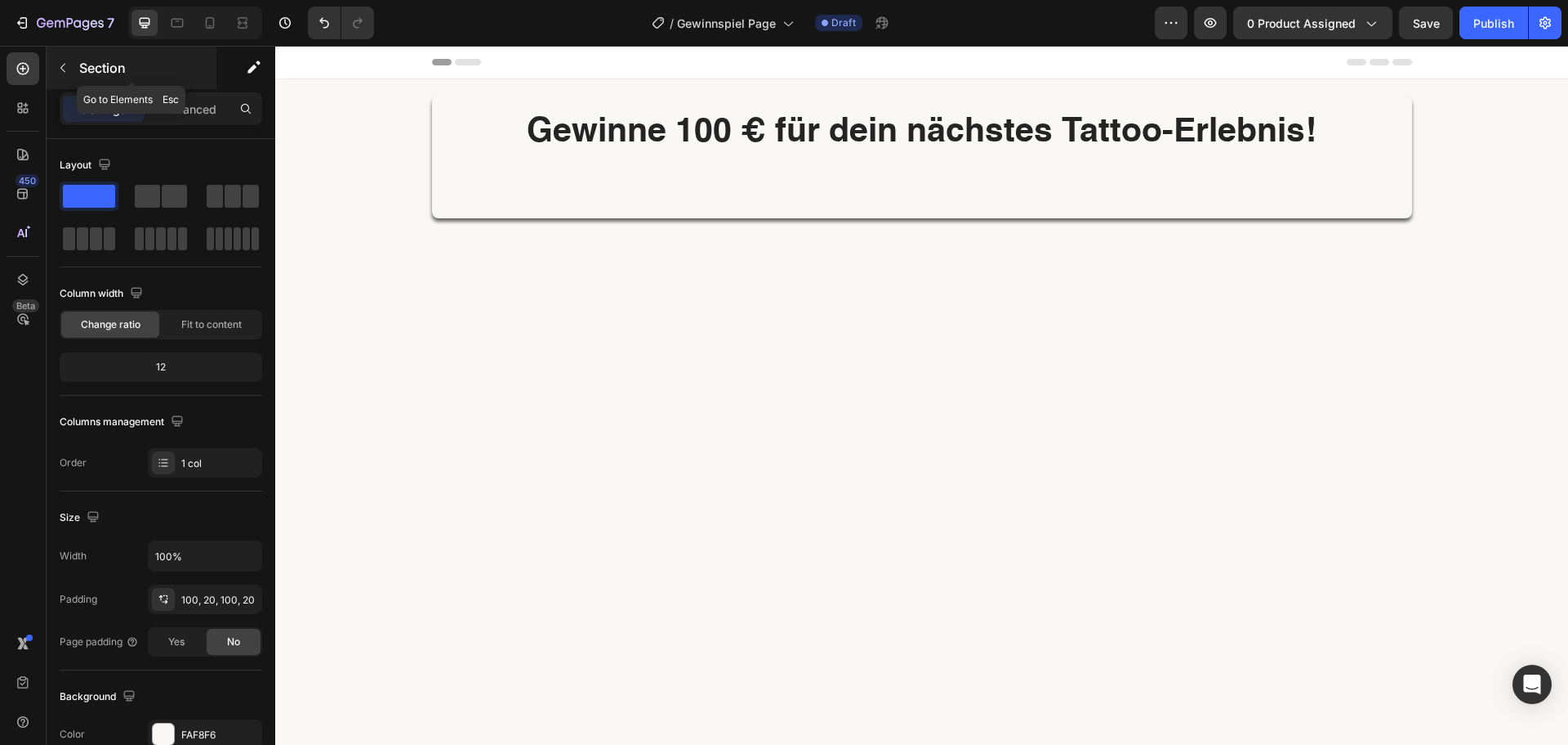
click at [54, 64] on button "button" at bounding box center [63, 67] width 26 height 26
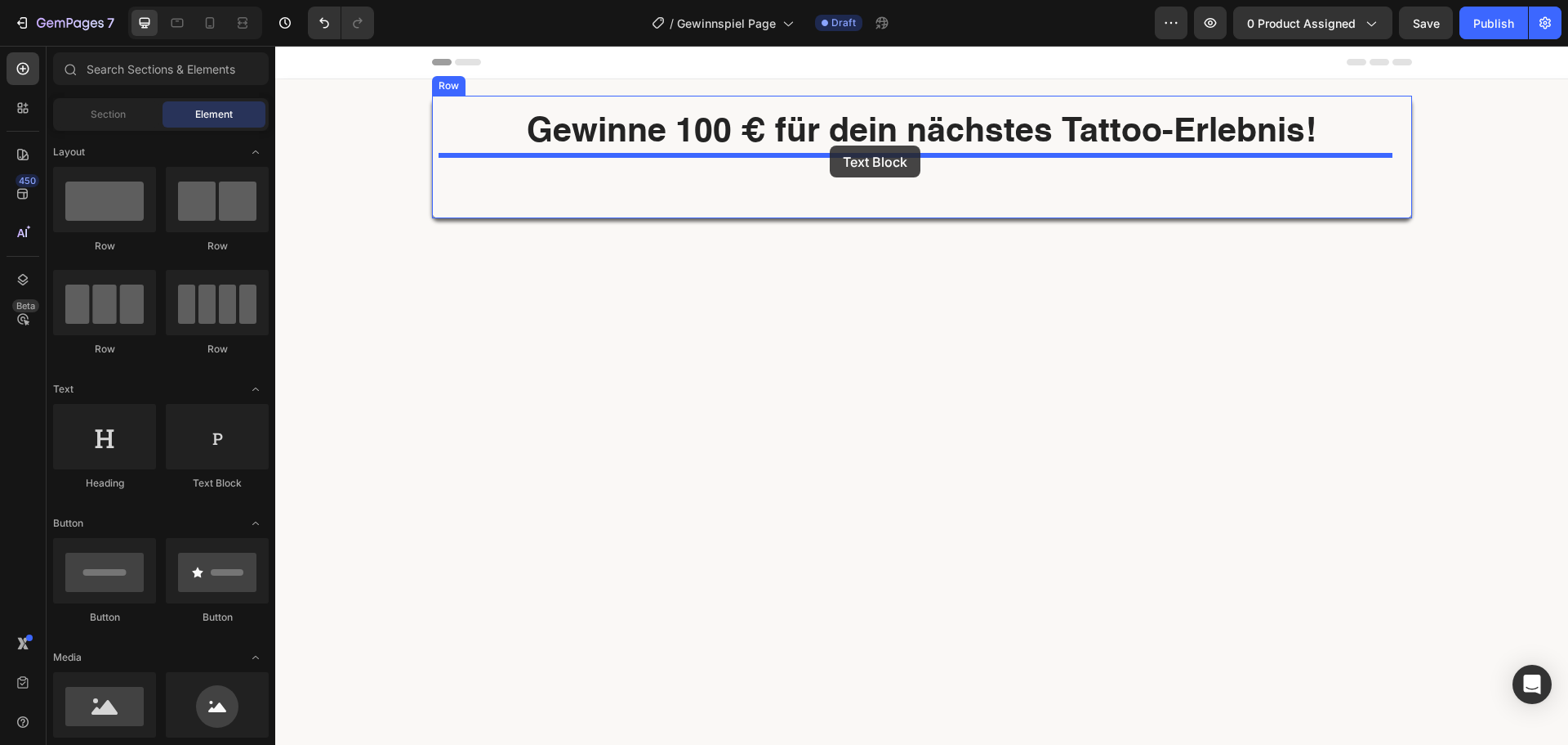
drag, startPoint x: 500, startPoint y: 508, endPoint x: 830, endPoint y: 145, distance: 490.6
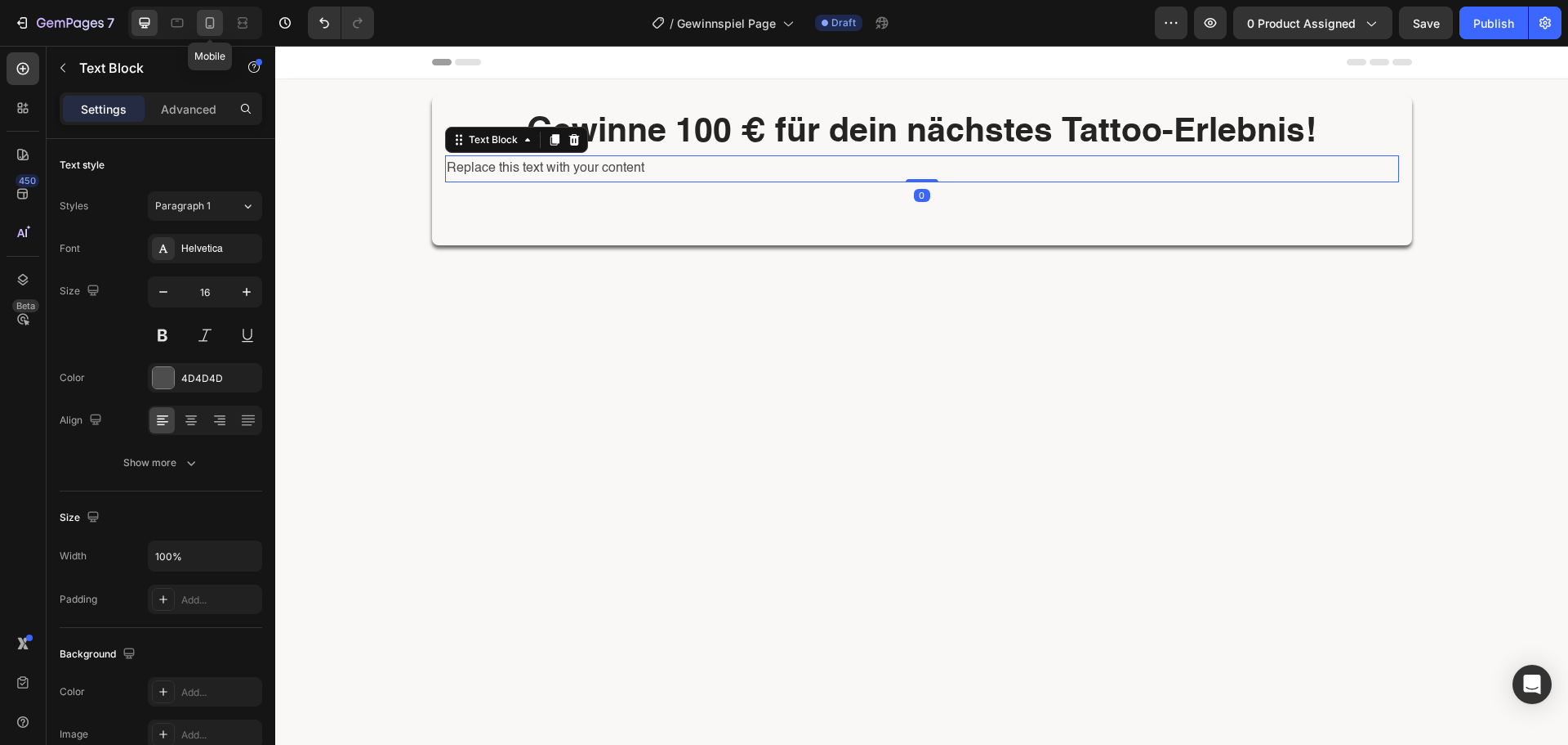
click at [216, 24] on div at bounding box center [210, 23] width 26 height 26
type input "14"
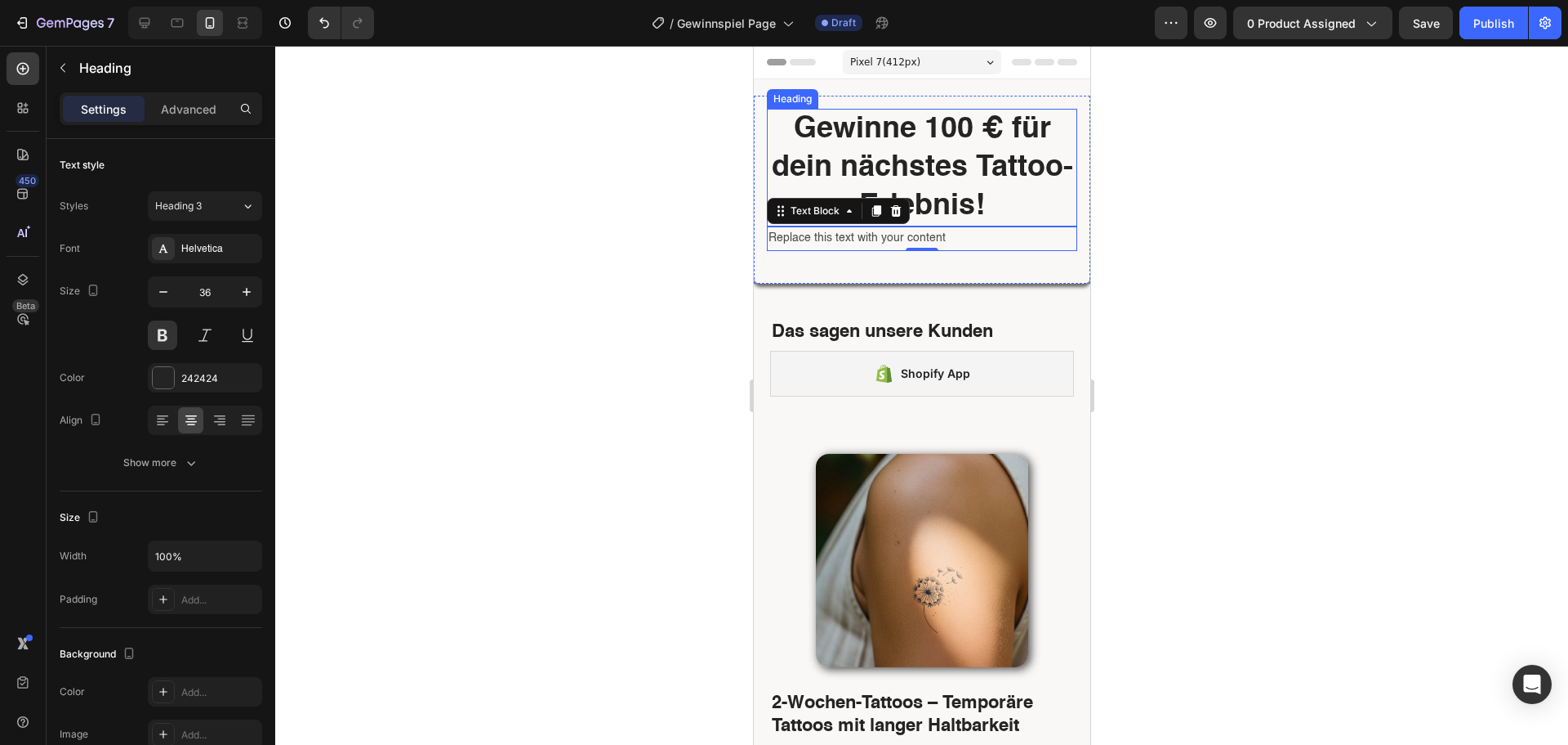
click at [896, 178] on p "Gewinne 100 € für dein nächstes Tattoo-Erlebnis!" at bounding box center [921, 167] width 307 height 115
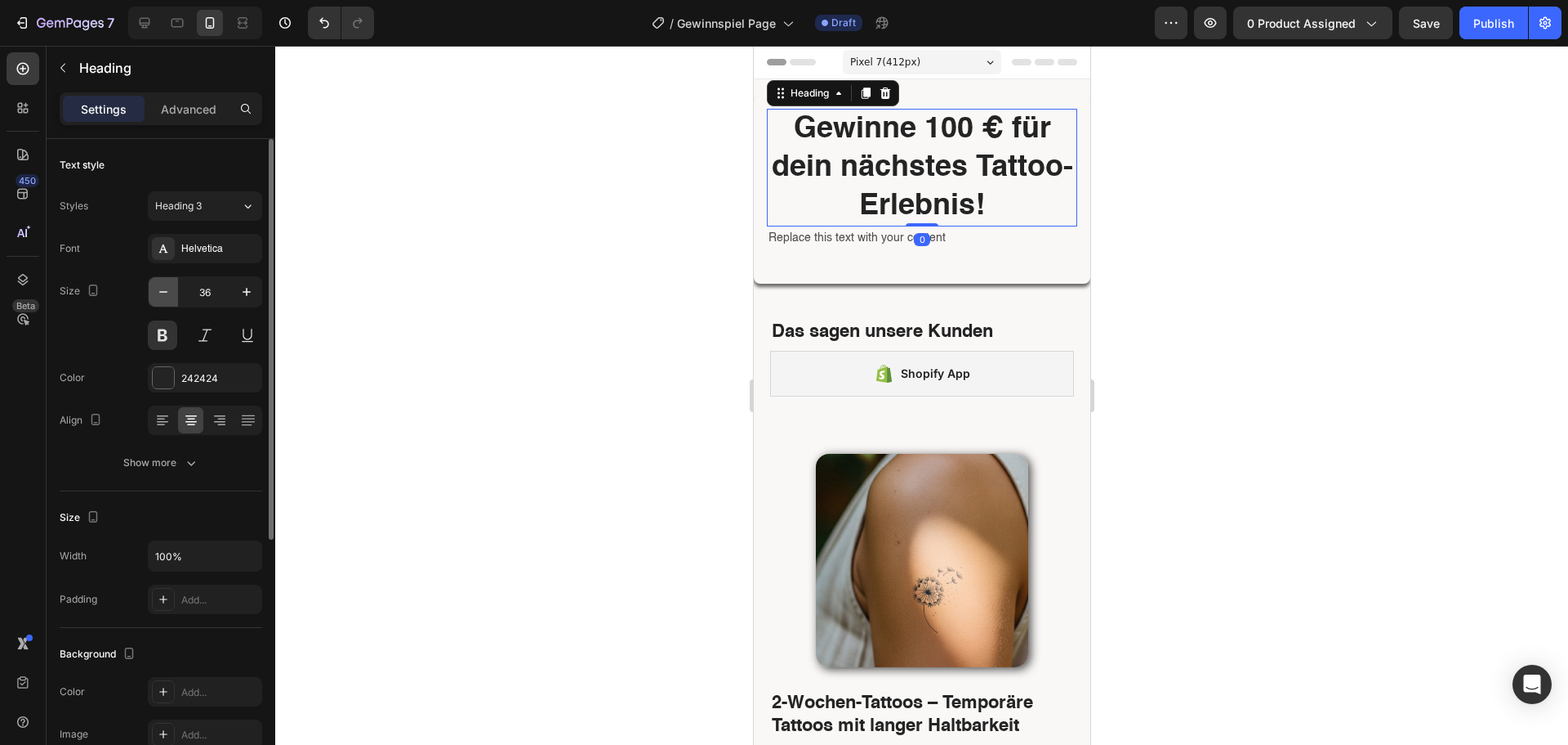
click at [163, 296] on icon "button" at bounding box center [163, 291] width 16 height 16
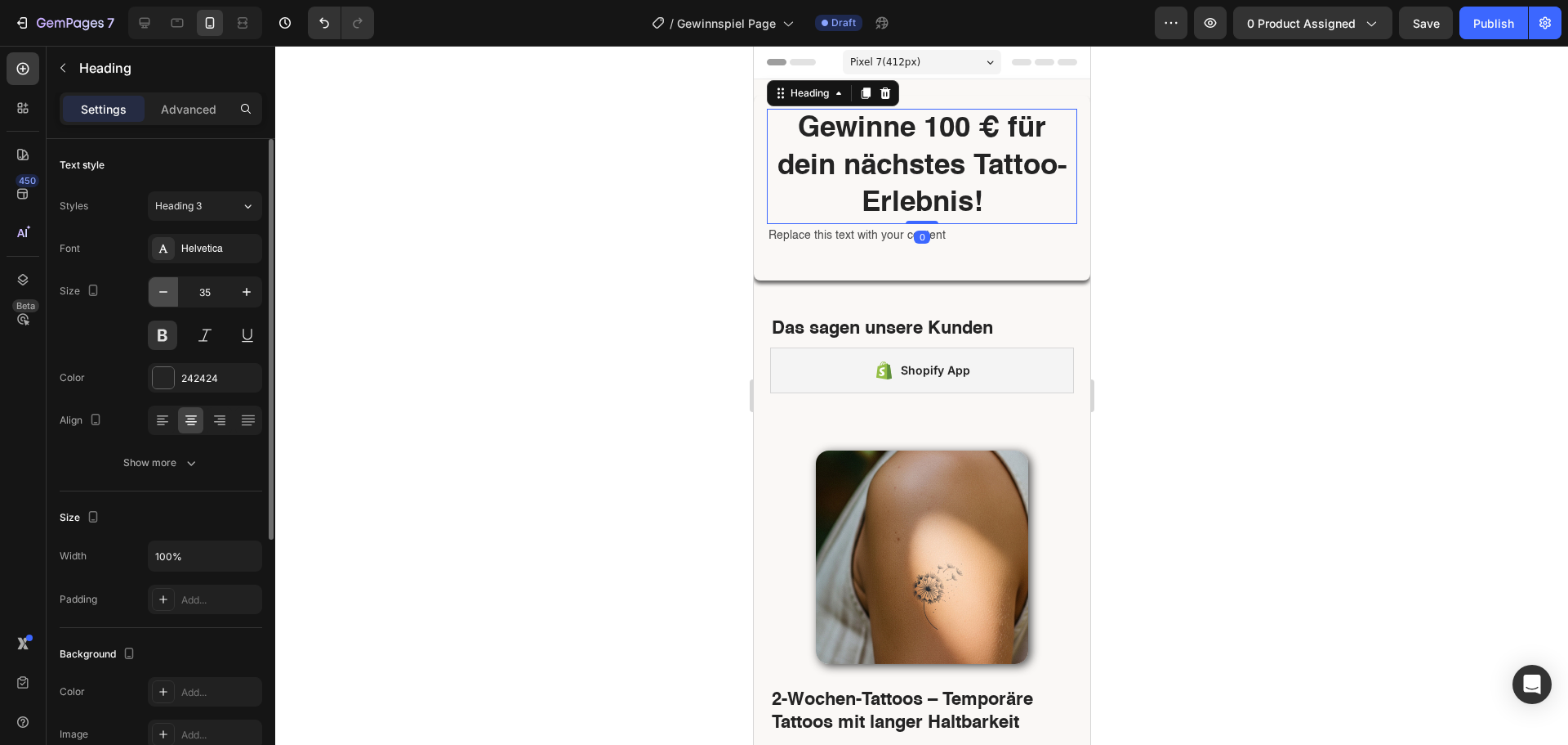
click at [163, 296] on icon "button" at bounding box center [163, 291] width 16 height 16
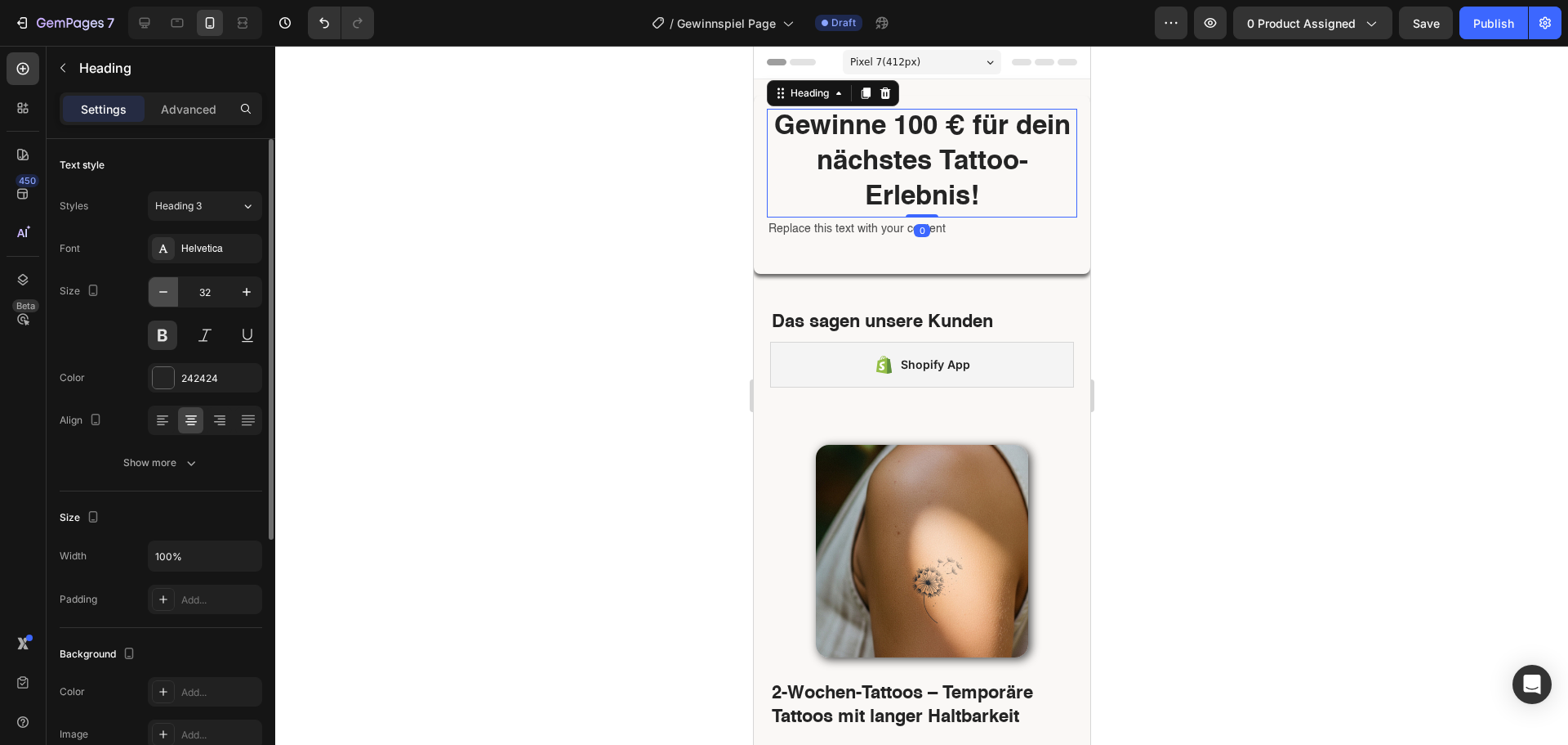
click at [163, 296] on icon "button" at bounding box center [163, 291] width 16 height 16
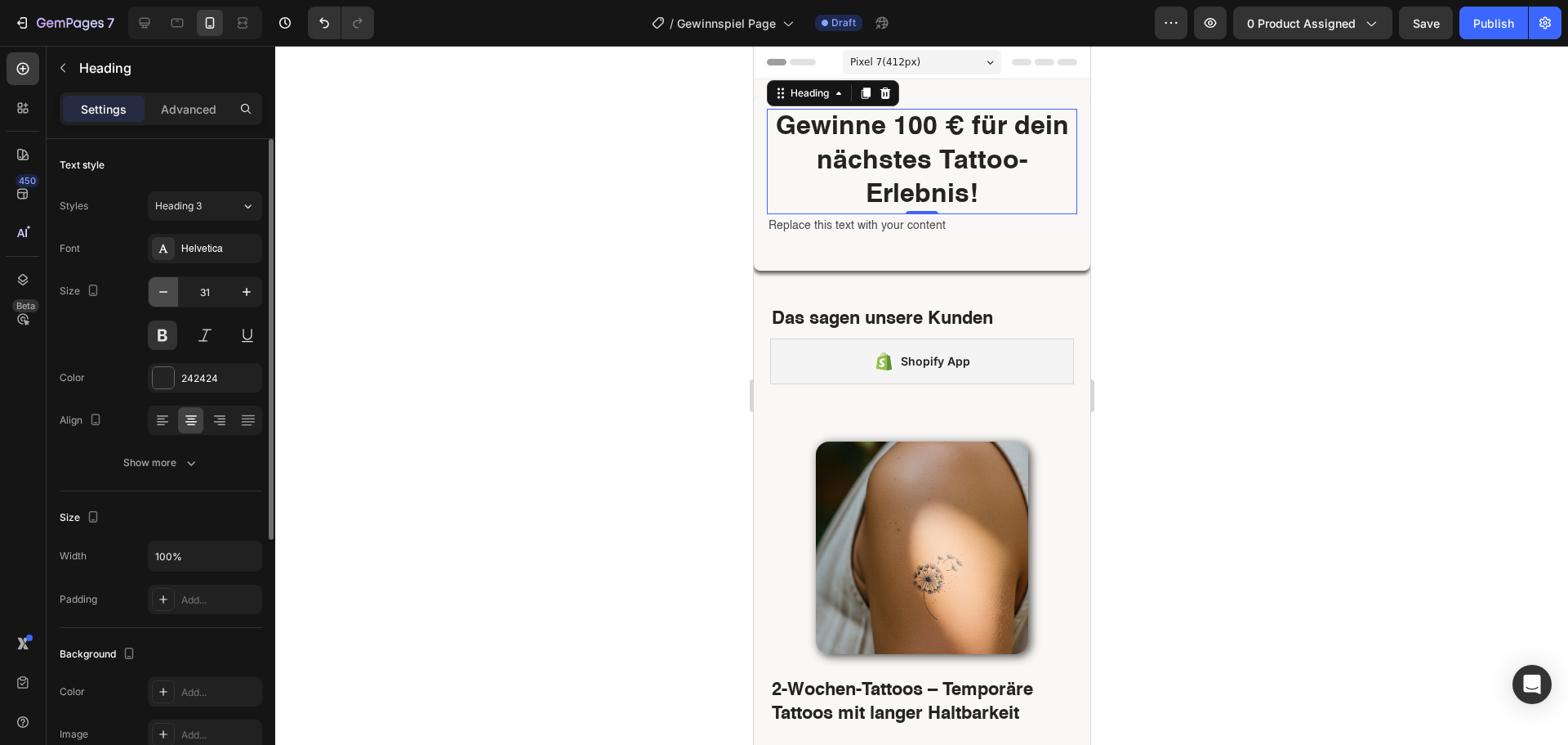
click at [163, 296] on icon "button" at bounding box center [163, 291] width 16 height 16
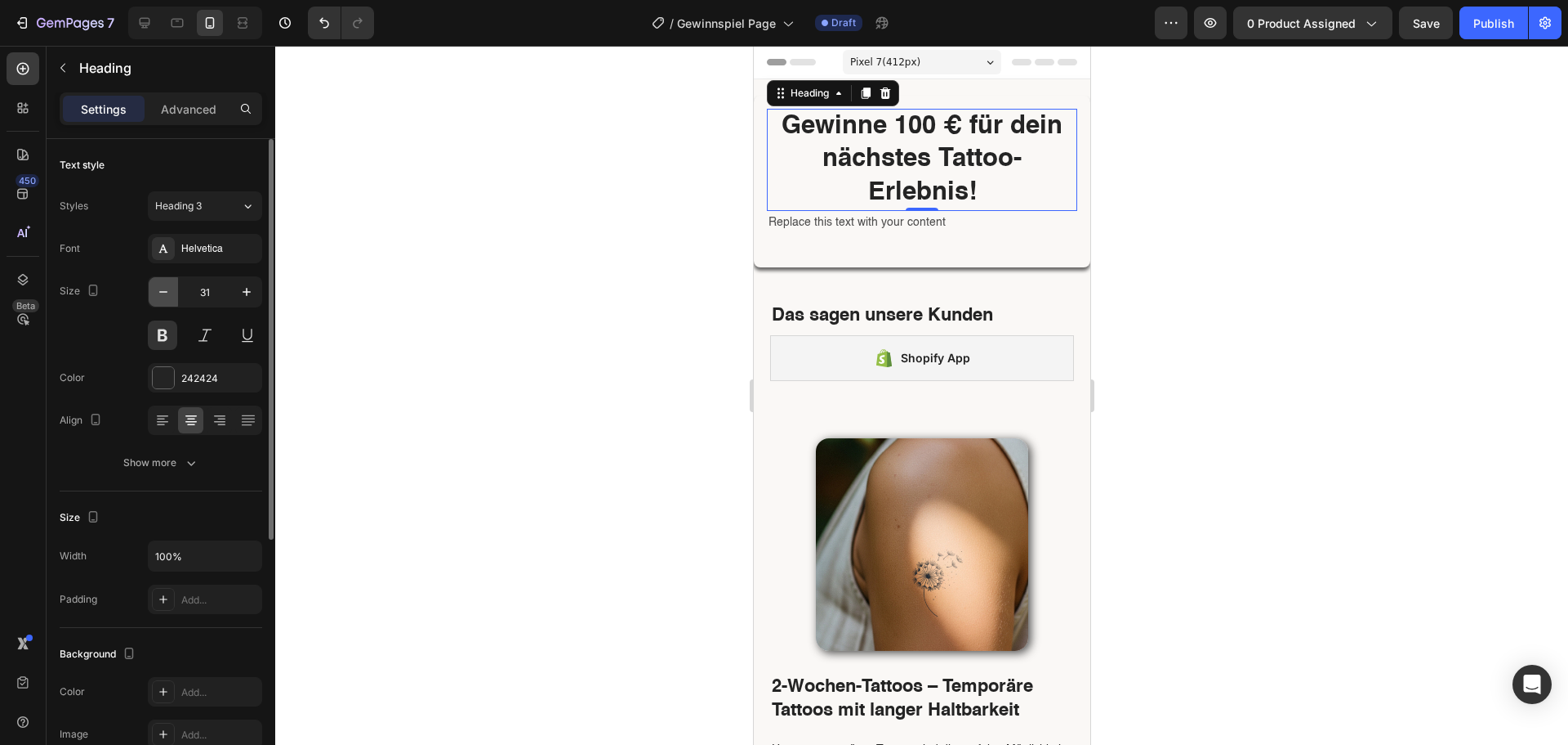
click at [163, 296] on icon "button" at bounding box center [163, 291] width 16 height 16
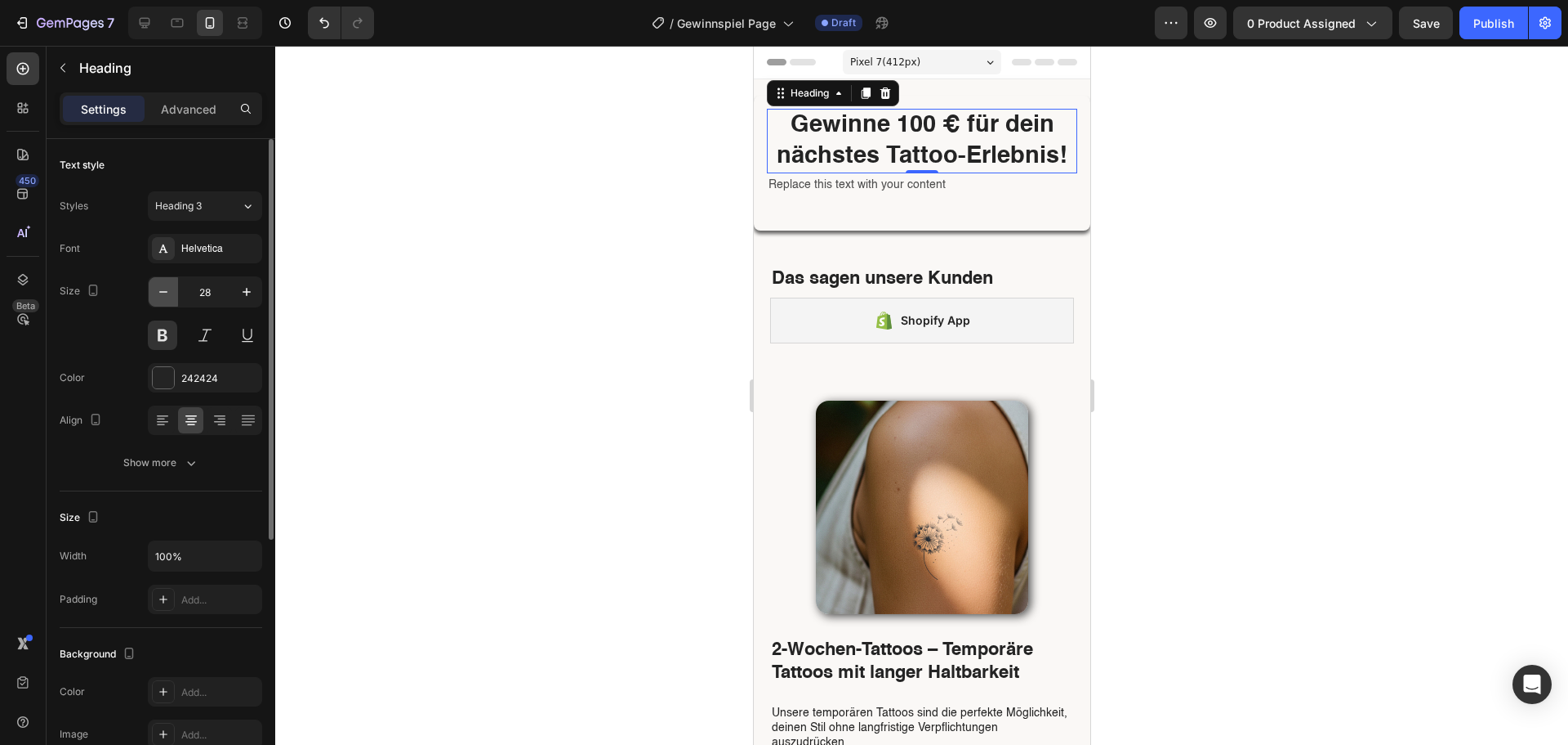
click at [163, 296] on icon "button" at bounding box center [163, 291] width 16 height 16
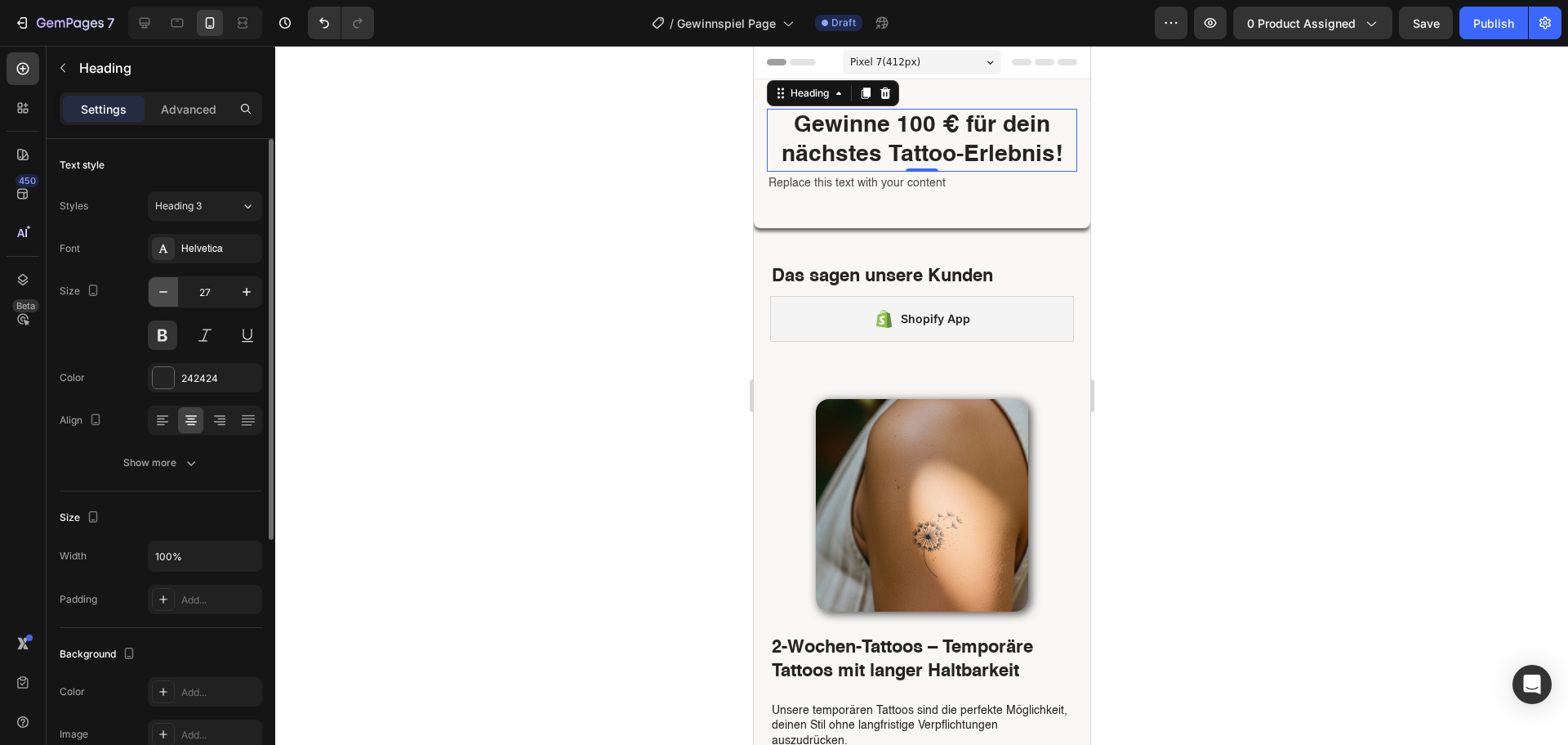
click at [163, 296] on icon "button" at bounding box center [163, 291] width 16 height 16
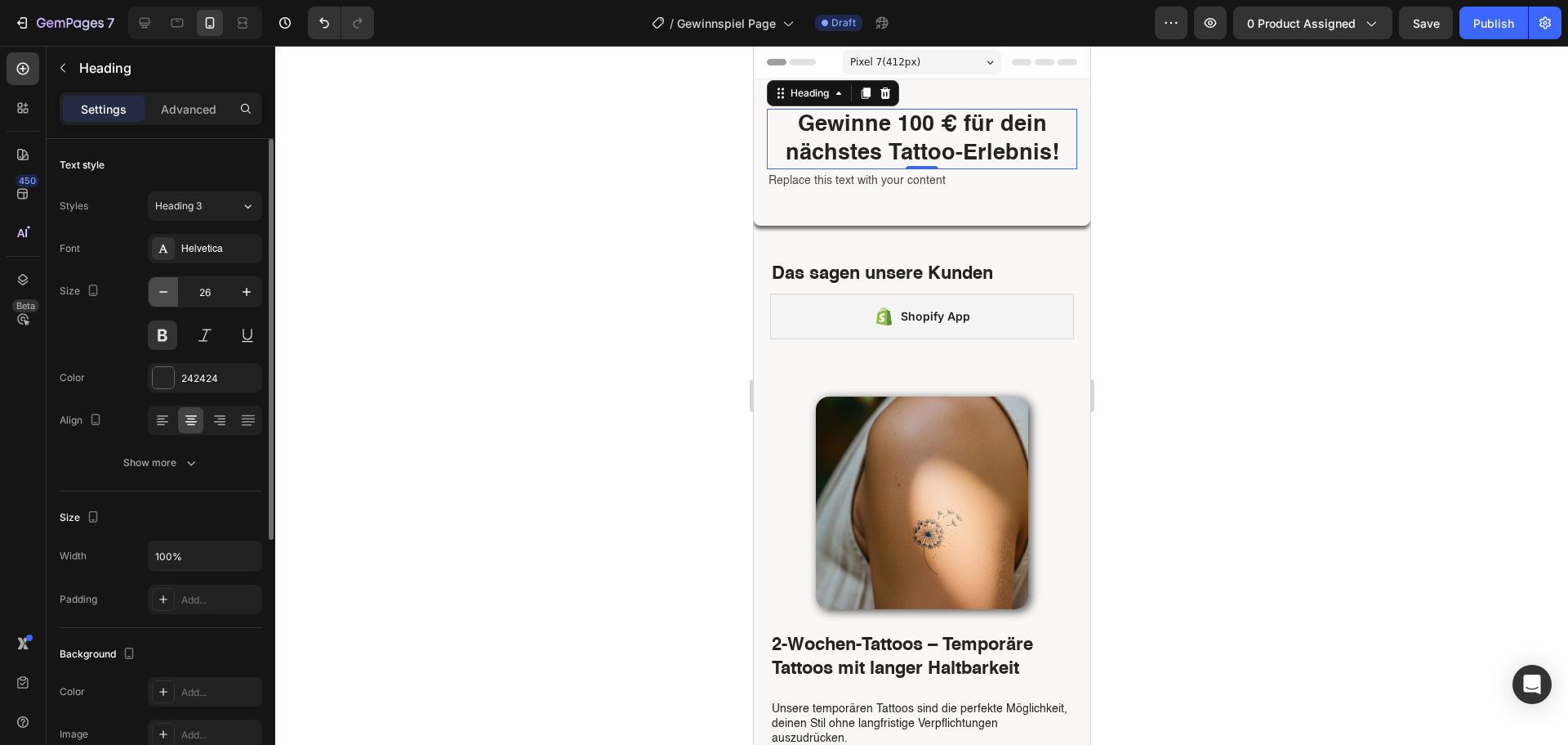
click at [163, 296] on icon "button" at bounding box center [163, 291] width 16 height 16
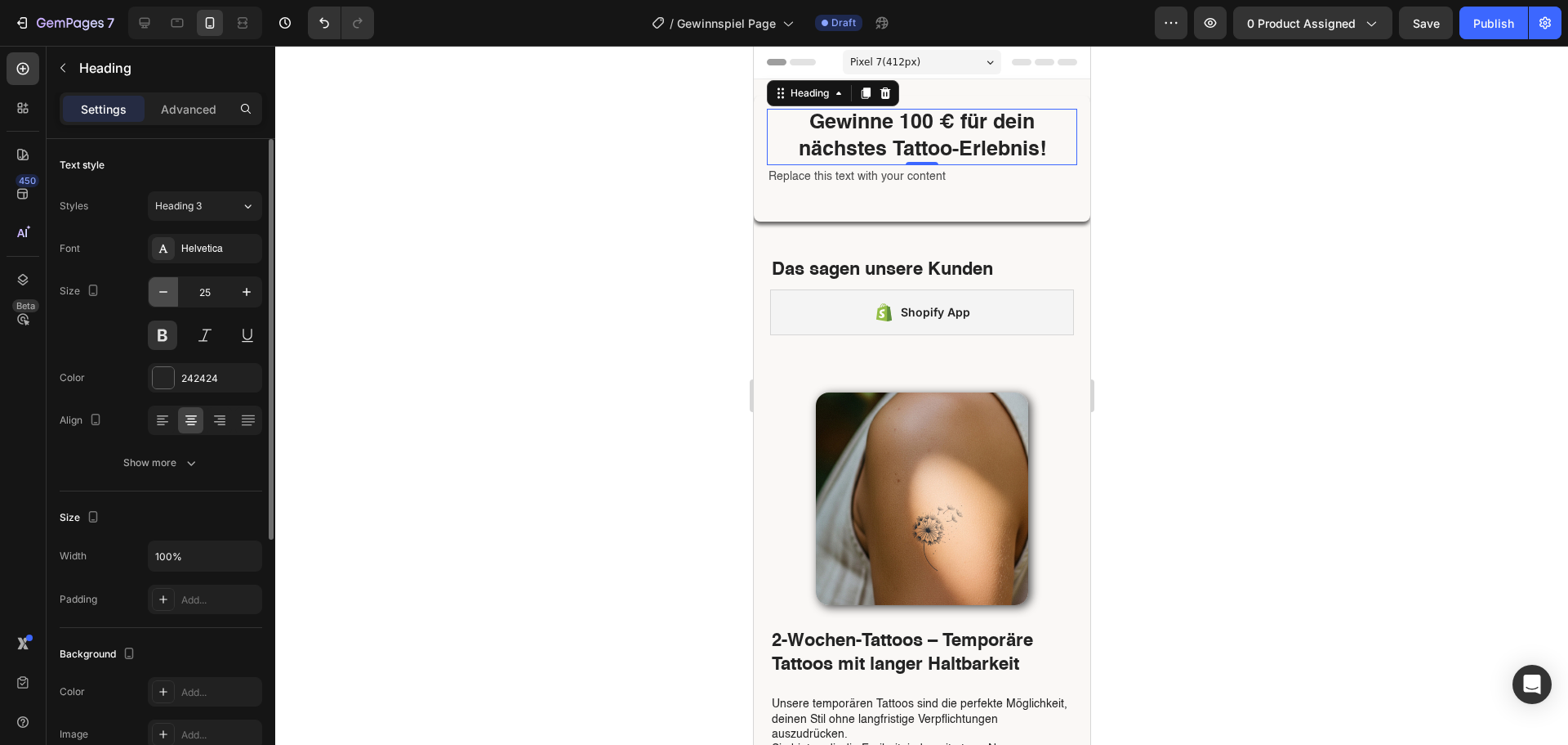
click at [163, 296] on icon "button" at bounding box center [163, 291] width 16 height 16
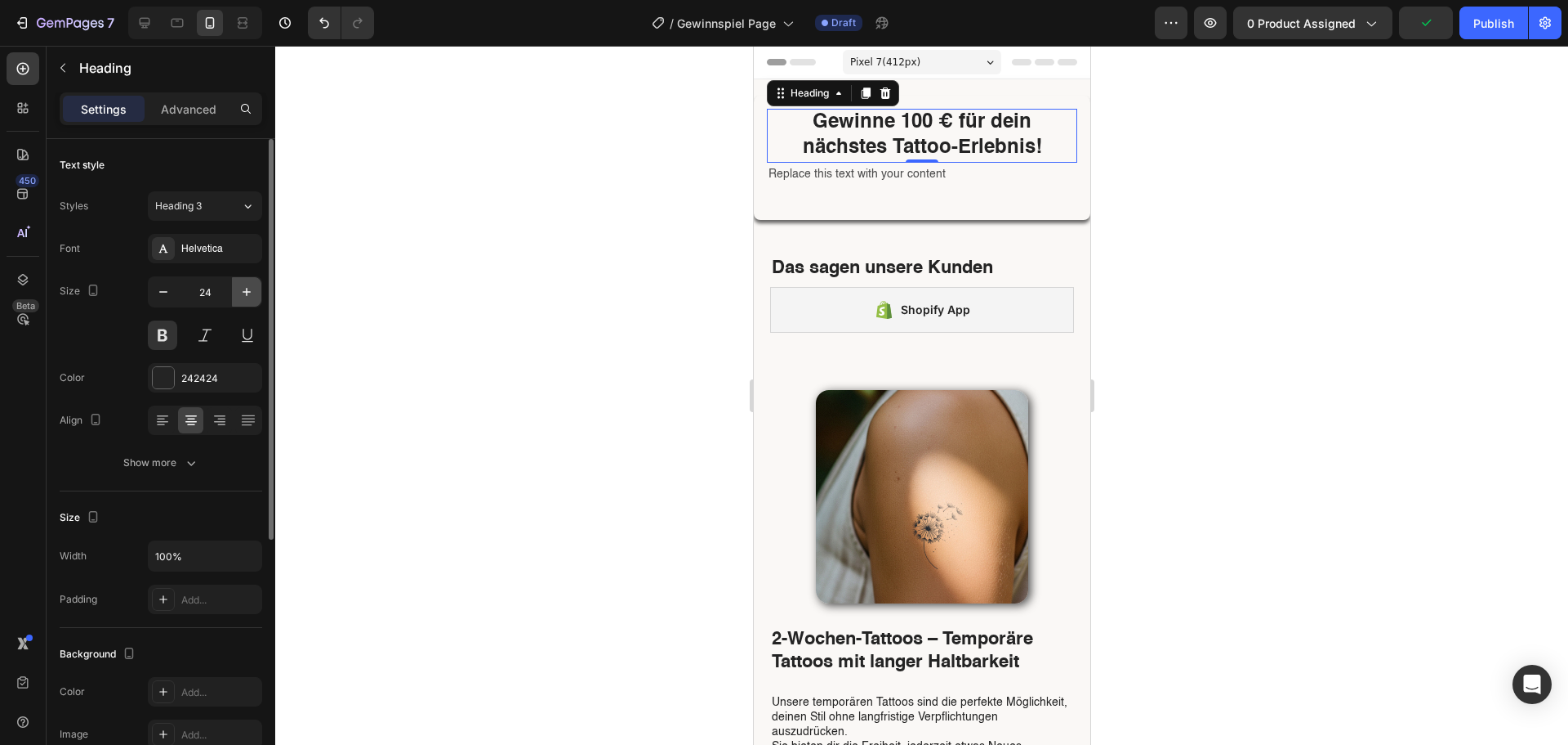
click at [248, 285] on icon "button" at bounding box center [246, 291] width 16 height 16
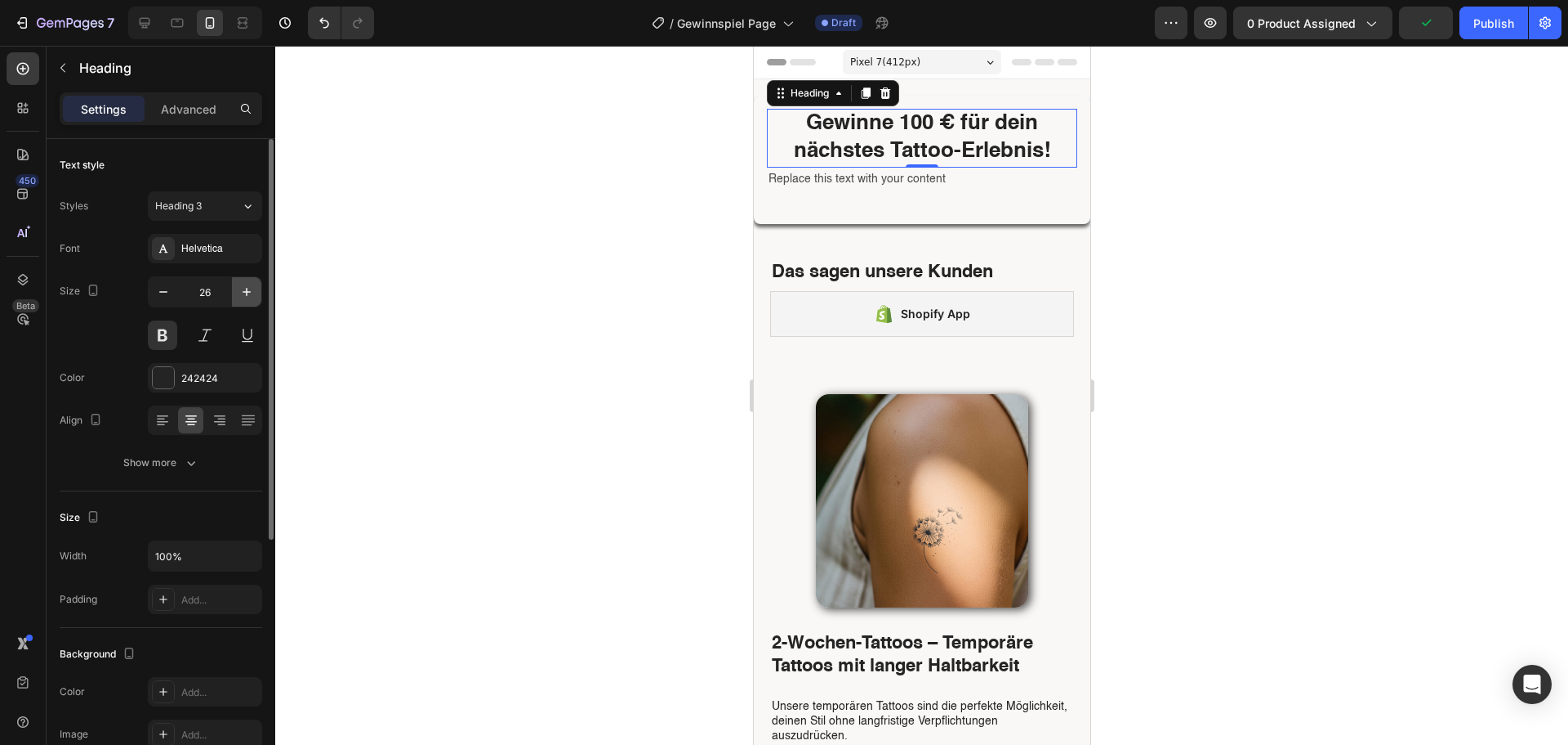
click at [248, 285] on icon "button" at bounding box center [246, 291] width 16 height 16
type input "27"
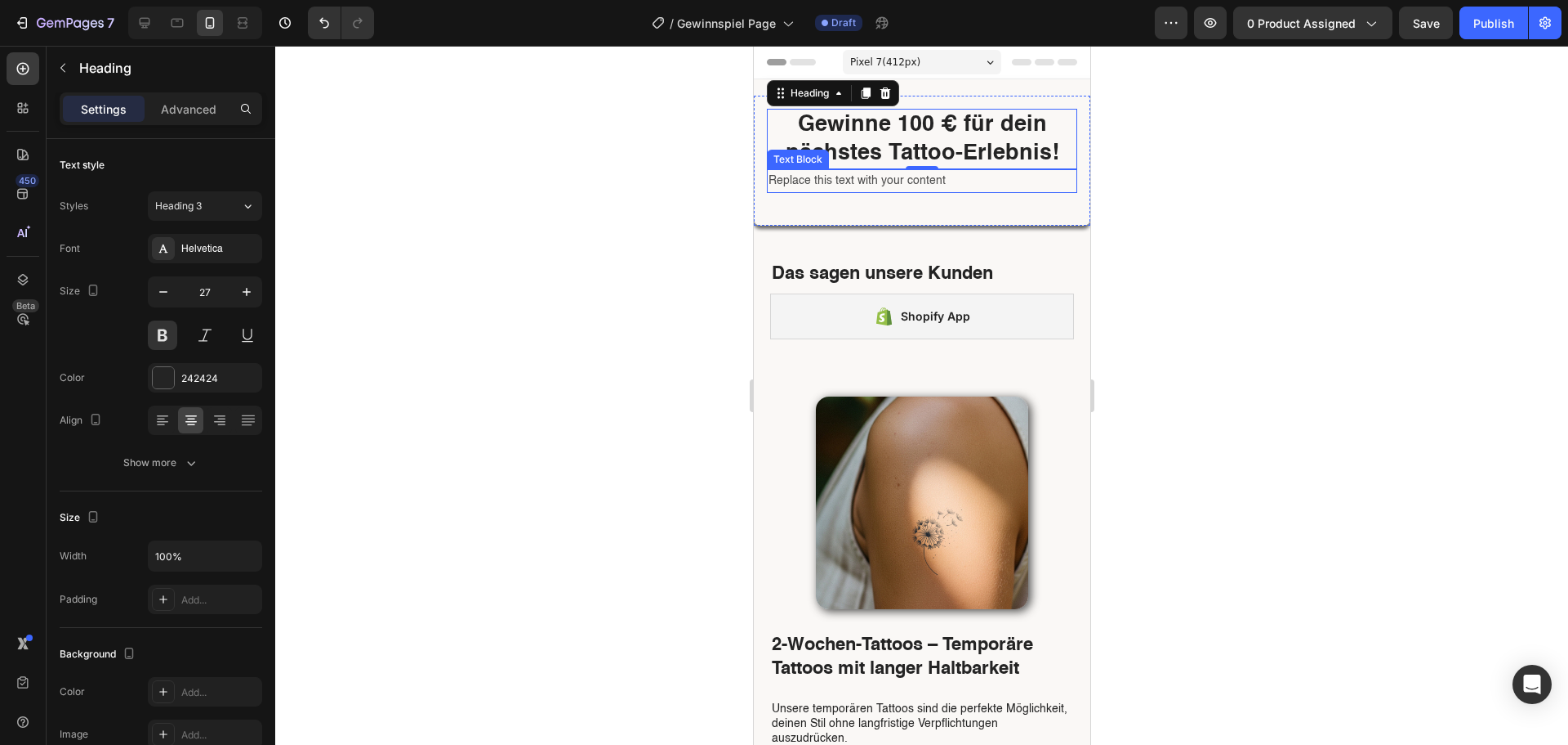
click at [811, 188] on div "Replace this text with your content" at bounding box center [921, 181] width 311 height 24
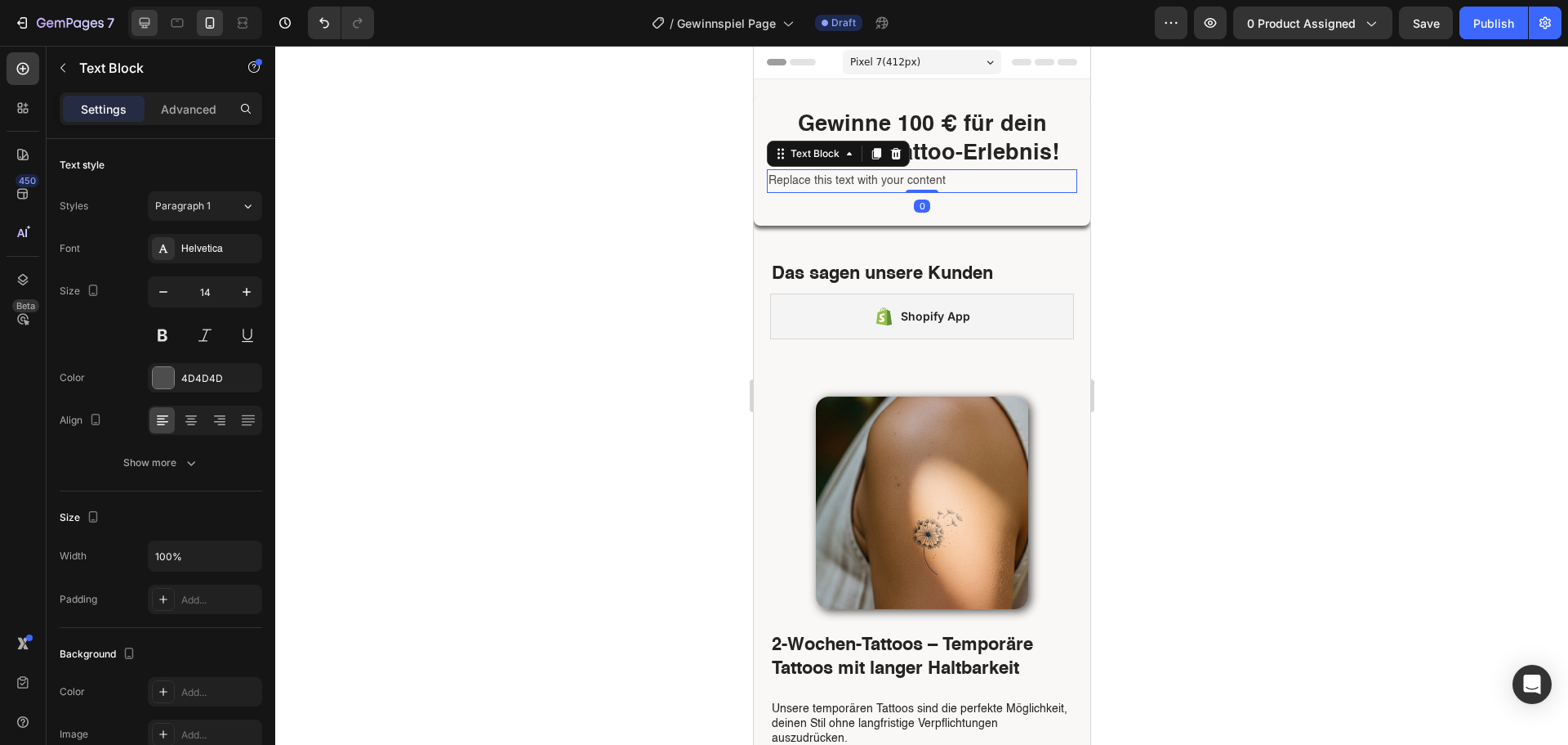
click at [138, 23] on icon at bounding box center [144, 22] width 16 height 16
type input "16"
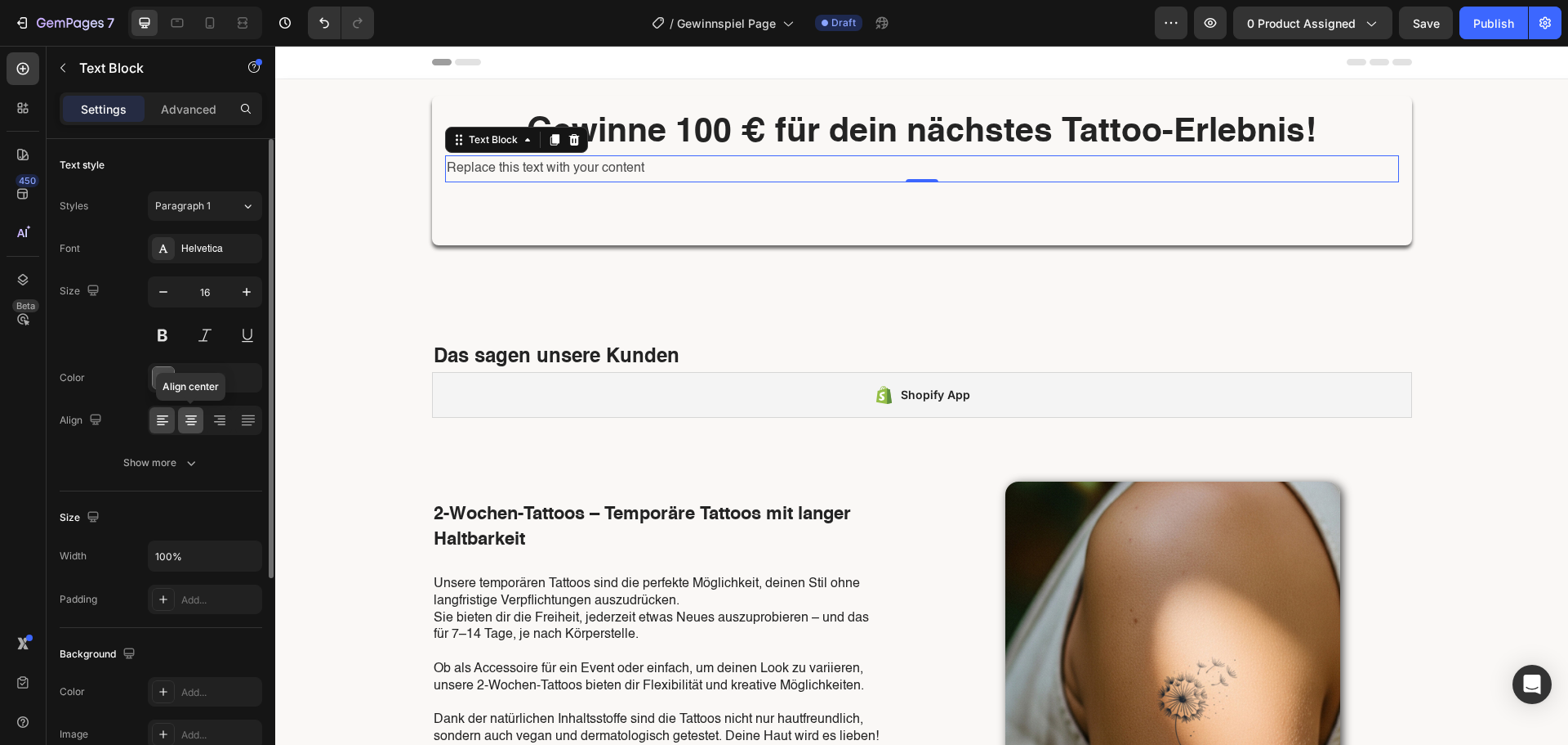
click at [185, 422] on icon at bounding box center [191, 420] width 16 height 16
click at [167, 420] on icon at bounding box center [162, 420] width 16 height 16
click at [655, 169] on div "Replace this text with your content" at bounding box center [922, 169] width 954 height 27
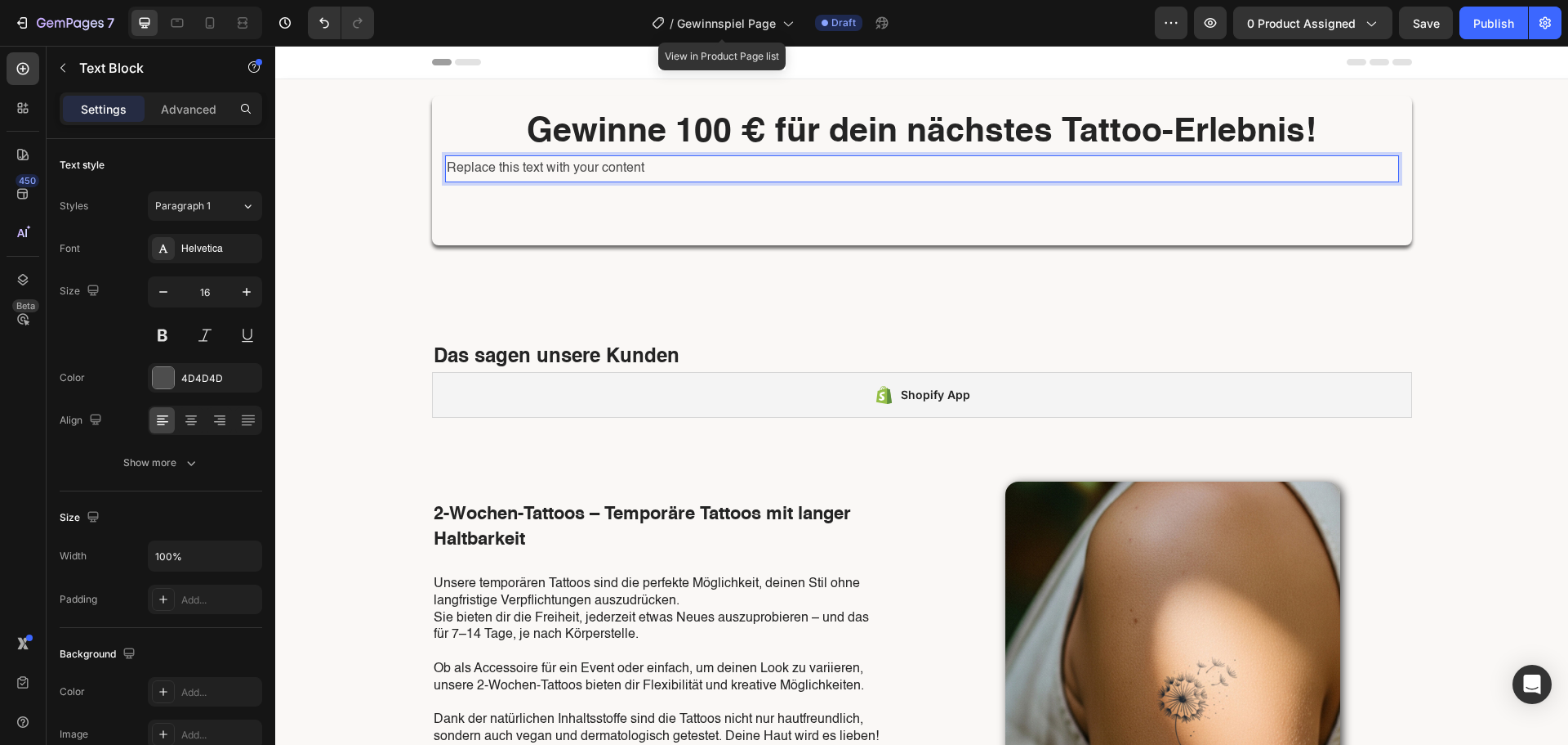
click at [655, 169] on p "Replace this text with your content" at bounding box center [922, 169] width 951 height 24
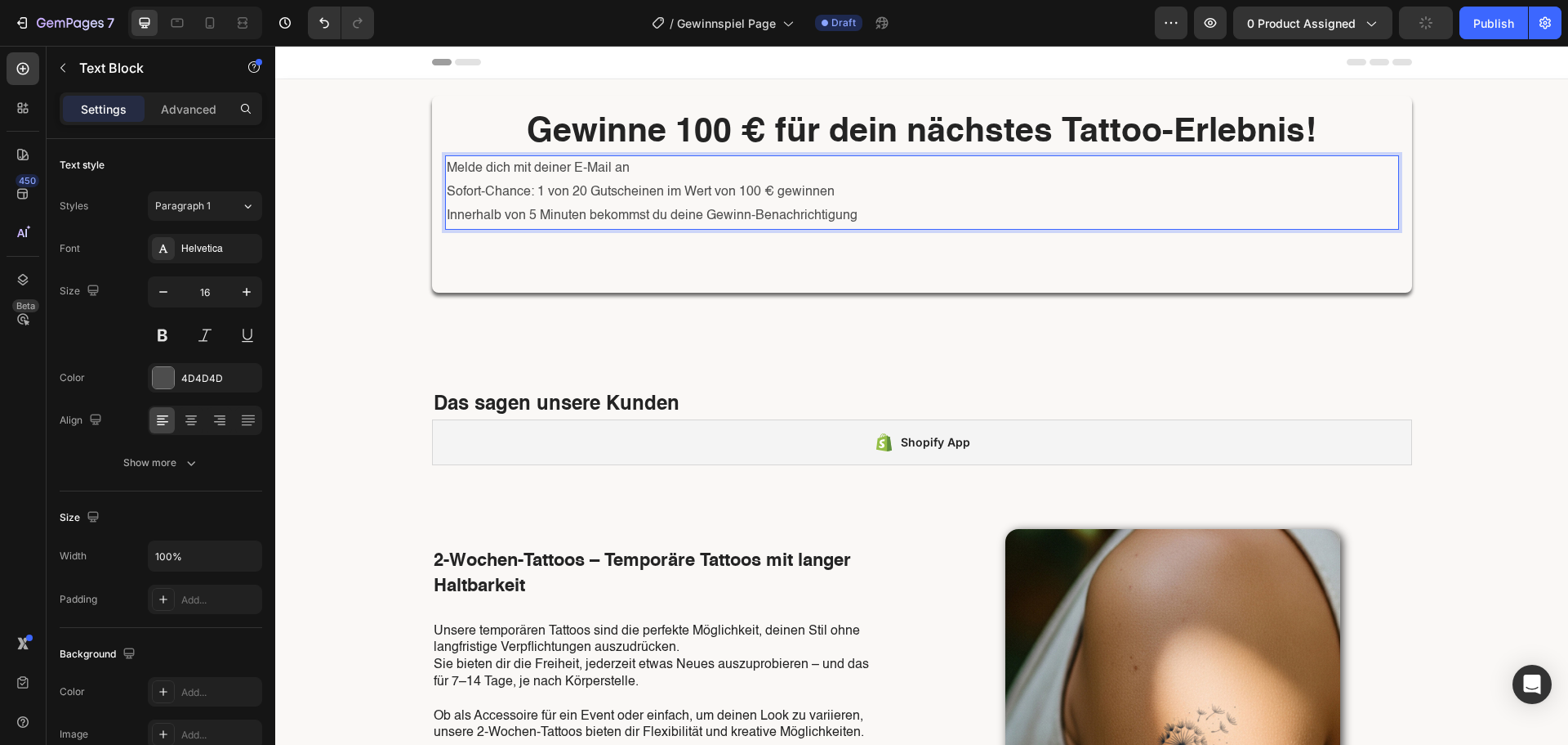
click at [447, 166] on p "Melde dich mit deiner E-Mail an" at bounding box center [922, 169] width 951 height 24
click at [445, 199] on div "👉Melde dich mit deiner E-Mail an Sofort-Chance: 1 von 20 Gutscheinen im Wert vo…" at bounding box center [922, 192] width 954 height 74
click at [447, 194] on p "Sofort-Chance: 1 von 20 Gutscheinen im Wert von 100 € gewinnen" at bounding box center [922, 193] width 951 height 24
click at [445, 222] on div "👉Melde dich mit deiner E-Mail an 🎯Sofort-Chance: 1 von 20 Gutscheinen im Wert v…" at bounding box center [922, 192] width 954 height 74
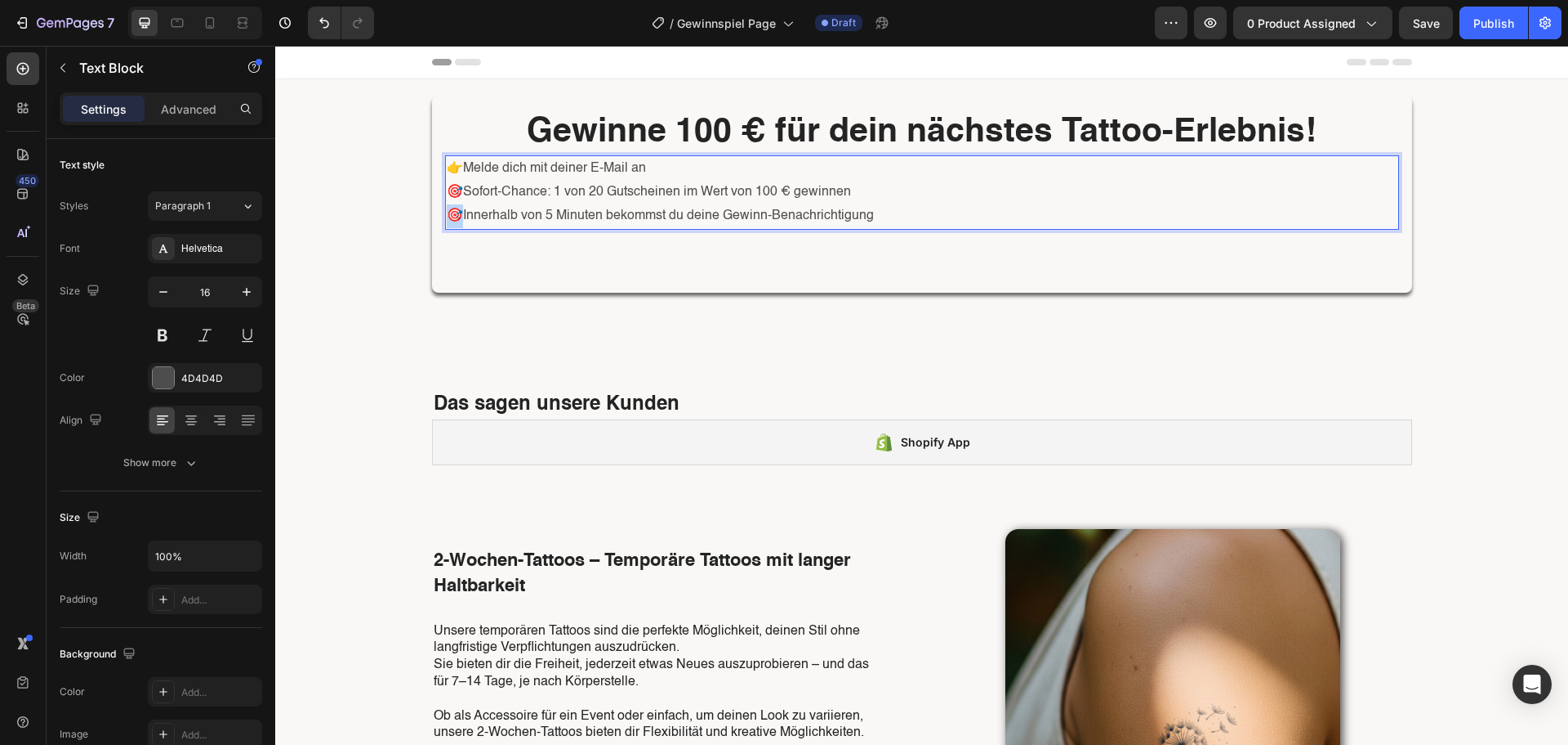
drag, startPoint x: 453, startPoint y: 215, endPoint x: 443, endPoint y: 216, distance: 10.0
click at [447, 216] on p "🎯Innerhalb von 5 Minuten bekommst du deine Gewinn-Benachrichtigung" at bounding box center [922, 217] width 951 height 24
click at [453, 195] on p "🎯Sofort-Chance: 1 von 20 Gutscheinen im Wert von 100 € gewinnen" at bounding box center [922, 193] width 951 height 24
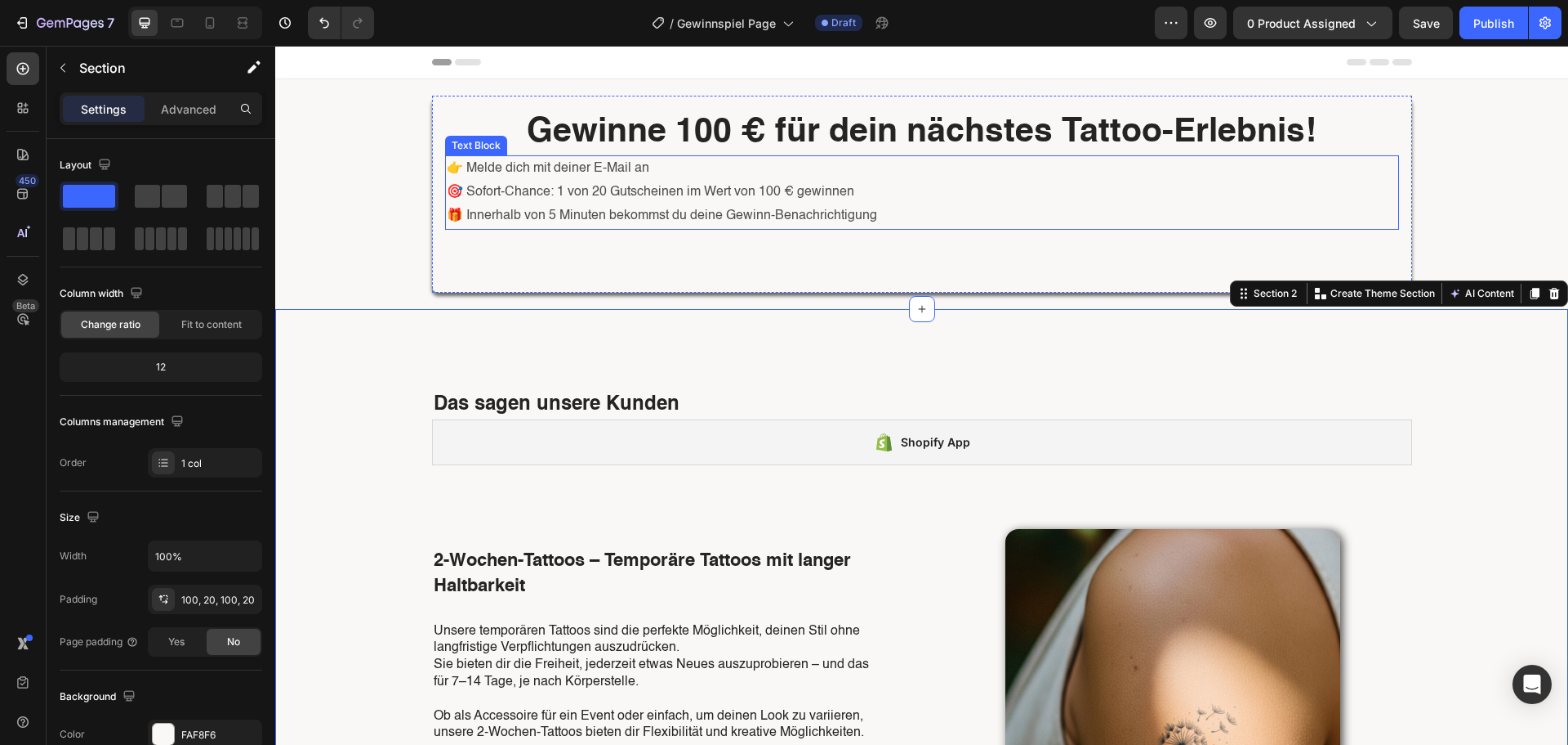
click at [481, 226] on p "🎁 Innerhalb von 5 Minuten bekommst du deine Gewinn-Benachrichtigung" at bounding box center [922, 217] width 951 height 24
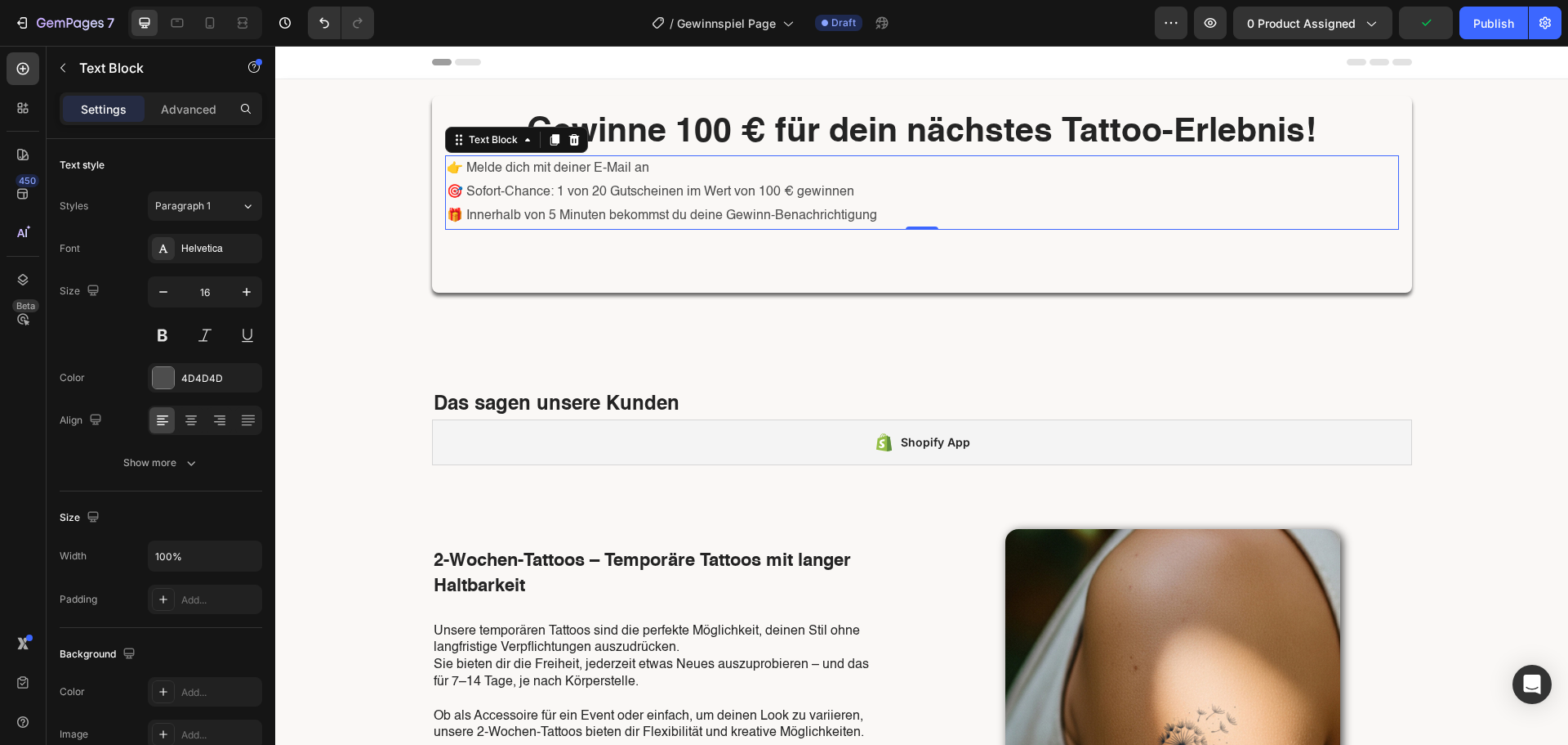
click at [208, 127] on div "Settings Advanced" at bounding box center [160, 116] width 228 height 47
click at [206, 125] on div "Settings Advanced" at bounding box center [160, 116] width 228 height 47
click at [197, 116] on p "Advanced" at bounding box center [188, 109] width 55 height 17
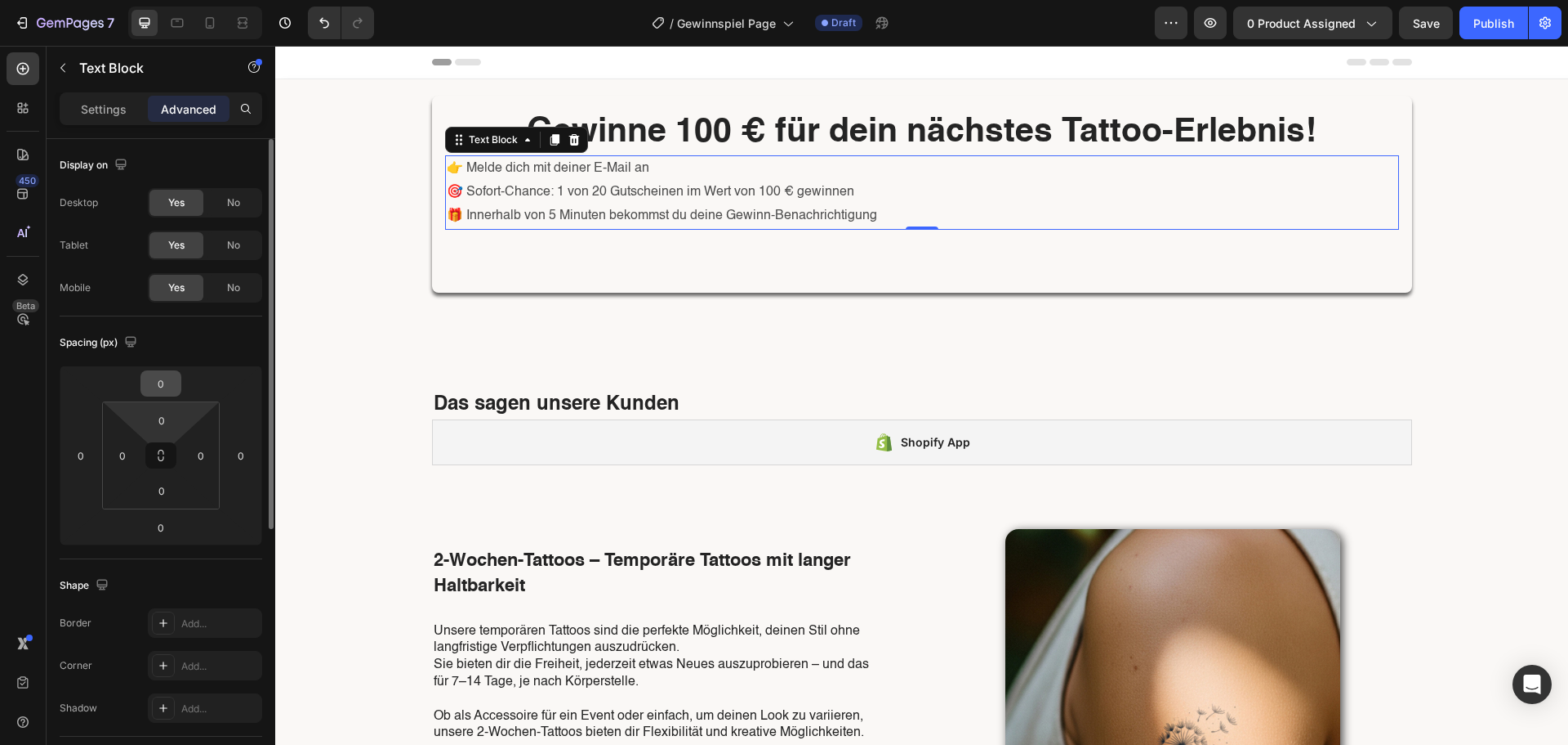
click at [171, 394] on input "0" at bounding box center [160, 383] width 32 height 25
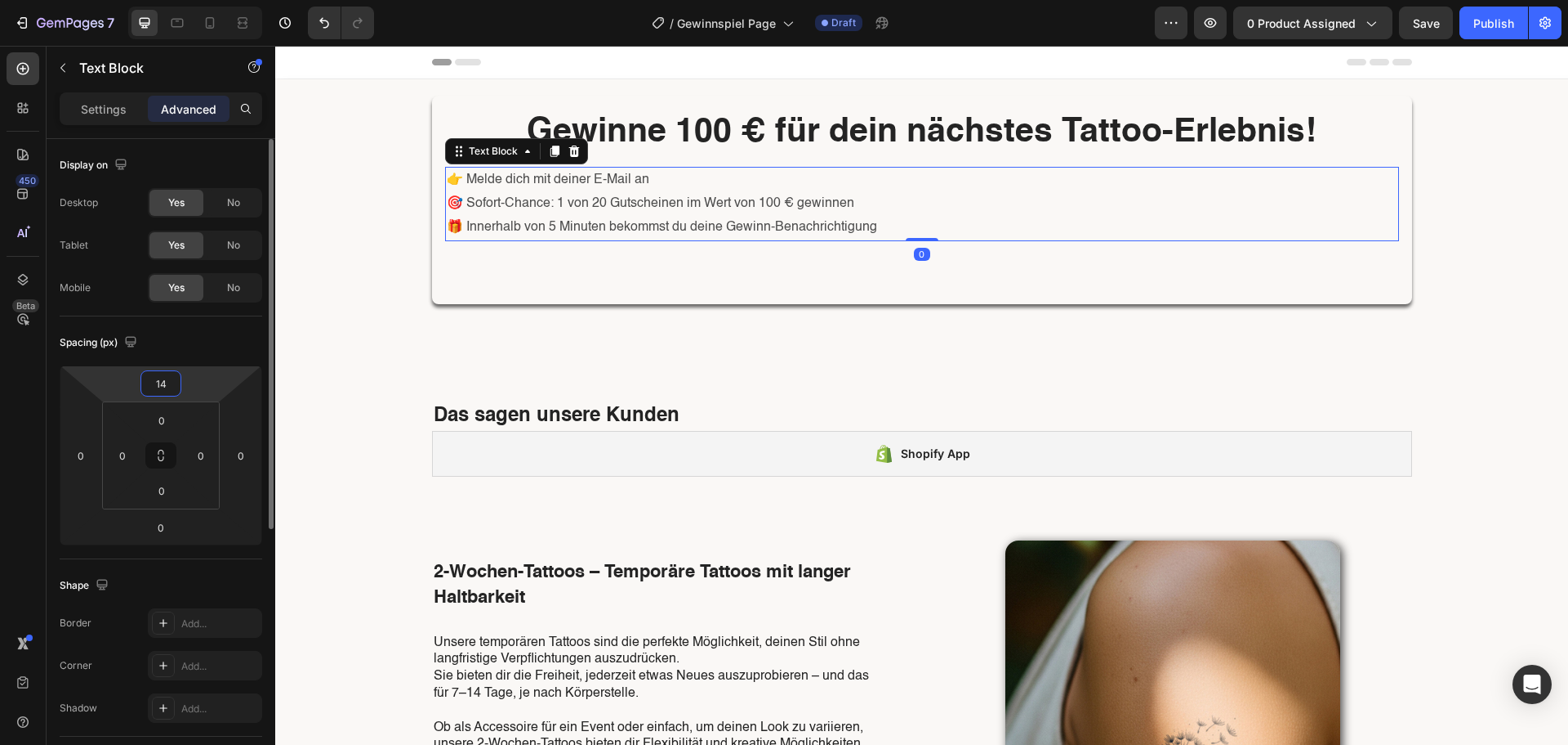
type input "15"
click at [111, 460] on input "0" at bounding box center [122, 454] width 25 height 25
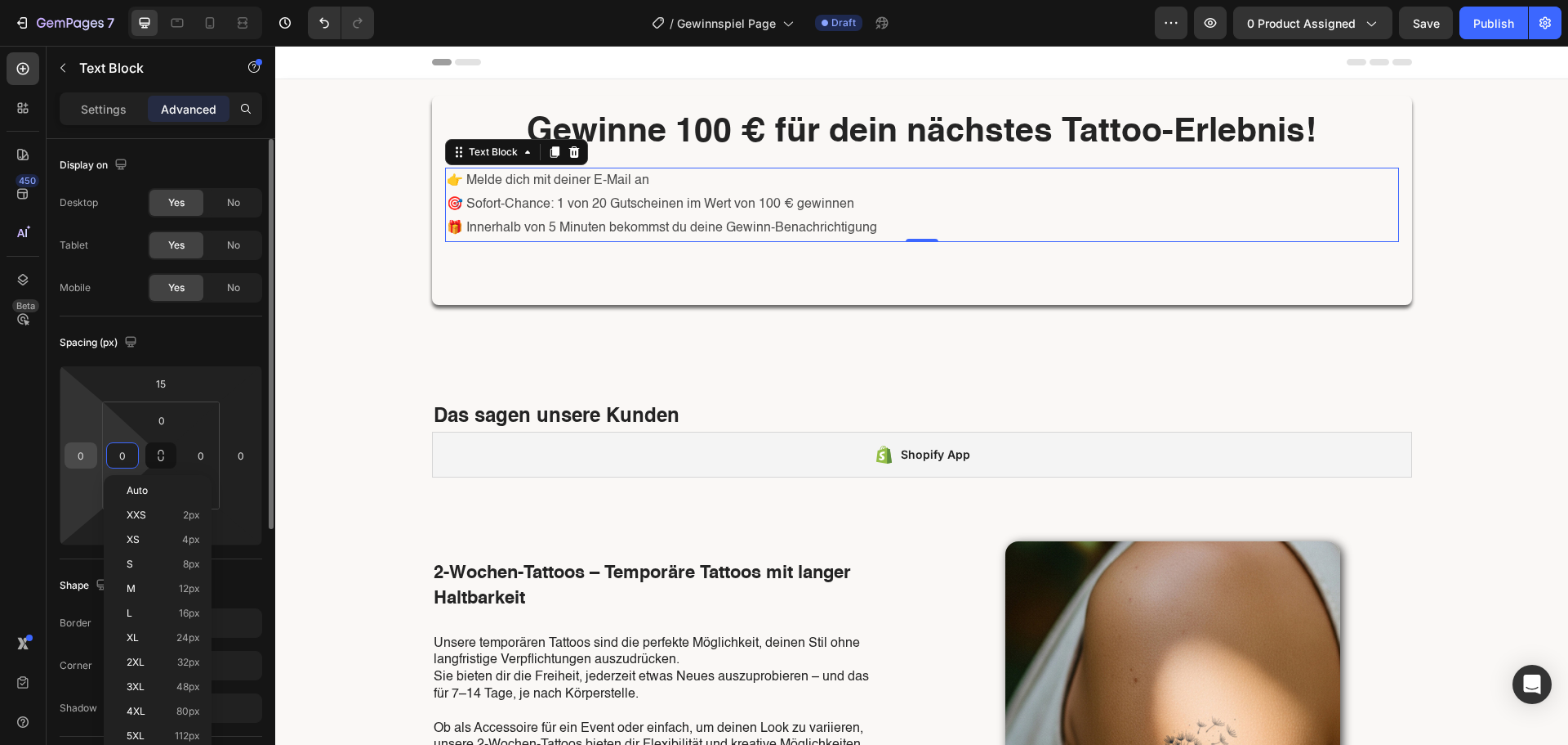
click at [84, 457] on input "0" at bounding box center [81, 454] width 25 height 25
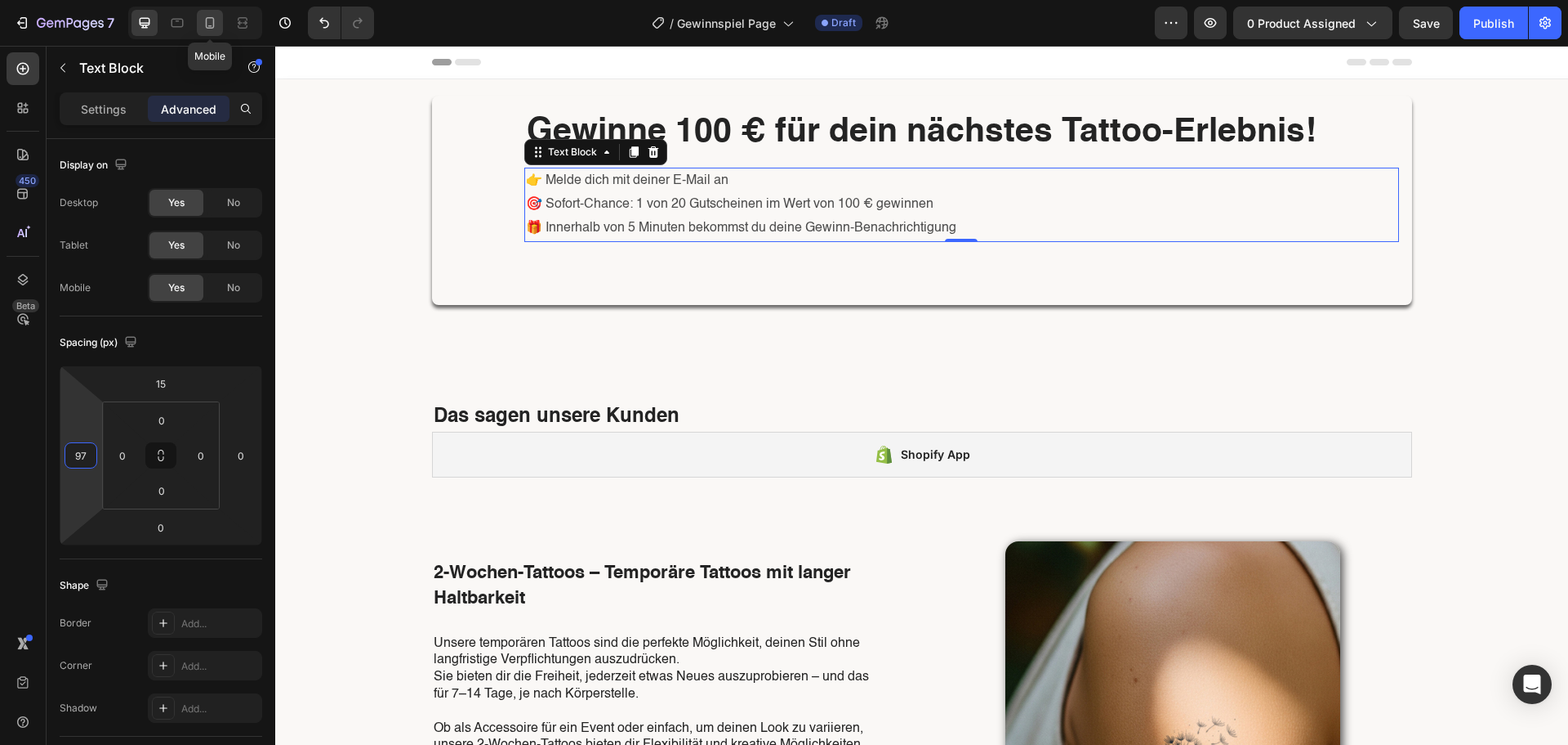
click at [220, 26] on div at bounding box center [210, 23] width 26 height 26
type input "24"
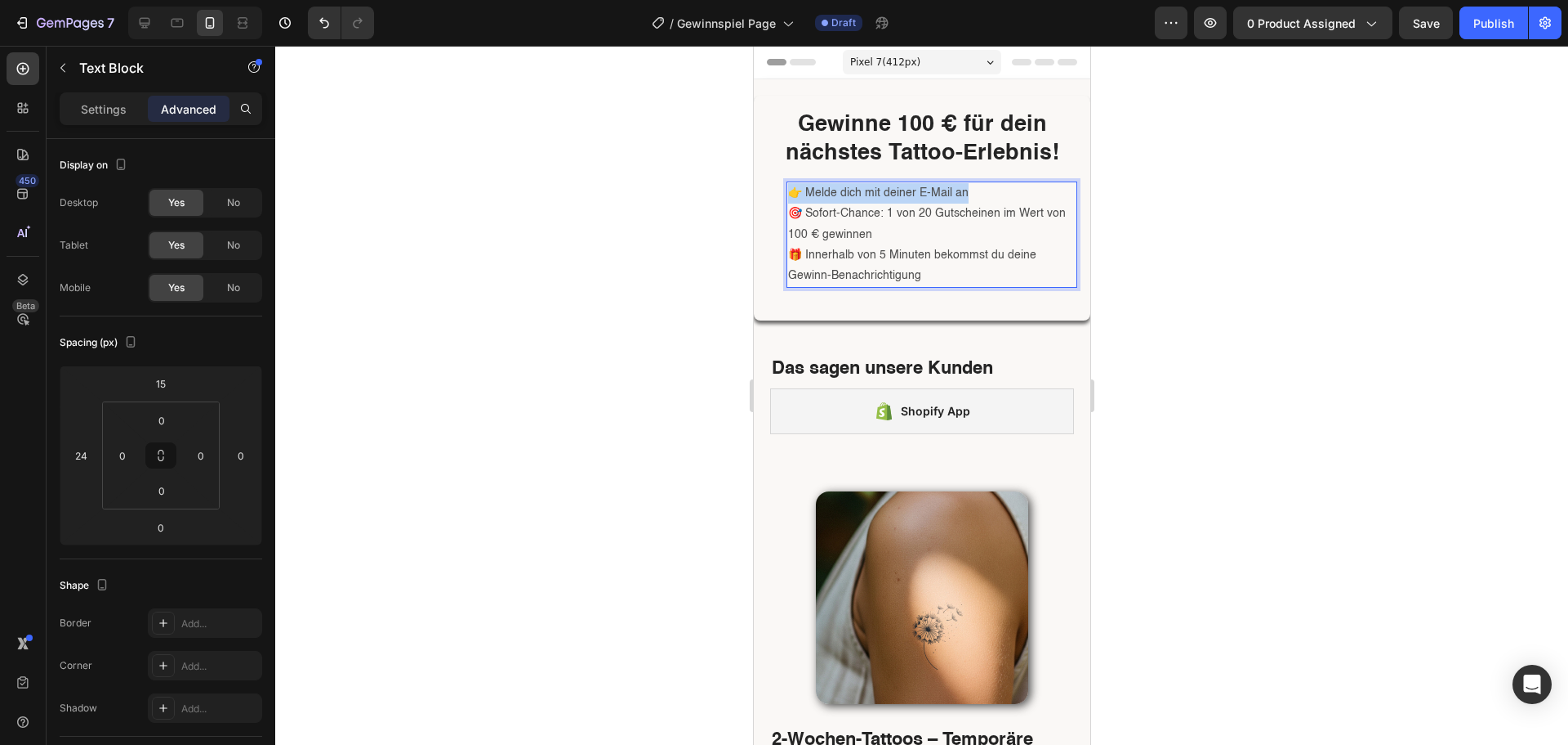
drag, startPoint x: 983, startPoint y: 192, endPoint x: 786, endPoint y: 203, distance: 197.3
click at [786, 203] on div "👉 Melde dich mit deiner E-Mail an 🎯 Sofort-Chance: 1 von 20 Gutscheinen im Wert…" at bounding box center [931, 234] width 291 height 106
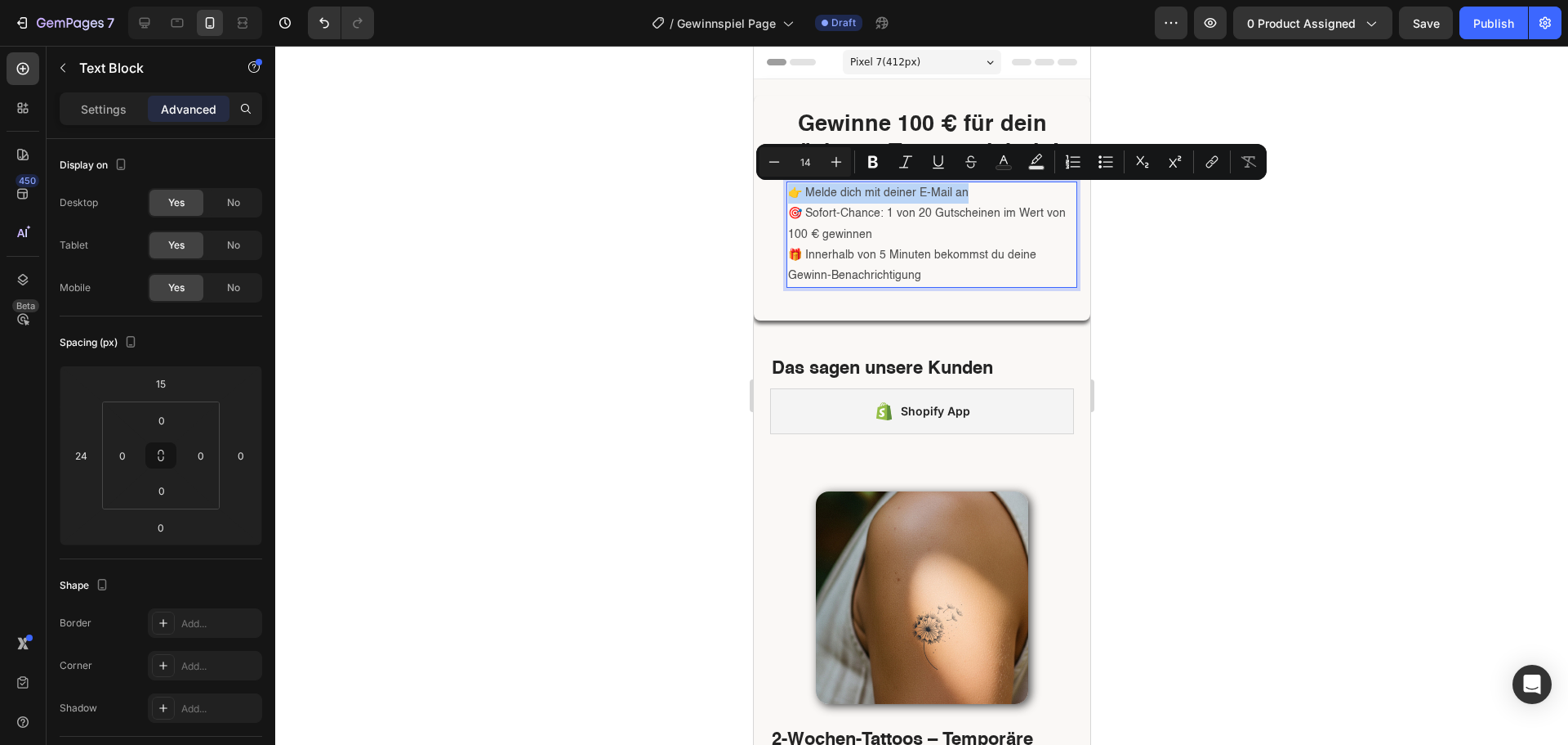
copy p "👉 Melde dich mit deiner E-Mail an"
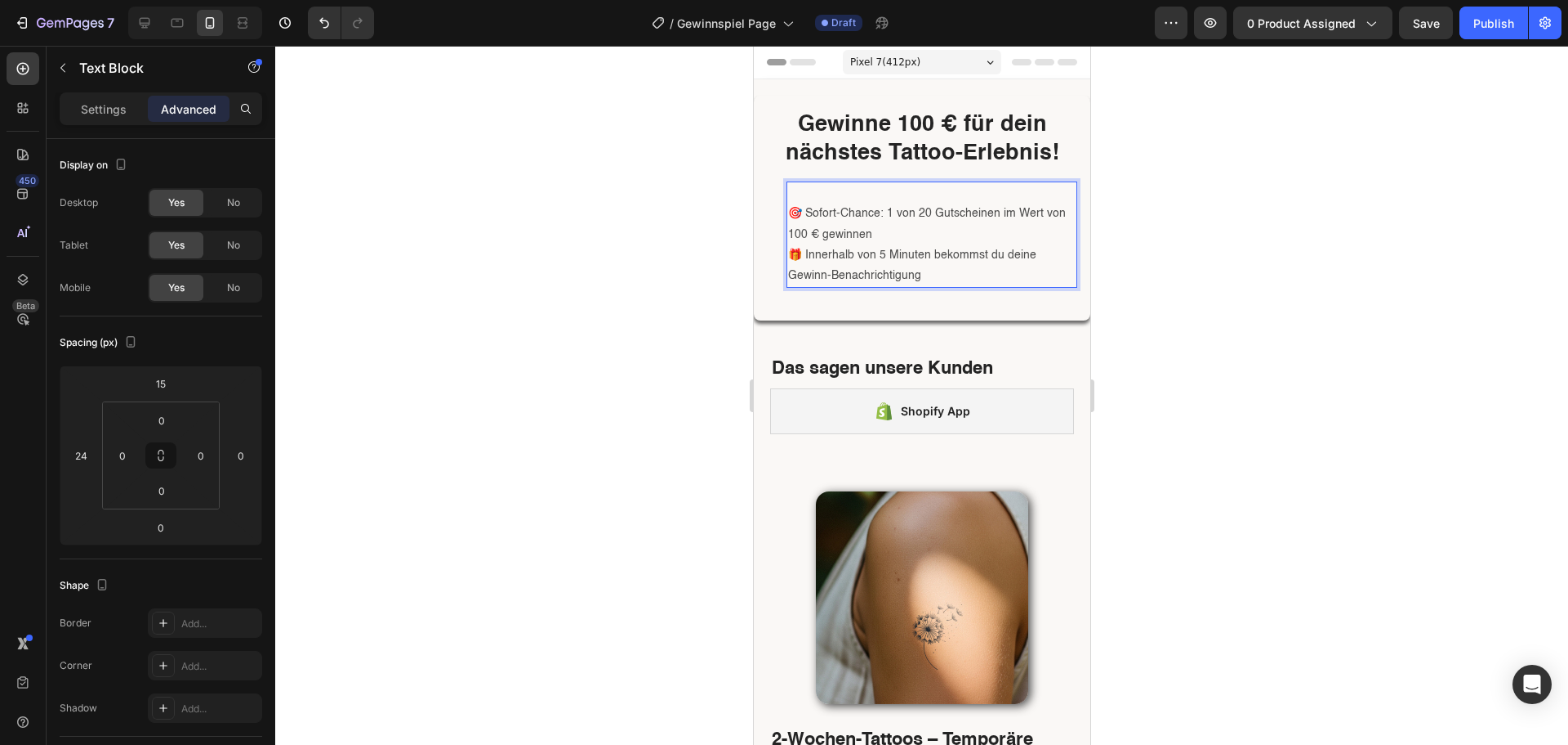
click at [790, 216] on p "🎯 Sofort-Chance: 1 von 20 Gutscheinen im Wert von 100 € gewinnen" at bounding box center [931, 224] width 288 height 41
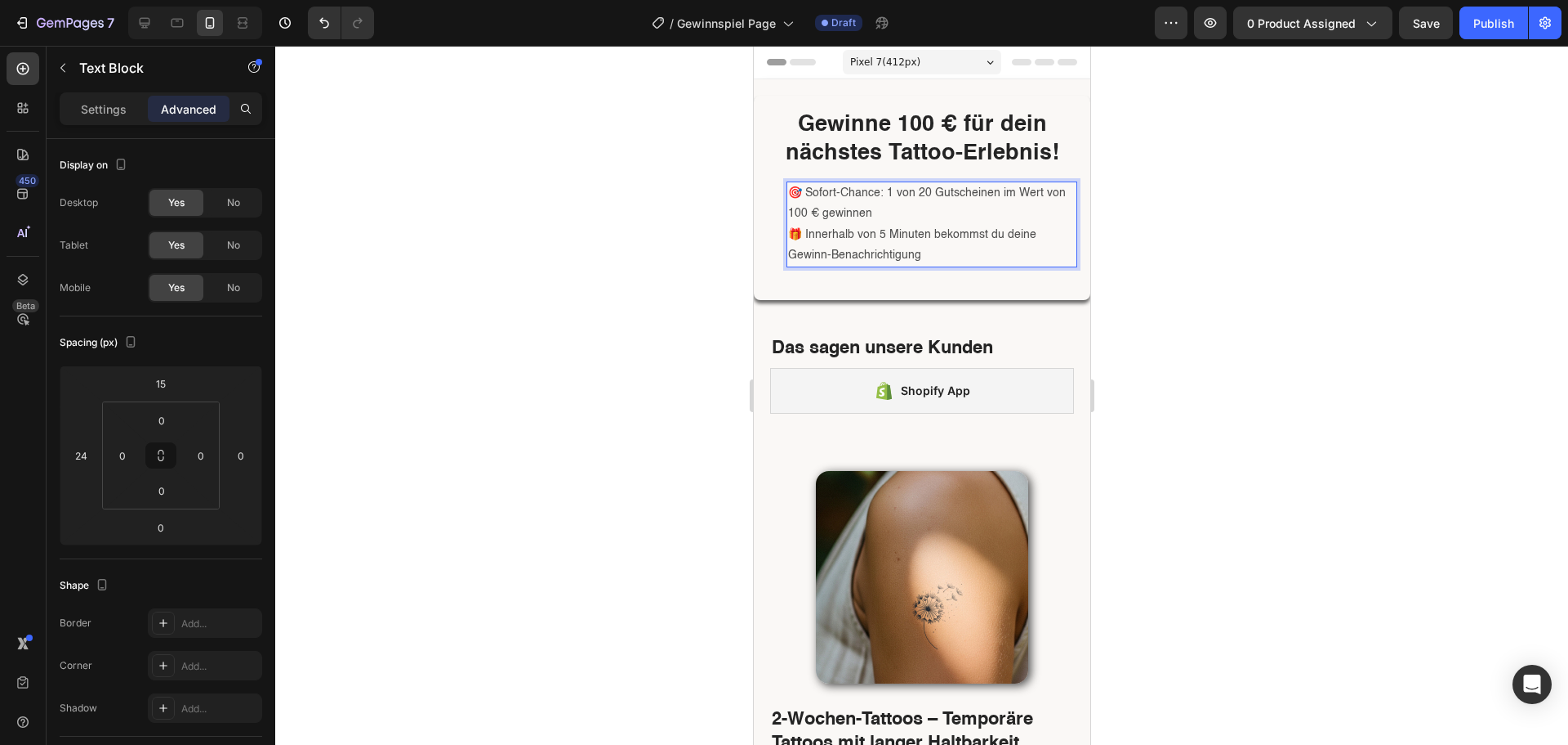
click at [898, 212] on p "🎯 Sofort-Chance: 1 von 20 Gutscheinen im Wert von 100 € gewinnen" at bounding box center [931, 204] width 288 height 41
click at [926, 256] on p "🎁 Innerhalb von 5 Minuten bekommst du deine Gewinn-Benachrichtigung" at bounding box center [931, 246] width 288 height 41
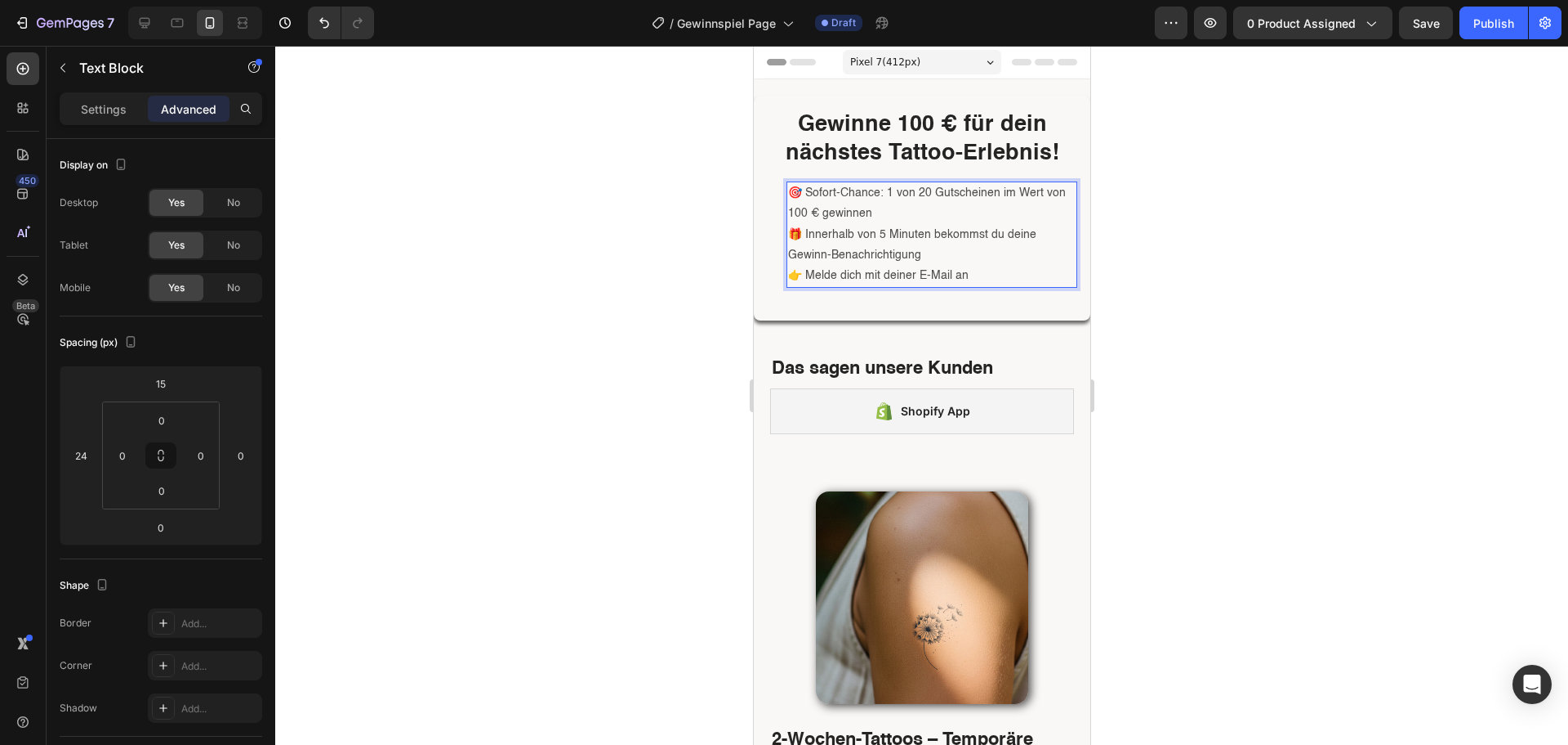
click at [867, 280] on p "👉 Melde dich mit deiner E-Mail an" at bounding box center [931, 276] width 288 height 20
click at [1011, 279] on p "👉 Melde dich jetzt mit deiner E-Mail an" at bounding box center [931, 276] width 288 height 20
click at [78, 71] on div "Text Block" at bounding box center [139, 68] width 186 height 42
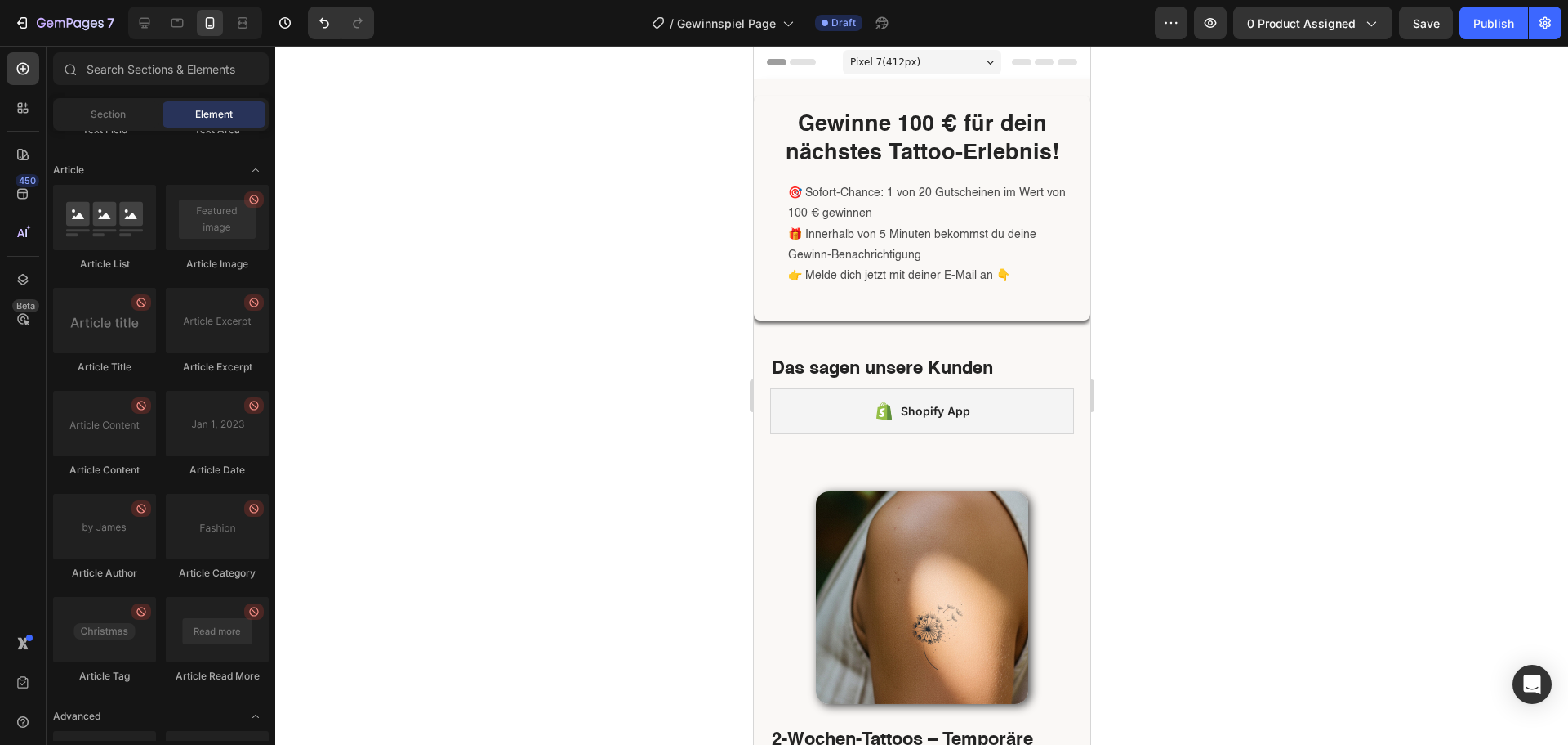
scroll to position [4342, 0]
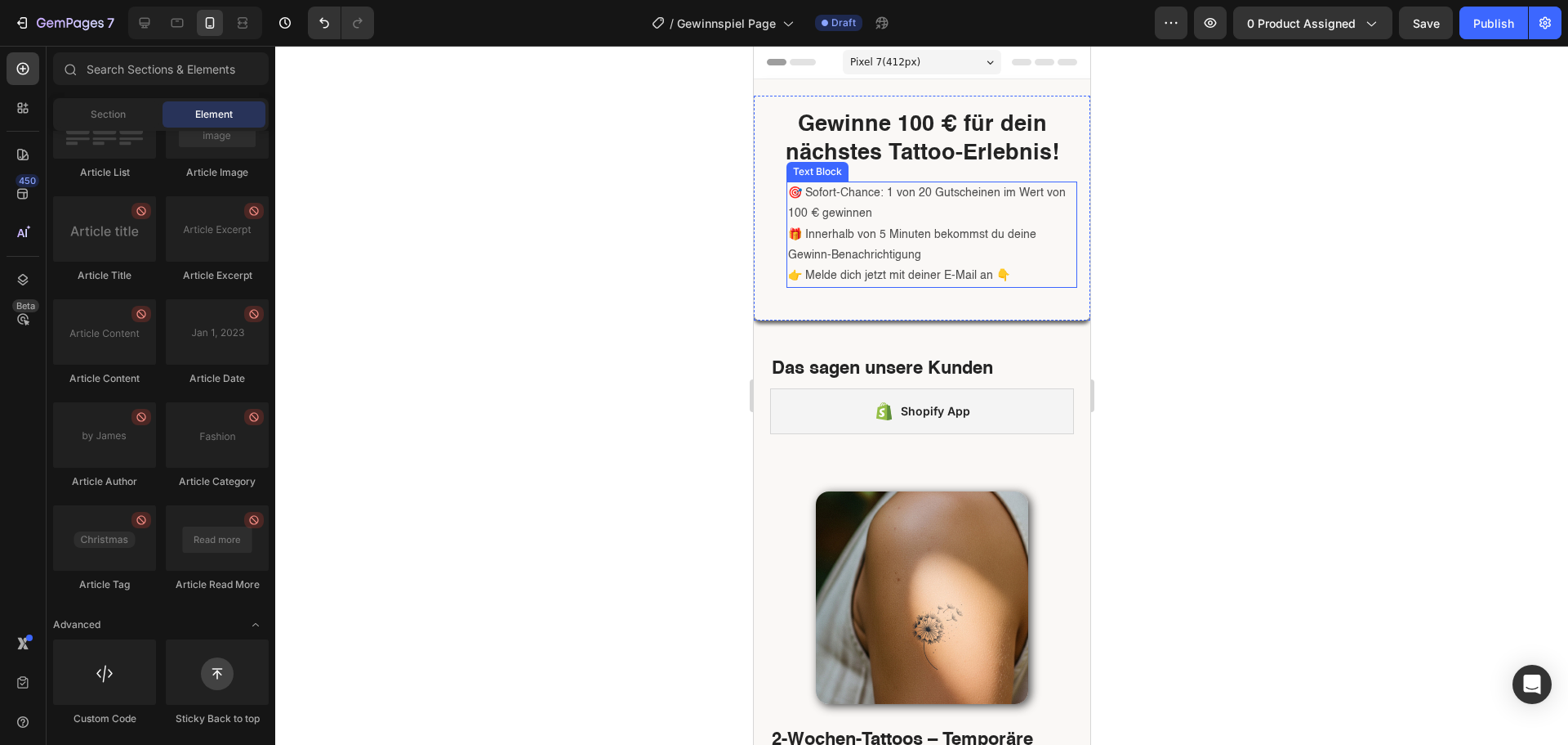
click at [812, 215] on p "🎯 Sofort-Chance: 1 von 20 Gutscheinen im Wert von 100 € gewinnen" at bounding box center [931, 204] width 288 height 41
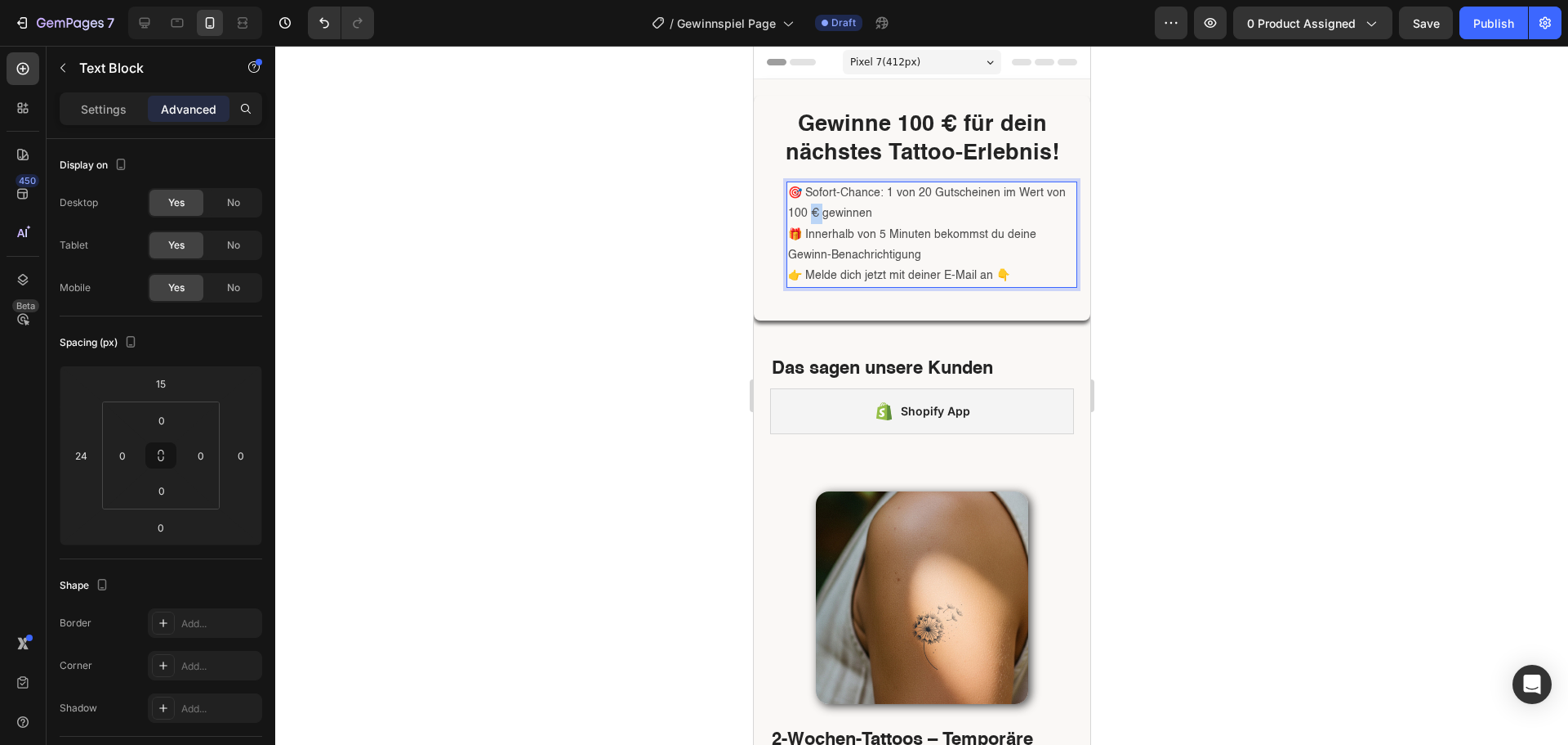
click at [810, 212] on p "🎯 Sofort-Chance: 1 von 20 Gutscheinen im Wert von 100 € gewinnen" at bounding box center [931, 204] width 288 height 41
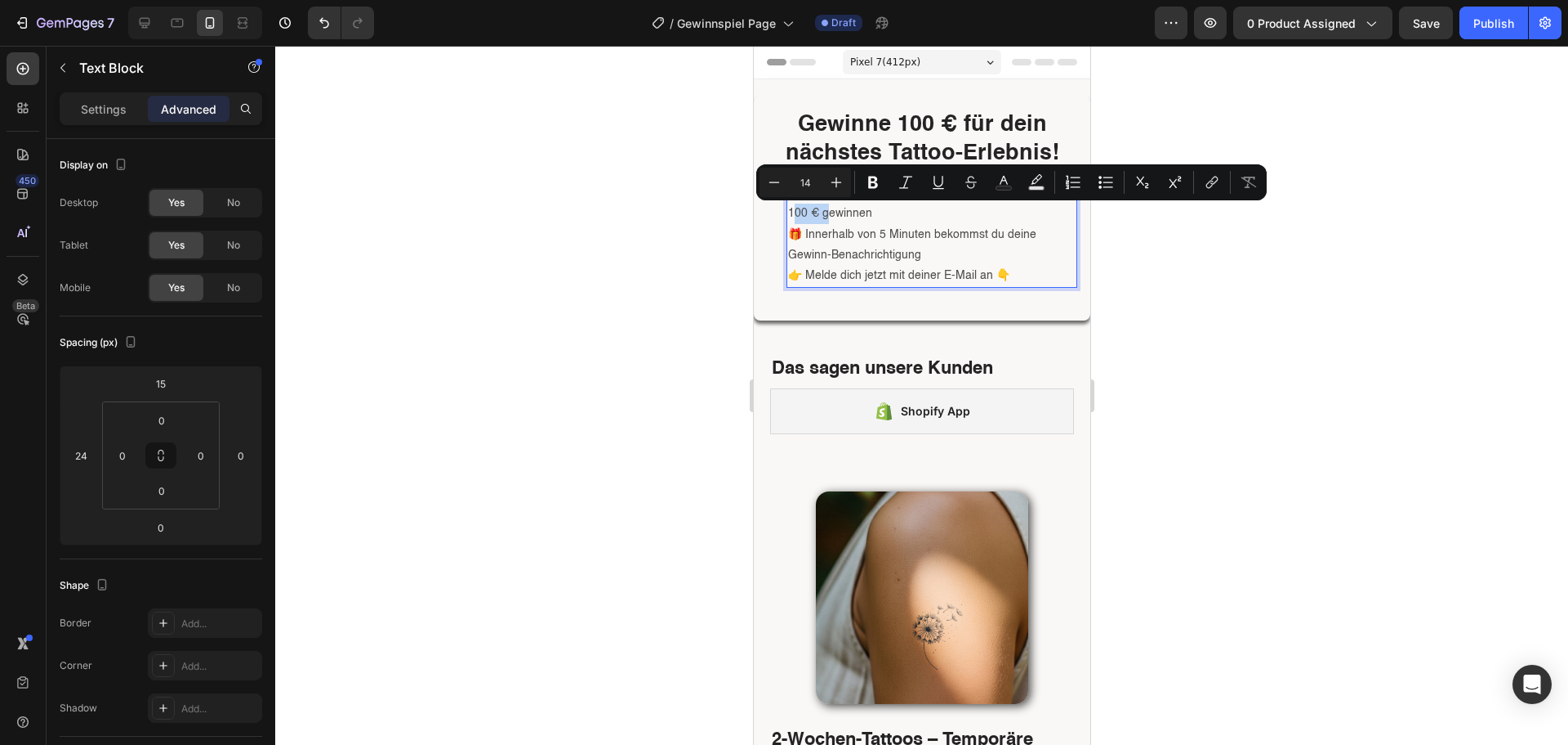
drag, startPoint x: 824, startPoint y: 213, endPoint x: 791, endPoint y: 217, distance: 33.2
click at [791, 217] on p "🎯 Sofort-Chance: 1 von 20 Gutscheinen im Wert von 100 € gewinnen" at bounding box center [931, 204] width 288 height 41
click at [812, 217] on p "🎯 Sofort-Chance: 1 von 20 Gutscheinen im Wert von 100 € gewinnen" at bounding box center [931, 204] width 288 height 41
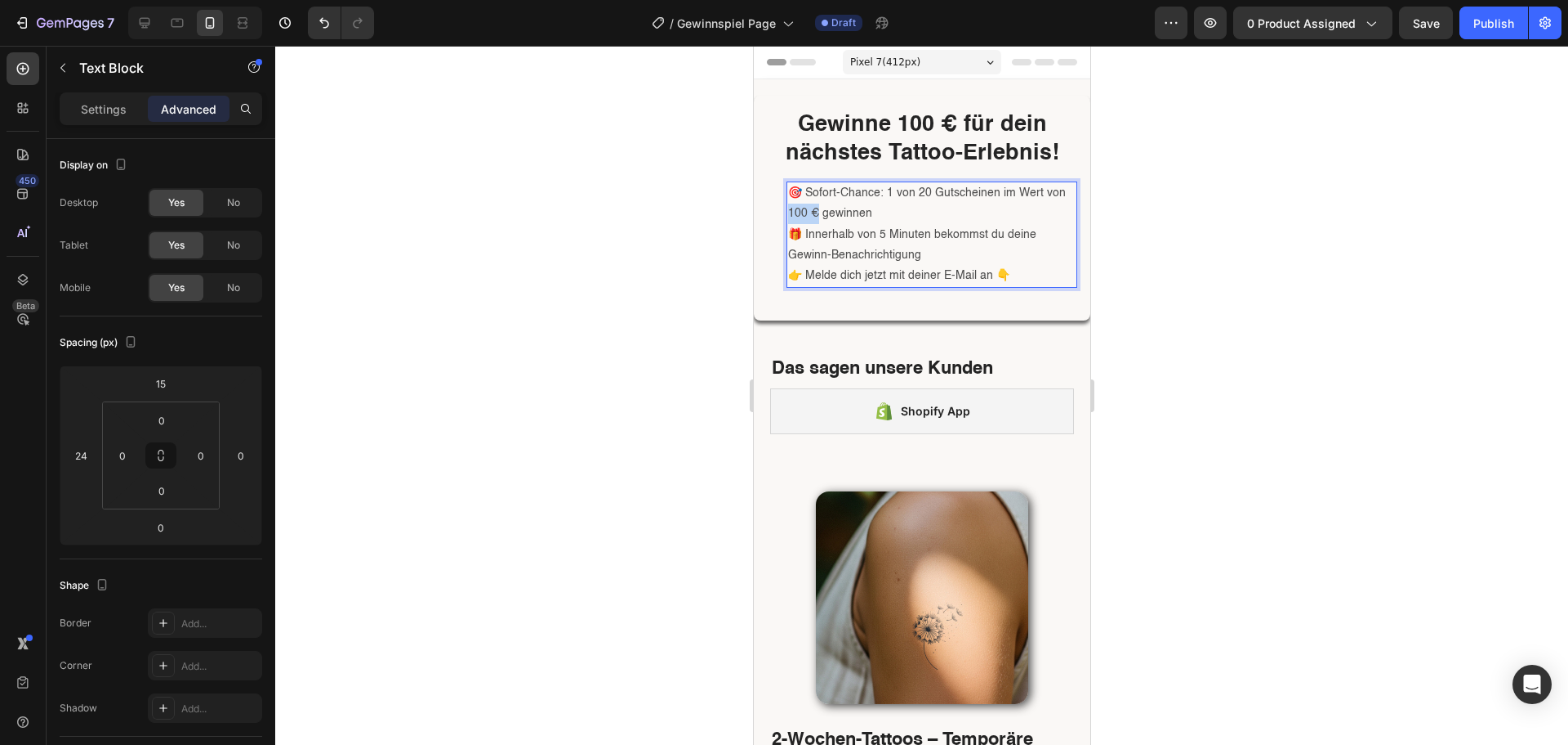
drag, startPoint x: 816, startPoint y: 212, endPoint x: 788, endPoint y: 217, distance: 28.4
click at [788, 217] on p "🎯 Sofort-Chance: 1 von 20 Gutscheinen im Wert von 100 € gewinnen" at bounding box center [931, 204] width 288 height 41
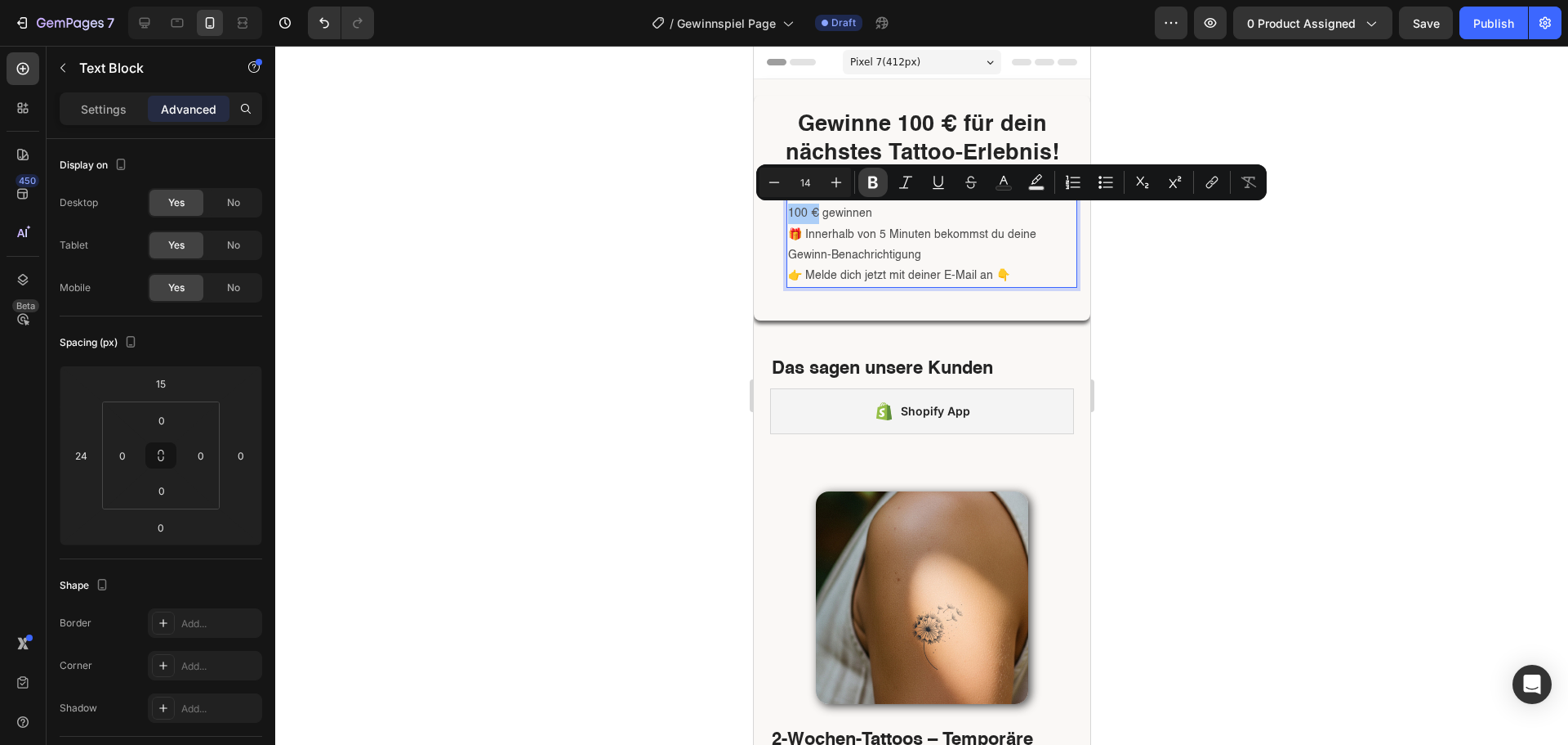
click at [875, 181] on icon "Editor contextual toolbar" at bounding box center [874, 183] width 10 height 12
click at [909, 278] on p "👉 Melde dich jetzt mit deiner E-Mail an 👇" at bounding box center [931, 276] width 288 height 20
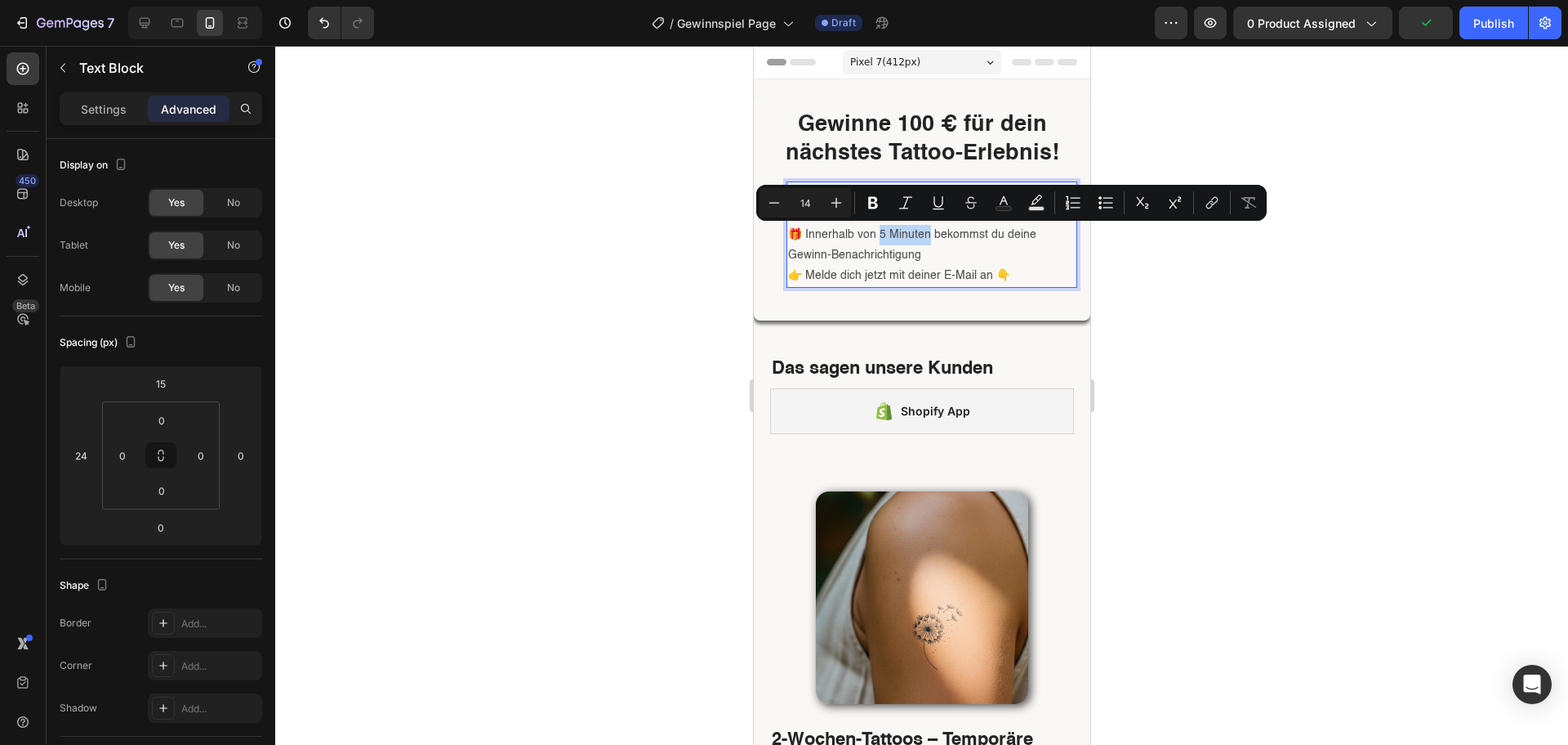
drag, startPoint x: 880, startPoint y: 234, endPoint x: 929, endPoint y: 238, distance: 49.2
click at [929, 238] on p "🎁 Innerhalb von 5 Minuten bekommst du deine Gewinn-Benachrichtigung" at bounding box center [931, 246] width 288 height 41
click at [879, 208] on icon "Editor contextual toolbar" at bounding box center [873, 202] width 16 height 16
click at [878, 274] on p "👉 Melde dich jetzt mit deiner E-Mail an 👇" at bounding box center [931, 276] width 288 height 20
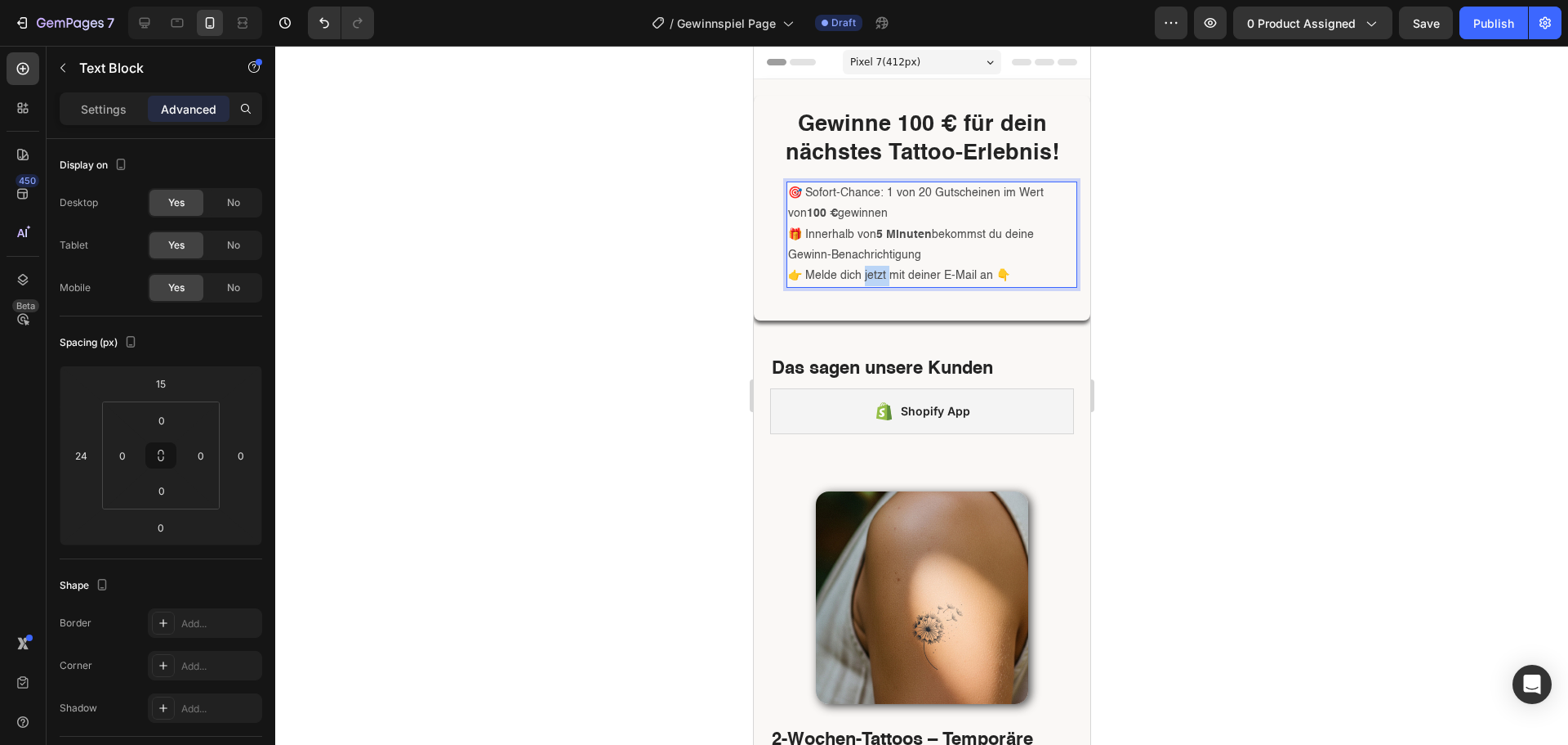
click at [878, 274] on p "👉 Melde dich jetzt mit deiner E-Mail an 👇" at bounding box center [931, 276] width 288 height 20
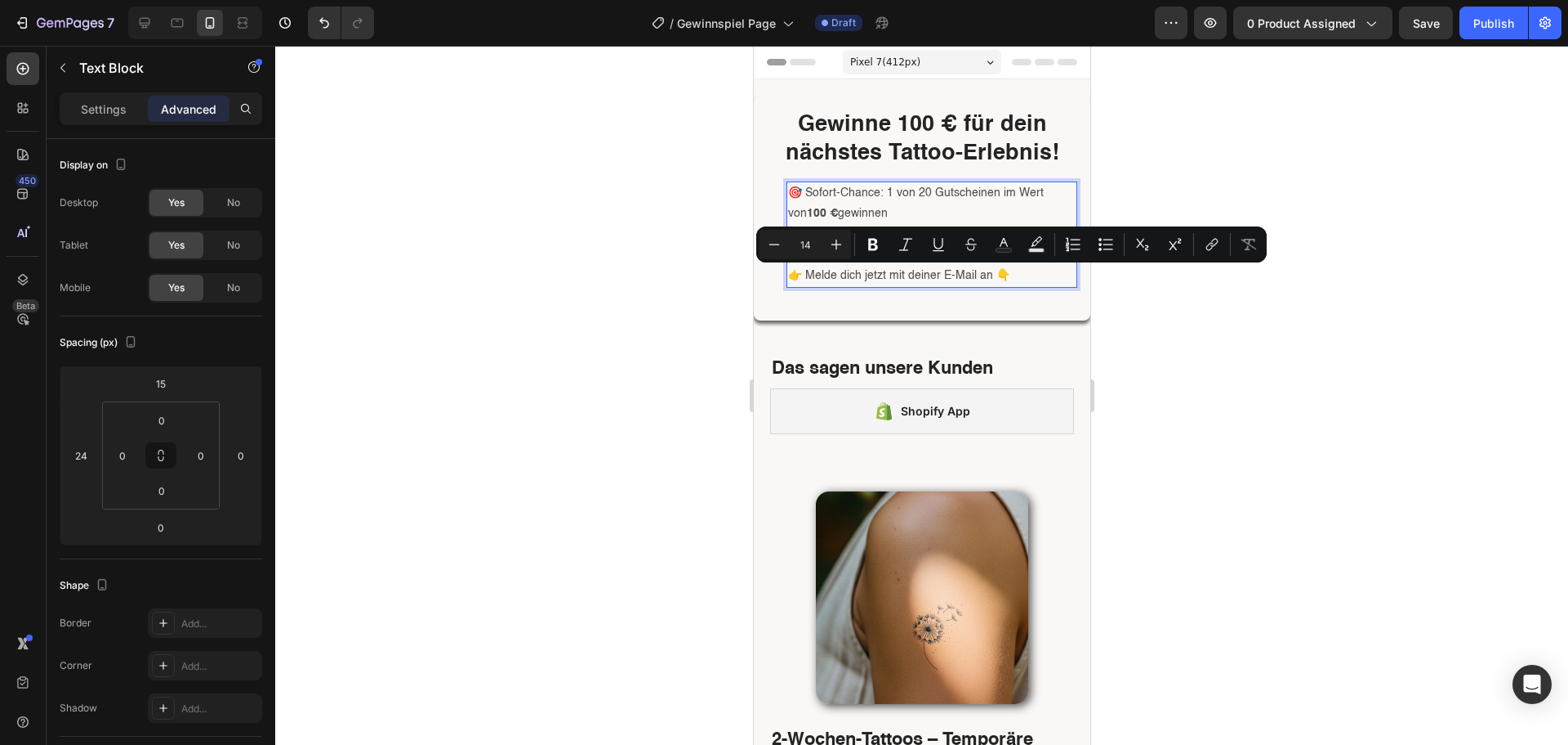
click at [924, 269] on p "👉 Melde dich jetzt mit deiner E-Mail an 👇" at bounding box center [931, 276] width 288 height 20
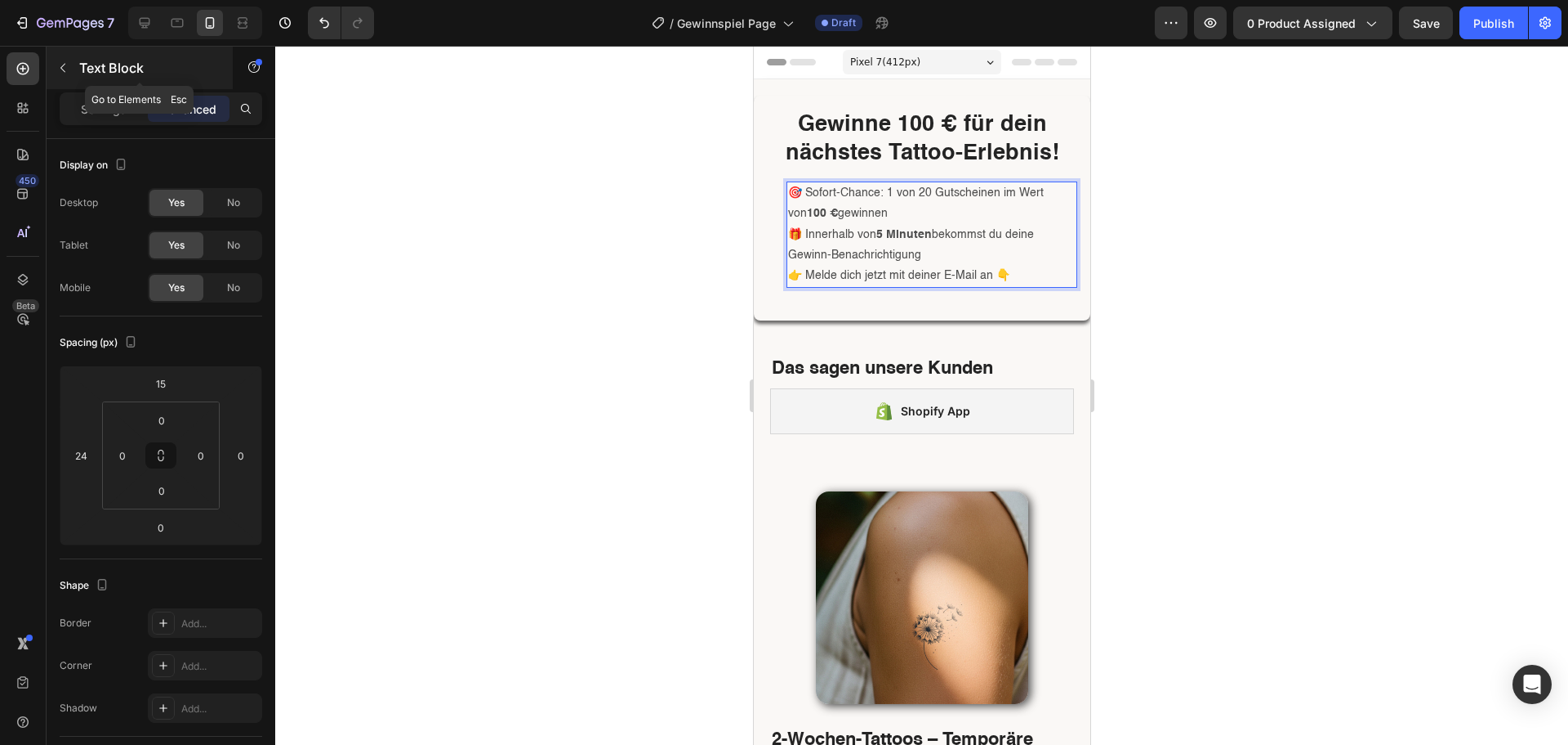
click at [95, 70] on p "Text Block" at bounding box center [149, 67] width 139 height 20
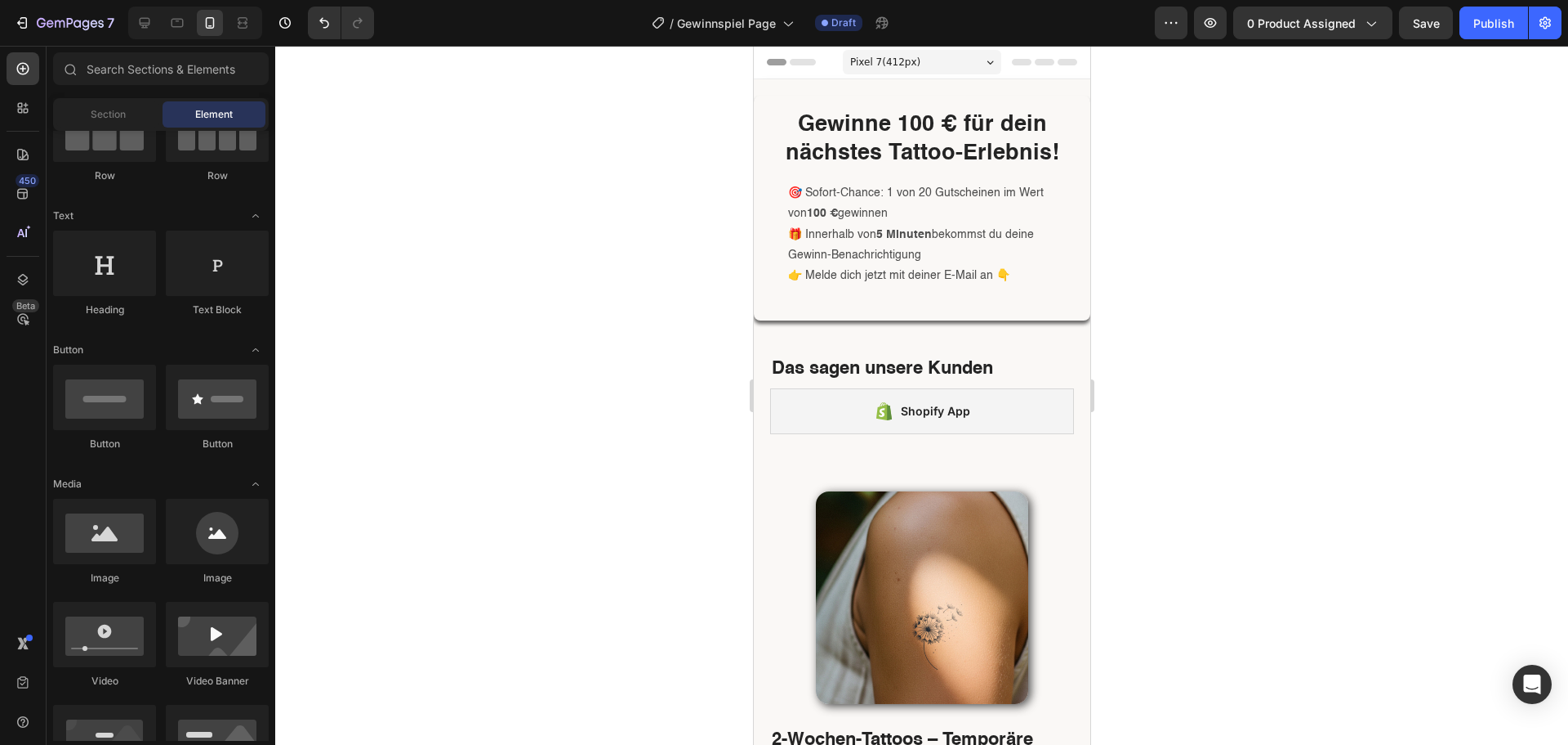
scroll to position [0, 0]
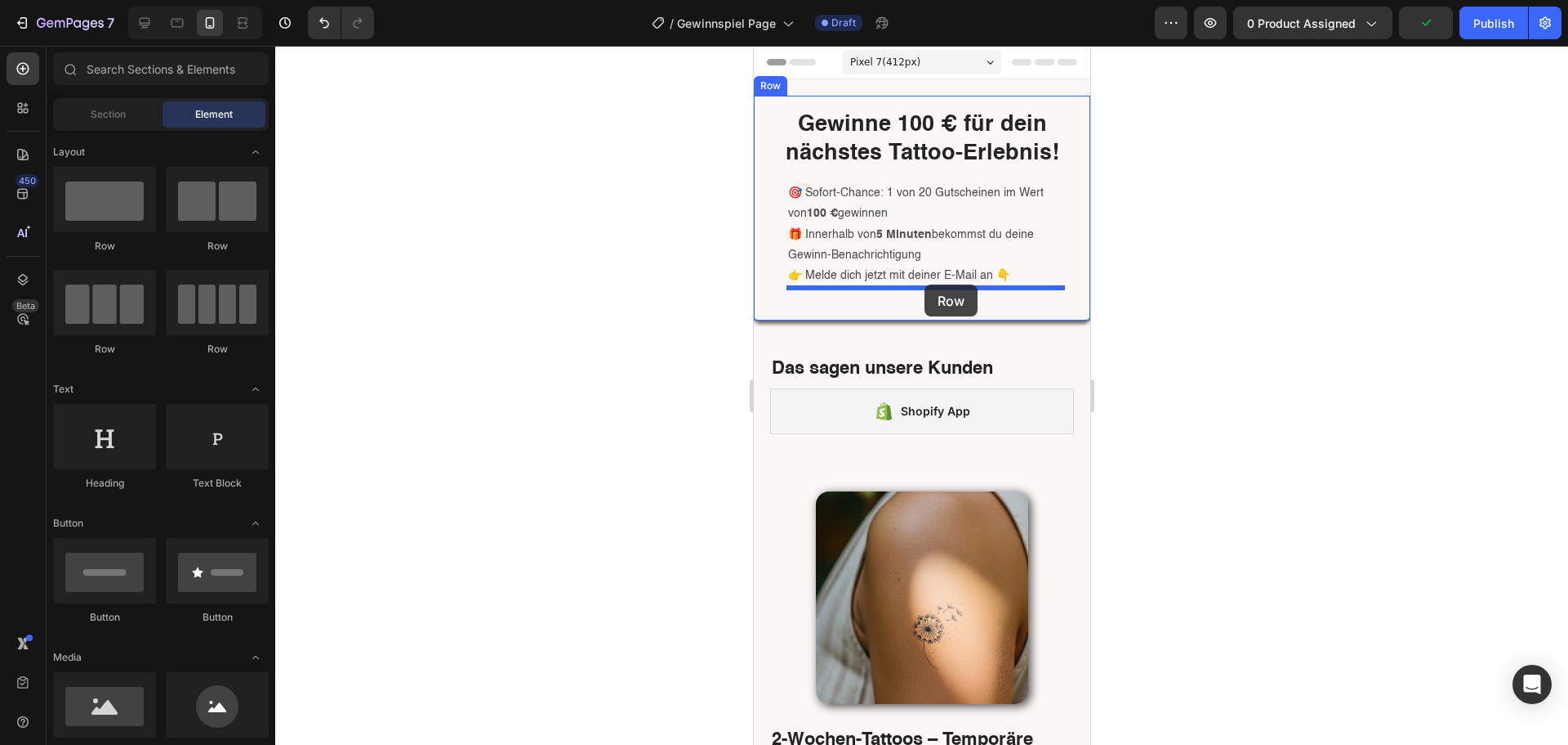
drag, startPoint x: 889, startPoint y: 268, endPoint x: 924, endPoint y: 285, distance: 38.9
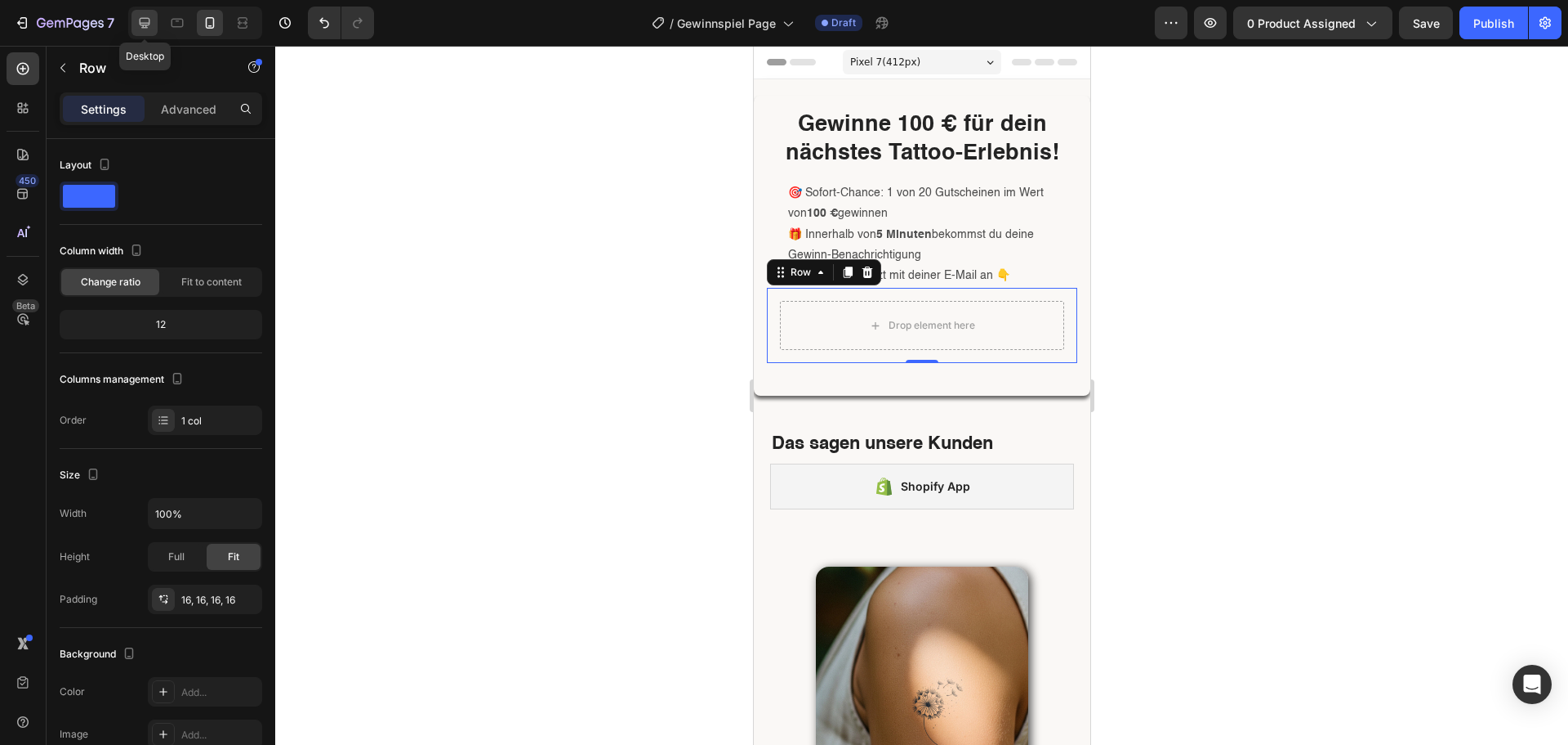
click at [154, 24] on div at bounding box center [144, 23] width 26 height 26
type input "1200"
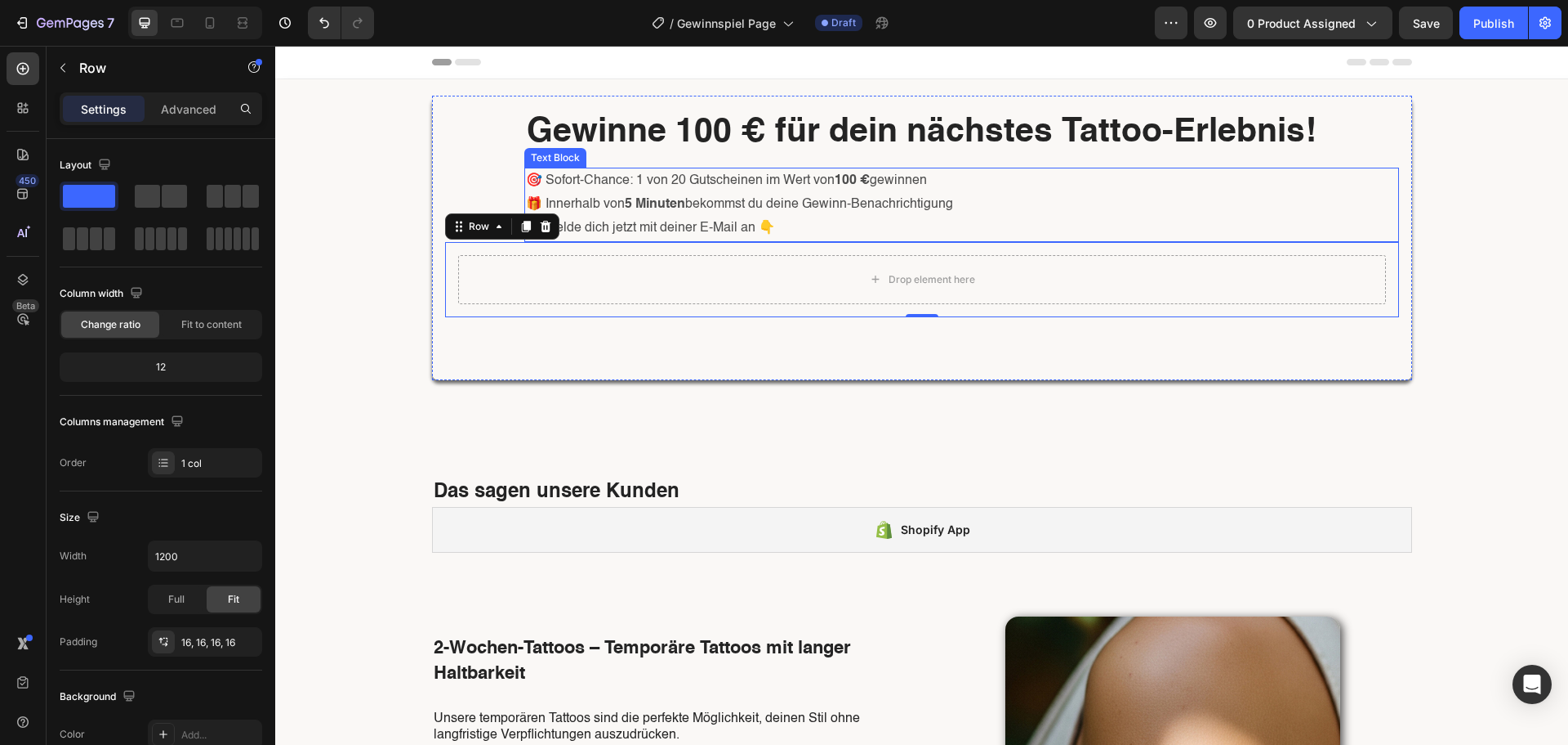
click at [532, 199] on p "🎁 Innerhalb von 5 Minuten bekommst du deine Gewinn-Benachrichtigung" at bounding box center [962, 205] width 872 height 24
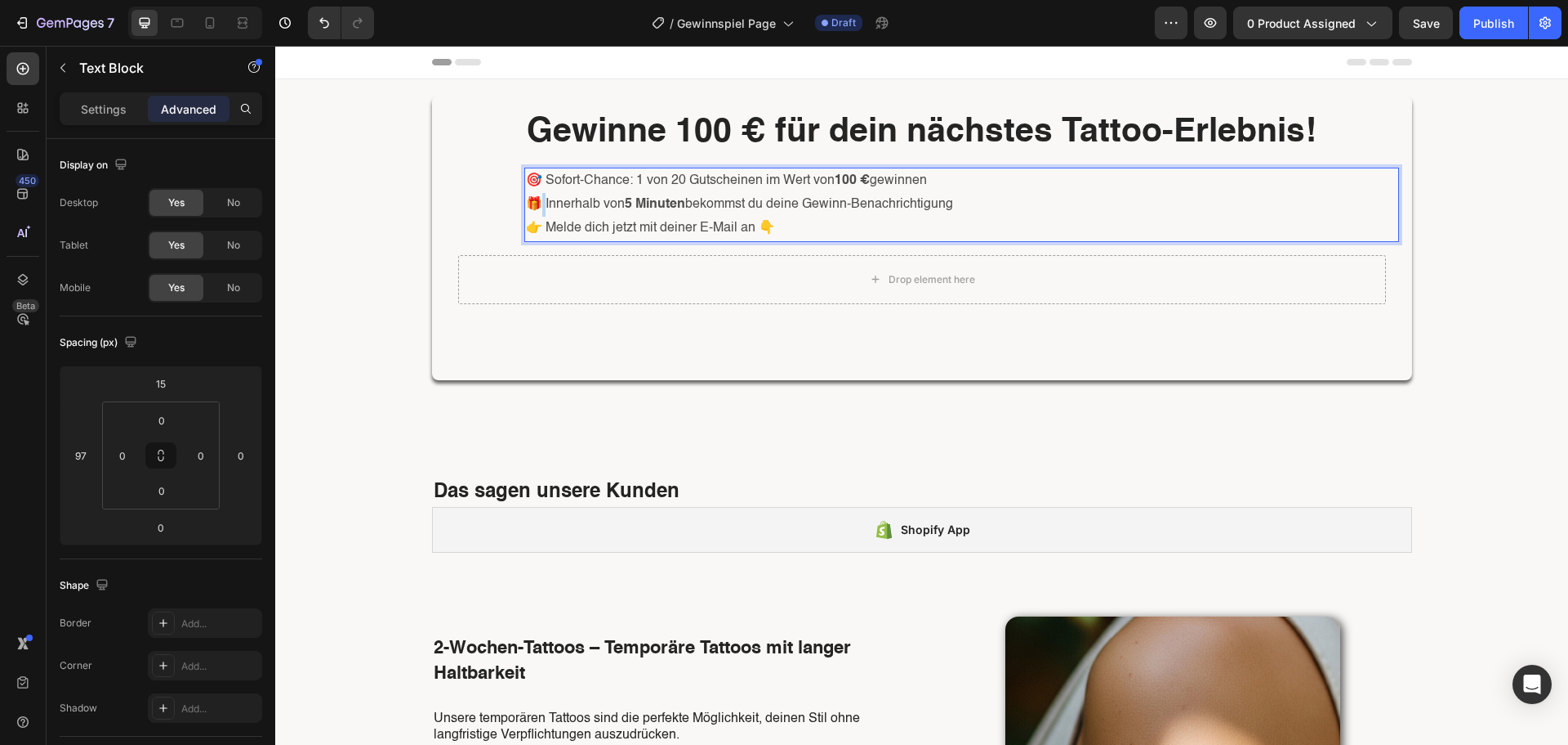
click at [535, 204] on p "🎁 Innerhalb von 5 Minuten bekommst du deine Gewinn-Benachrichtigung" at bounding box center [962, 205] width 872 height 24
click at [528, 201] on p "🎁 Innerhalb von 5 Minuten bekommst du deine Gewinn-Benachrichtigung" at bounding box center [962, 205] width 872 height 24
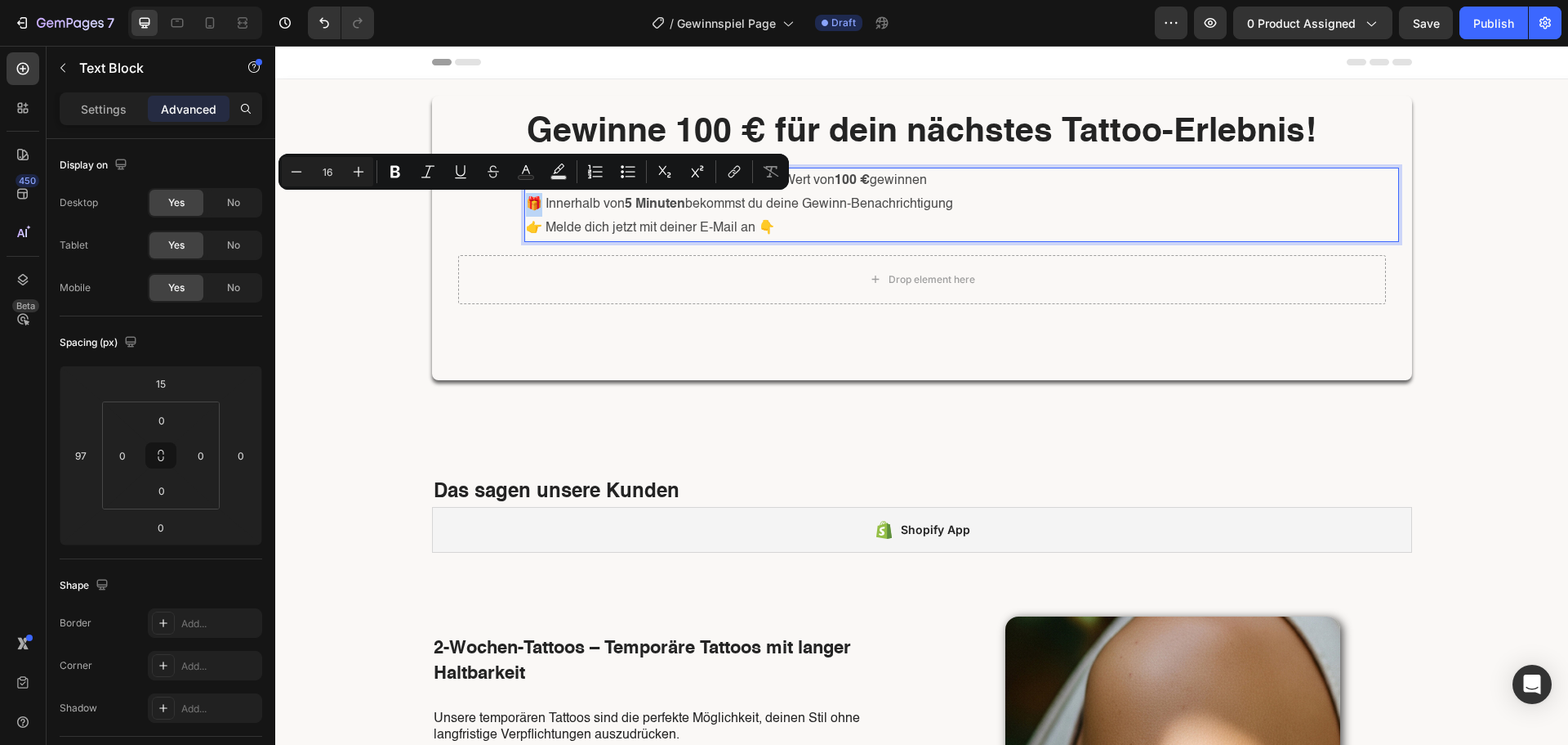
click at [527, 204] on p "🎁 Innerhalb von 5 Minuten bekommst du deine Gewinn-Benachrichtigung" at bounding box center [962, 205] width 872 height 24
copy p "🎁"
click at [765, 232] on p "👉 Melde dich jetzt mit deiner E-Mail an 👇" at bounding box center [962, 229] width 872 height 24
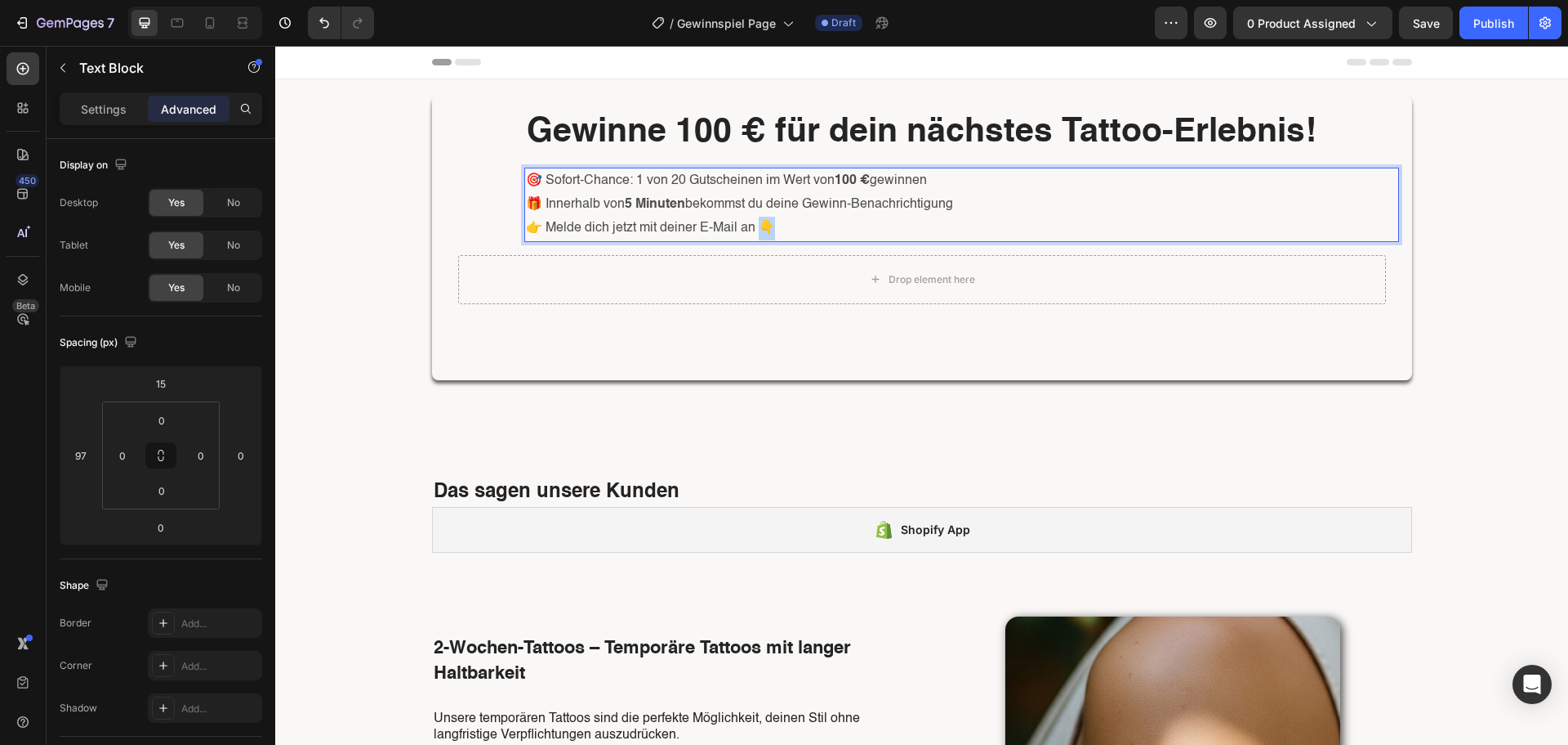
drag, startPoint x: 754, startPoint y: 227, endPoint x: 766, endPoint y: 227, distance: 12.0
click at [766, 227] on p "👉 Melde dich jetzt mit deiner E-Mail an 👇" at bounding box center [962, 229] width 872 height 24
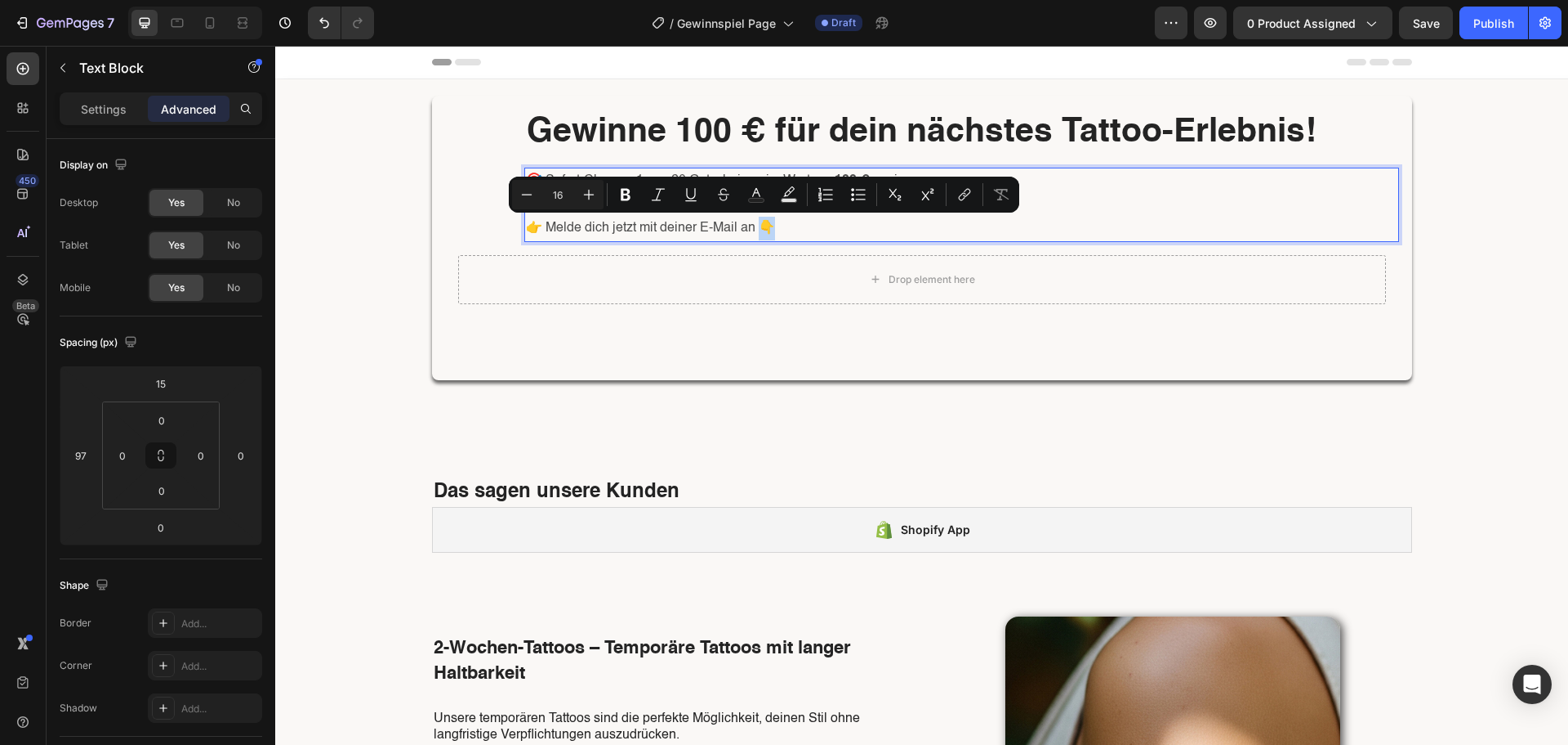
copy p "👉 Melde dich jetzt mit deiner E-Mail an 👇"
click at [63, 72] on icon "button" at bounding box center [62, 67] width 13 height 13
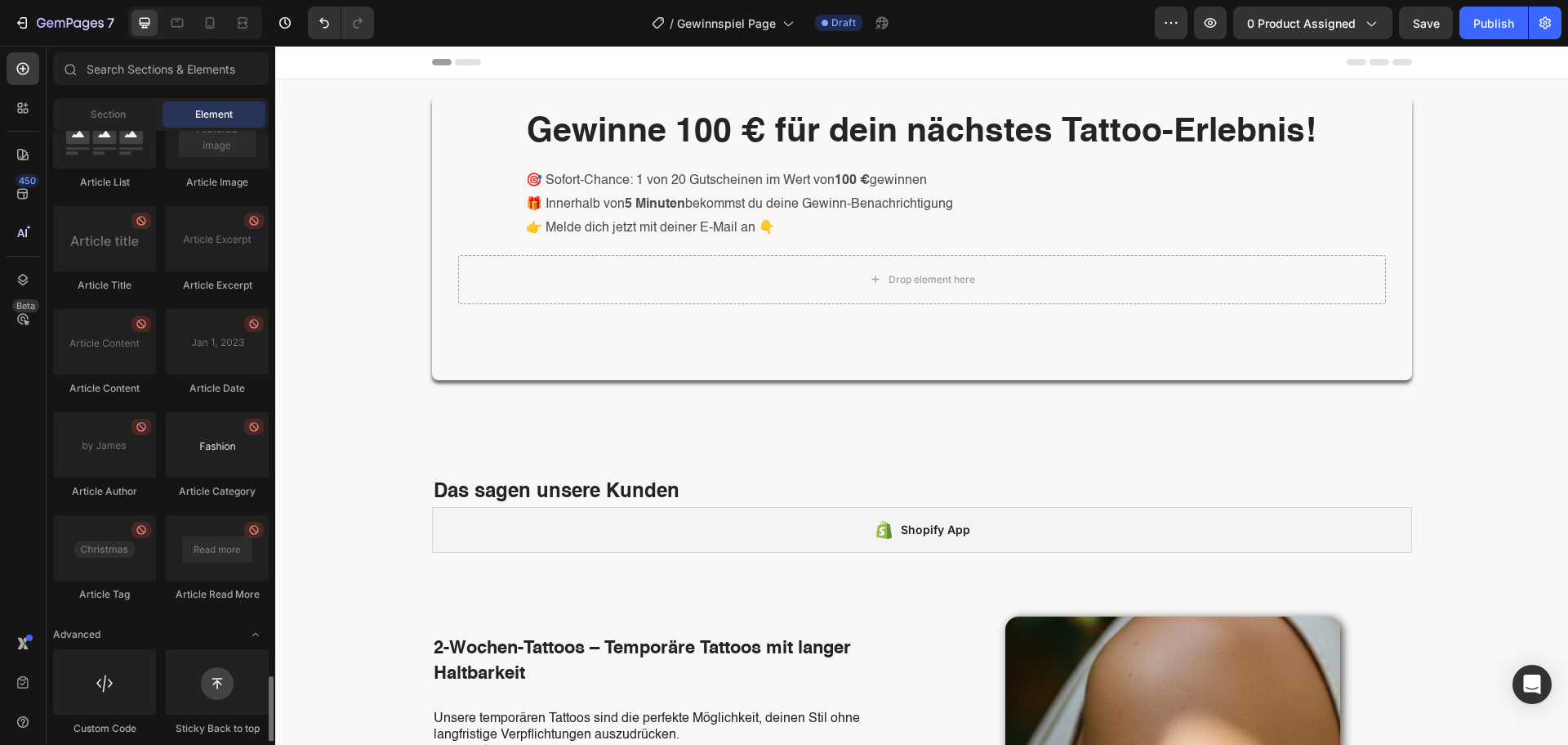
scroll to position [4342, 0]
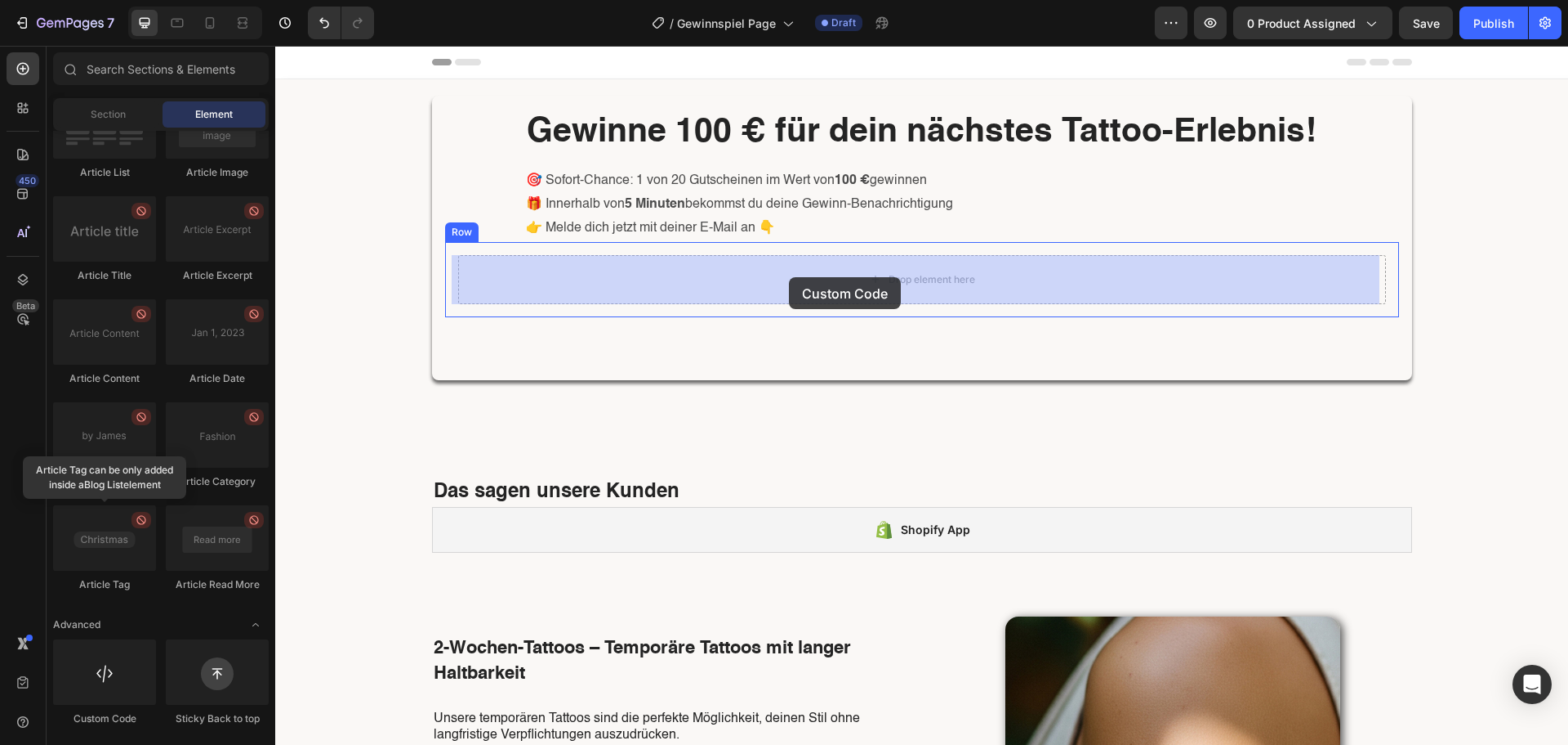
drag, startPoint x: 379, startPoint y: 736, endPoint x: 789, endPoint y: 277, distance: 615.5
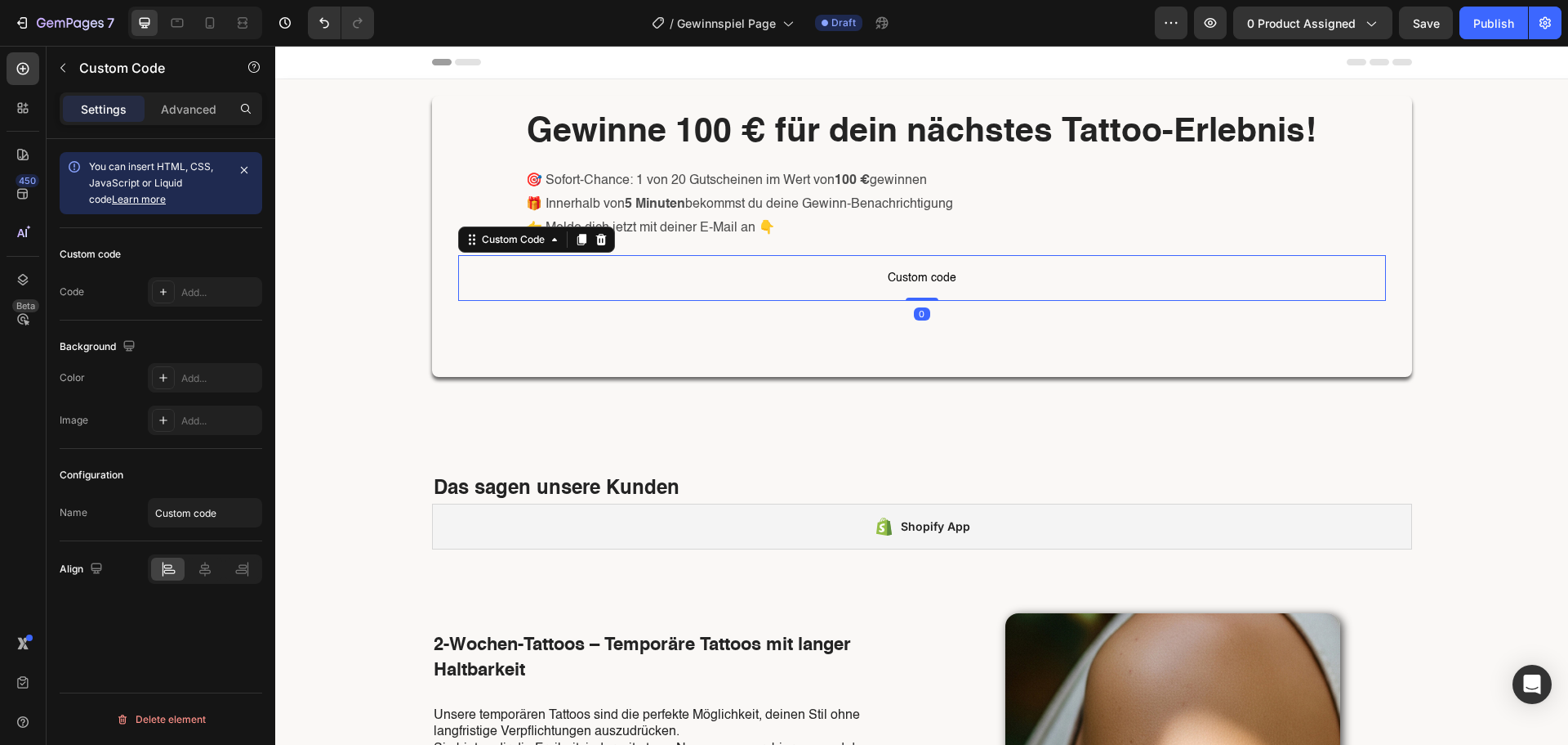
click at [632, 274] on span "Custom code" at bounding box center [922, 278] width 928 height 20
click at [183, 116] on p "Advanced" at bounding box center [188, 109] width 55 height 17
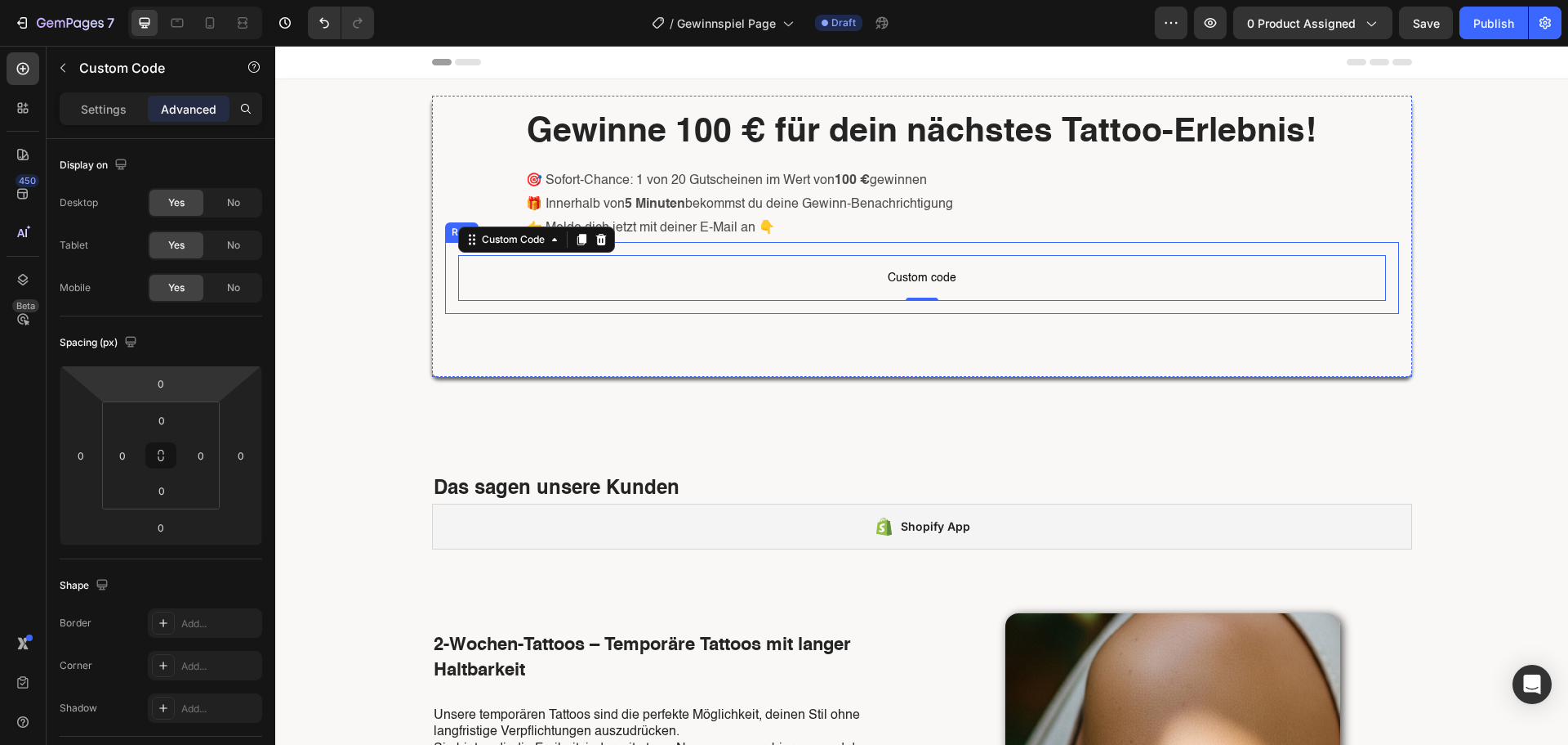
click at [613, 281] on span "Custom code" at bounding box center [922, 278] width 928 height 20
click at [671, 281] on span "Custom code" at bounding box center [922, 278] width 928 height 20
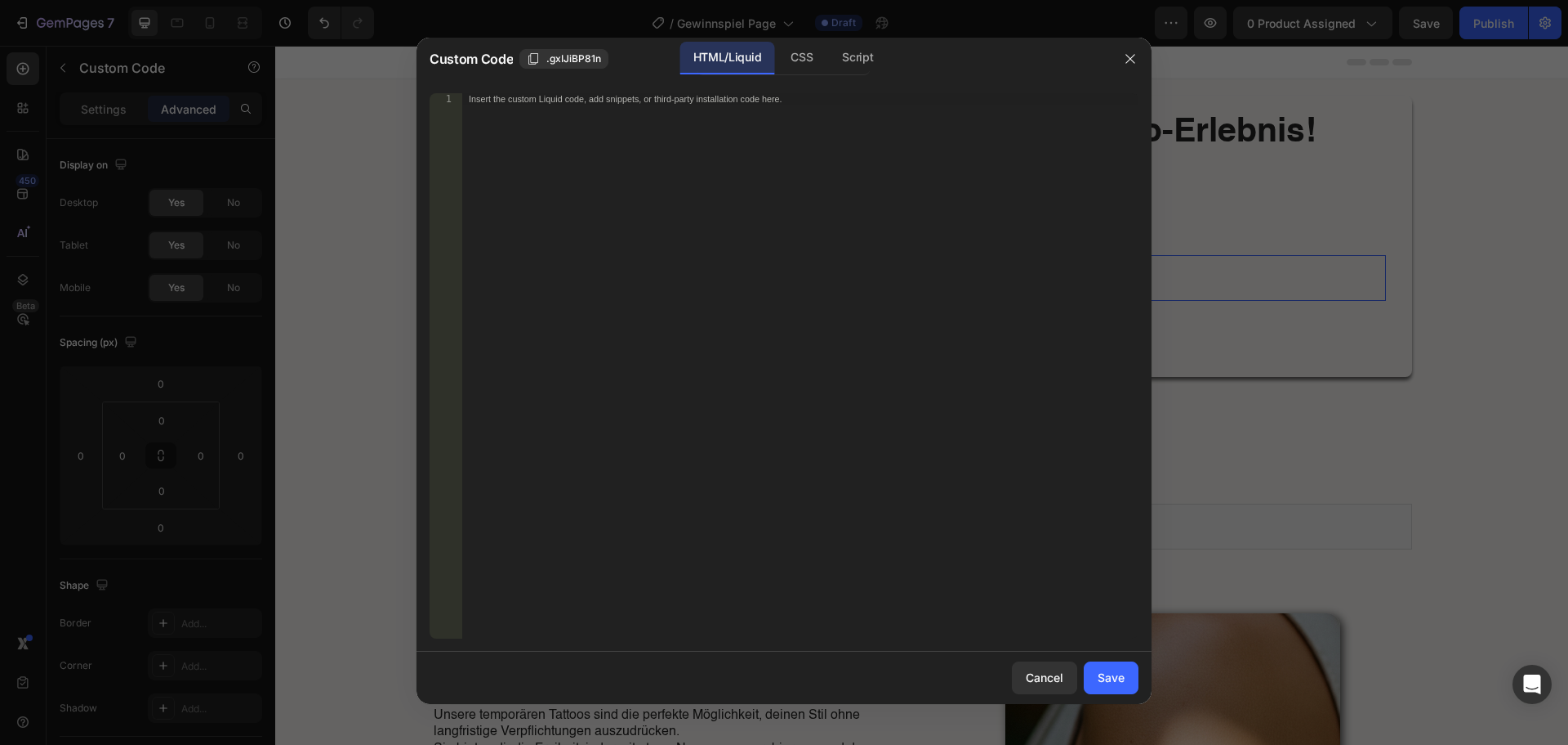
click at [632, 246] on div "Insert the custom Liquid code, add snippets, or third-party installation code h…" at bounding box center [801, 377] width 677 height 568
paste textarea "<div class="klaviyo-form-XtUcUc"></div>"
type textarea "<div class="klaviyo-form-XtUcUc"></div>"
click at [1121, 690] on button "Save" at bounding box center [1111, 677] width 54 height 32
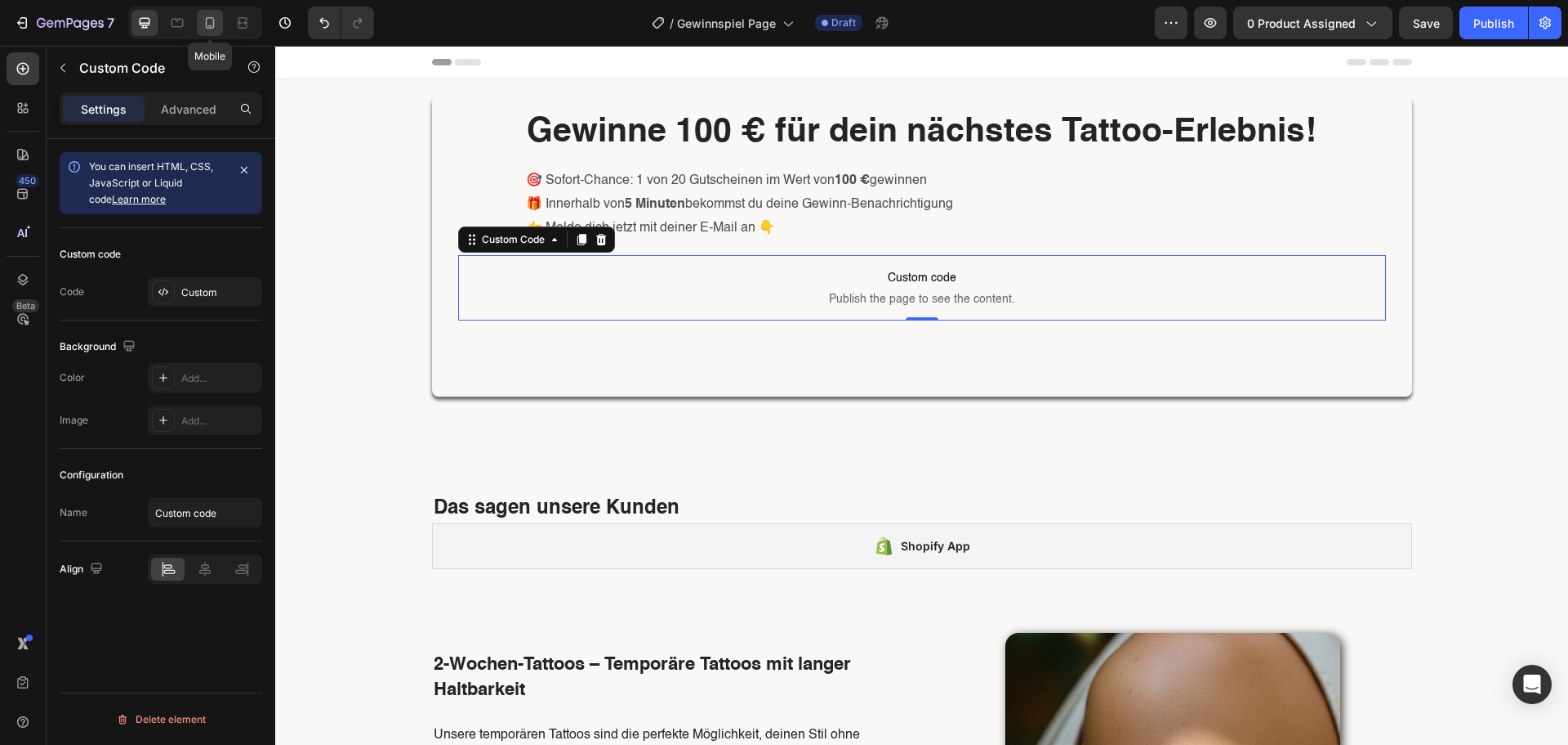
click at [218, 22] on icon at bounding box center [210, 22] width 16 height 16
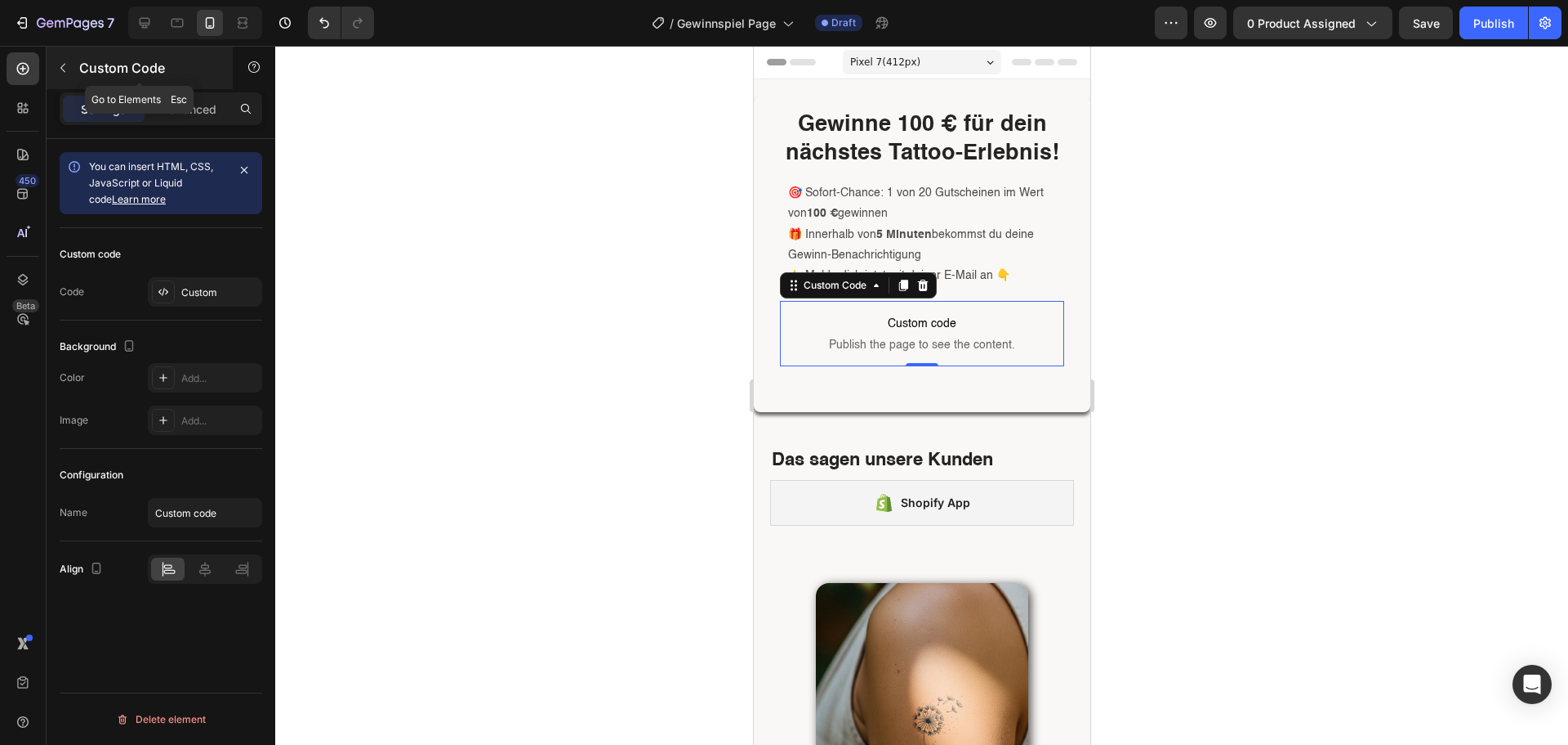
click at [75, 71] on button "button" at bounding box center [63, 67] width 26 height 26
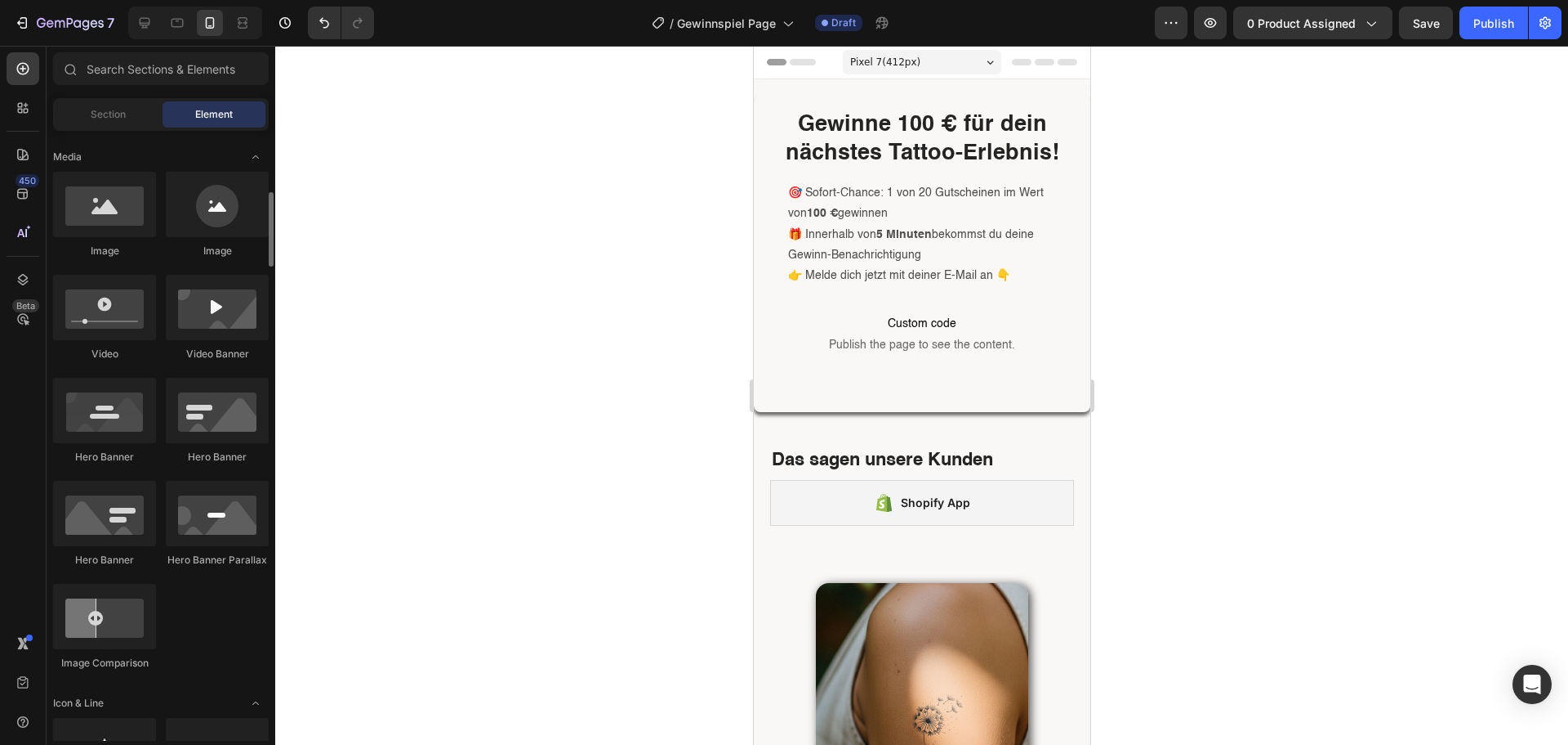
scroll to position [419, 0]
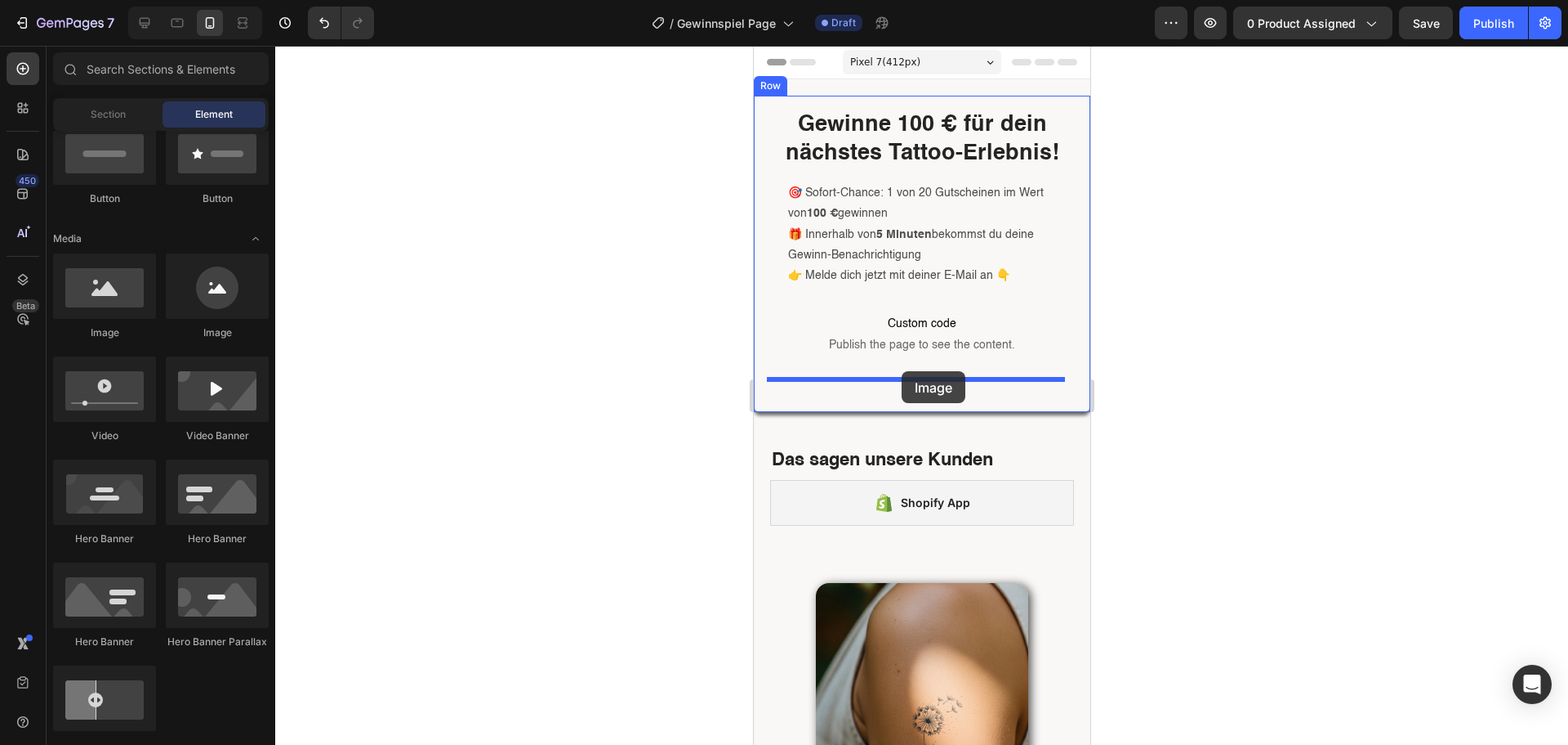
drag, startPoint x: 1211, startPoint y: 343, endPoint x: 901, endPoint y: 371, distance: 311.3
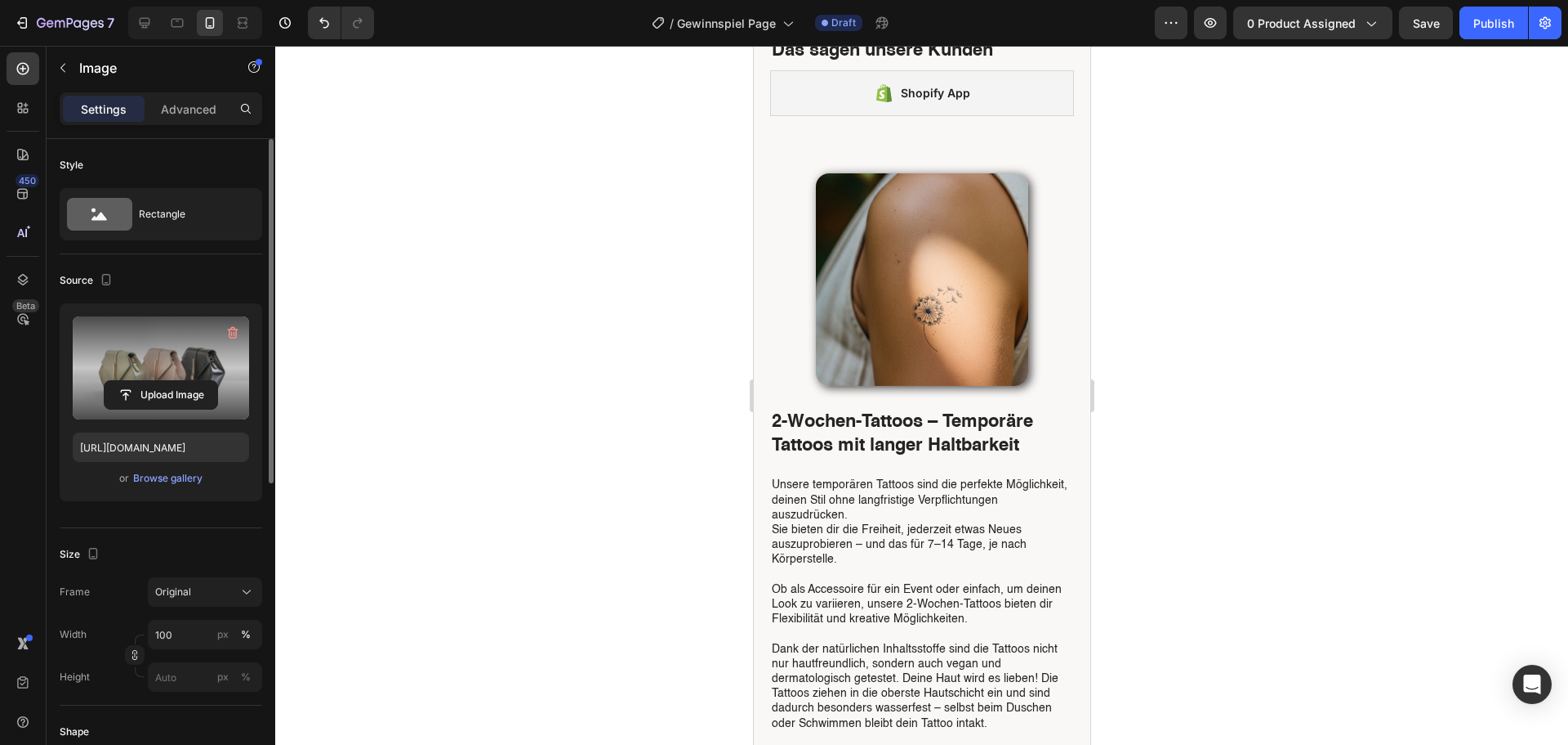
scroll to position [409, 0]
click at [166, 396] on input "file" at bounding box center [160, 394] width 113 height 28
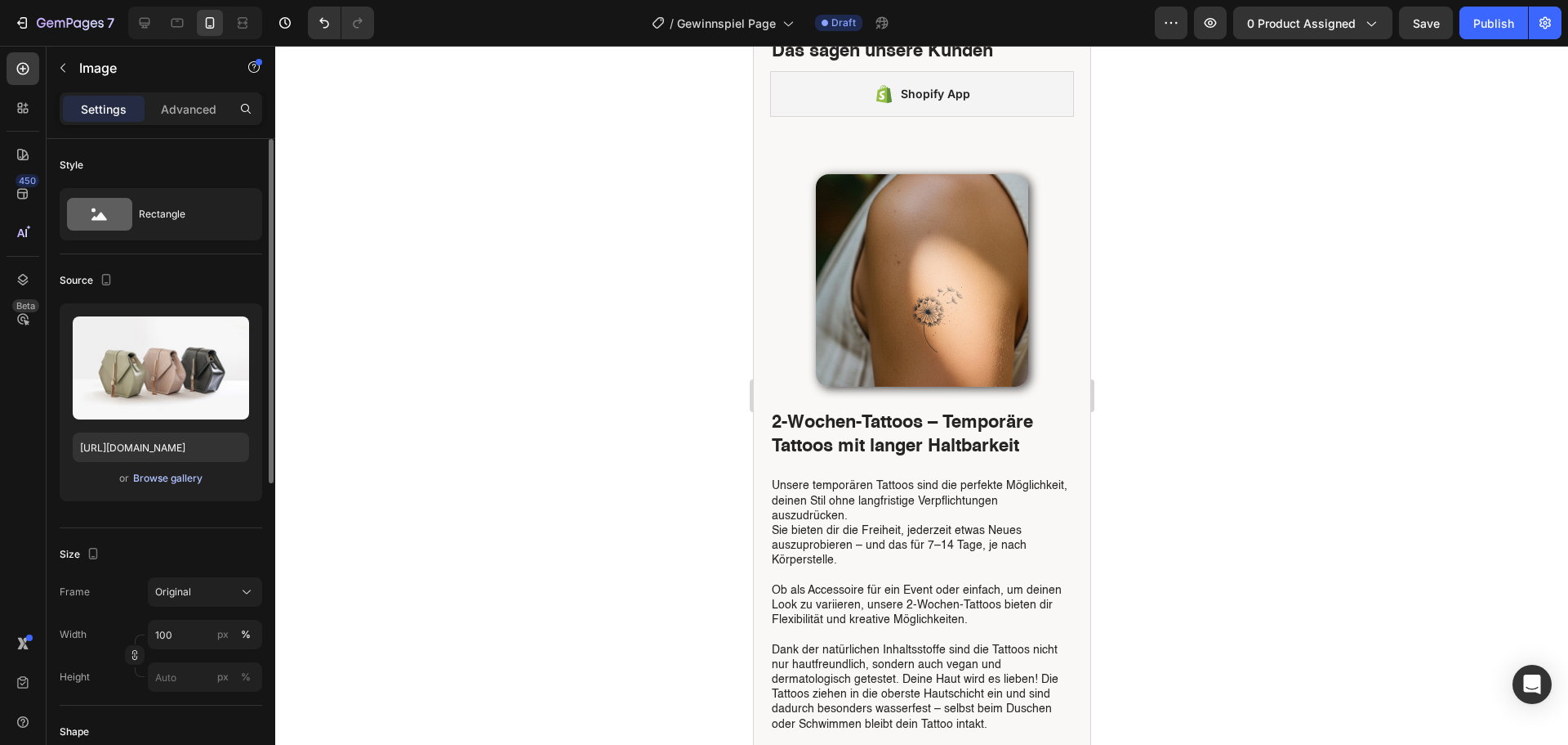
click at [186, 471] on div "Browse gallery" at bounding box center [168, 477] width 70 height 14
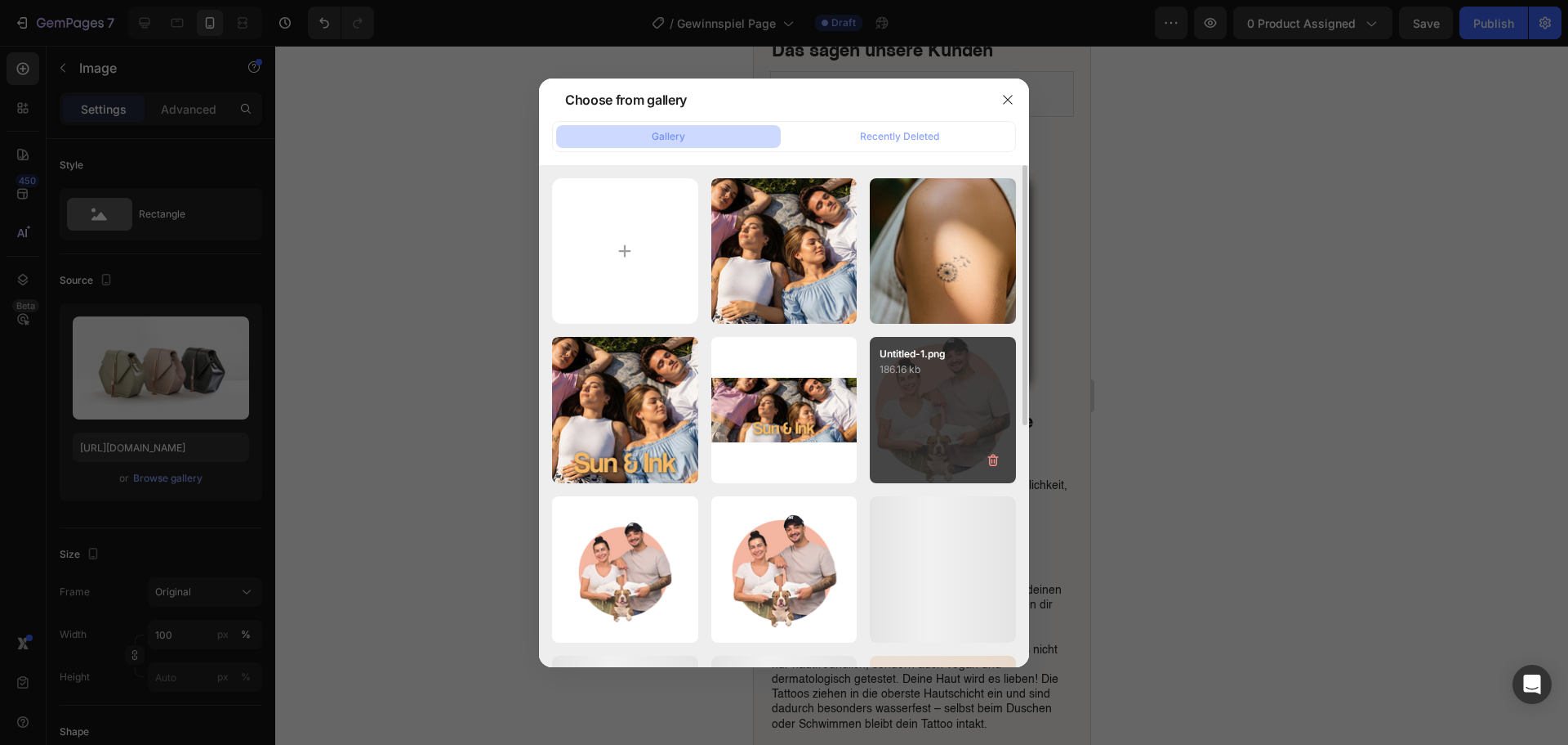
click at [946, 396] on div "Untitled-1.png 186.16 kb" at bounding box center [943, 409] width 146 height 146
type input "[URL][DOMAIN_NAME]"
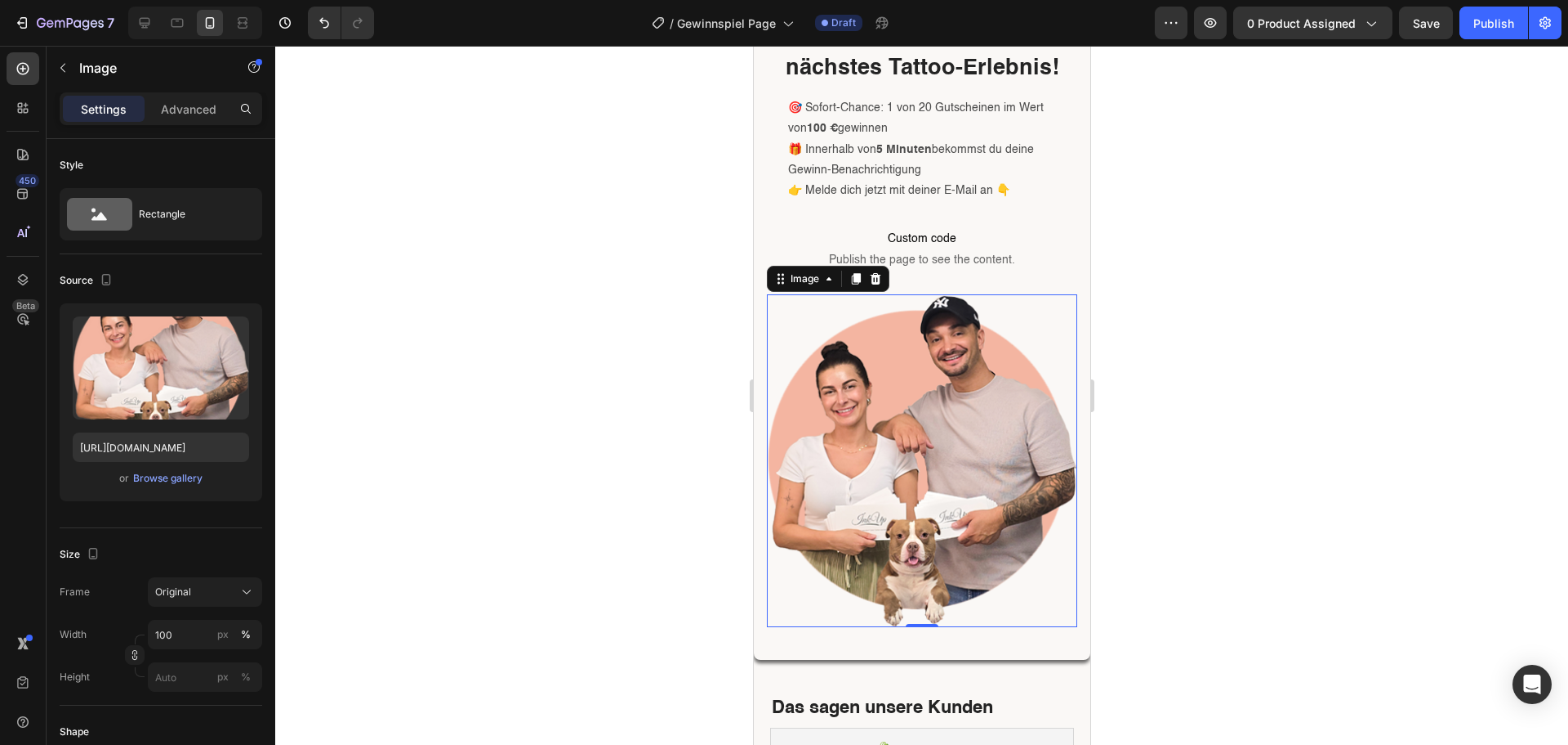
scroll to position [82, 0]
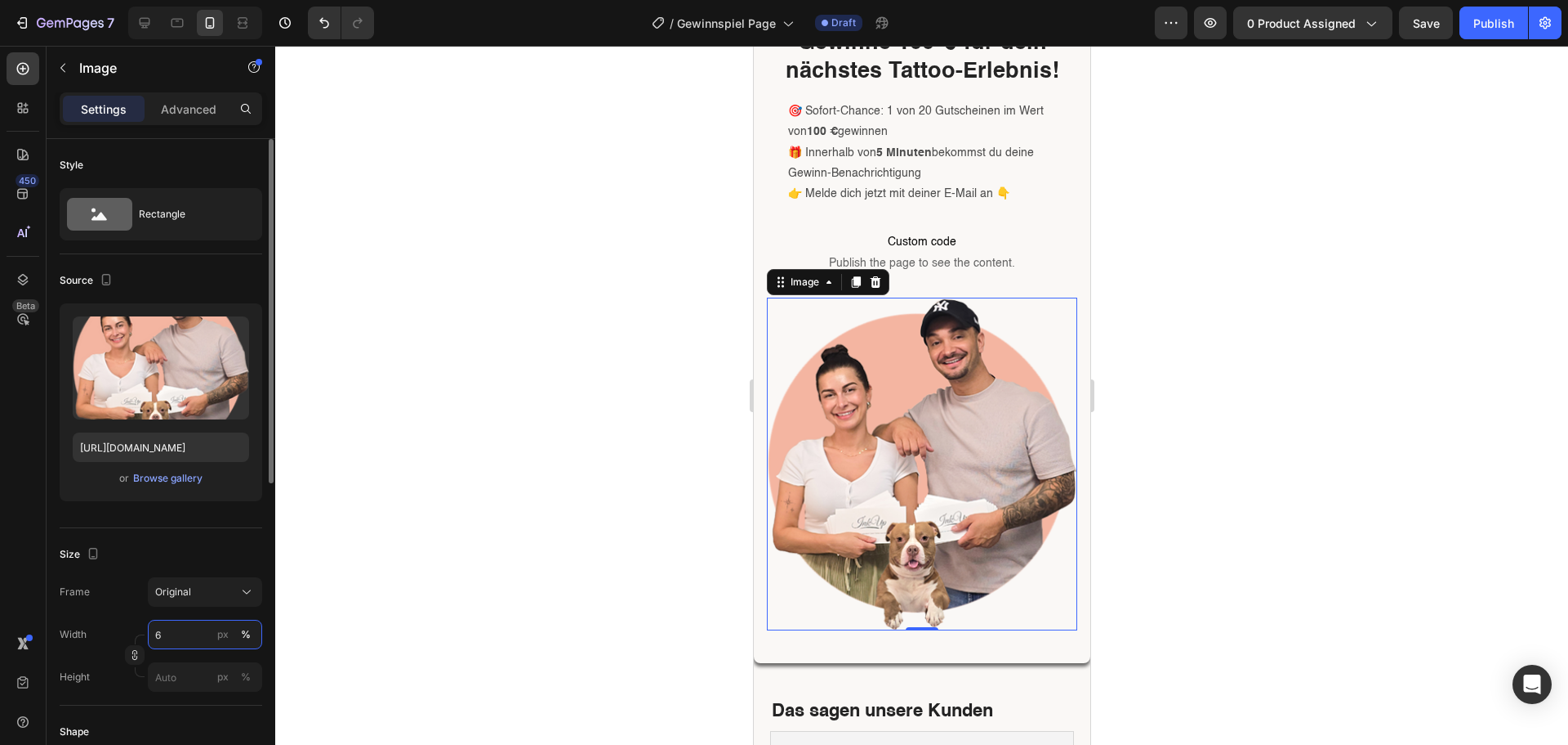
type input "60"
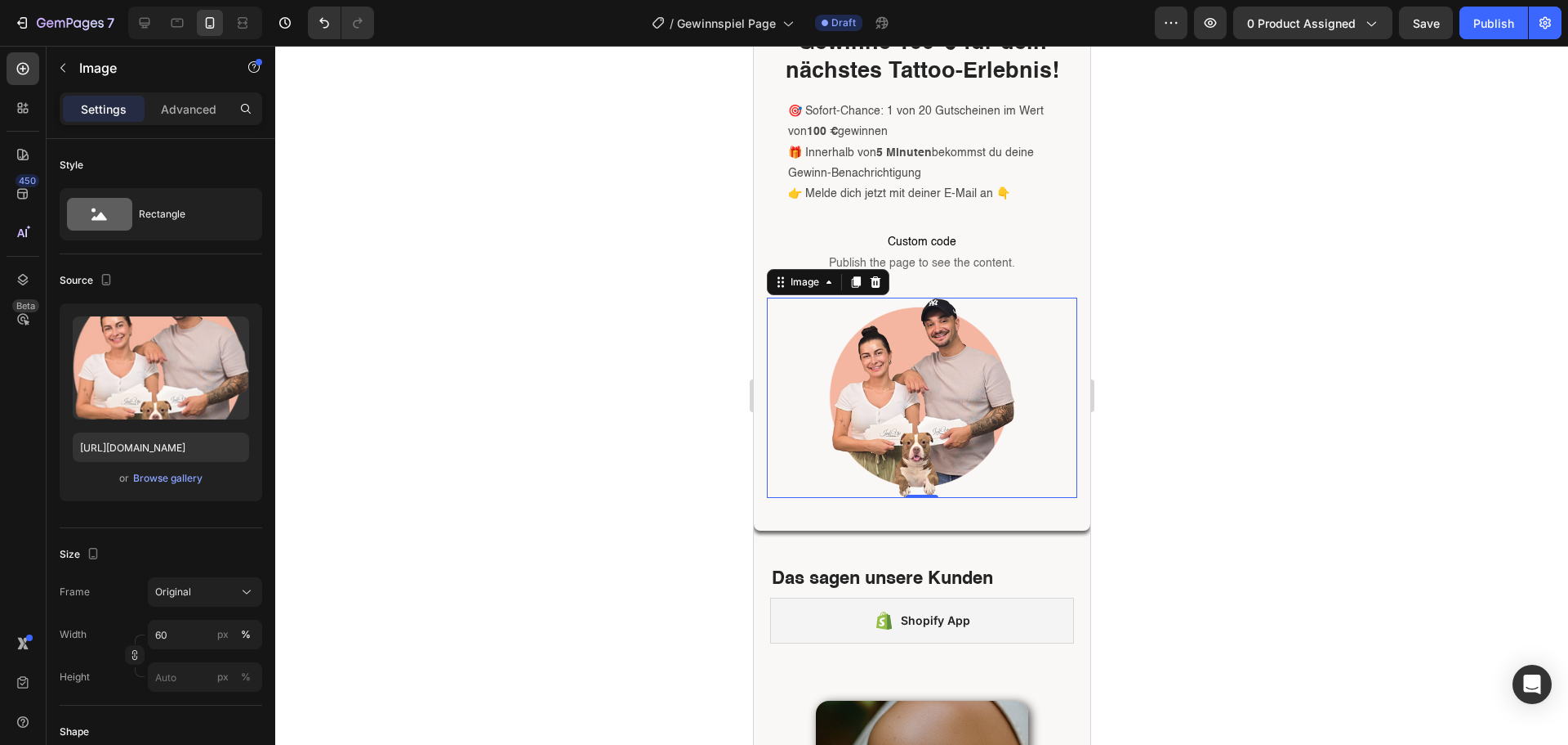
click at [1336, 292] on div at bounding box center [921, 395] width 1293 height 699
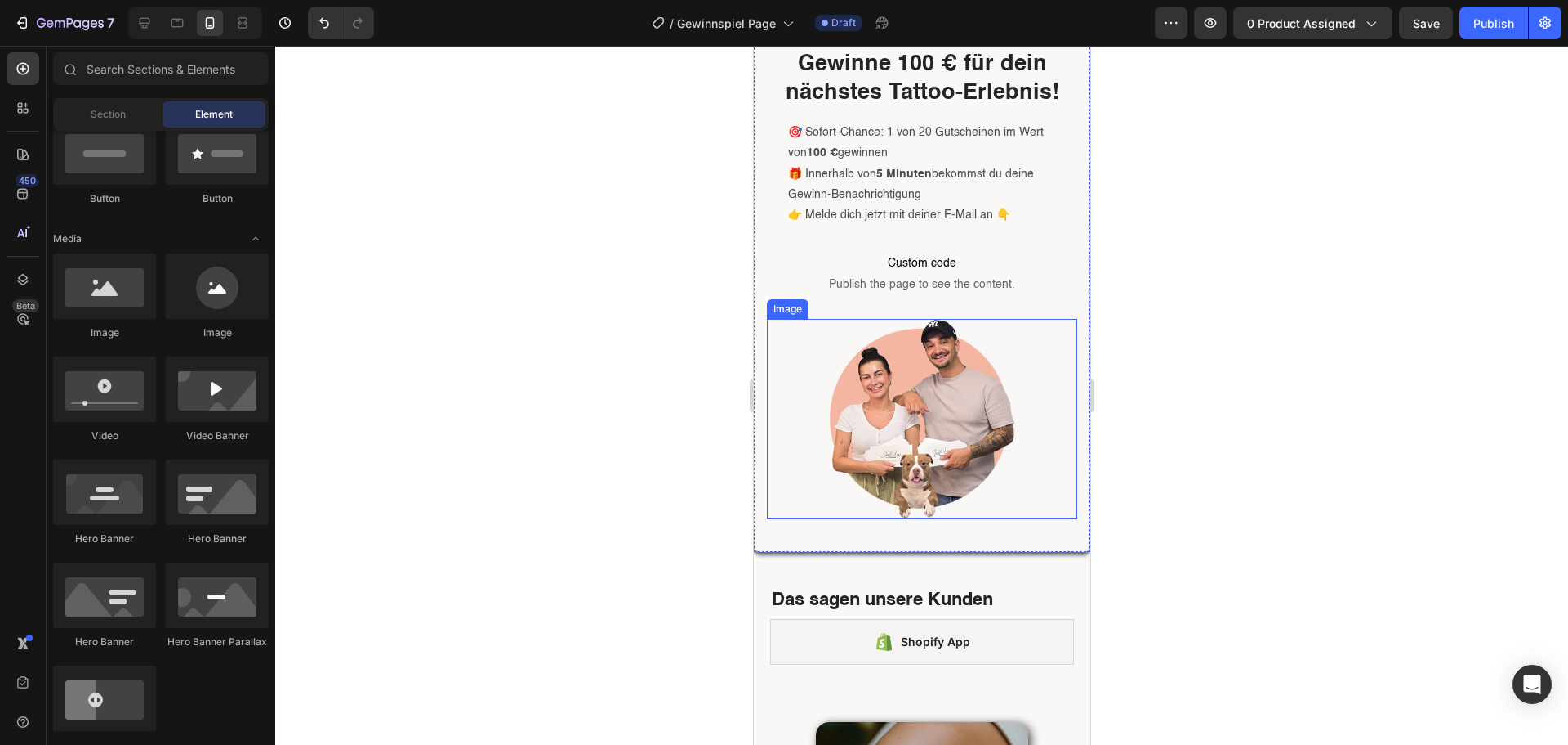
scroll to position [0, 0]
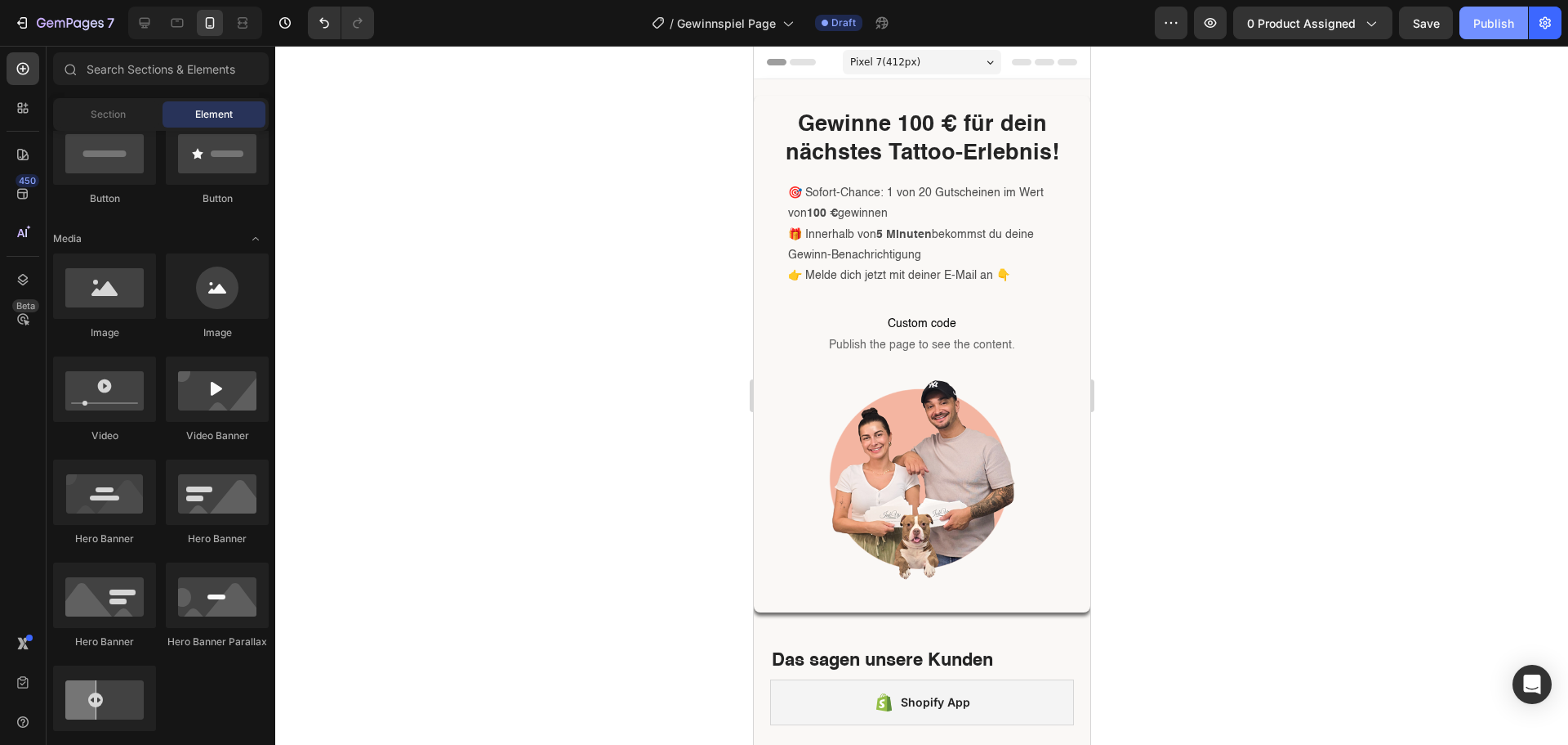
click at [1501, 10] on button "Publish" at bounding box center [1493, 23] width 69 height 32
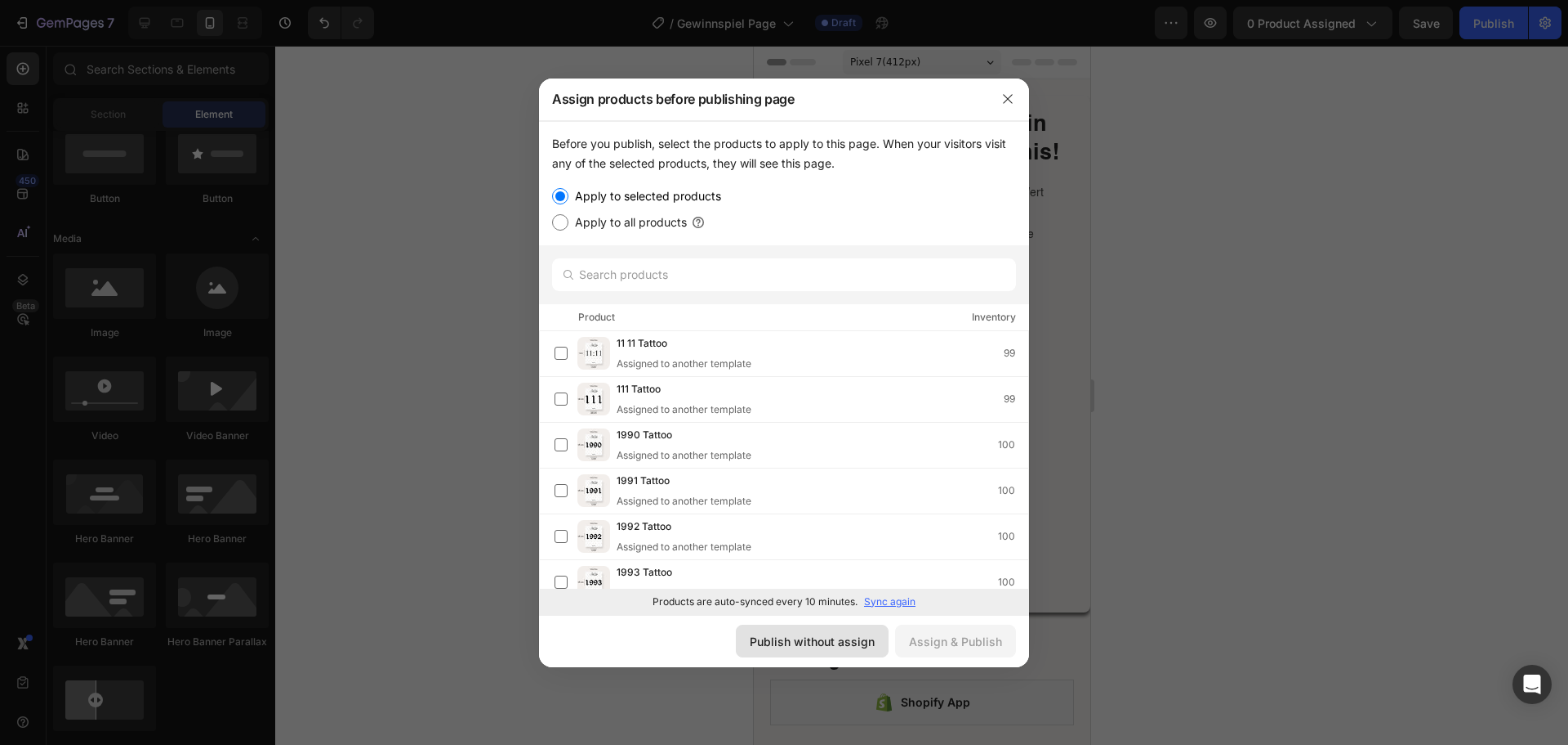
click at [805, 643] on div "Publish without assign" at bounding box center [812, 641] width 125 height 17
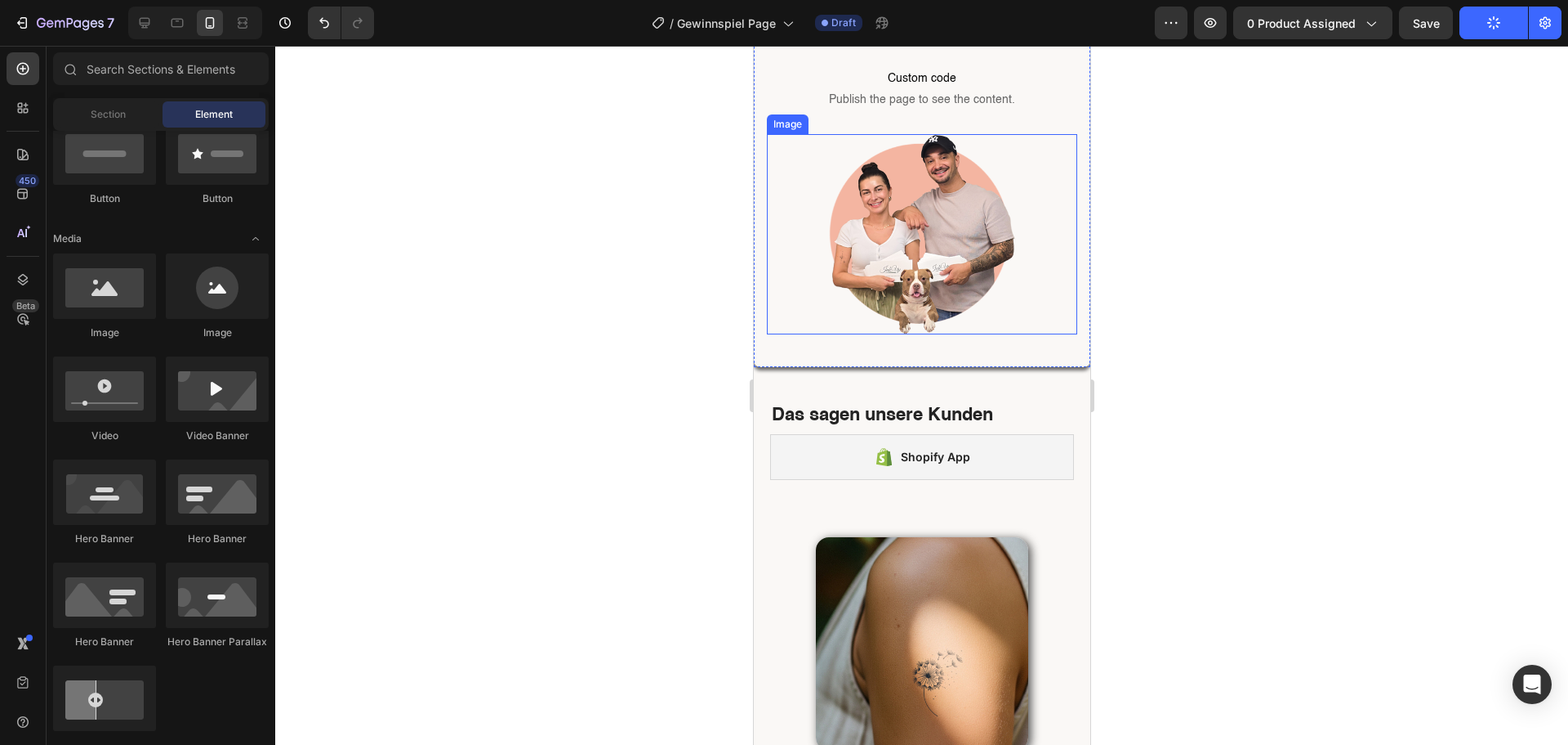
scroll to position [327, 0]
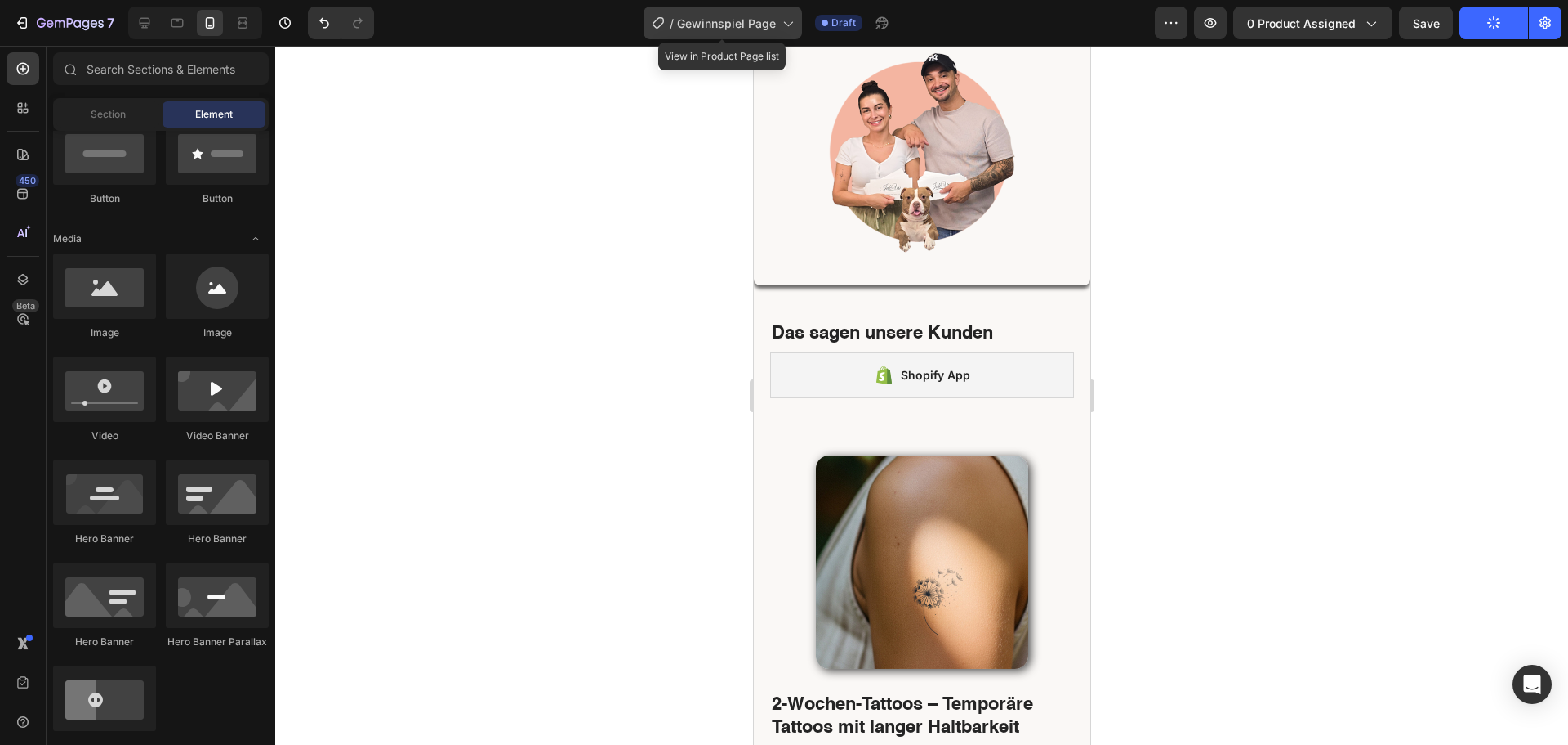
click at [696, 25] on span "Gewinnspiel Page" at bounding box center [727, 23] width 98 height 17
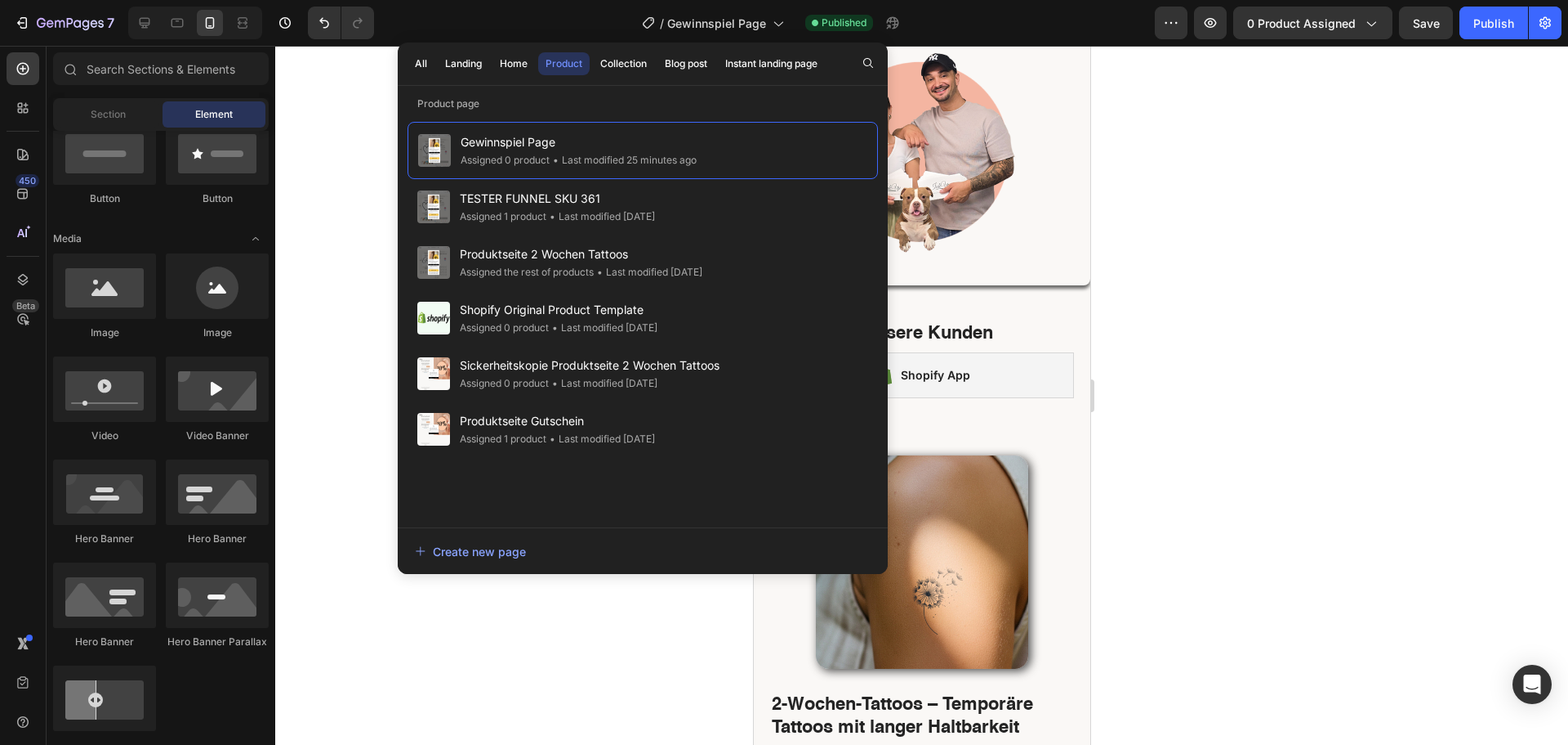
click at [1276, 324] on div at bounding box center [921, 395] width 1293 height 699
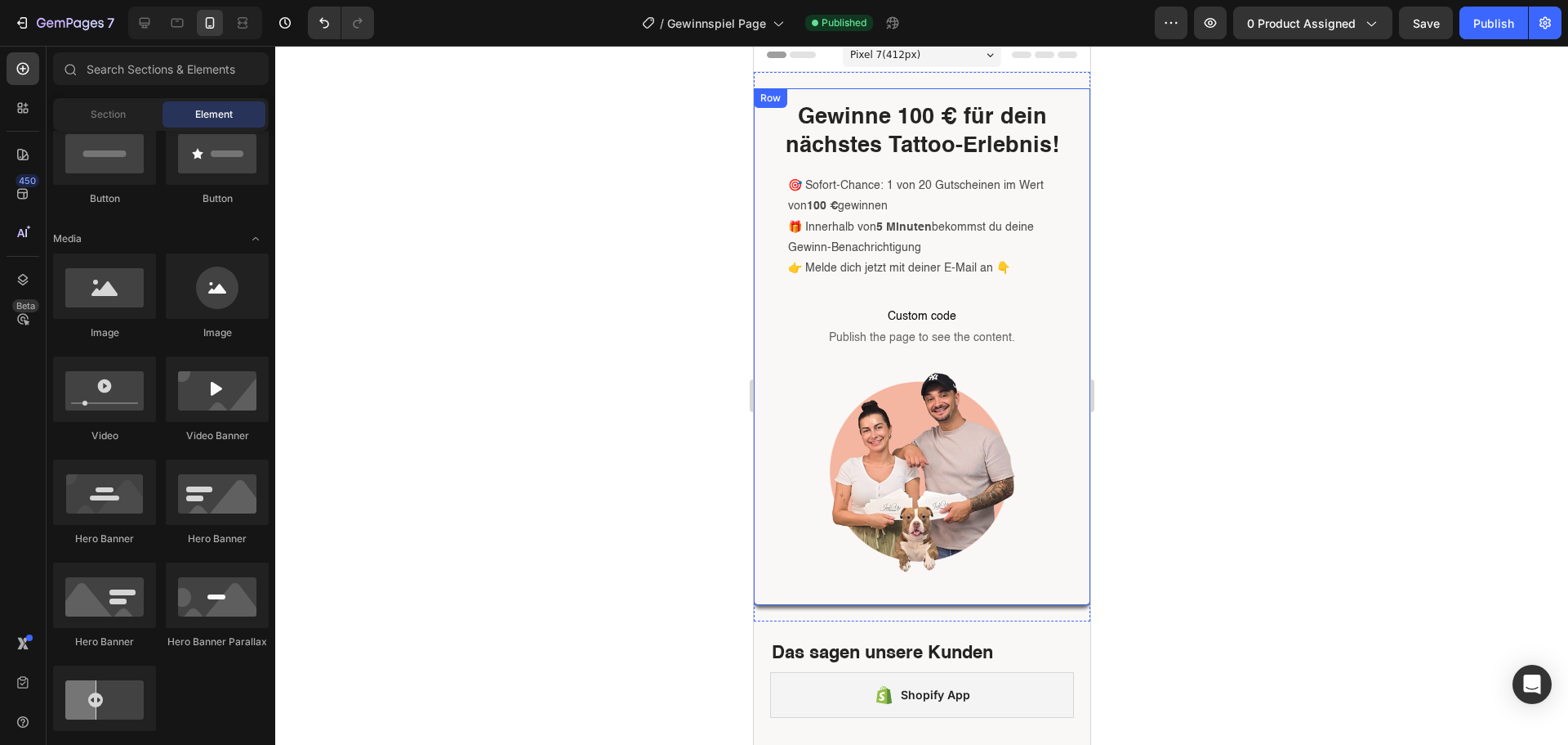
scroll to position [0, 0]
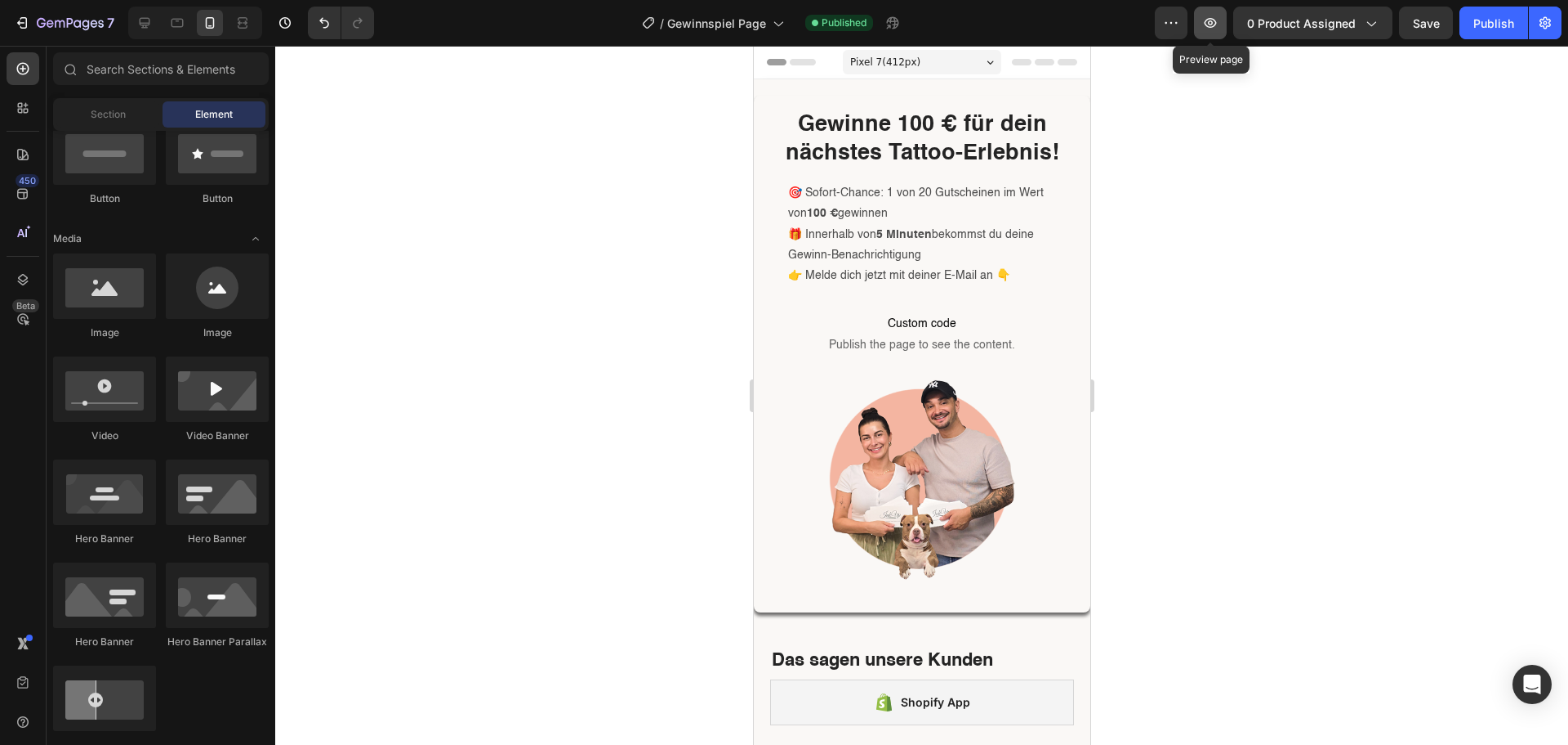
click at [1211, 15] on icon "button" at bounding box center [1210, 22] width 16 height 16
click at [896, 436] on img at bounding box center [921, 478] width 186 height 200
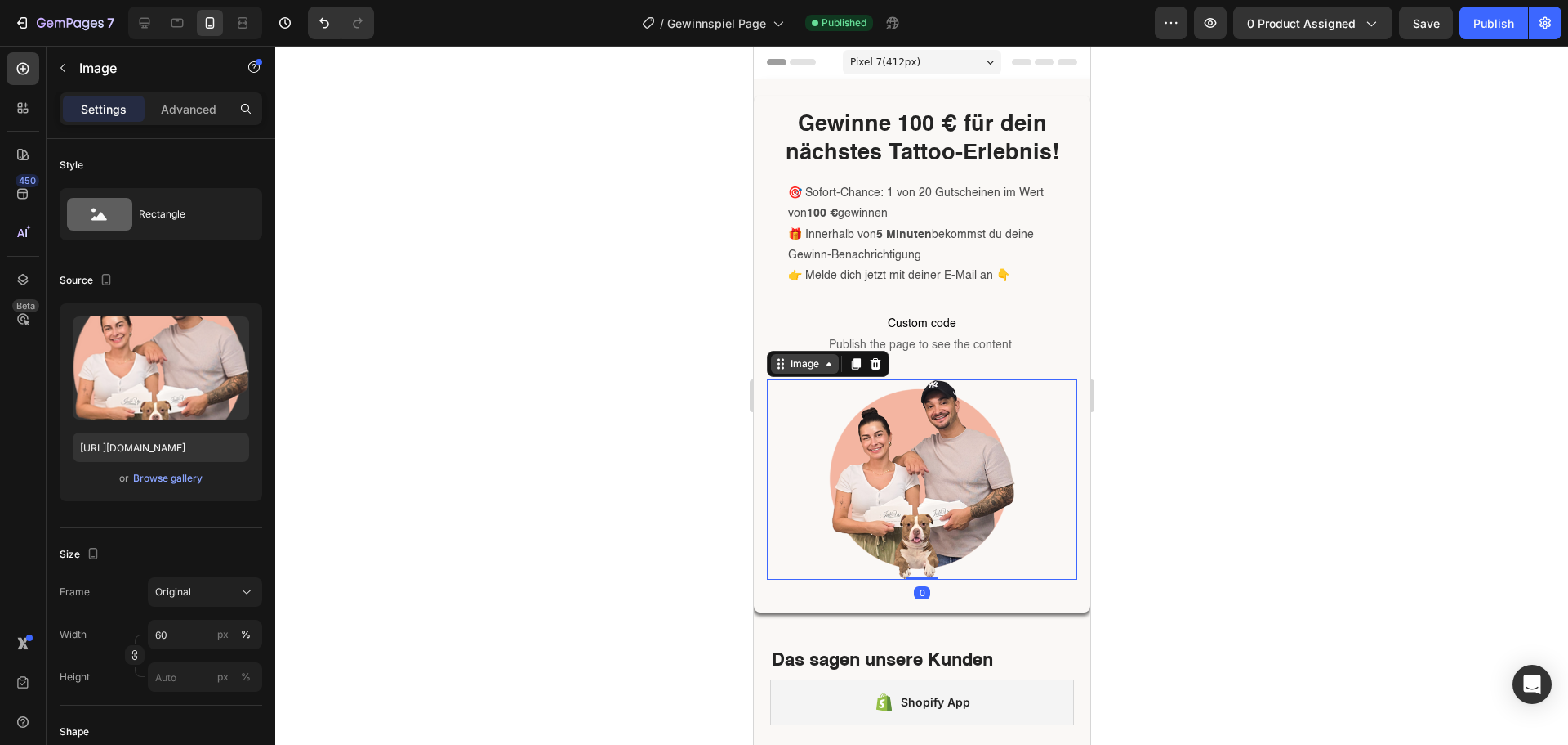
click at [805, 368] on div "Image" at bounding box center [804, 363] width 35 height 14
click at [805, 355] on div "Image" at bounding box center [804, 364] width 68 height 20
click at [873, 445] on img at bounding box center [921, 478] width 186 height 200
click at [845, 512] on img at bounding box center [921, 478] width 186 height 200
click at [498, 507] on div at bounding box center [921, 395] width 1293 height 699
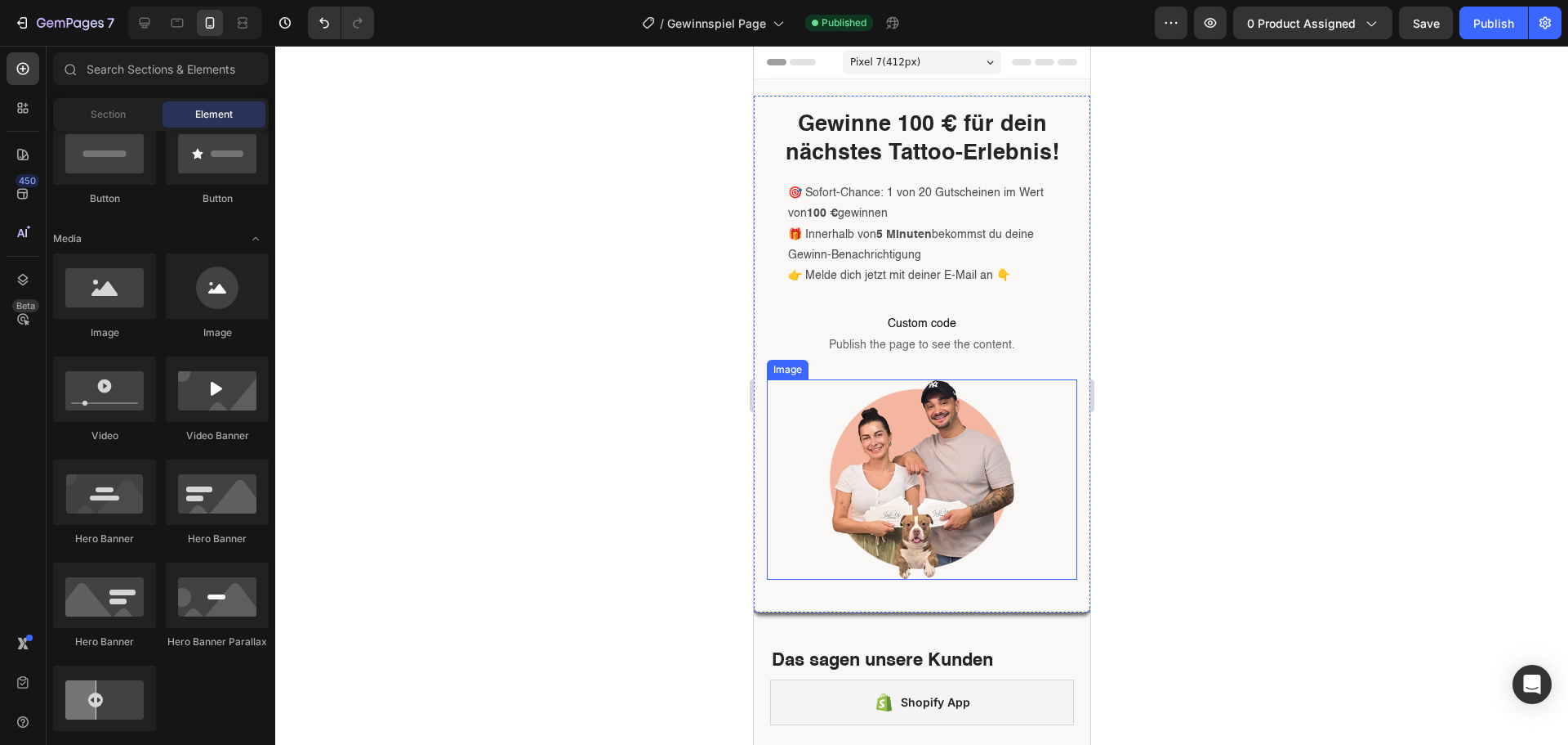
click at [801, 443] on div at bounding box center [921, 478] width 311 height 200
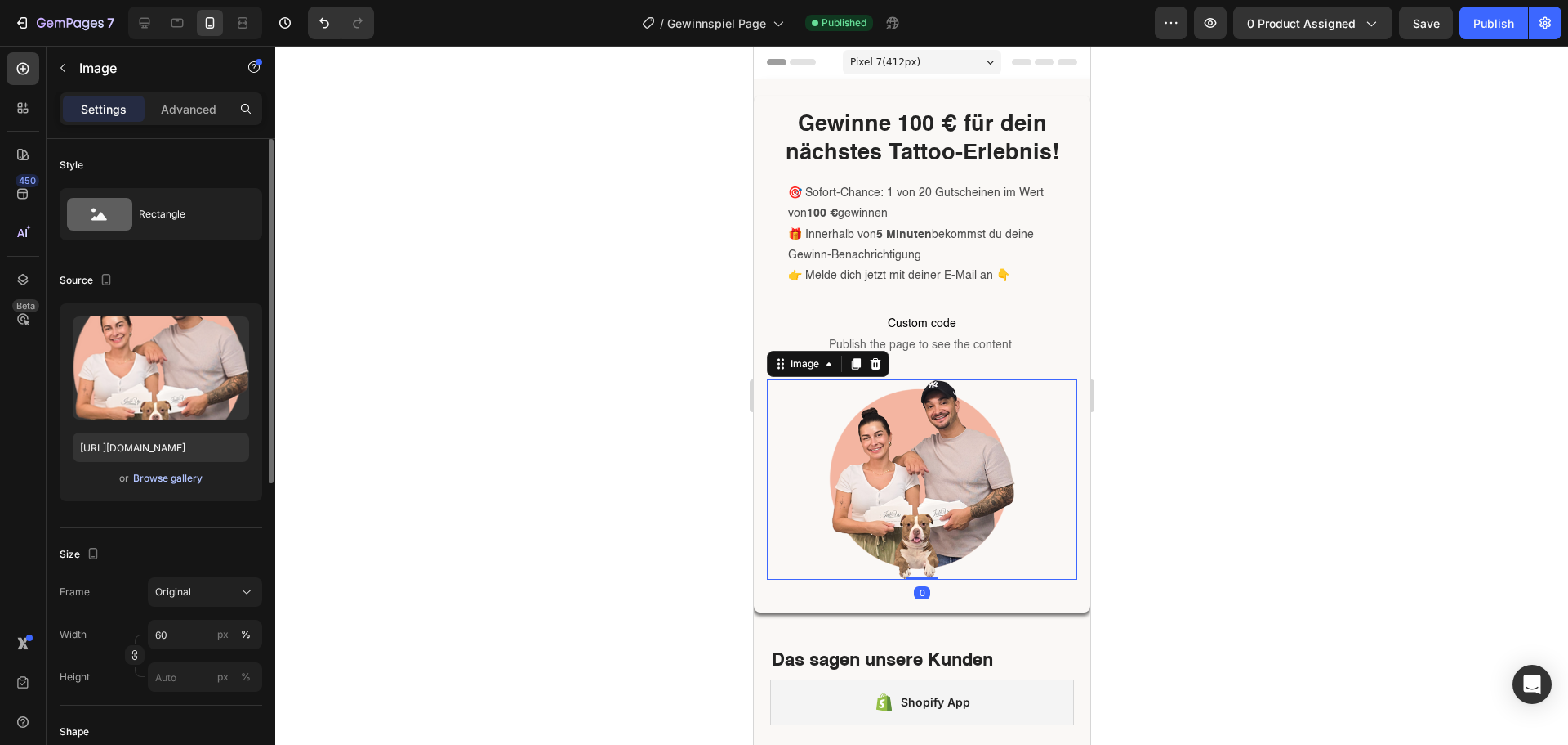
click at [188, 482] on div "Browse gallery" at bounding box center [168, 477] width 70 height 14
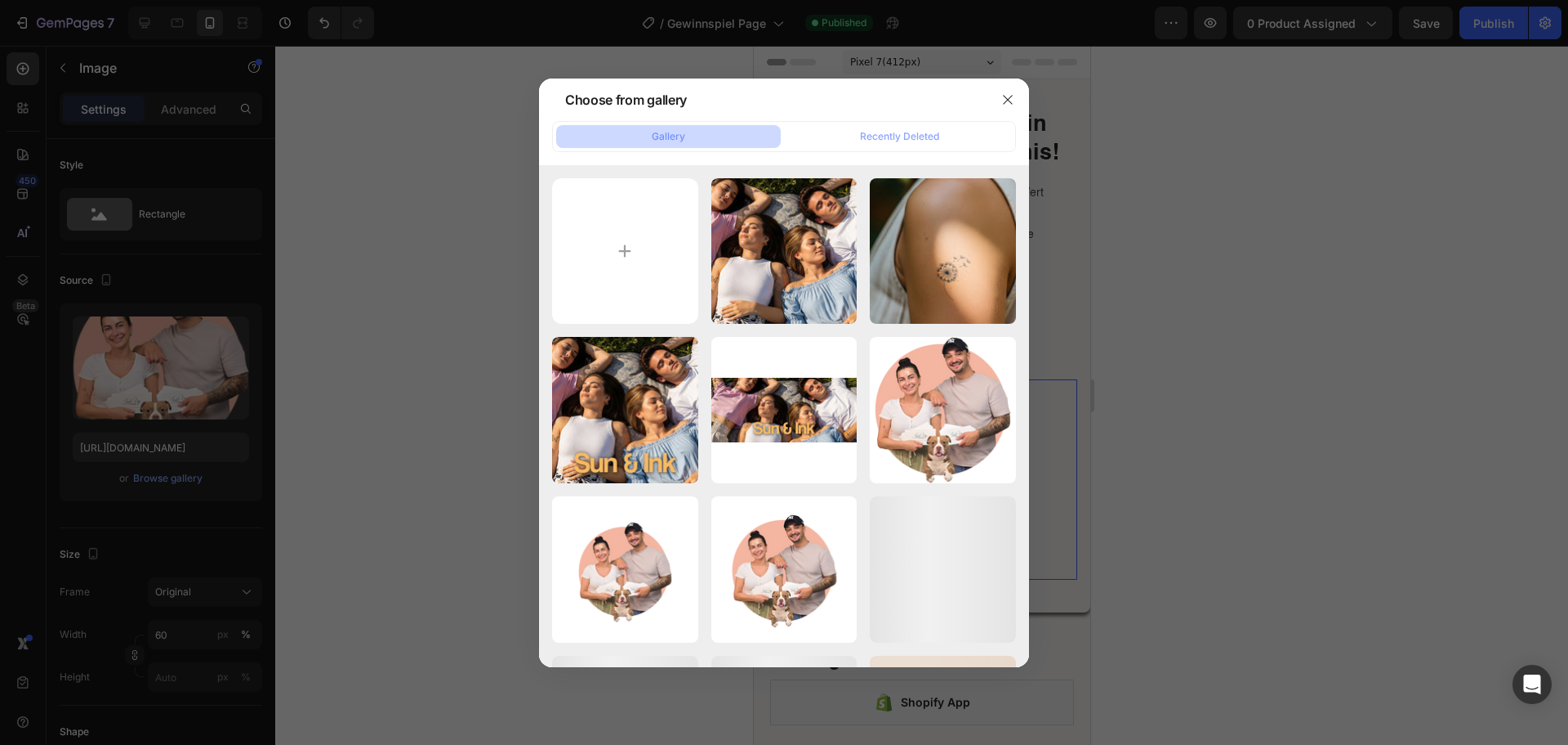
click at [264, 277] on div at bounding box center [784, 372] width 1568 height 745
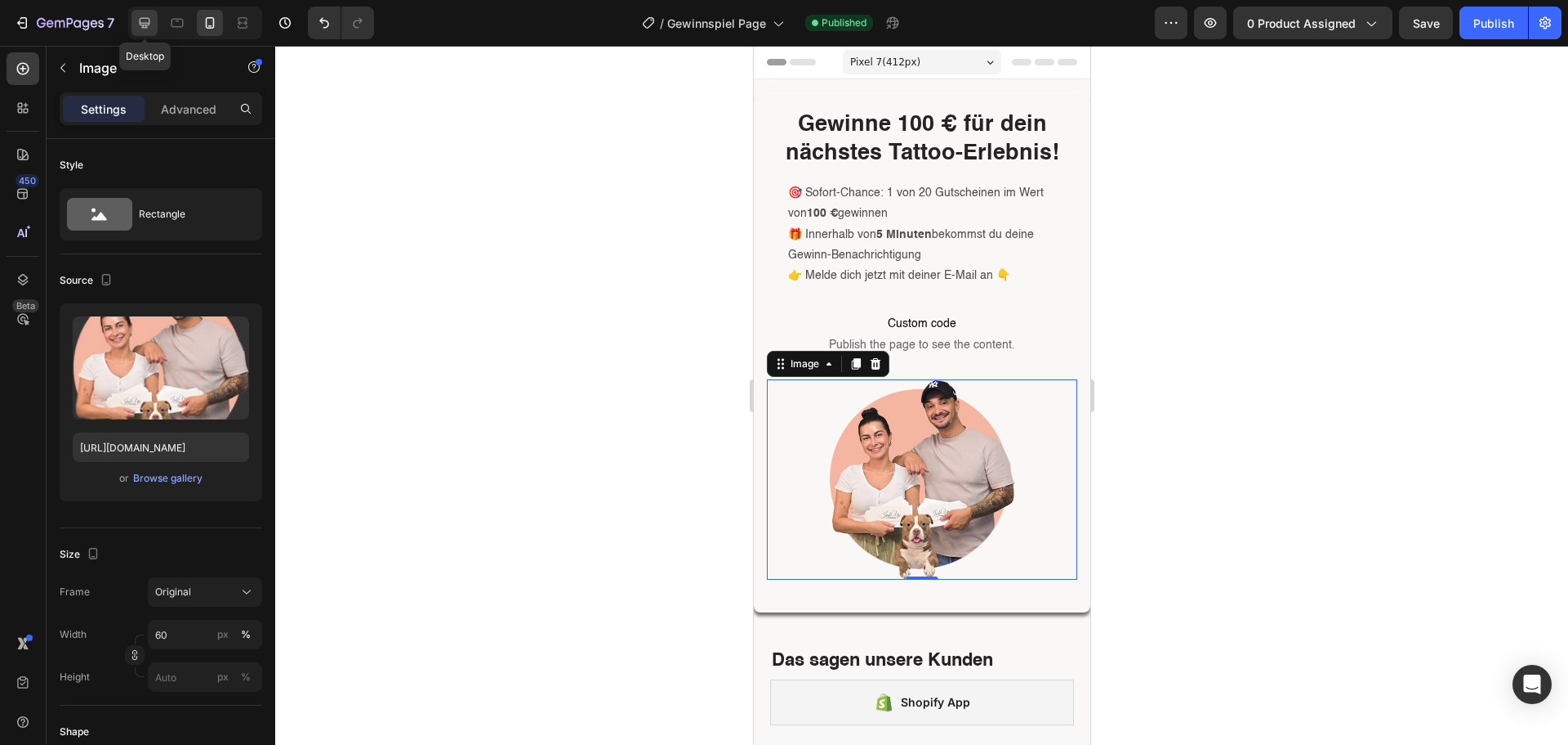
click at [144, 25] on icon at bounding box center [145, 23] width 11 height 11
type input "[URL][DOMAIN_NAME]"
type input "100"
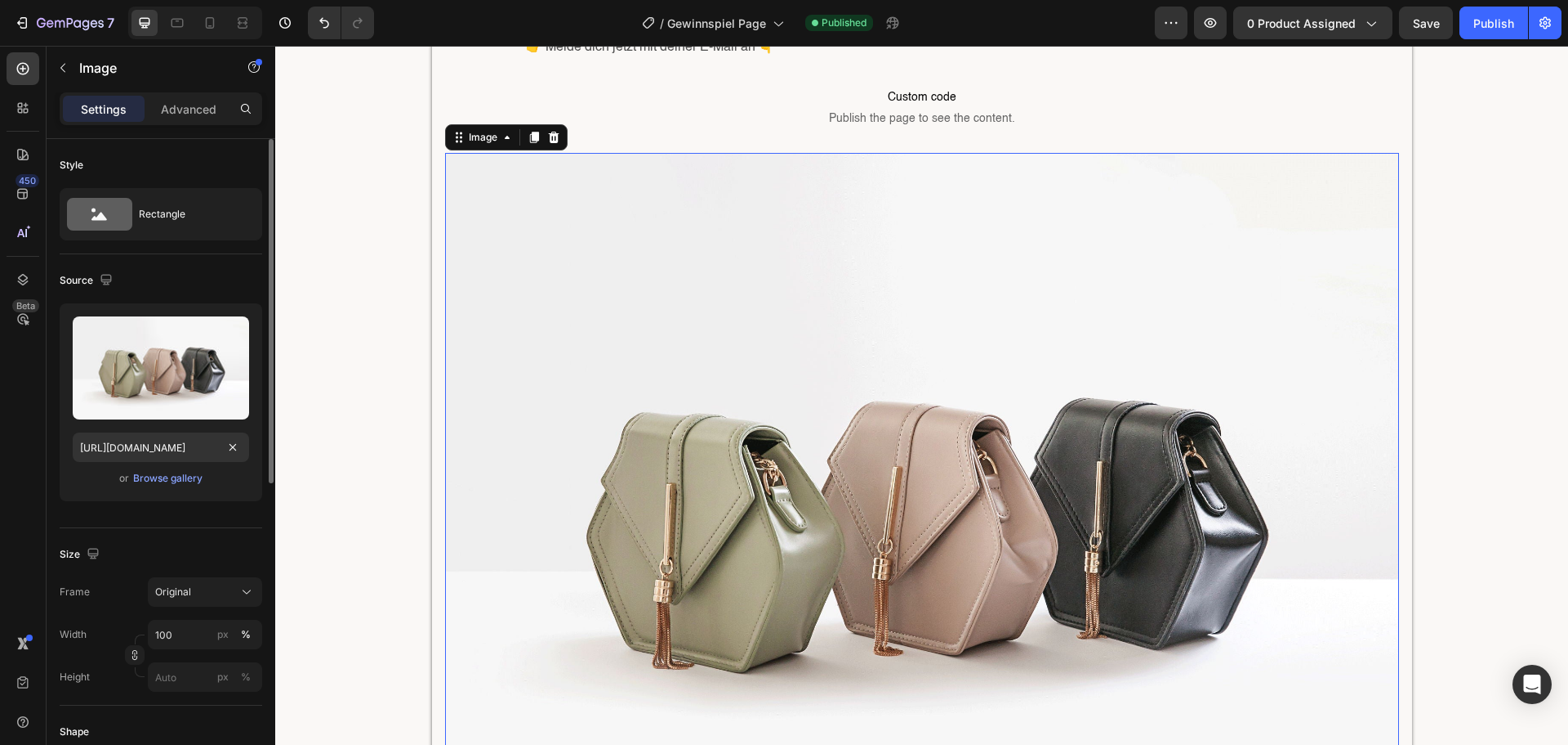
scroll to position [230, 0]
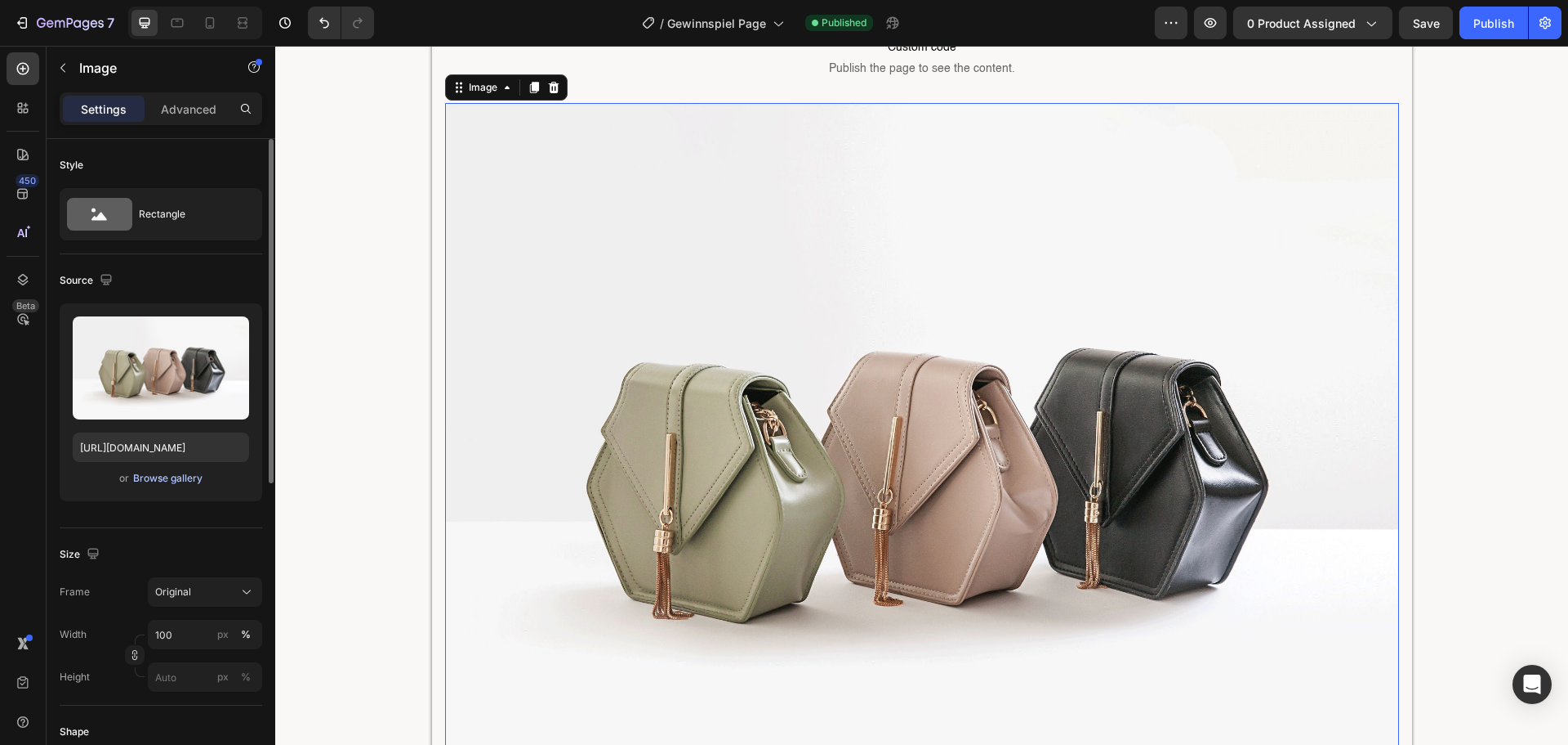
click at [178, 479] on div "Browse gallery" at bounding box center [168, 477] width 70 height 14
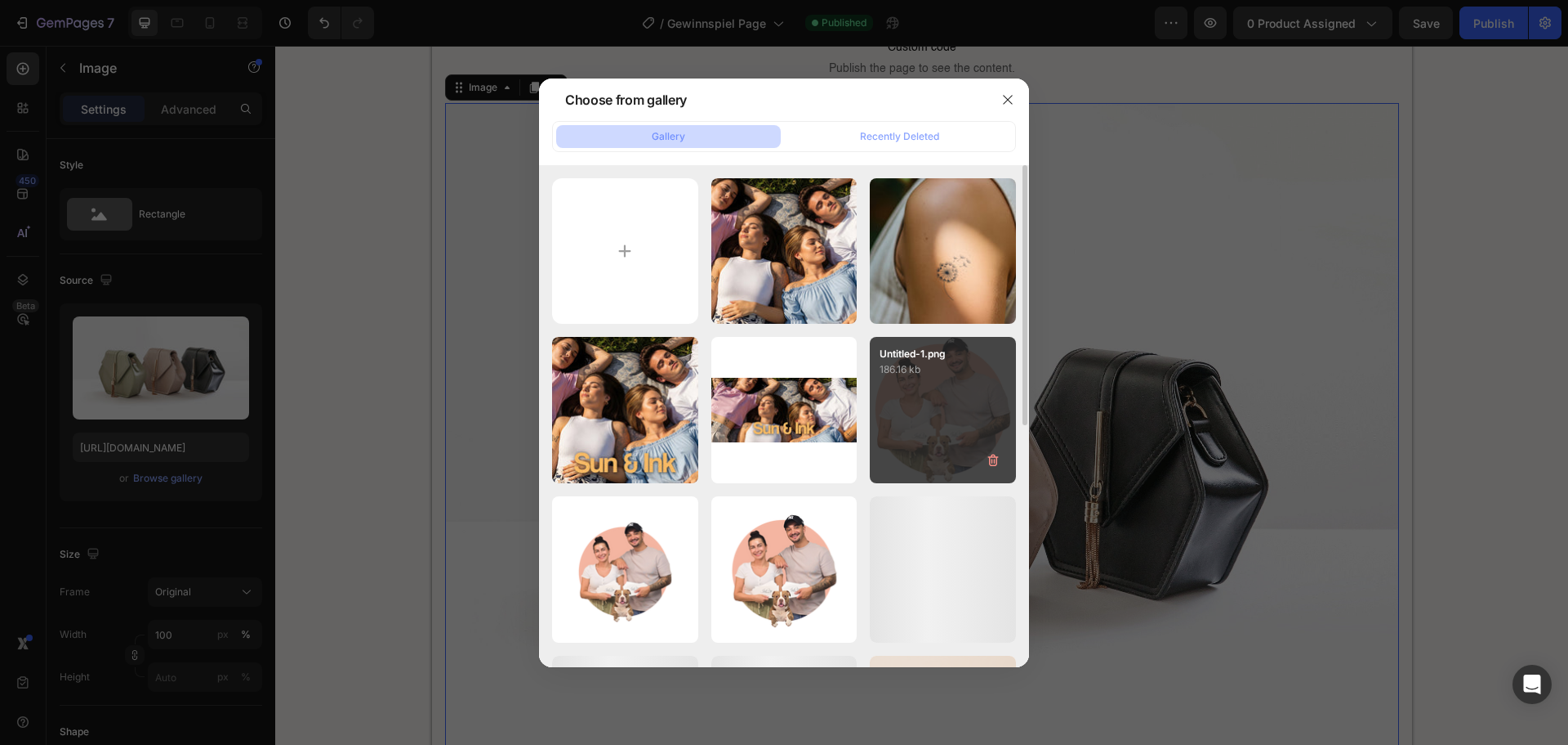
click at [942, 404] on div "Untitled-1.png 186.16 kb" at bounding box center [943, 409] width 146 height 146
type input "[URL][DOMAIN_NAME]"
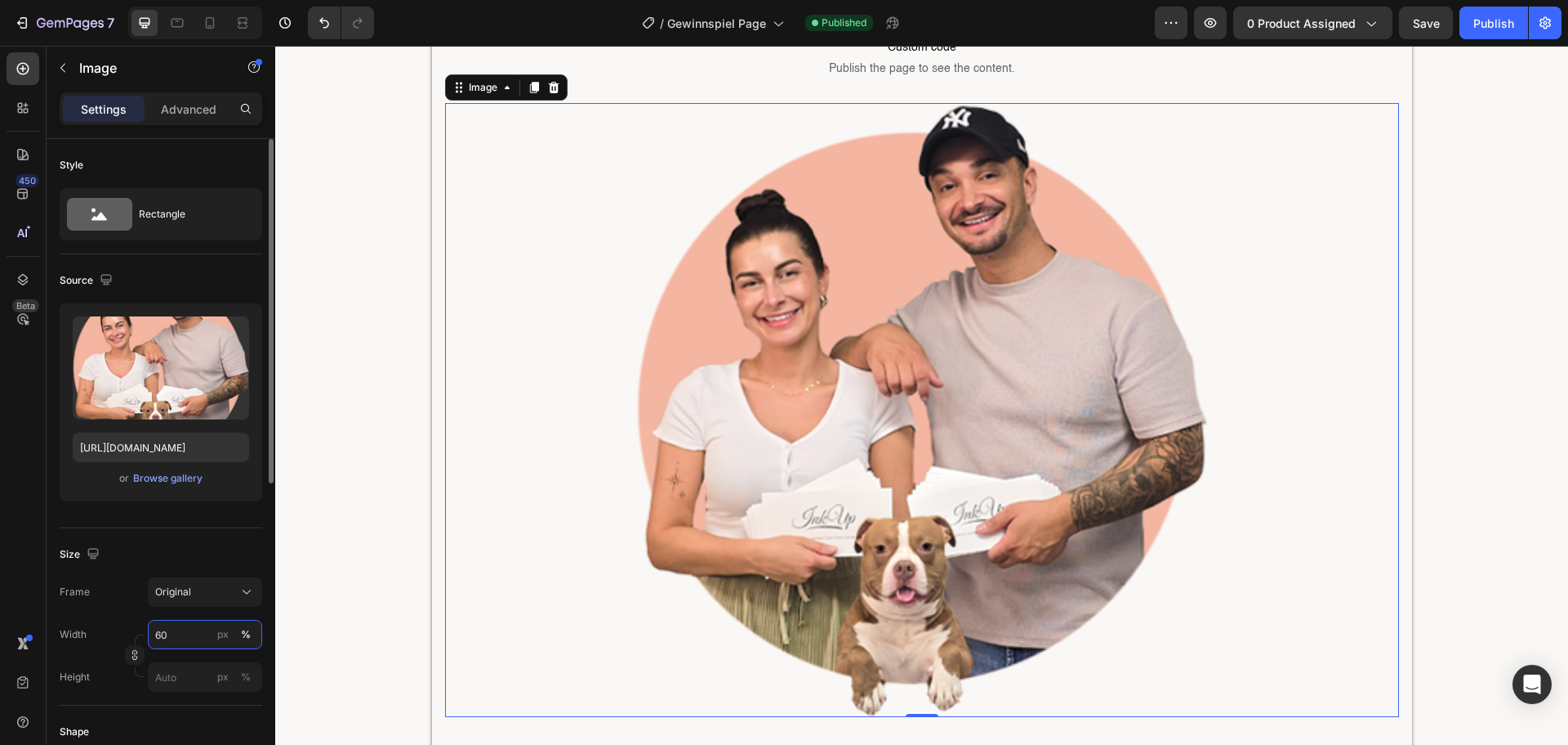
click at [133, 637] on div "Width 60 px % Height px %" at bounding box center [160, 655] width 203 height 72
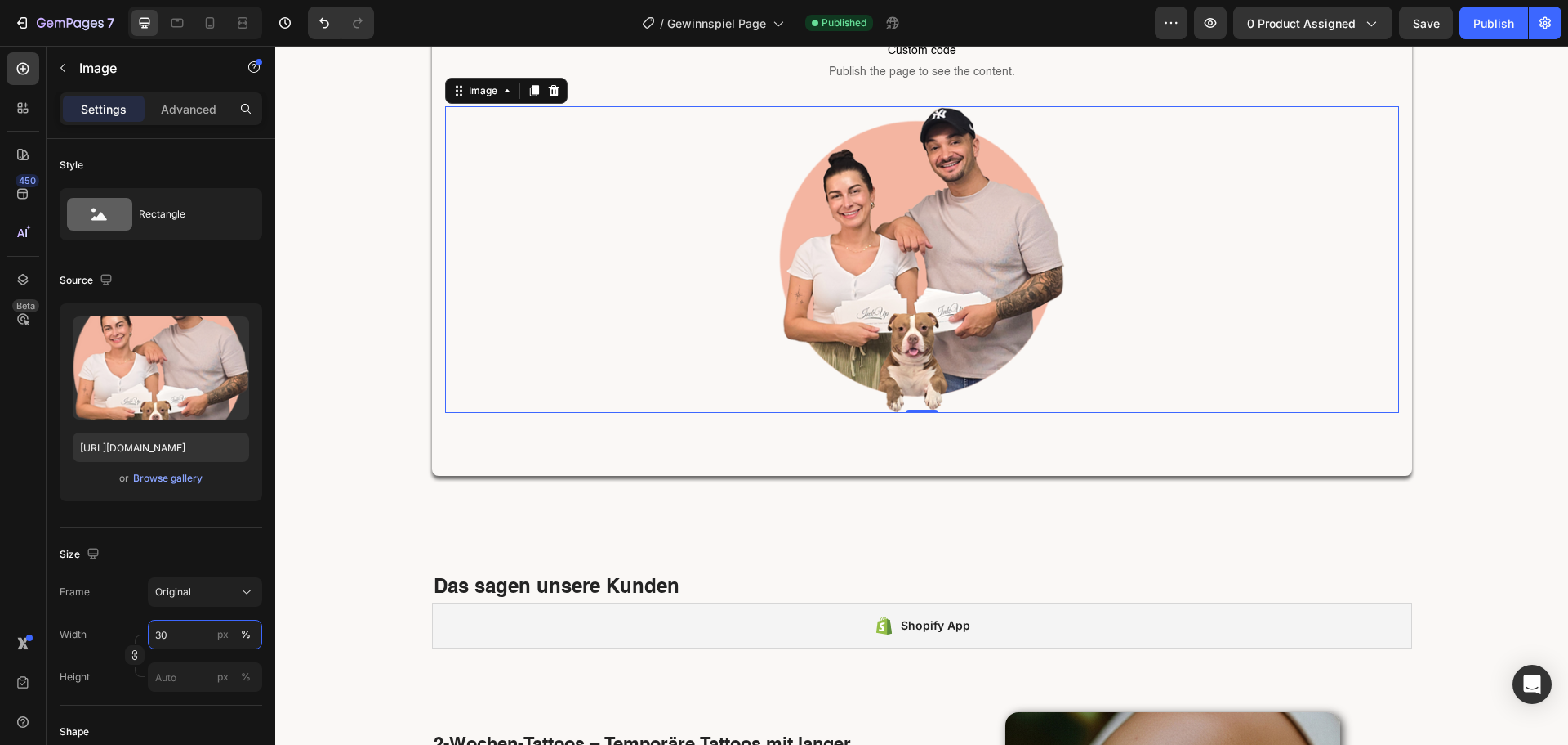
scroll to position [0, 0]
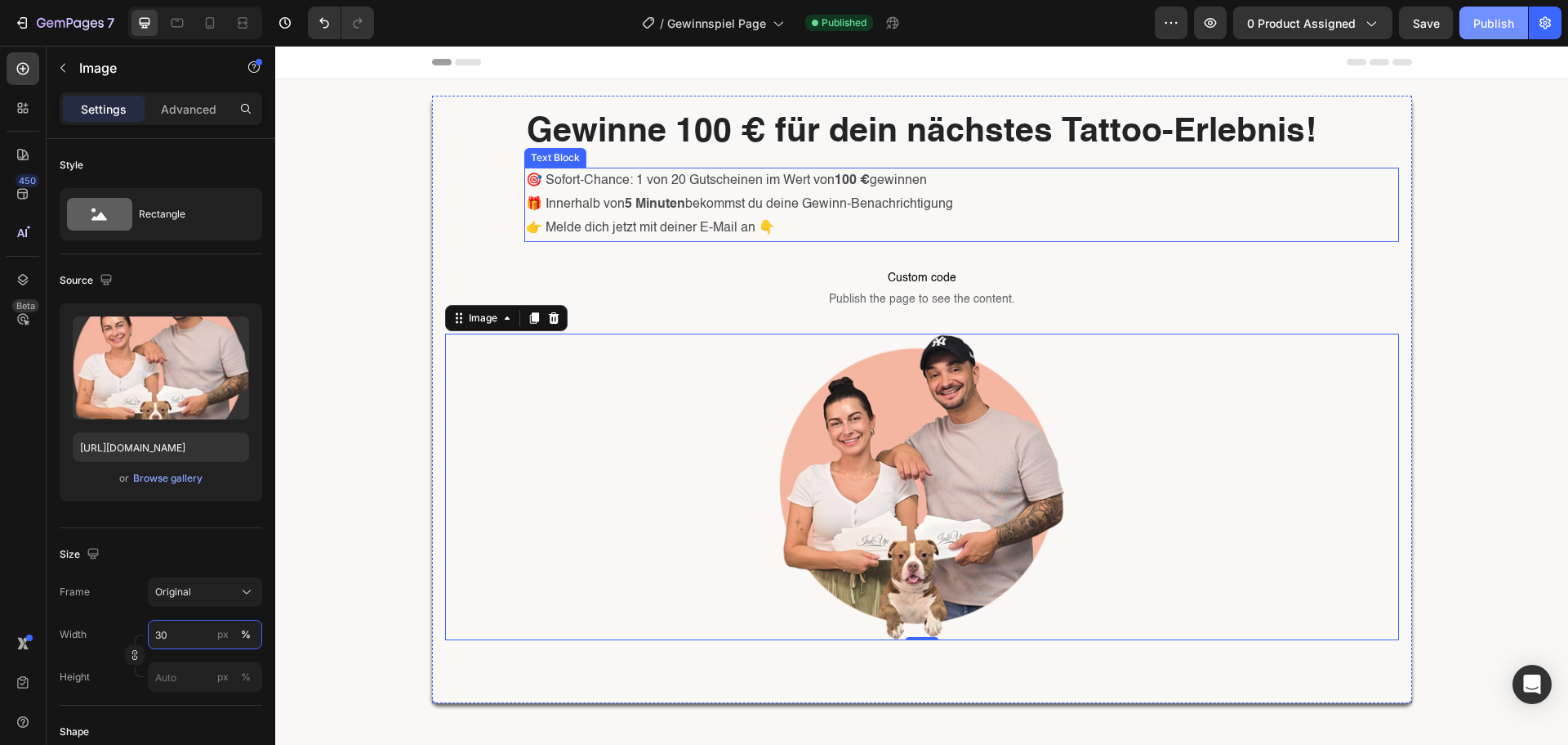
type input "30"
click at [1485, 13] on button "Publish" at bounding box center [1493, 23] width 69 height 32
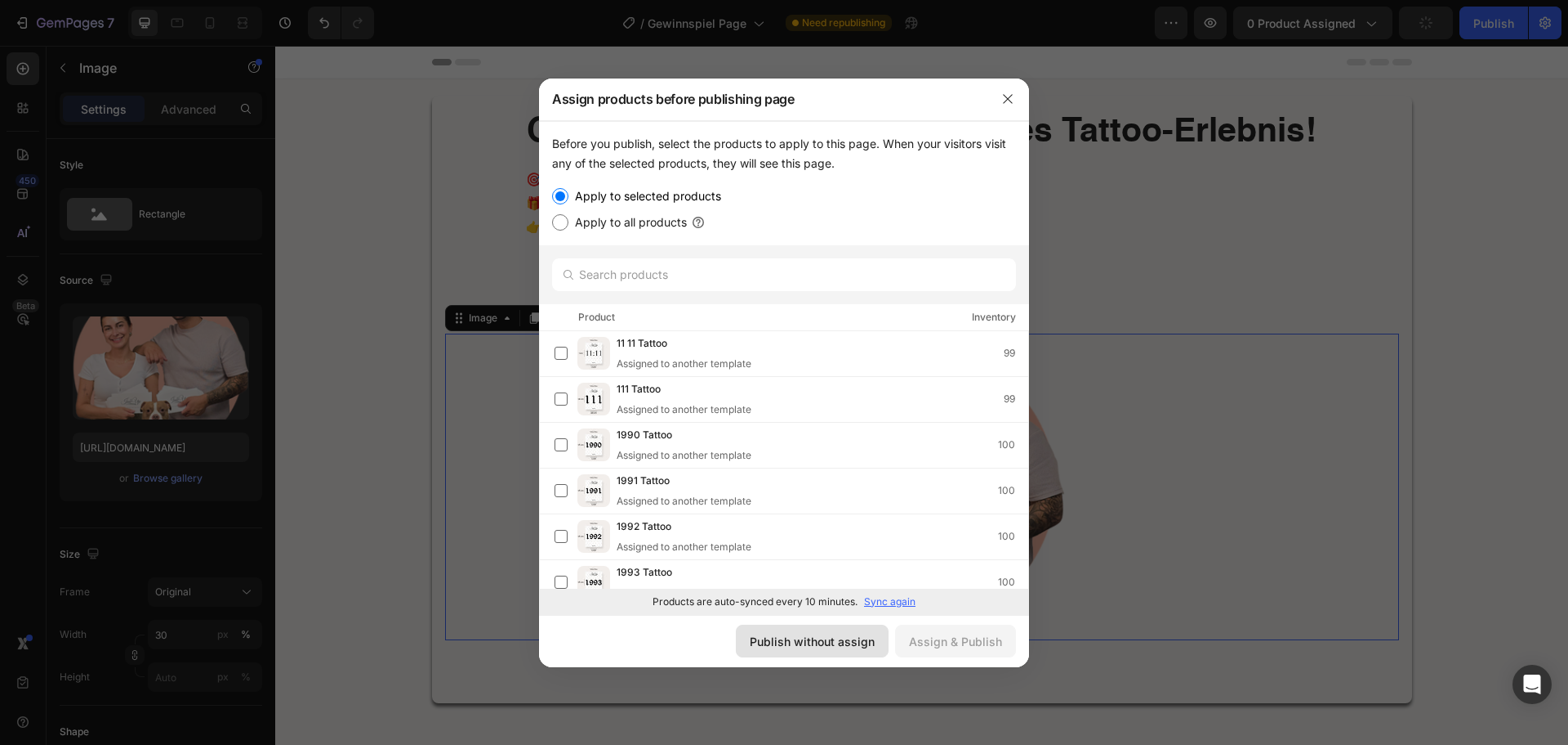
click at [821, 630] on button "Publish without assign" at bounding box center [812, 641] width 153 height 32
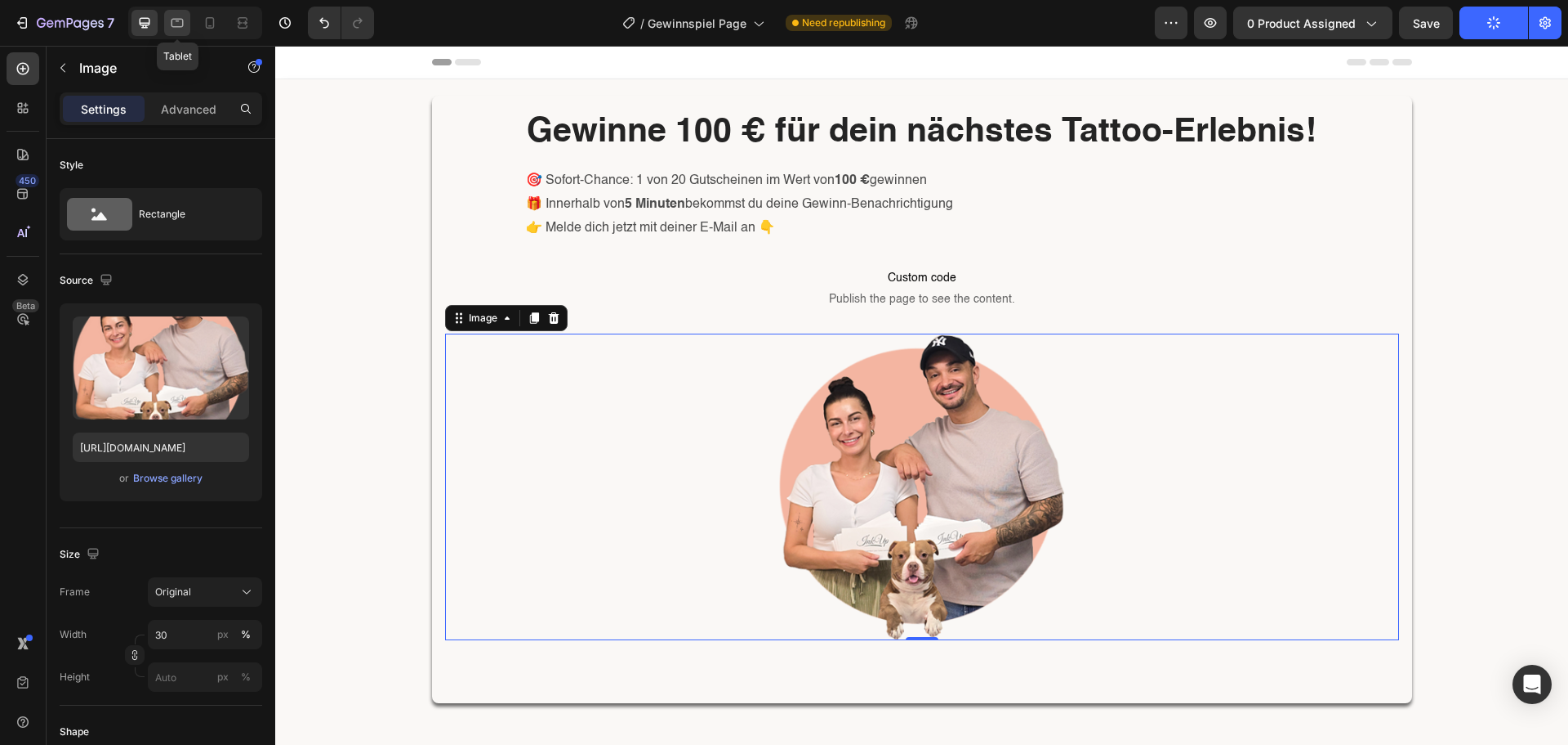
click at [171, 31] on icon at bounding box center [177, 22] width 16 height 16
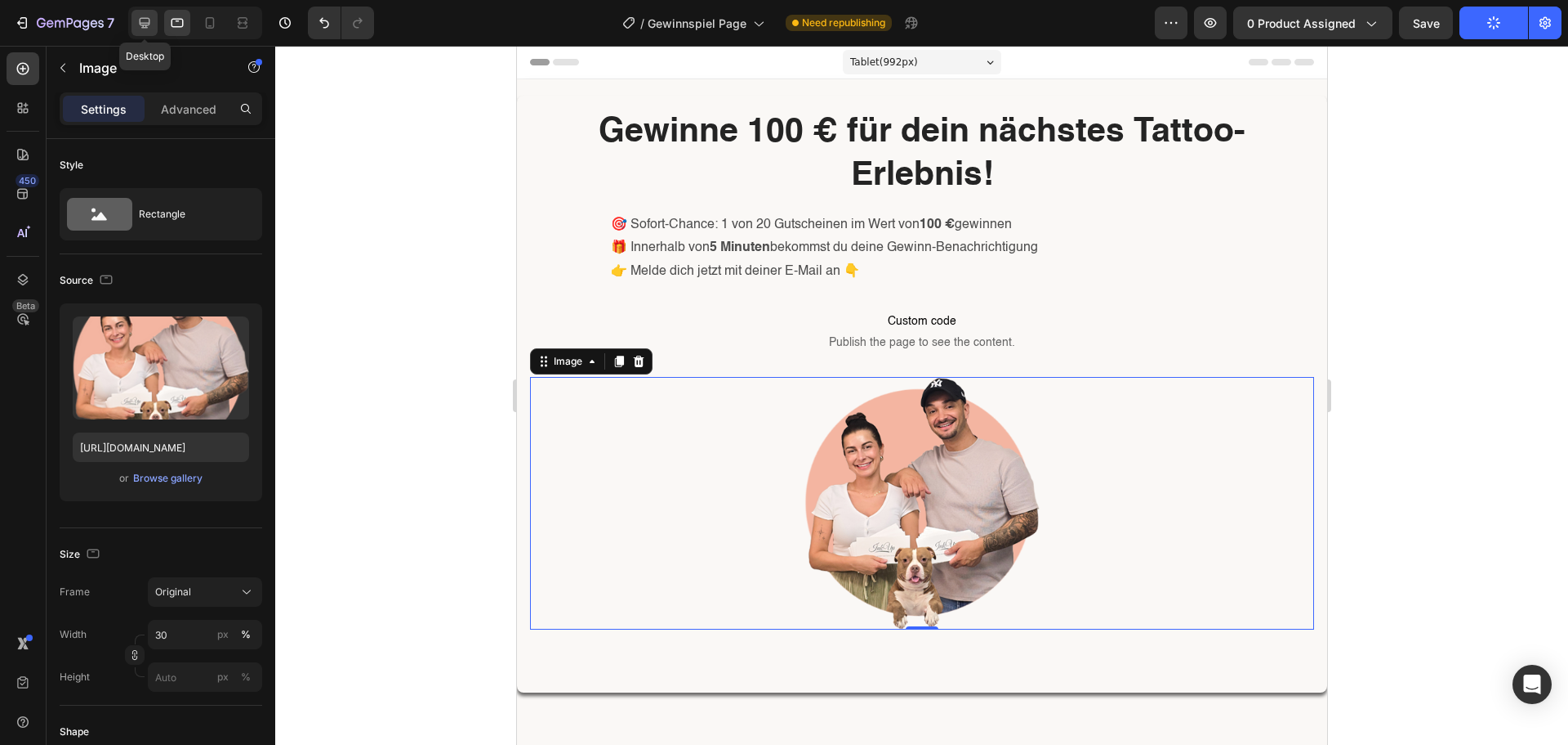
click at [140, 18] on icon at bounding box center [145, 23] width 11 height 11
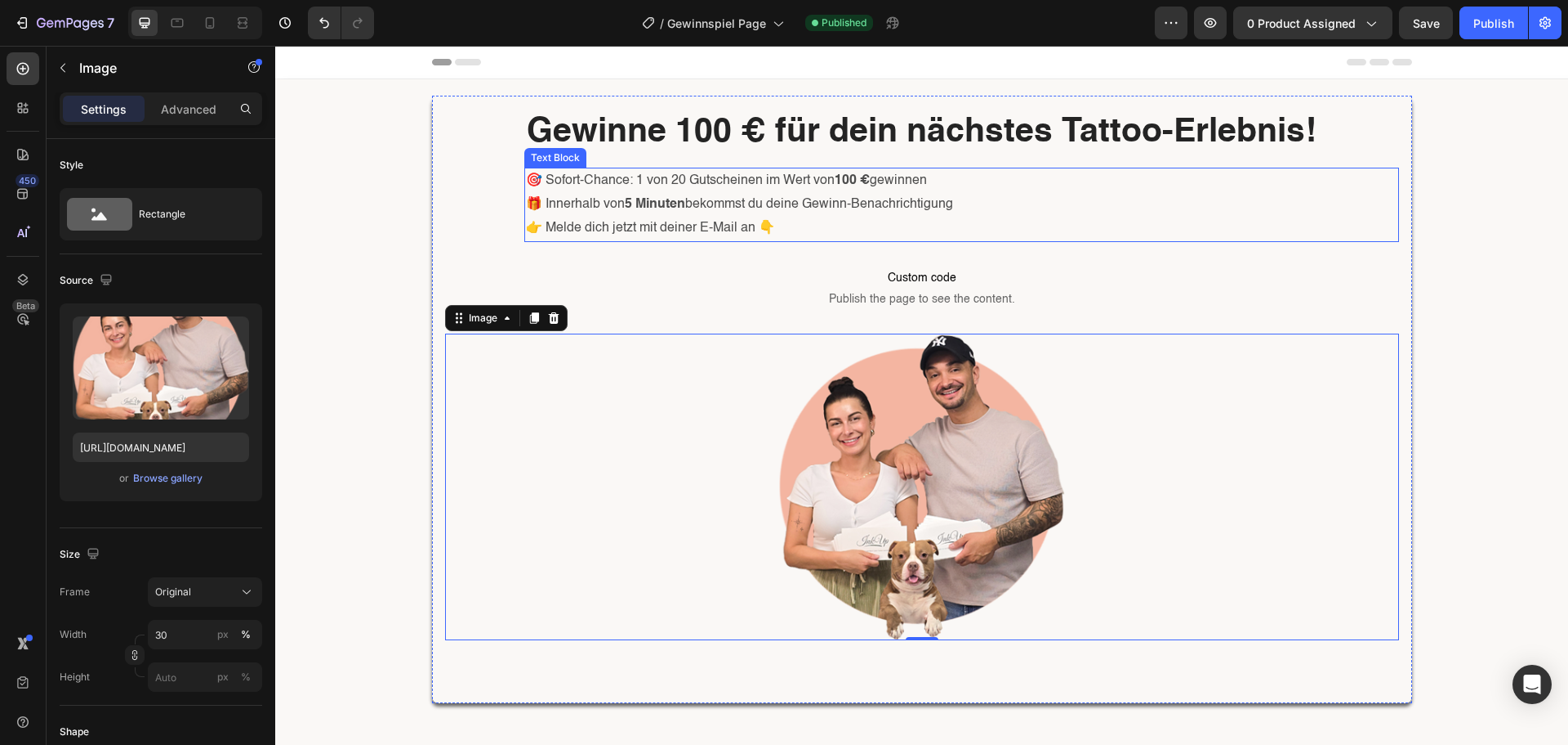
click at [728, 228] on p "👉 Melde dich jetzt mit deiner E-Mail an 👇" at bounding box center [962, 229] width 872 height 24
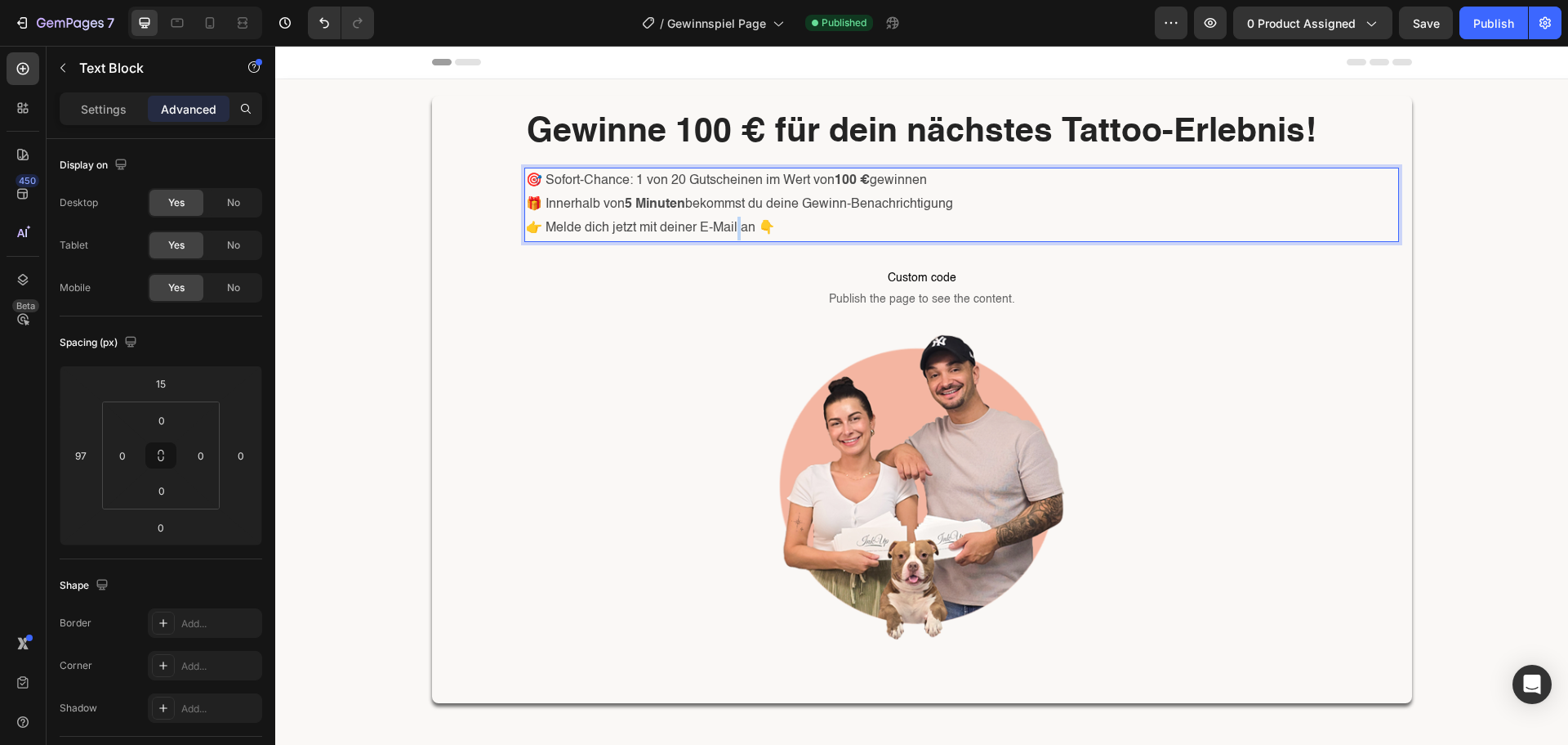
click at [735, 229] on p "👉 Melde dich jetzt mit deiner E-Mail an 👇" at bounding box center [962, 229] width 872 height 24
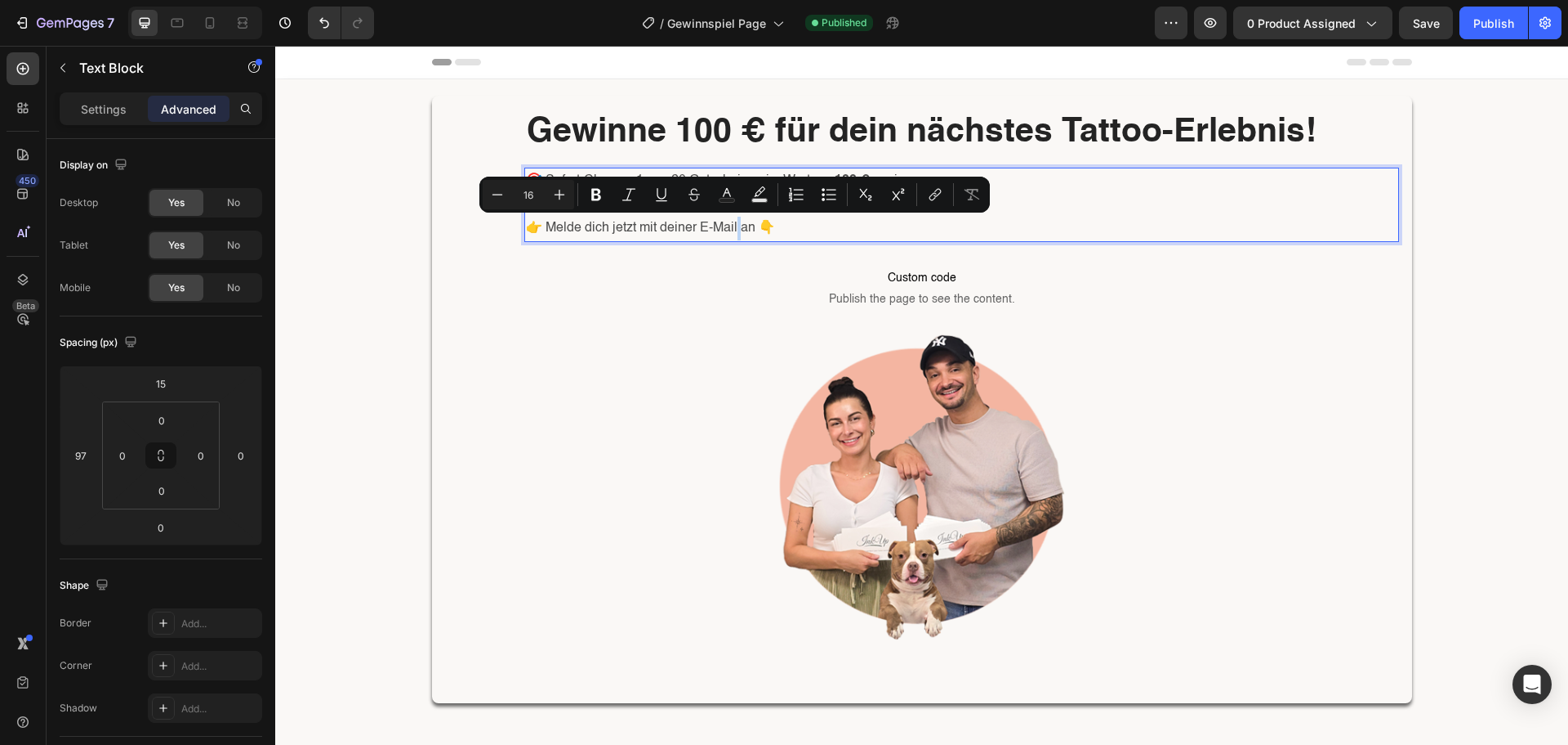
click at [738, 229] on p "👉 Melde dich jetzt mit deiner E-Mail an 👇" at bounding box center [962, 229] width 872 height 24
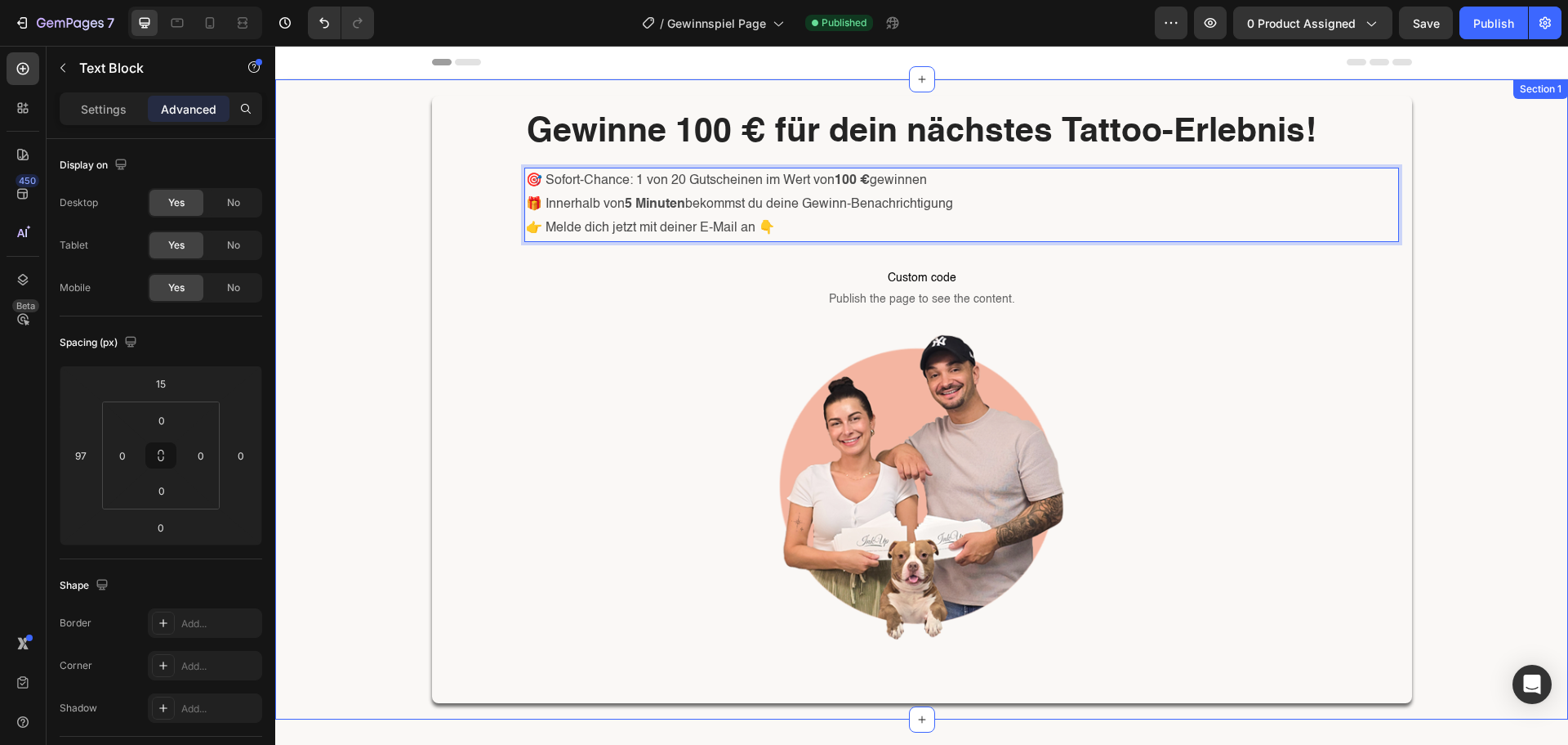
click at [1507, 263] on div "Gewinne 100 € für dein nächstes Tattoo-Erlebnis! Heading 🎯 Sofort-Chance: 1 von…" at bounding box center [921, 398] width 1293 height 640
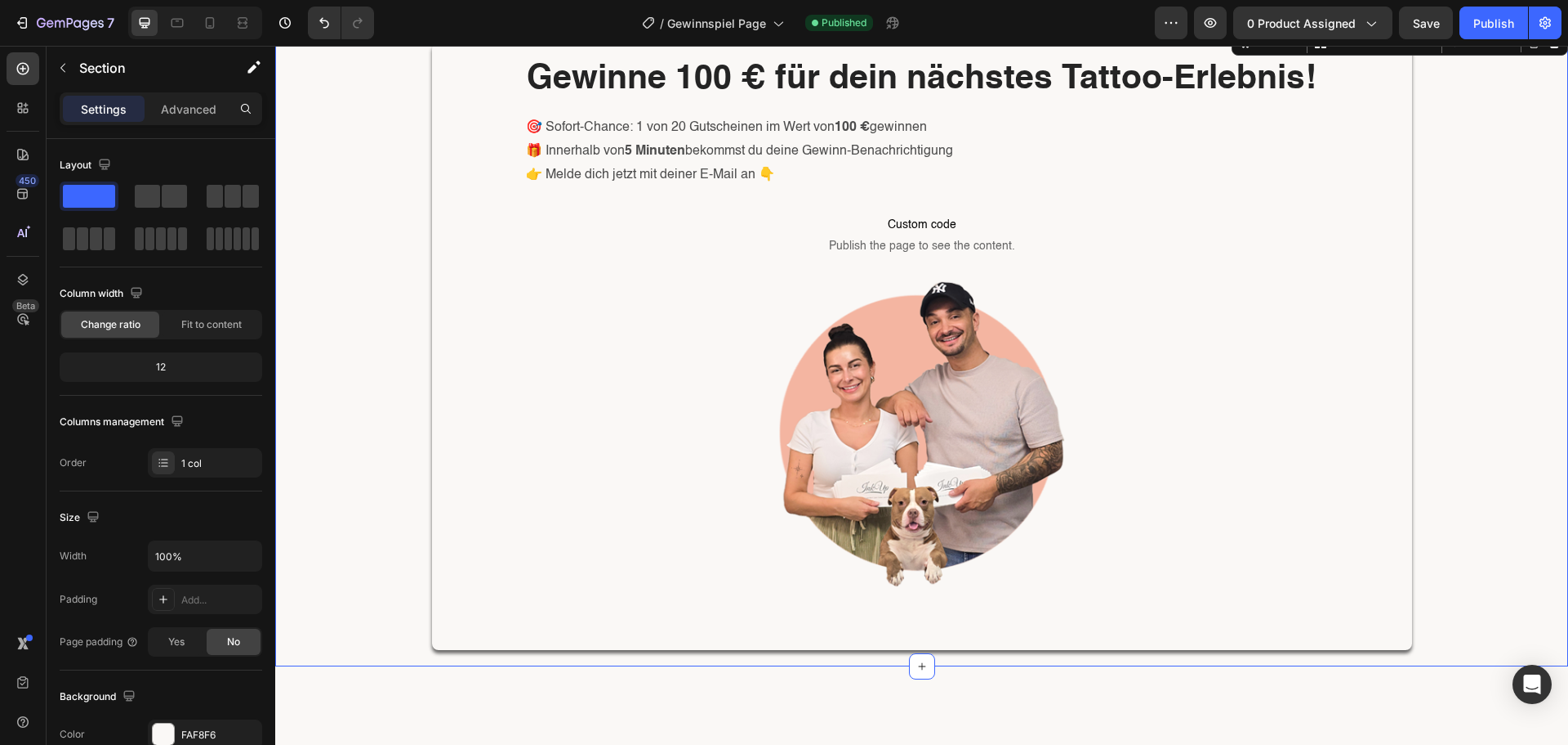
scroll to position [82, 0]
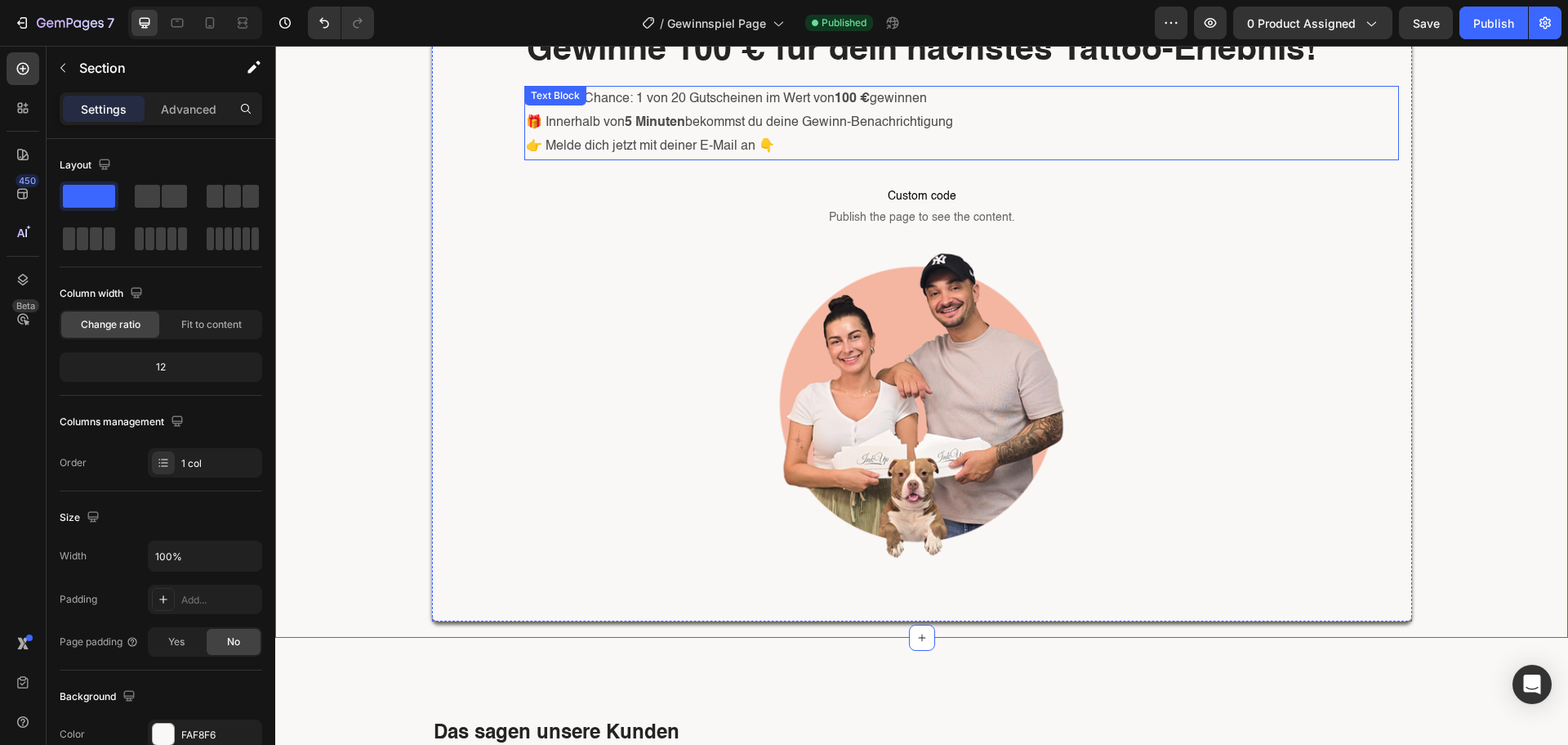
click at [675, 127] on strong "5 Minuten" at bounding box center [655, 122] width 60 height 13
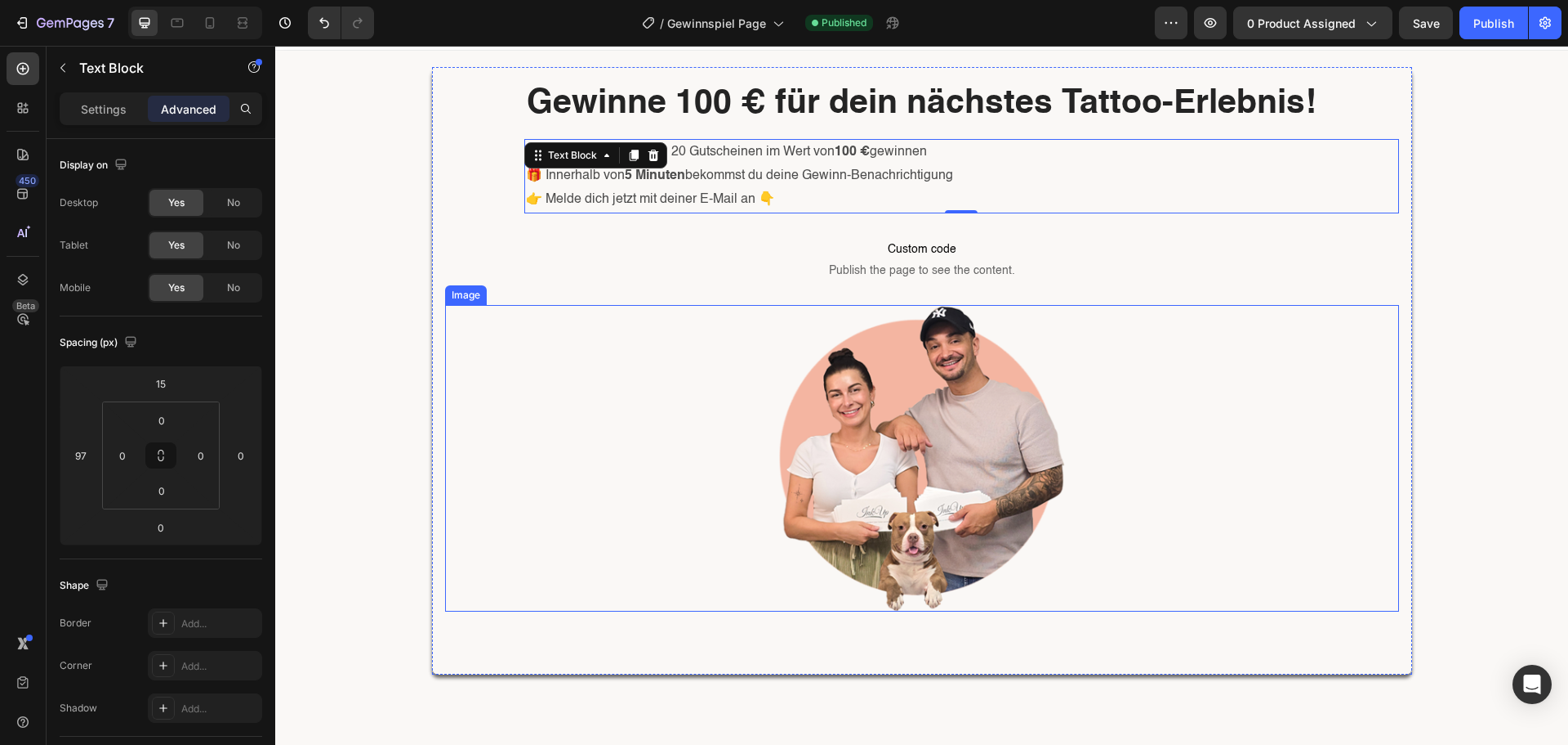
scroll to position [0, 0]
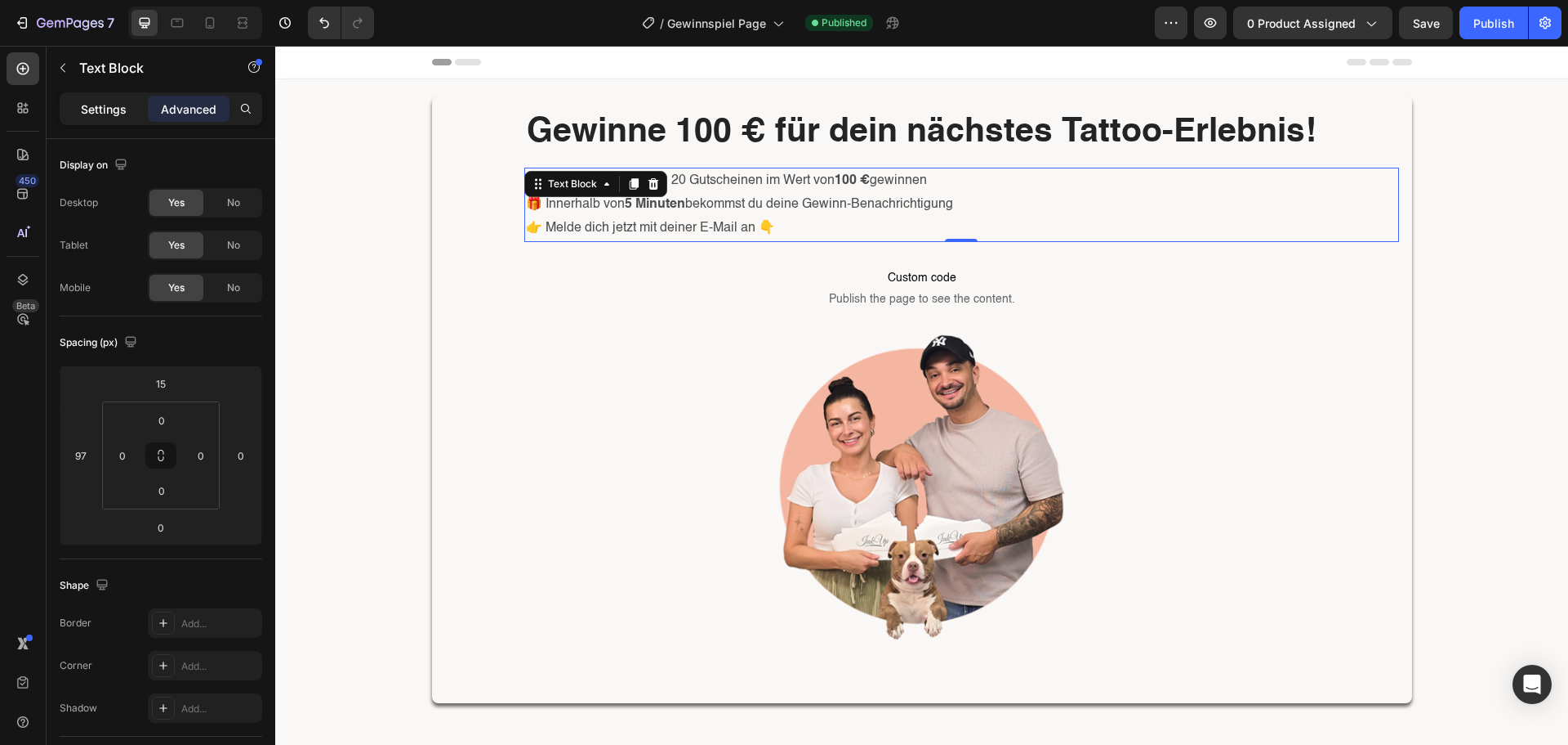
click at [98, 116] on p "Settings" at bounding box center [104, 109] width 46 height 17
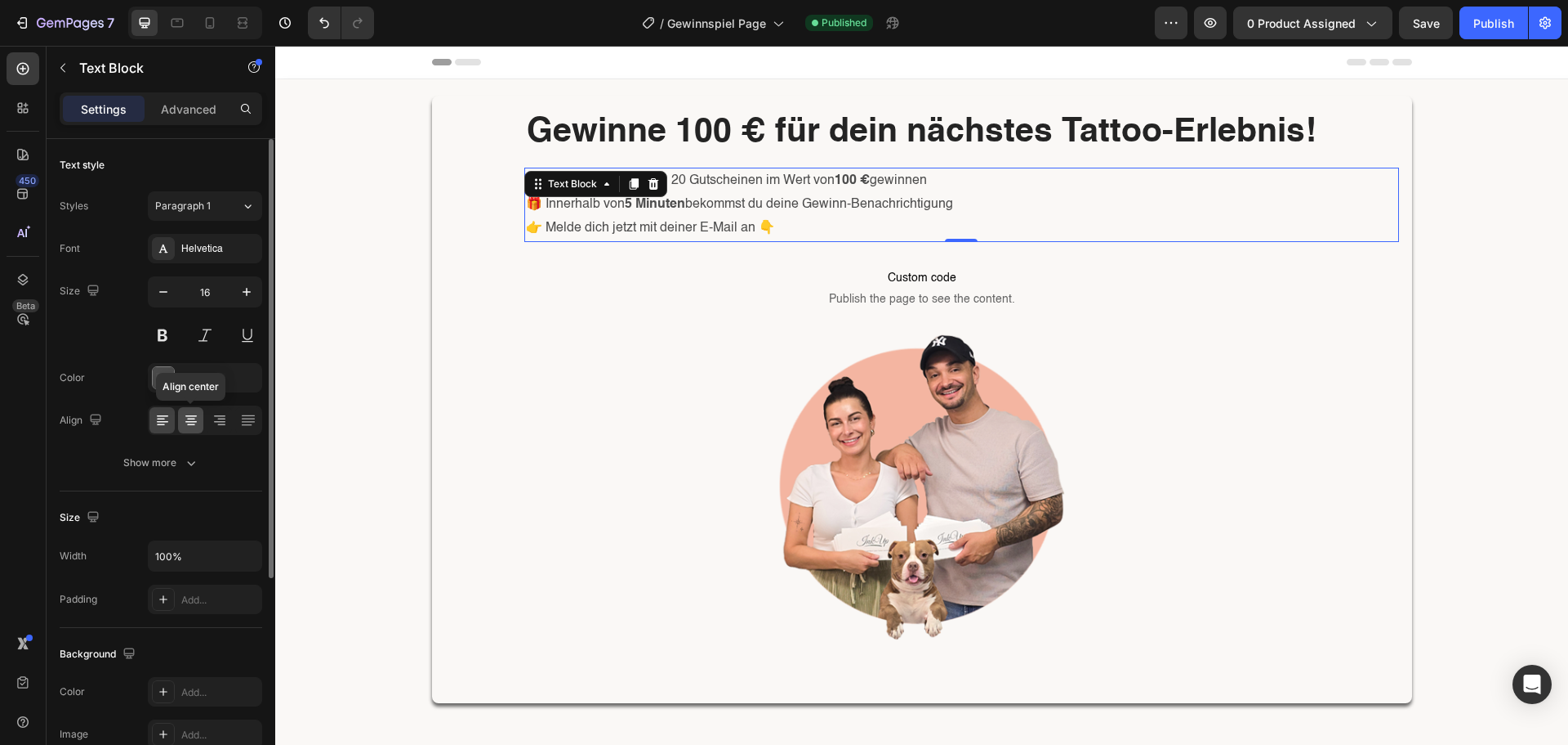
click at [180, 412] on div at bounding box center [191, 420] width 25 height 26
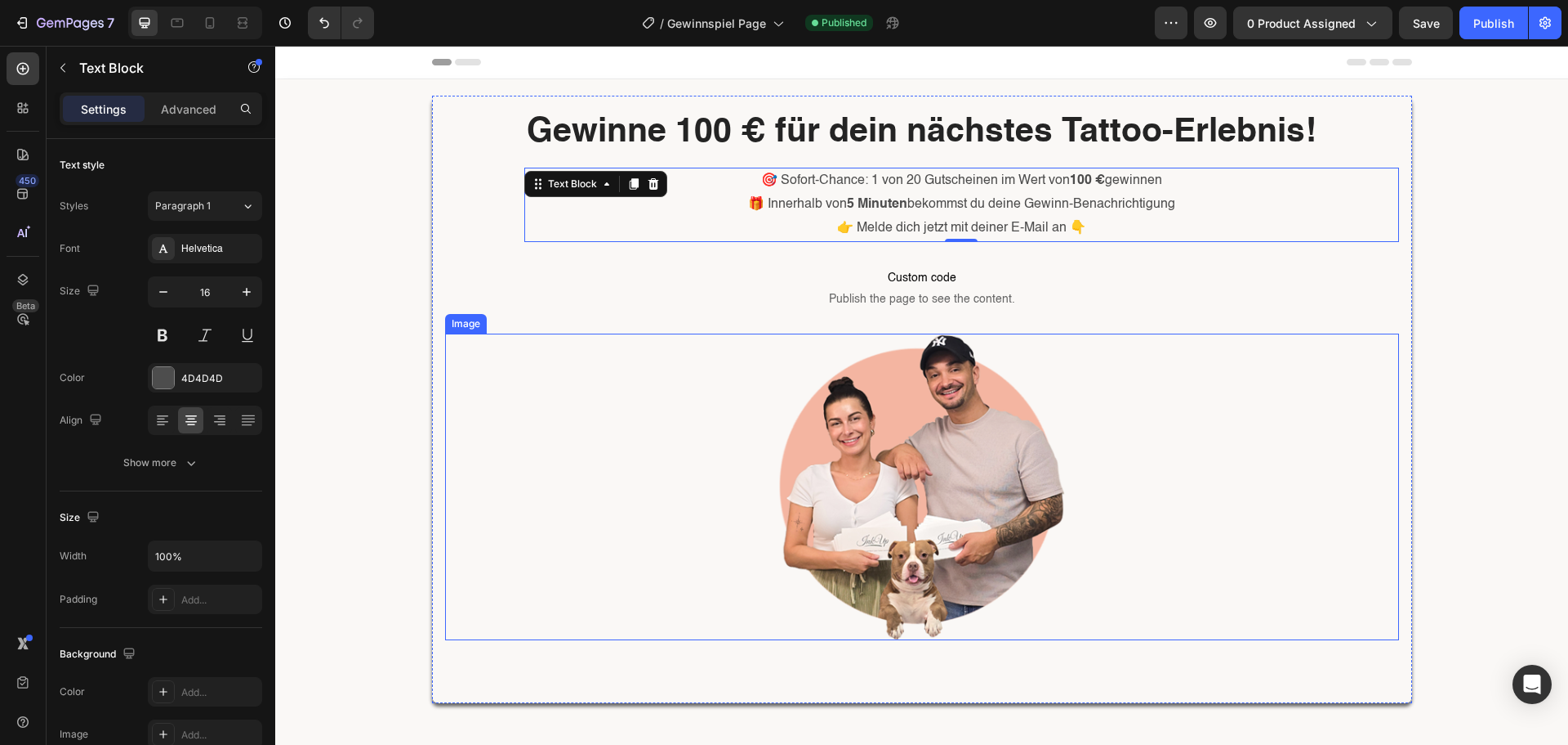
click at [584, 392] on div at bounding box center [922, 488] width 954 height 308
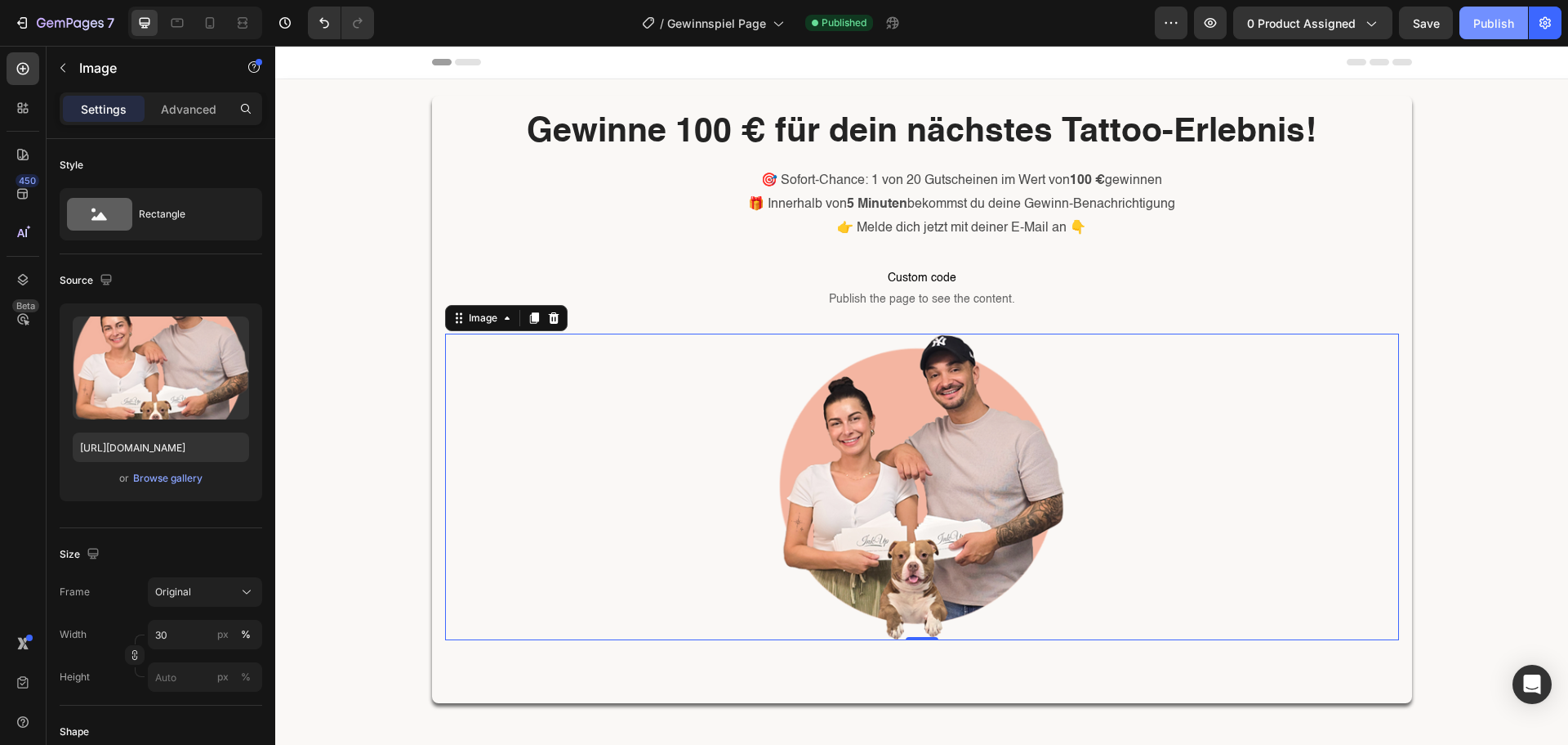
click at [1510, 26] on div "Publish" at bounding box center [1494, 23] width 41 height 17
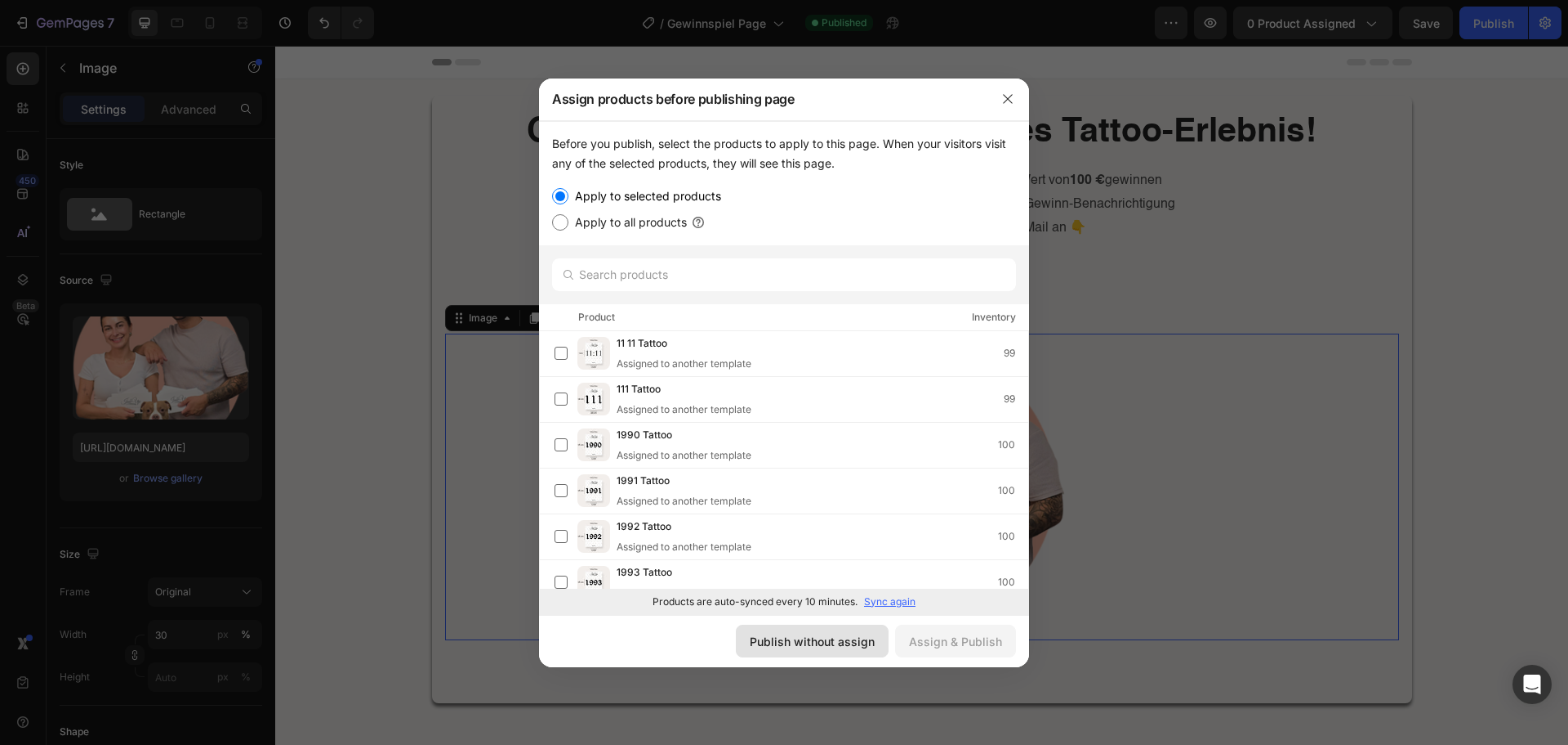
click at [833, 643] on div "Publish without assign" at bounding box center [812, 641] width 125 height 17
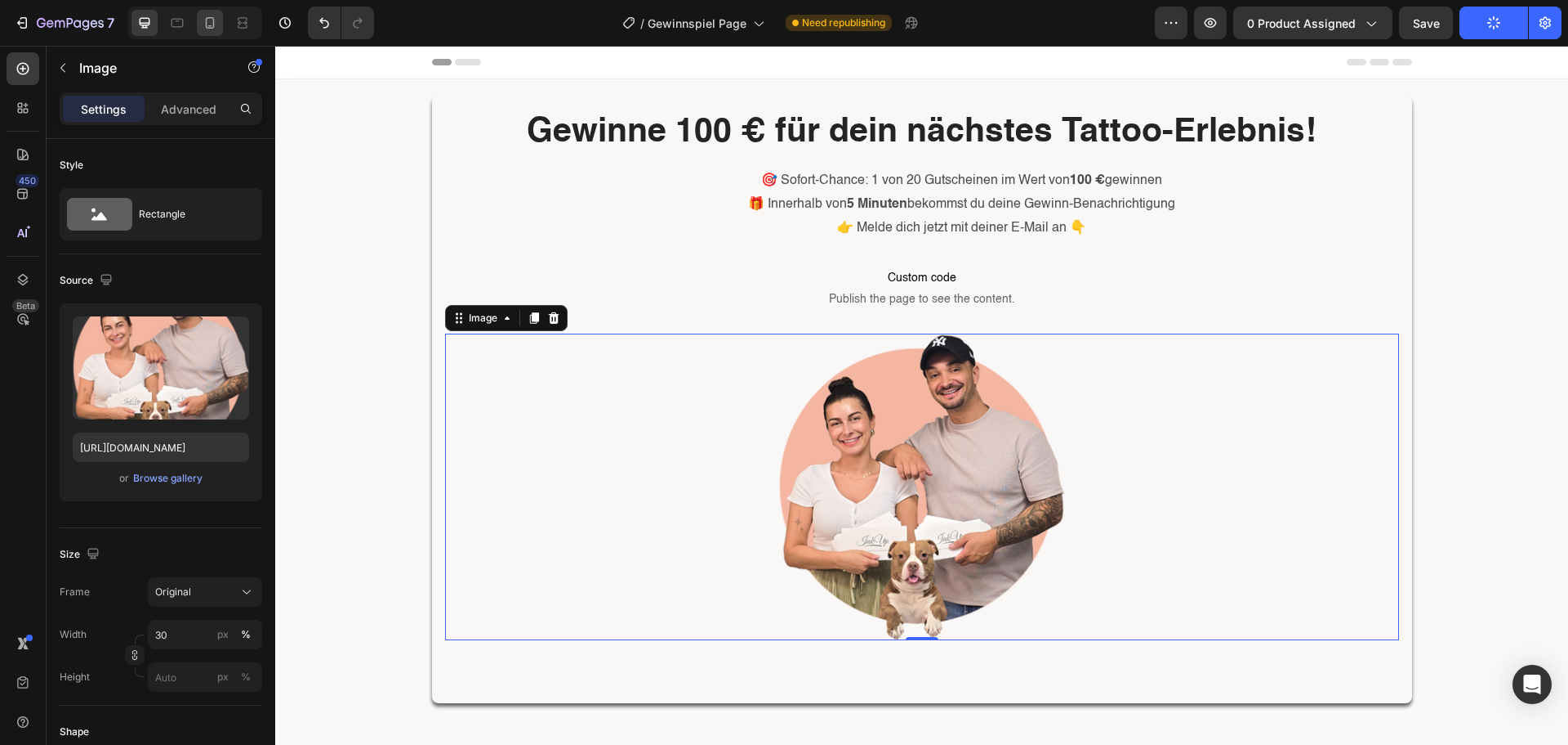
click at [211, 18] on icon at bounding box center [210, 22] width 9 height 11
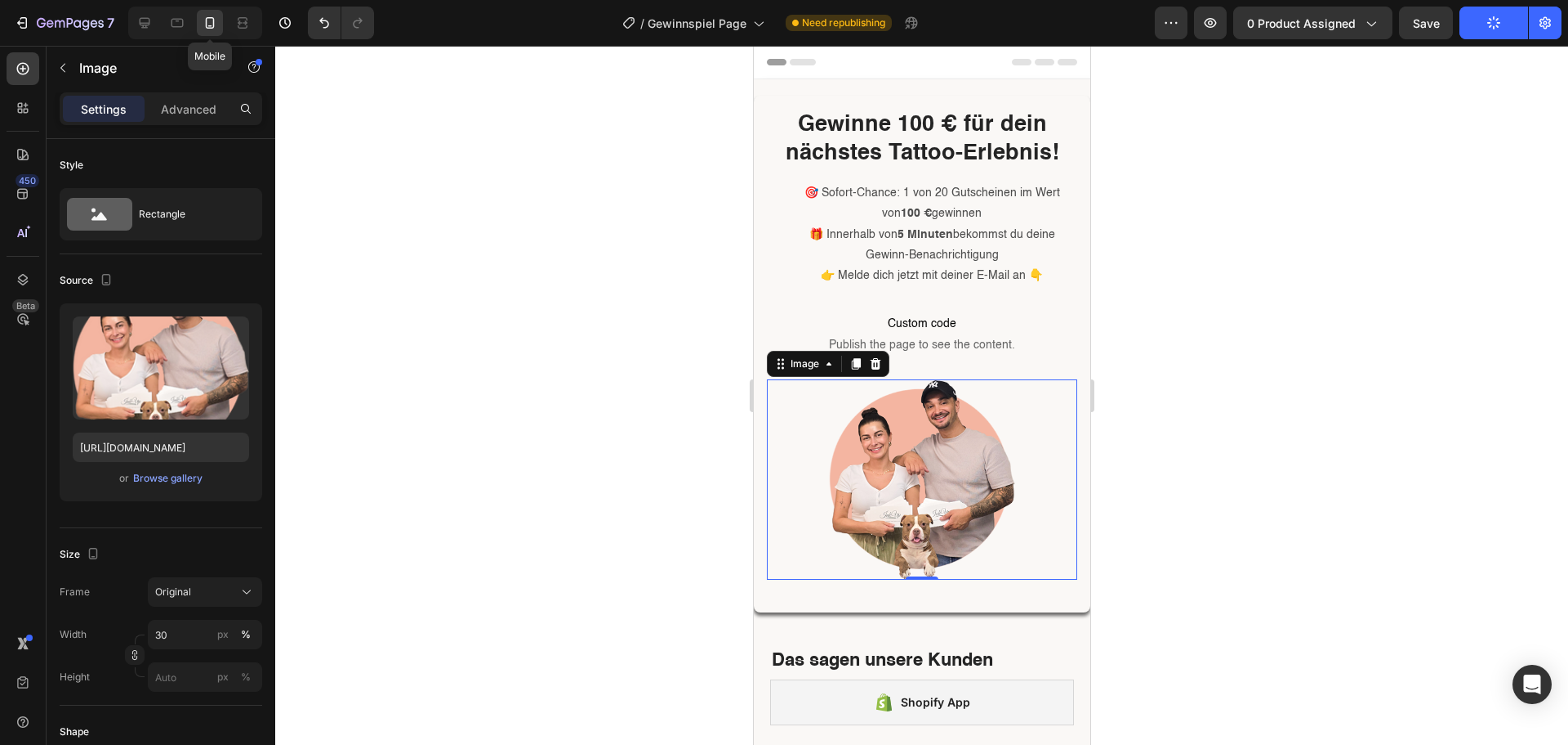
type input "60"
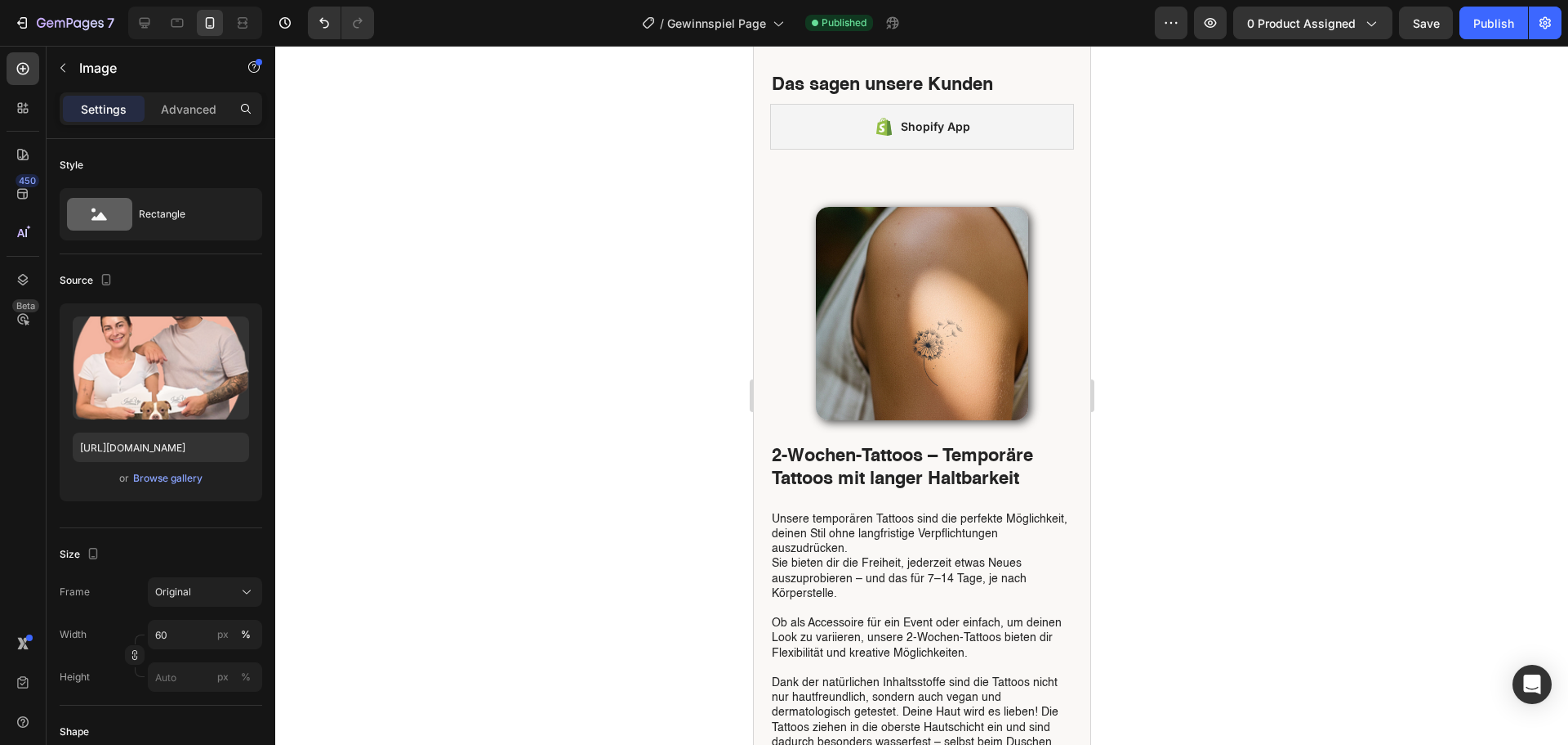
scroll to position [246, 0]
